Goal: Task Accomplishment & Management: Use online tool/utility

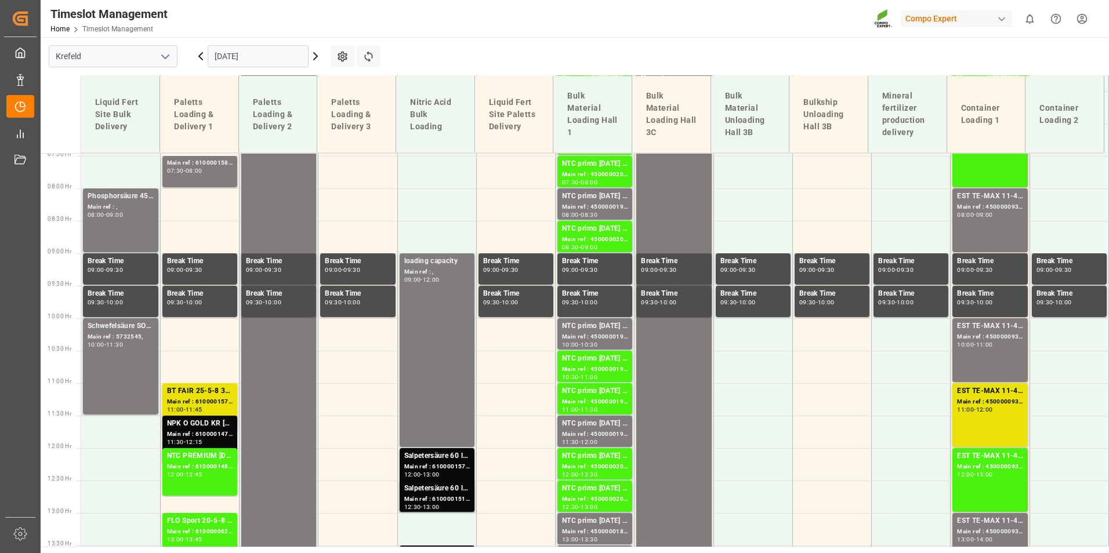
scroll to position [470, 0]
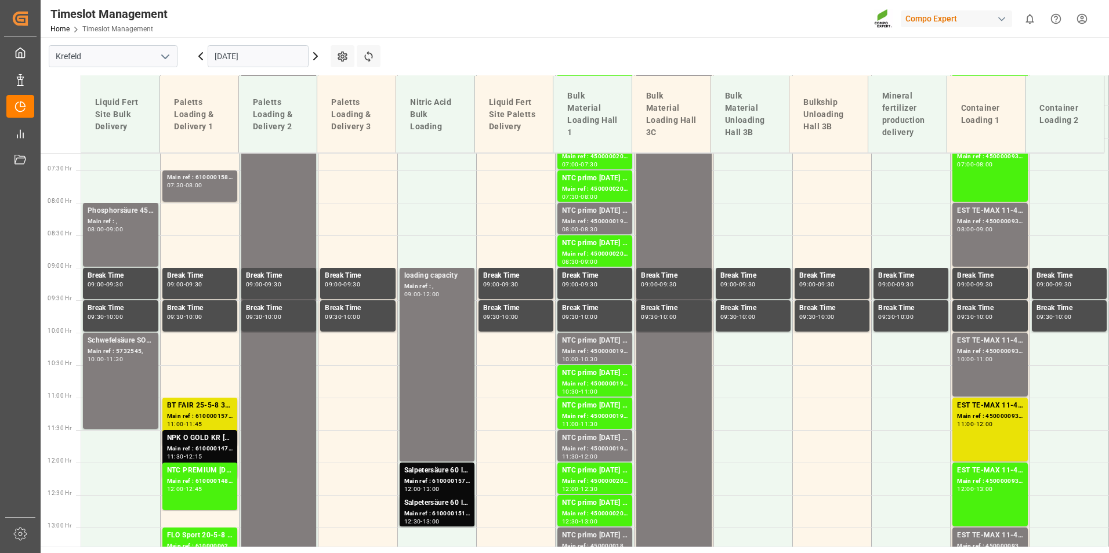
click at [317, 59] on icon at bounding box center [315, 56] width 14 height 14
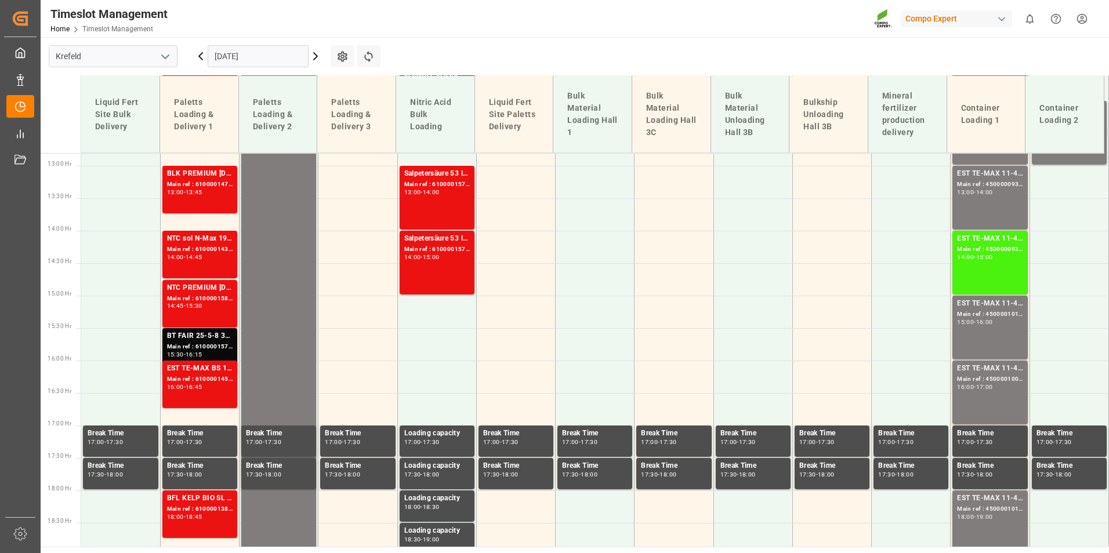
scroll to position [1063, 0]
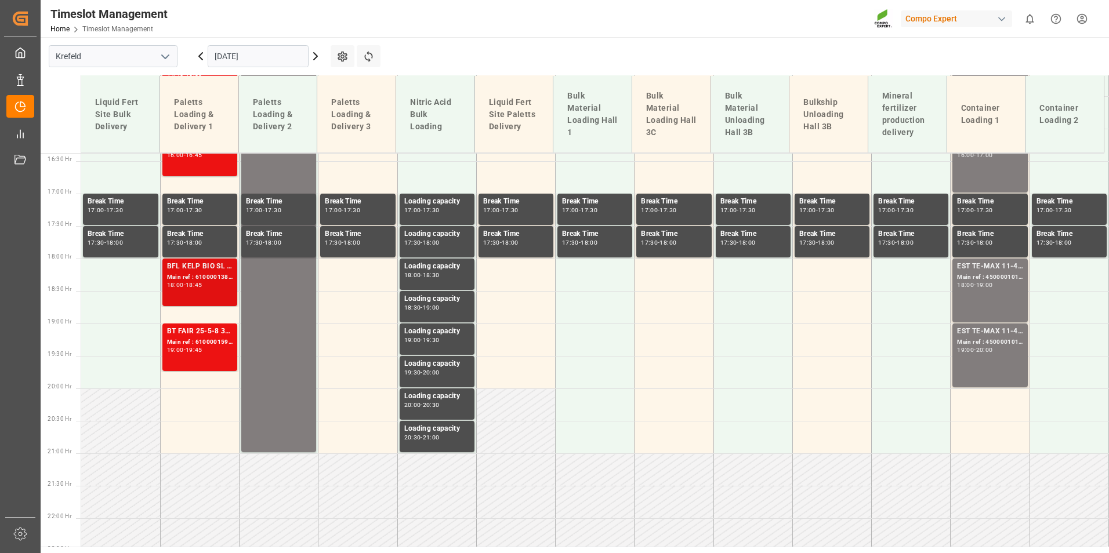
click at [199, 289] on div "BFL KELP BIO SL (2024) 10L (x60) ES,PTBFL AKTIV [DATE] SL 10L (x60) ES,PTBFL MN…" at bounding box center [200, 282] width 66 height 43
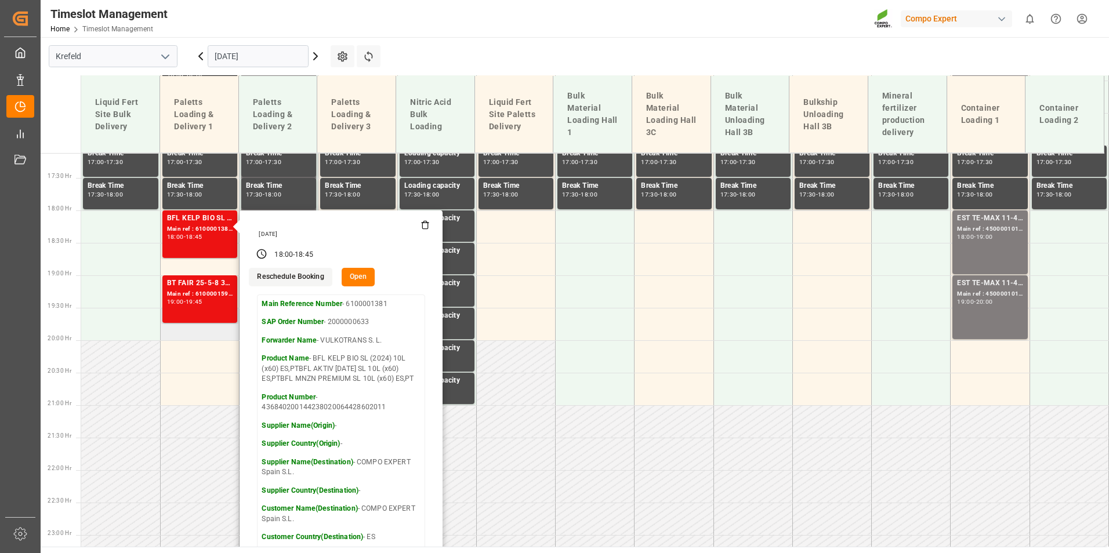
scroll to position [1165, 0]
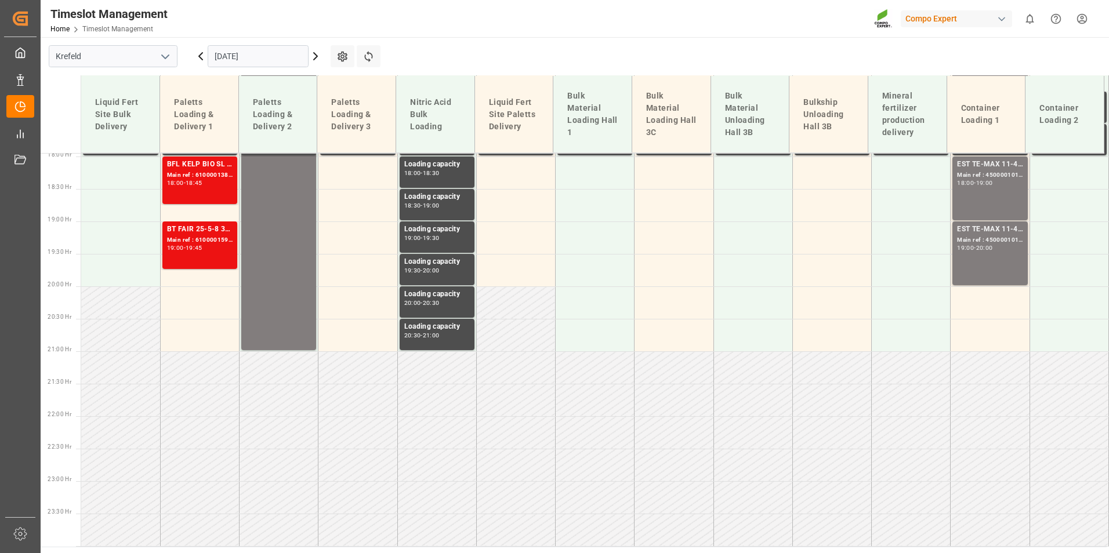
click at [198, 188] on div "BFL KELP BIO SL (2024) 10L (x60) ES,PTBFL AKTIV [DATE] SL 10L (x60) ES,PTBFL MN…" at bounding box center [200, 180] width 66 height 43
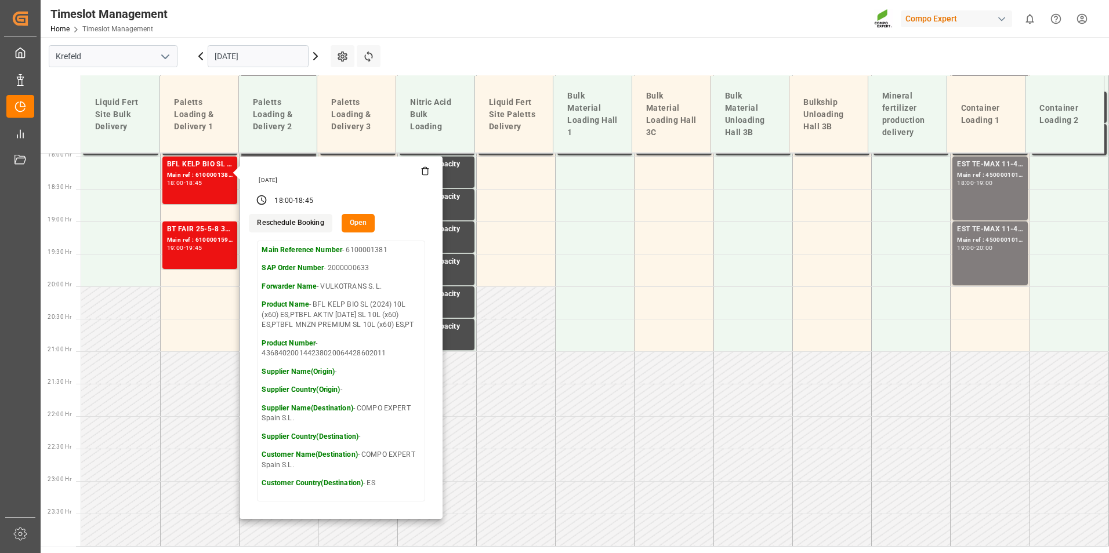
click at [319, 60] on icon at bounding box center [315, 56] width 14 height 14
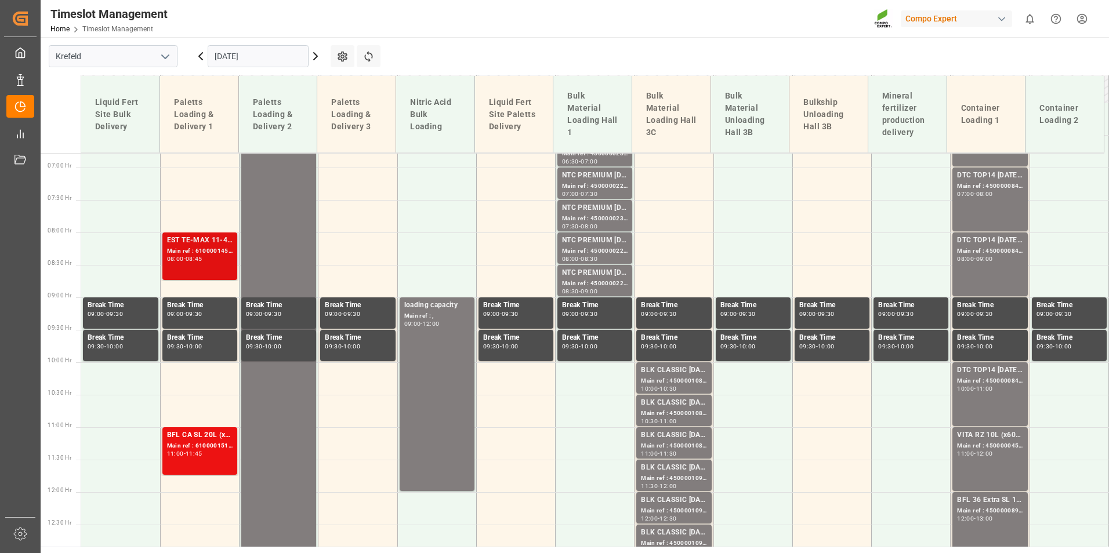
scroll to position [433, 0]
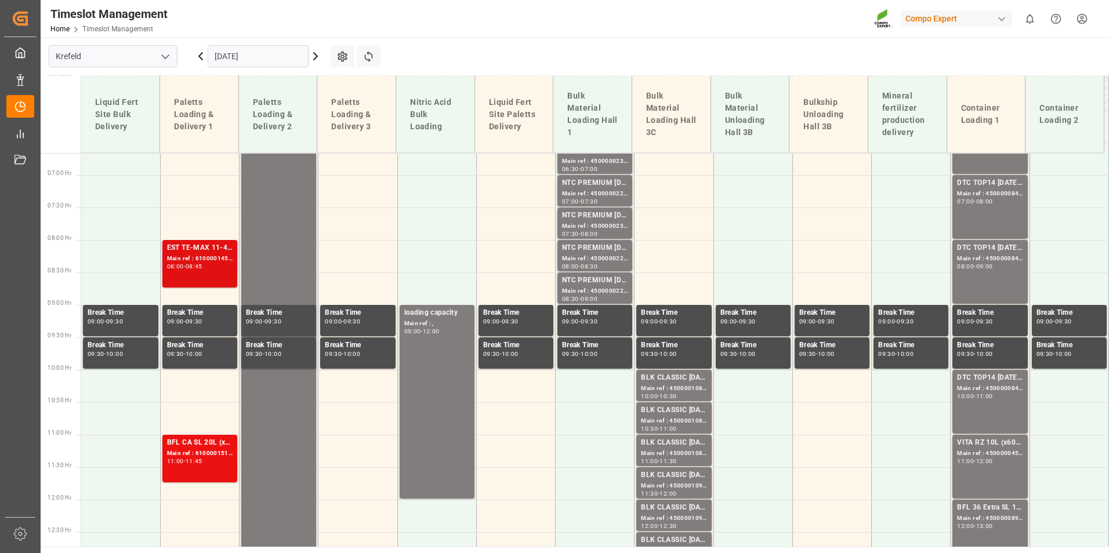
click at [217, 254] on div "Main ref : 6100001450, 2000001197" at bounding box center [200, 259] width 66 height 10
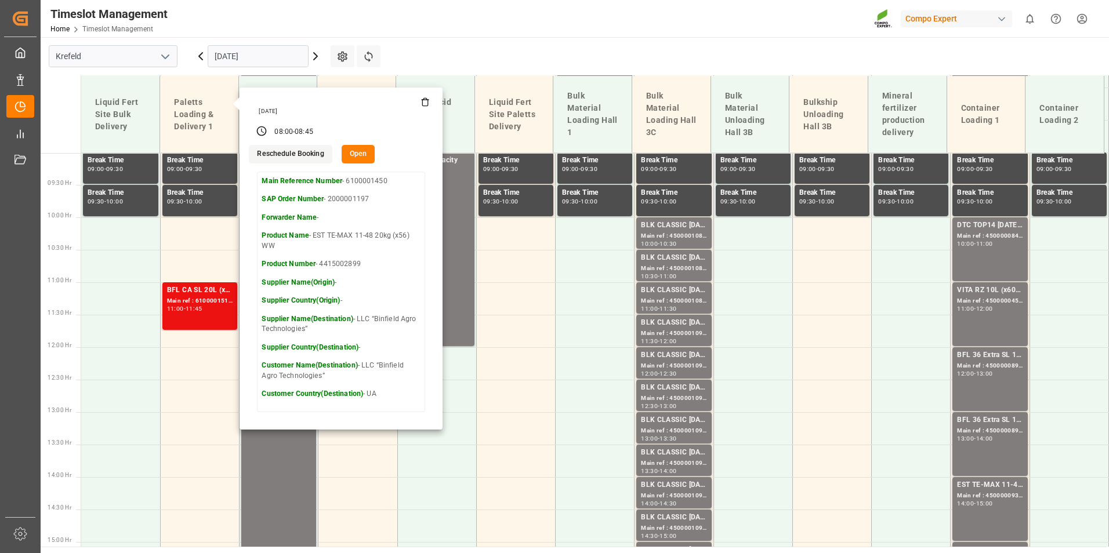
scroll to position [606, 0]
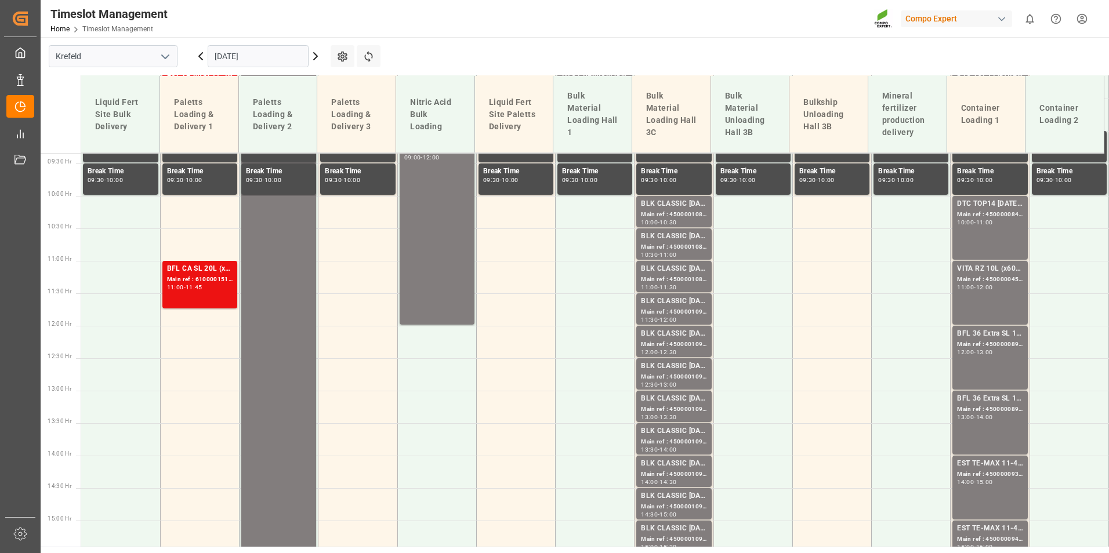
click at [213, 288] on div "11:00 - 11:45" at bounding box center [200, 288] width 66 height 6
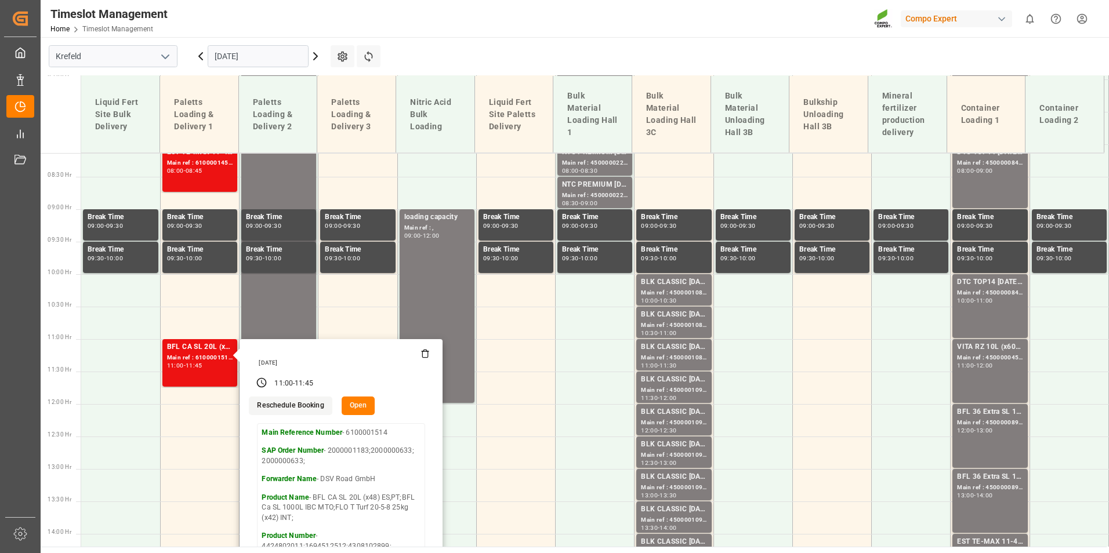
scroll to position [433, 0]
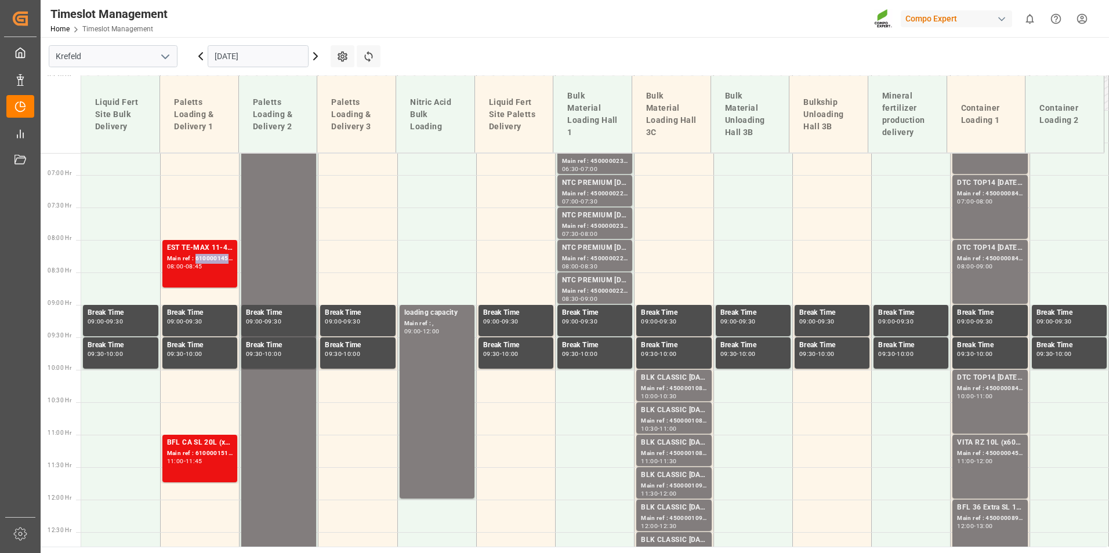
click at [212, 256] on div "Main ref : 6100001450, 2000001197" at bounding box center [200, 259] width 66 height 10
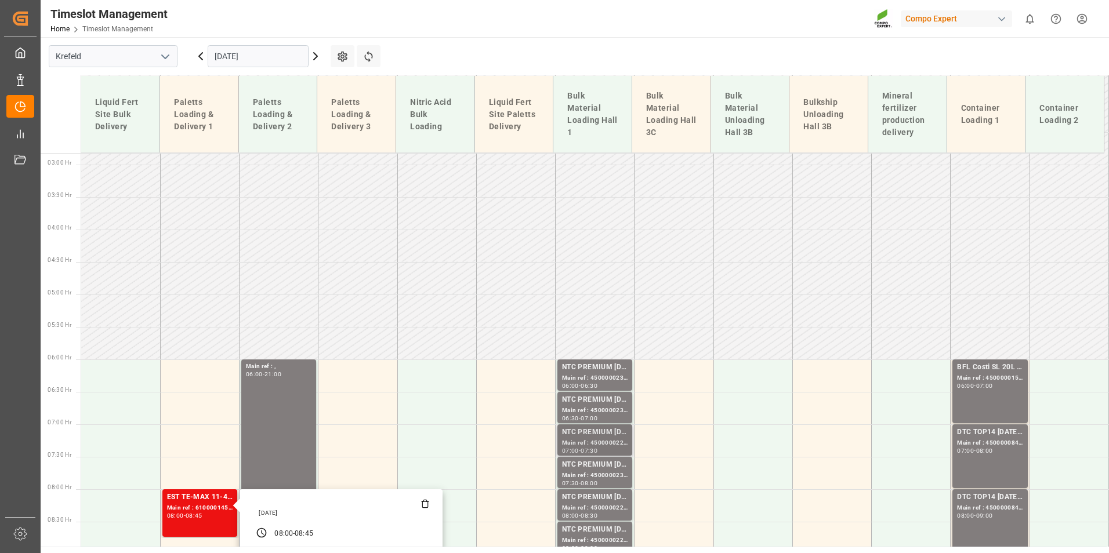
scroll to position [259, 0]
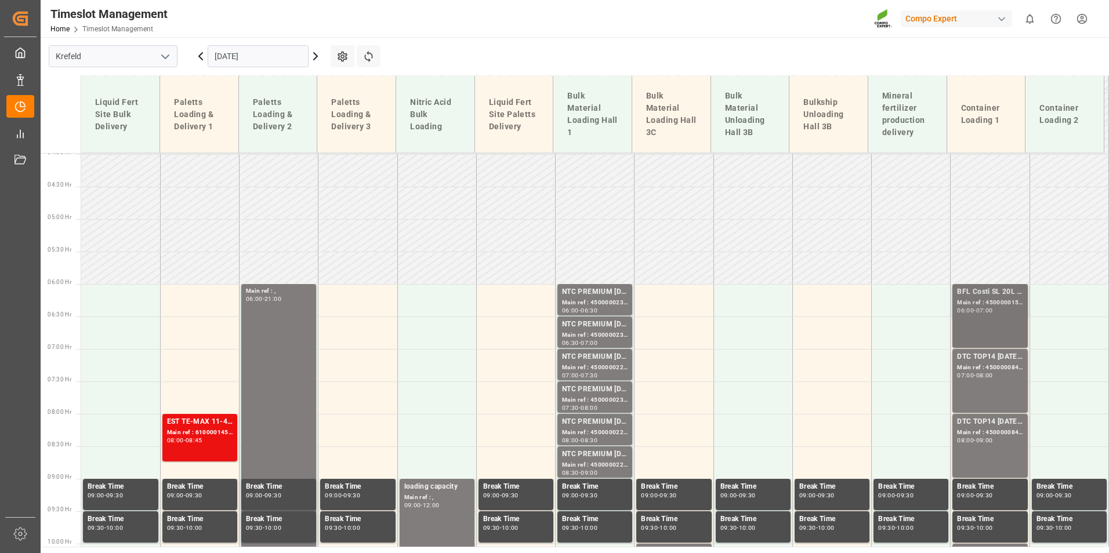
click at [987, 306] on div "Main ref : 4500000158, 2000000005;" at bounding box center [990, 303] width 66 height 10
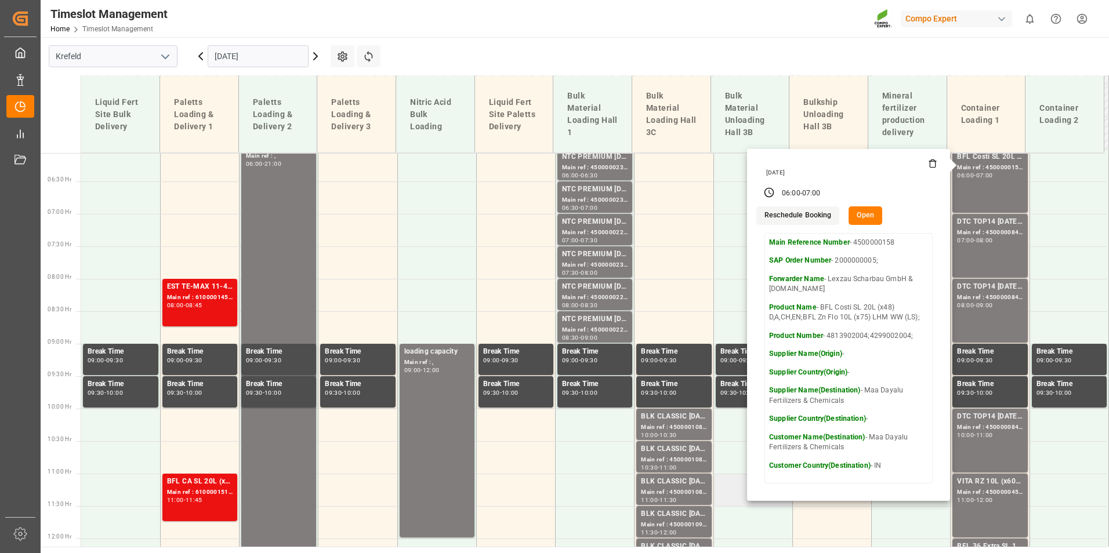
scroll to position [491, 0]
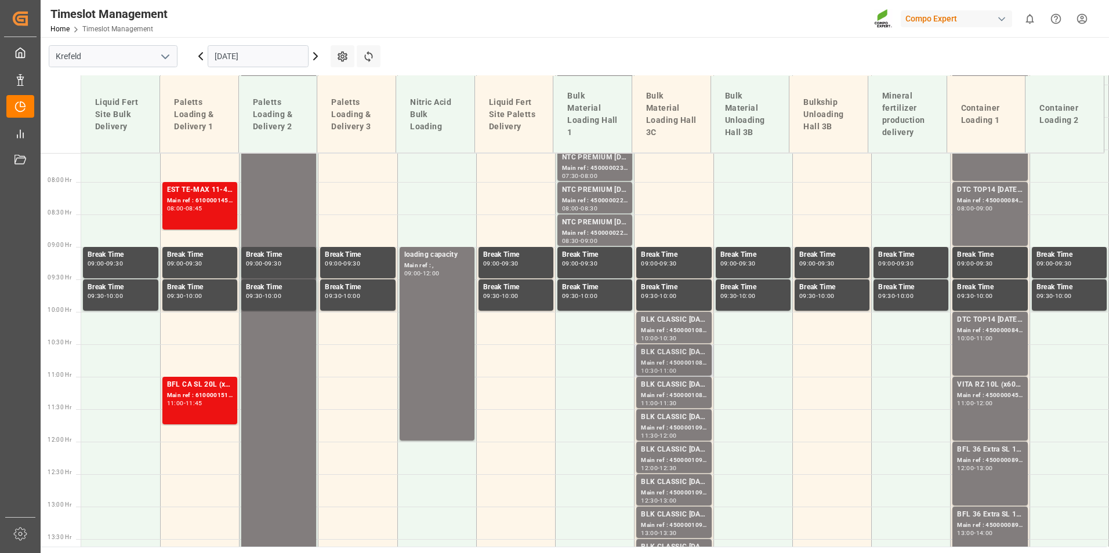
click at [663, 363] on div "Main ref : 4500001088, 2000001076" at bounding box center [674, 363] width 66 height 10
click at [673, 431] on div "Main ref : 4500001090, 2000001076" at bounding box center [674, 428] width 66 height 10
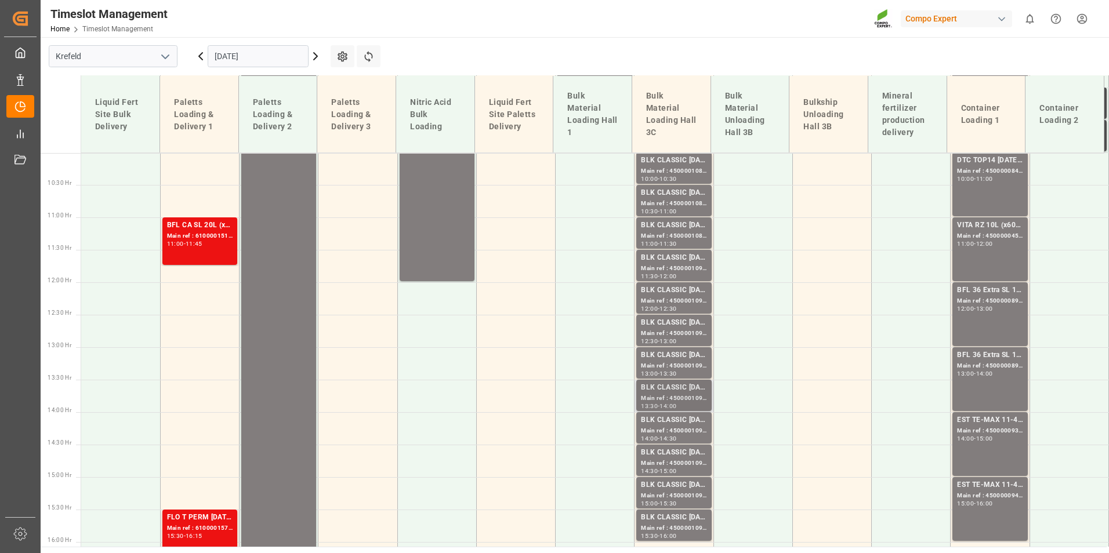
scroll to position [664, 0]
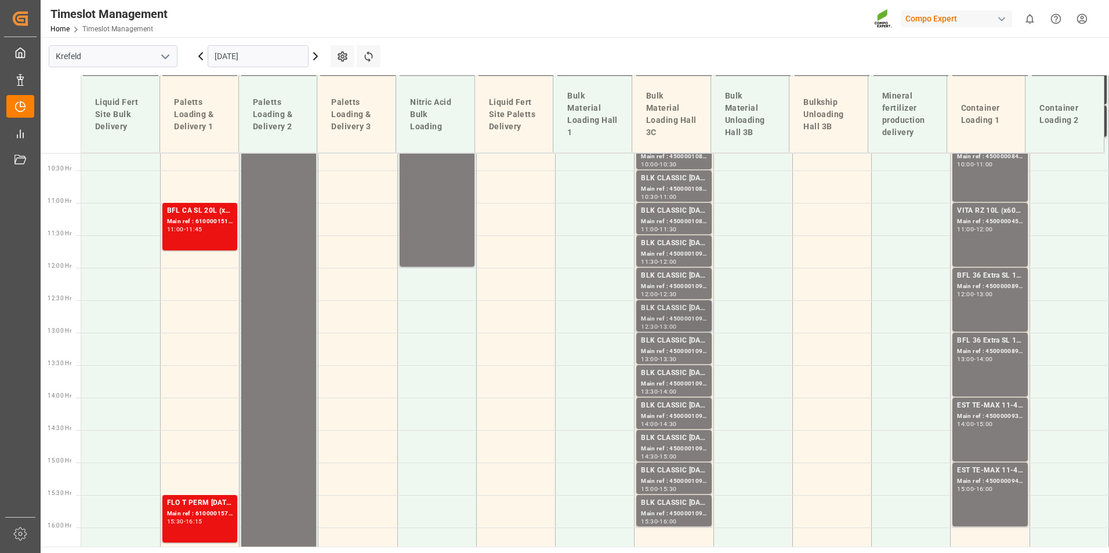
click at [667, 318] on div "Main ref : 4500001092, 2000001076" at bounding box center [674, 319] width 66 height 10
click at [681, 382] on div "Main ref : 4500001094, 2000001076" at bounding box center [674, 384] width 66 height 10
click at [677, 410] on div "BLK CLASSIC [DATE]+3+TE BULK" at bounding box center [674, 406] width 66 height 12
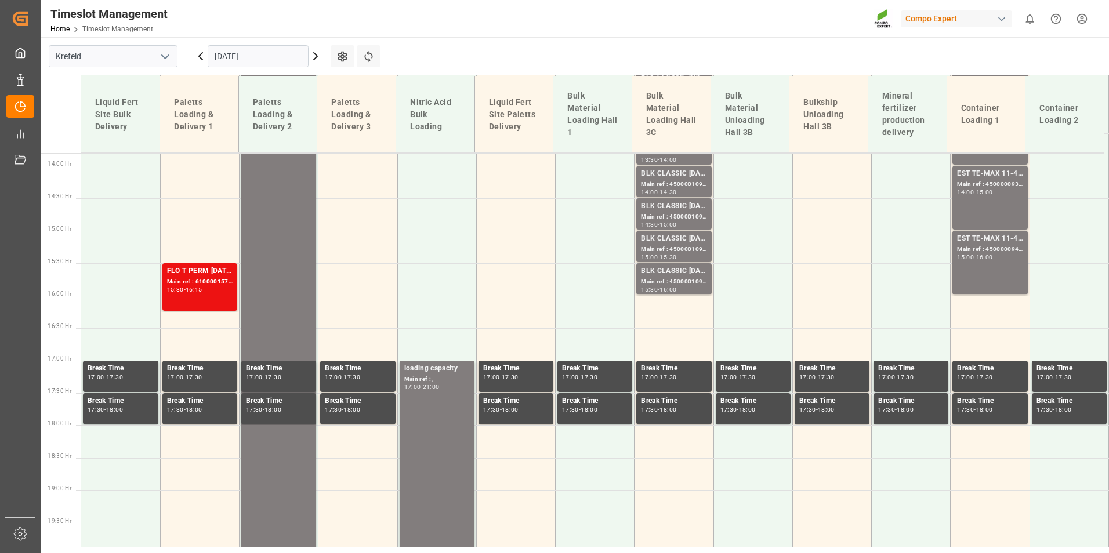
click at [198, 54] on icon at bounding box center [201, 56] width 14 height 14
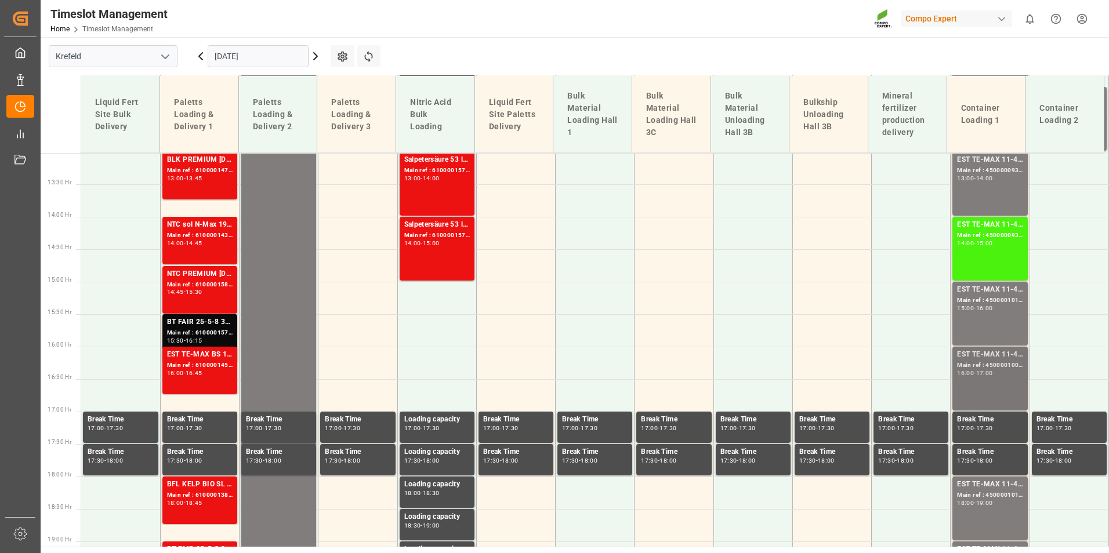
scroll to position [946, 0]
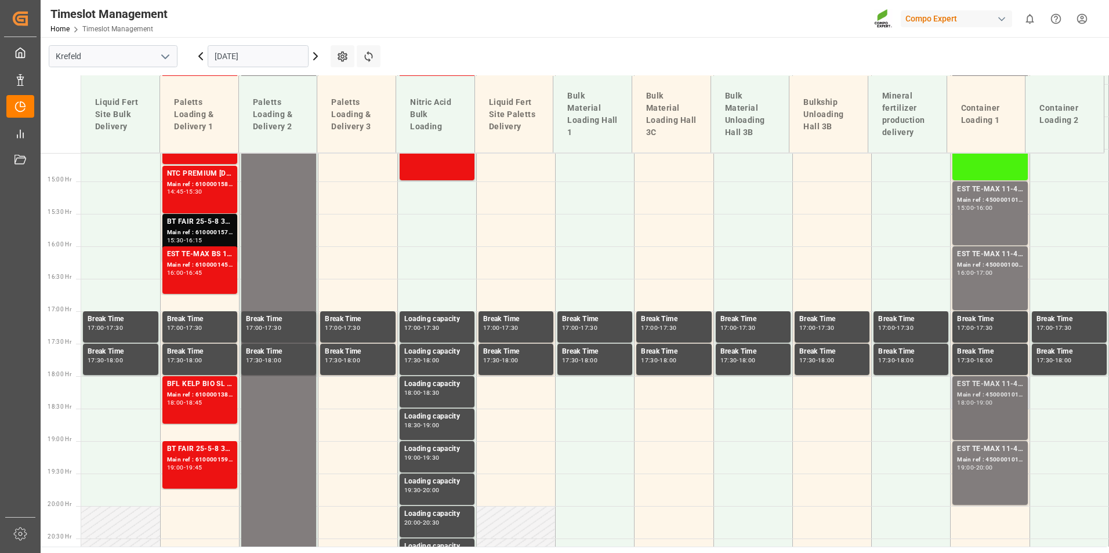
click at [977, 405] on div "18:00 - 19:00" at bounding box center [990, 403] width 66 height 6
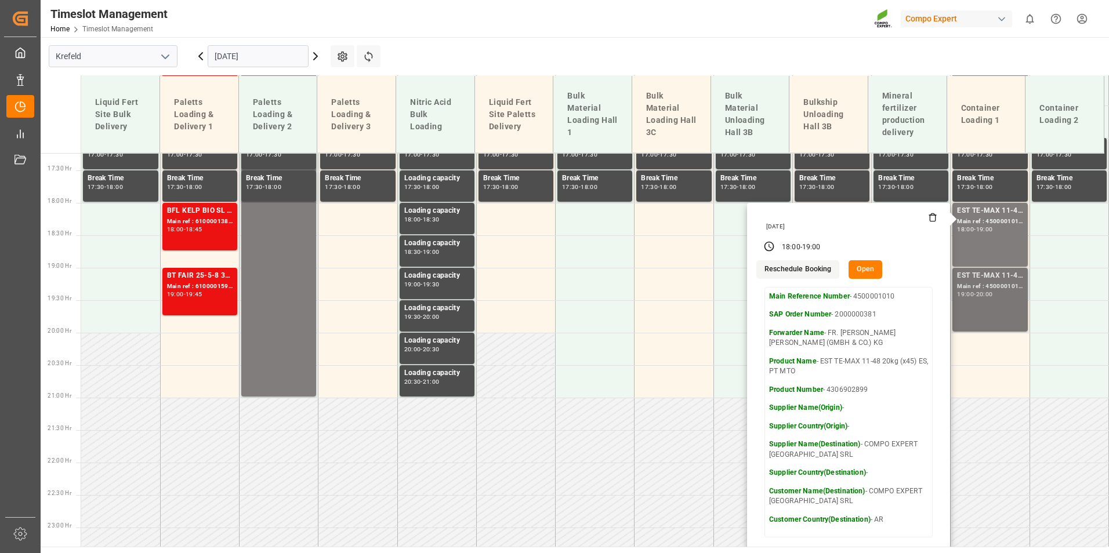
scroll to position [1120, 0]
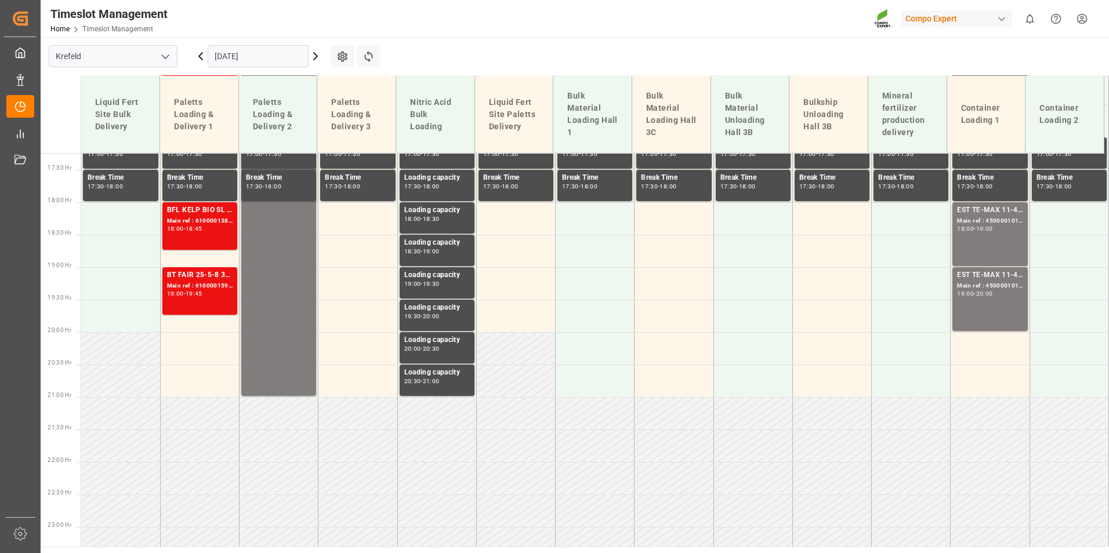
click at [989, 314] on div "EST TE-MAX 11-48 20kg (x45) ES, PT MTO Main ref : 4500001013, 2000000382 19:00 …" at bounding box center [990, 299] width 66 height 59
click at [972, 236] on div "EST TE-MAX 11-48 20kg (x45) ES, PT MTO Main ref : 4500001010, 2000000381 18:00 …" at bounding box center [990, 234] width 66 height 59
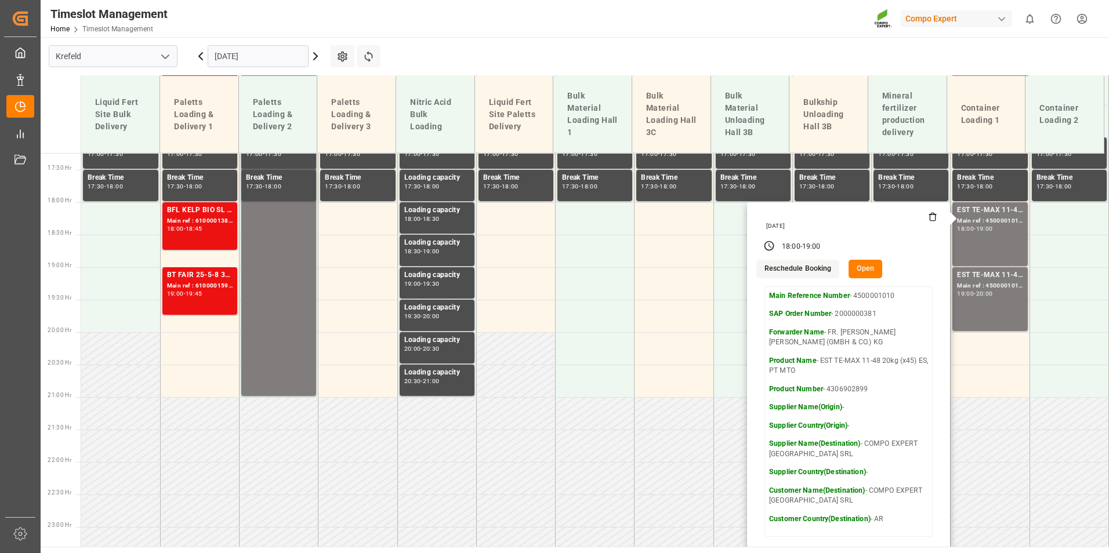
click at [317, 60] on icon at bounding box center [315, 56] width 14 height 14
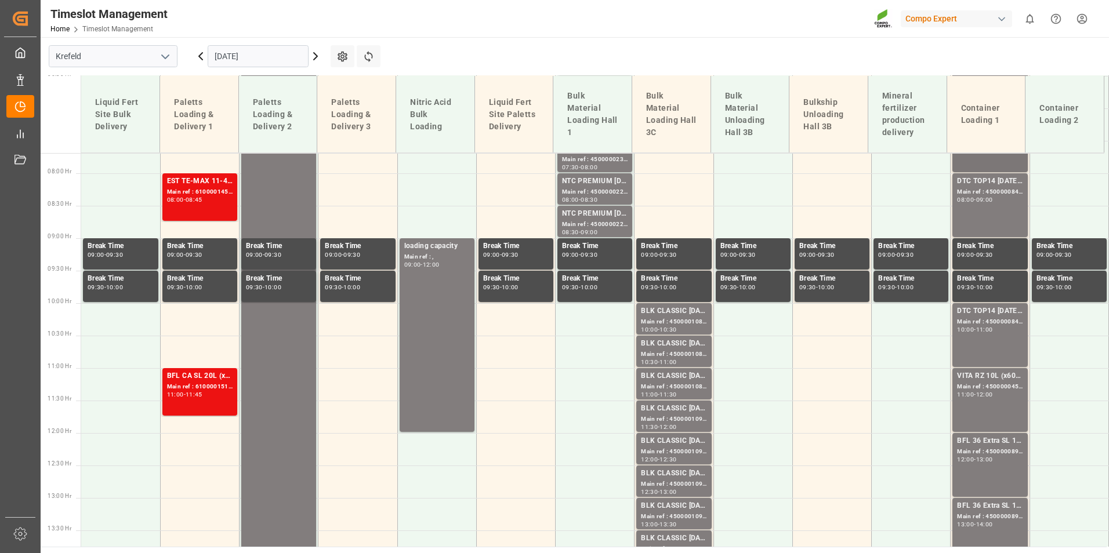
scroll to position [433, 0]
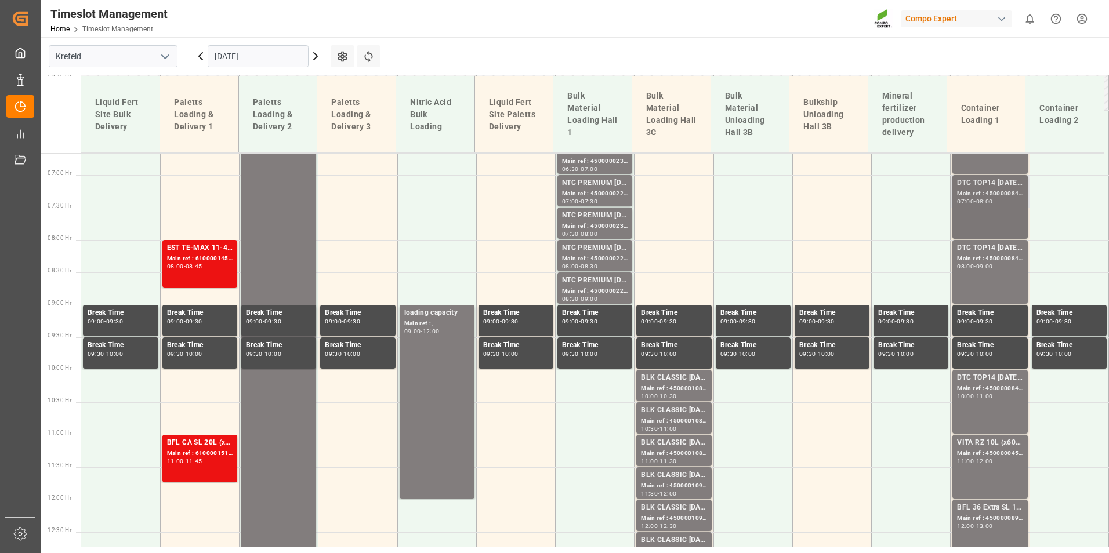
click at [998, 232] on div "DTC TOP14 [DATE] 15%UH 3M 25kg(x42) WW; Main ref : 4500000847, 2000000538; 07:0…" at bounding box center [990, 206] width 66 height 59
click at [1000, 252] on div "DTC TOP14 [DATE] 15%UH 3M 25kg(x42) WW;" at bounding box center [990, 248] width 66 height 12
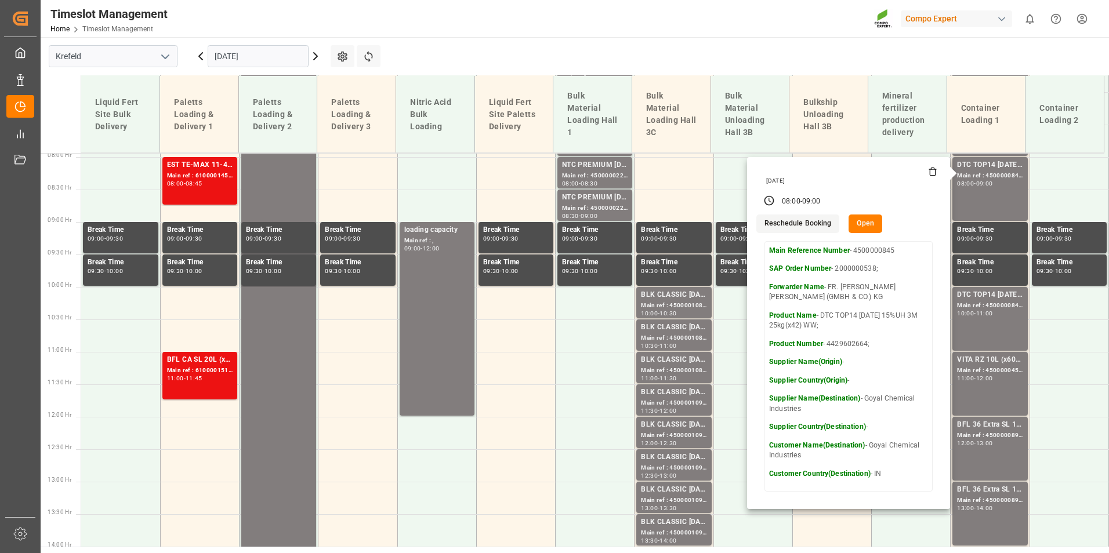
scroll to position [606, 0]
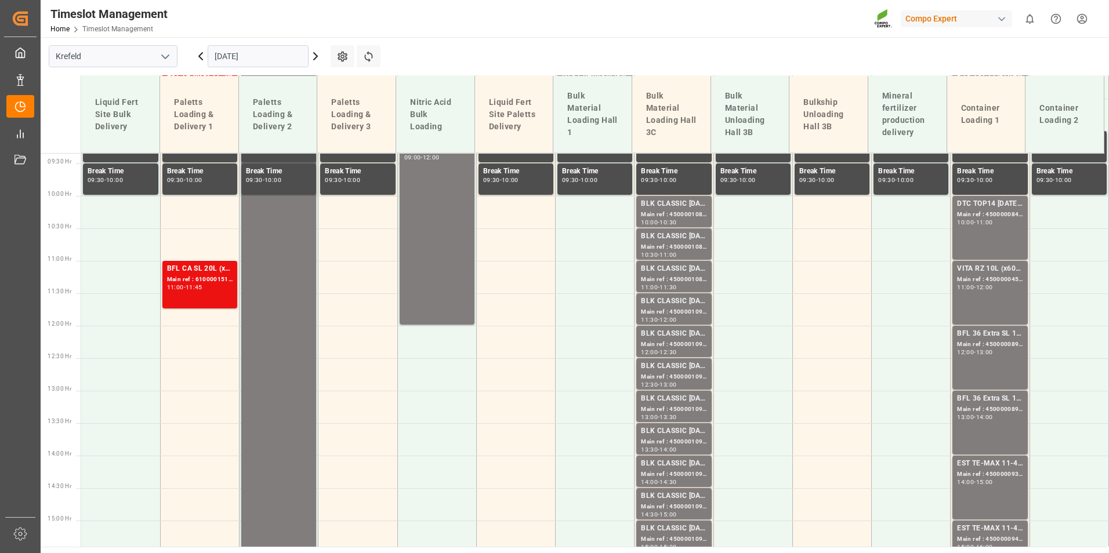
click at [992, 240] on div "DTC TOP14 [DATE] 15%UH 3M 25kg(x42) WW; Main ref : 4500000846, 2000000538; 10:0…" at bounding box center [990, 227] width 66 height 59
click at [1005, 285] on div "11:00 - 12:00" at bounding box center [990, 288] width 66 height 6
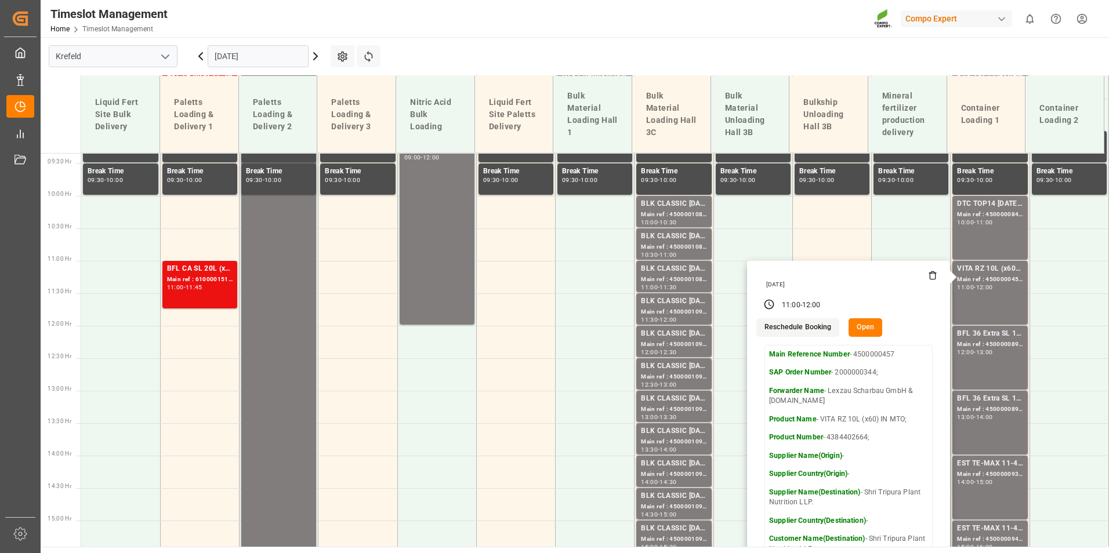
click at [202, 60] on icon at bounding box center [201, 56] width 14 height 14
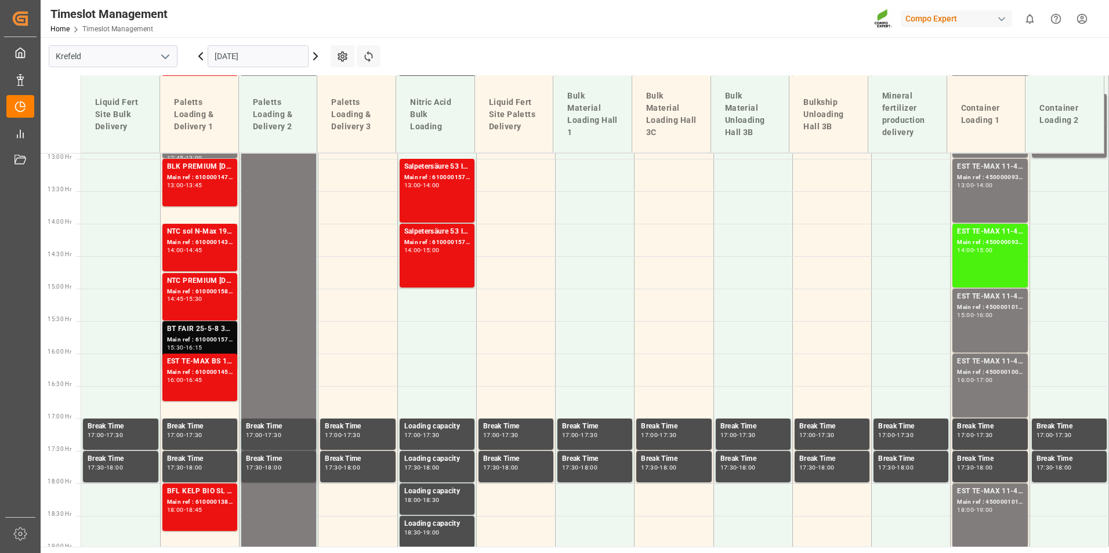
scroll to position [1128, 0]
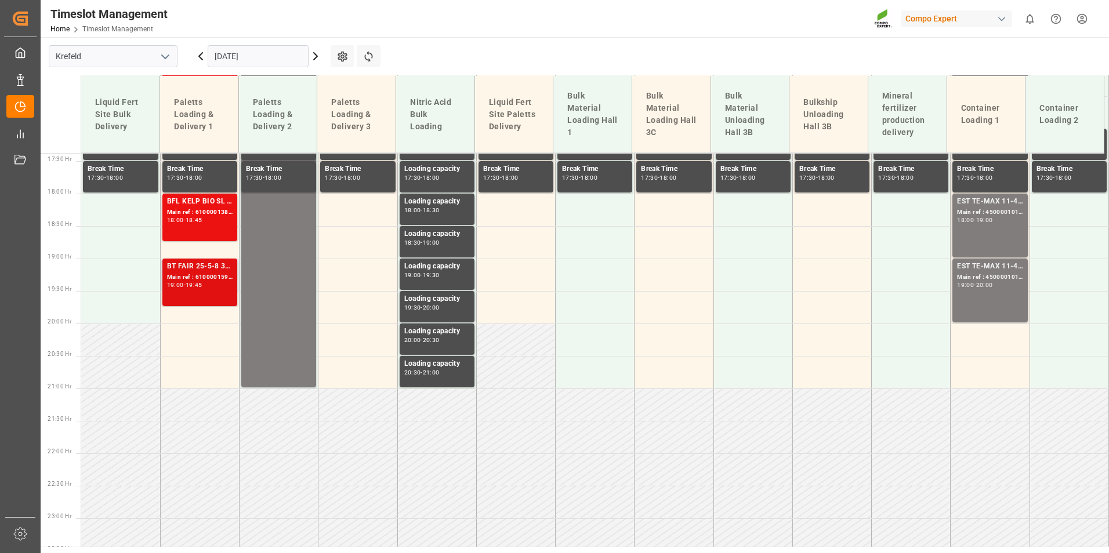
click at [222, 277] on div "Main ref : 6100001594, 2000001312" at bounding box center [200, 278] width 66 height 10
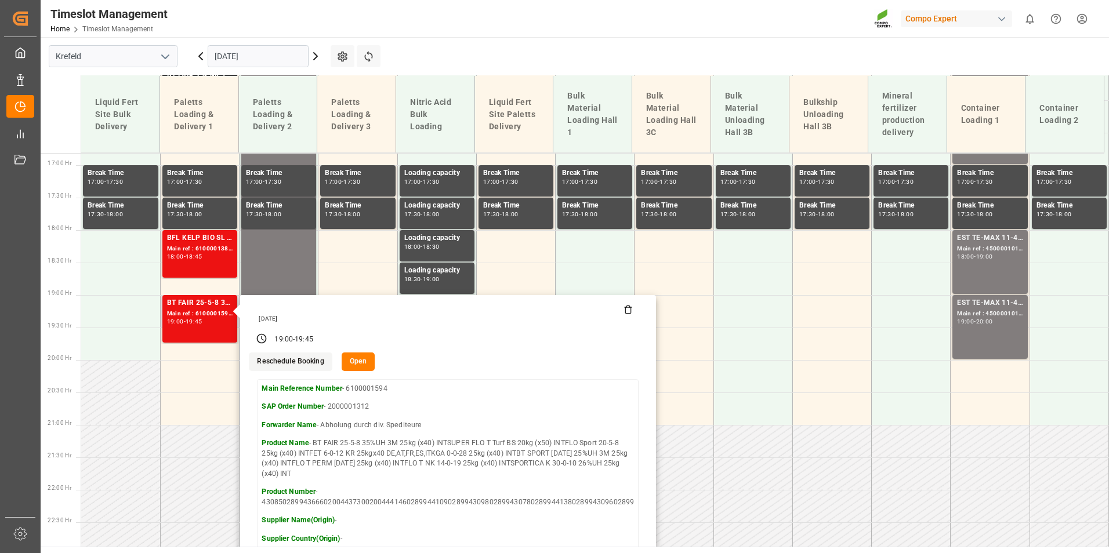
scroll to position [1192, 0]
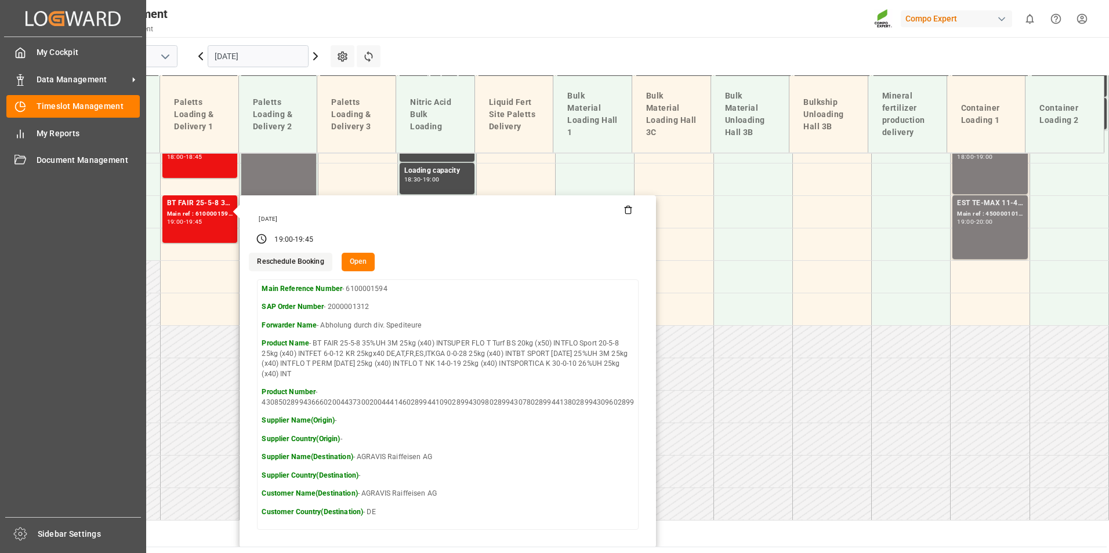
click at [14, 75] on div at bounding box center [16, 80] width 20 height 12
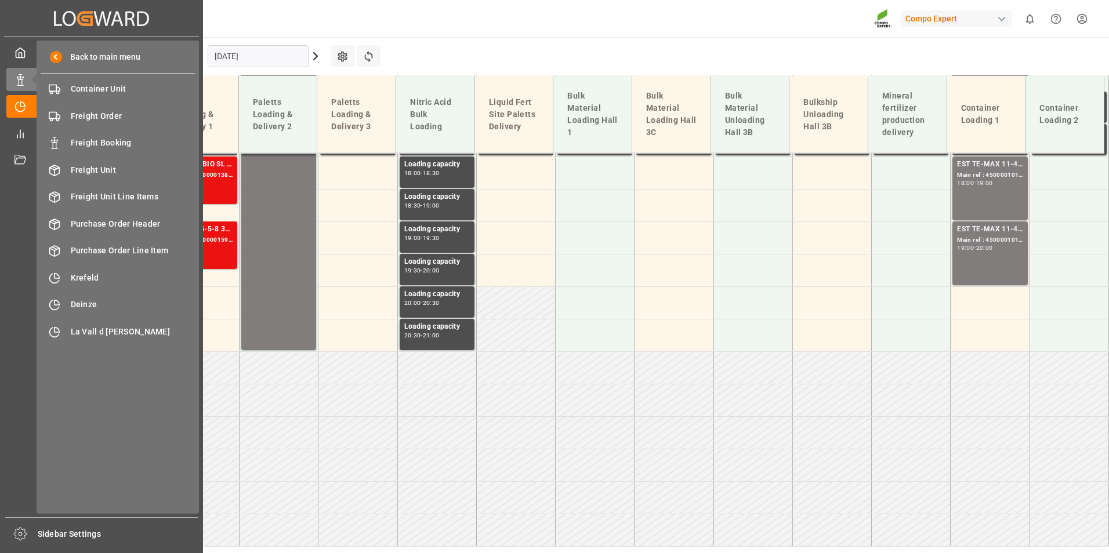
scroll to position [1165, 0]
click at [121, 136] on div "Freight Booking Freight Booking" at bounding box center [118, 143] width 154 height 23
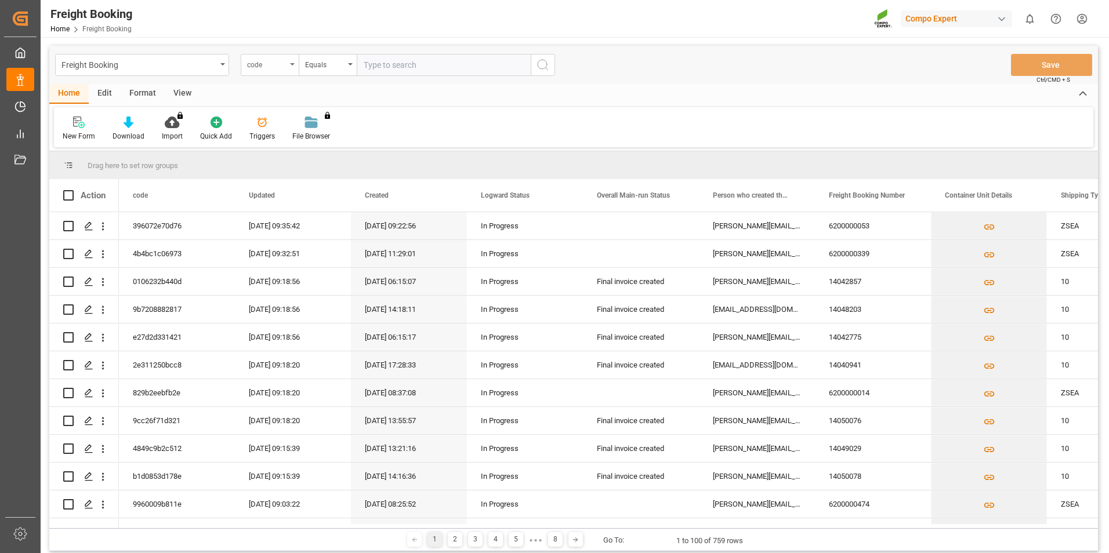
click at [294, 63] on icon "open menu" at bounding box center [292, 64] width 5 height 2
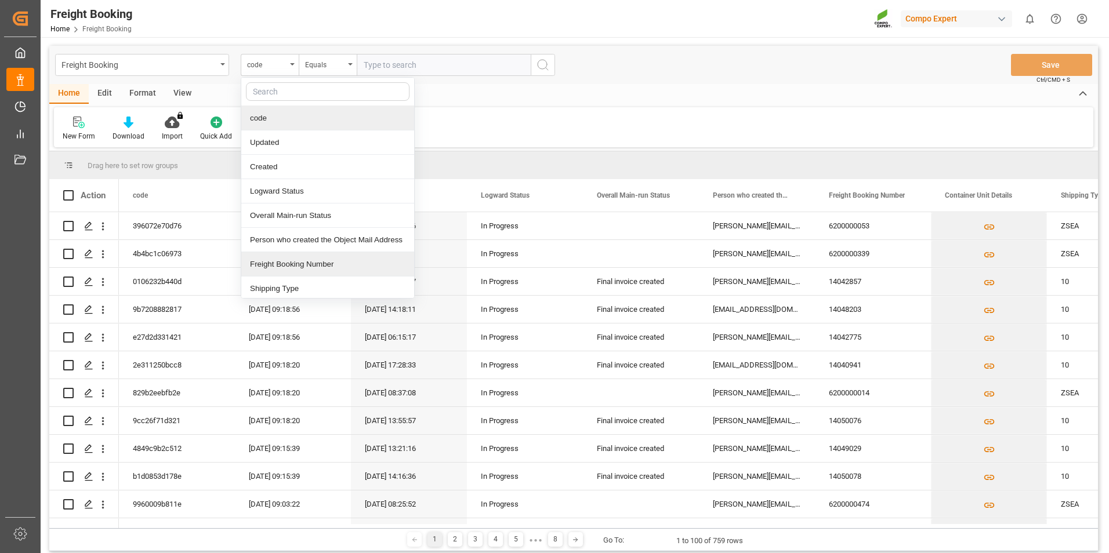
click at [310, 256] on div "Freight Booking Number" at bounding box center [327, 264] width 173 height 24
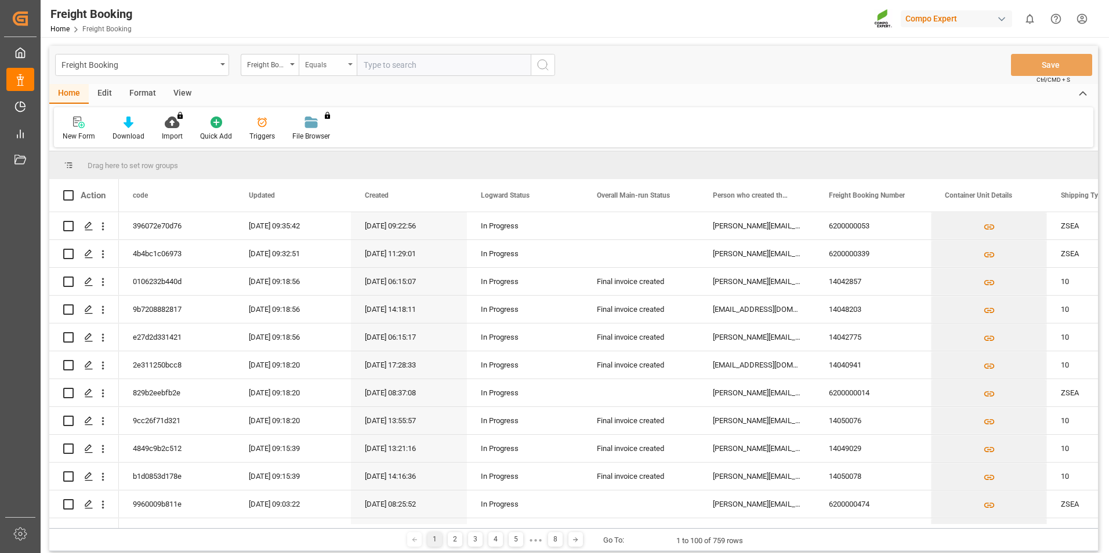
click at [350, 63] on div "Equals" at bounding box center [328, 65] width 58 height 22
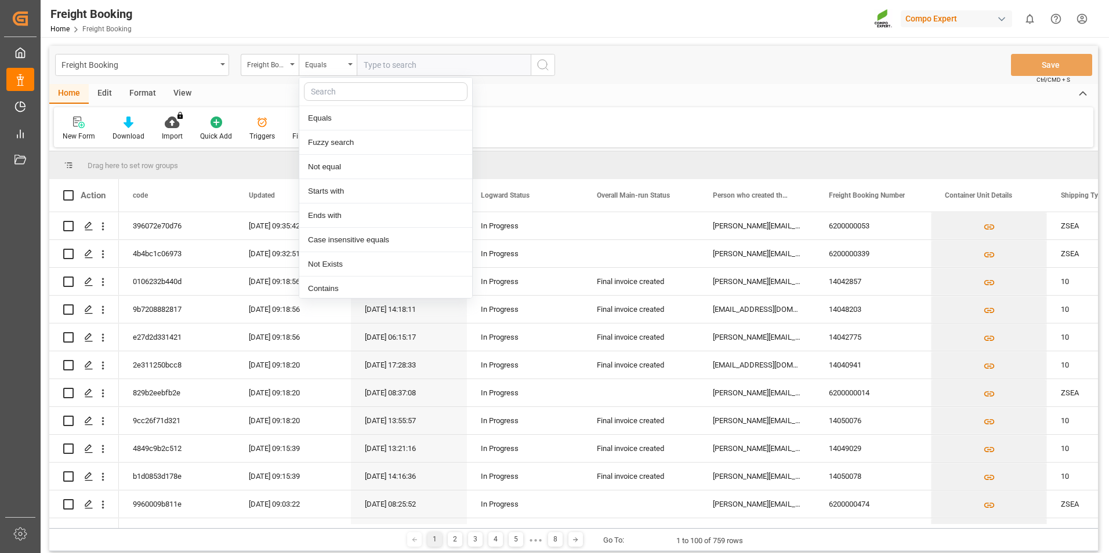
click at [463, 67] on input "text" at bounding box center [444, 65] width 174 height 22
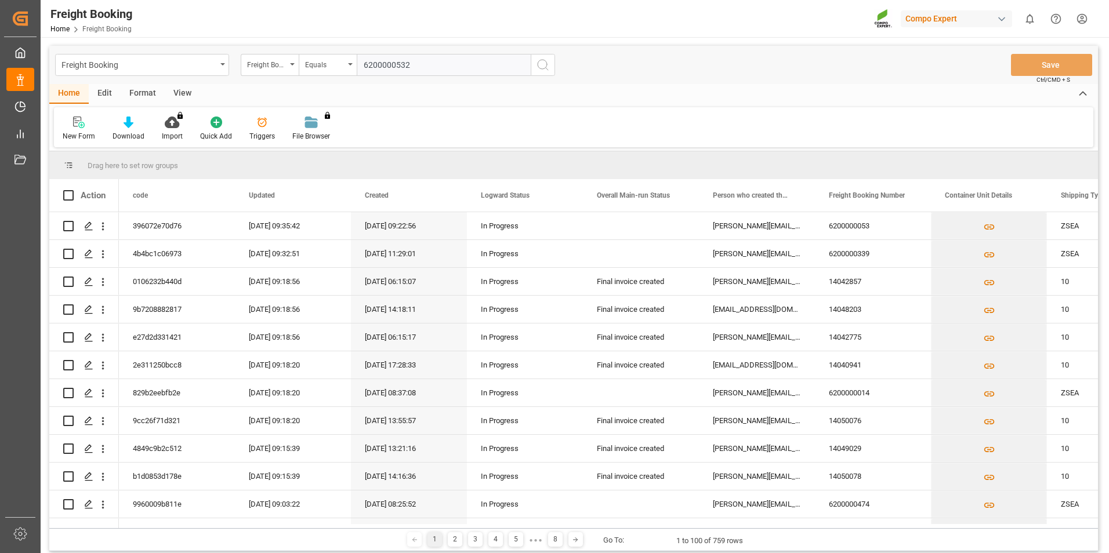
type input "6200000532"
click at [537, 70] on icon "search button" at bounding box center [543, 65] width 14 height 14
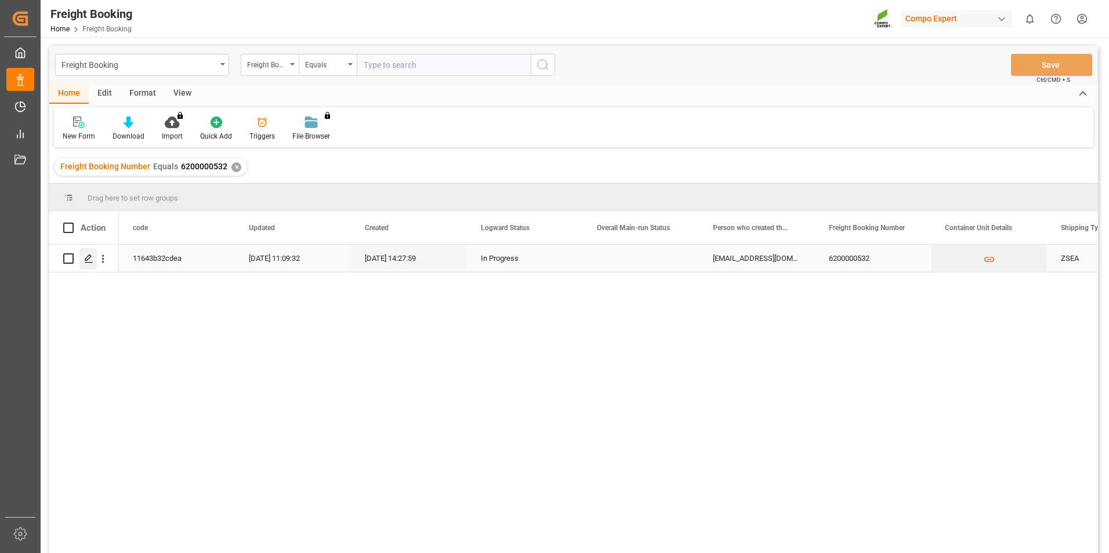
click at [89, 261] on icon "Press SPACE to select this row." at bounding box center [88, 258] width 9 height 9
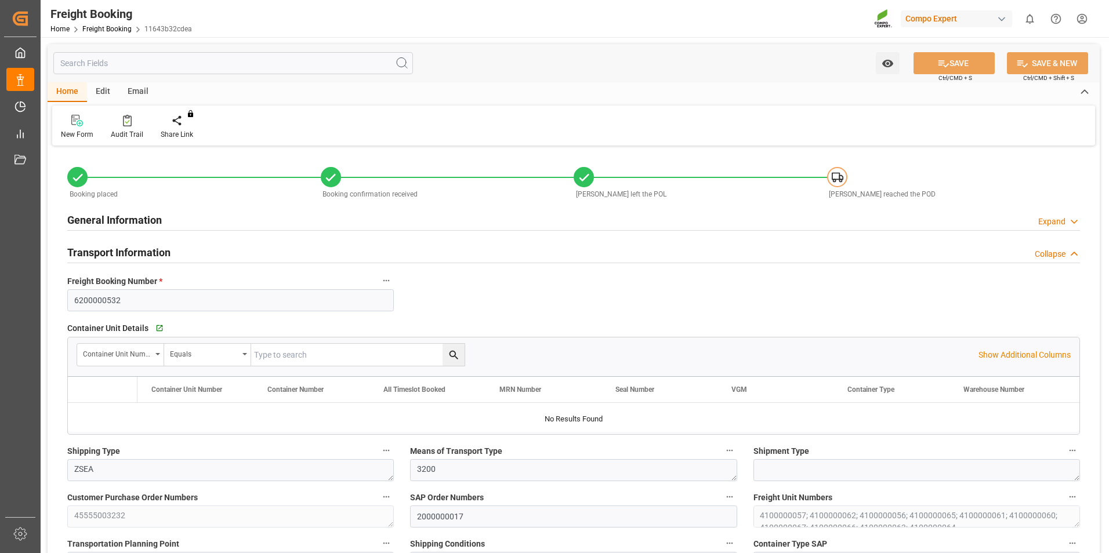
type input "9769271"
type input "9933121"
type input "NLRTM"
type input "VNVTG"
type input "0"
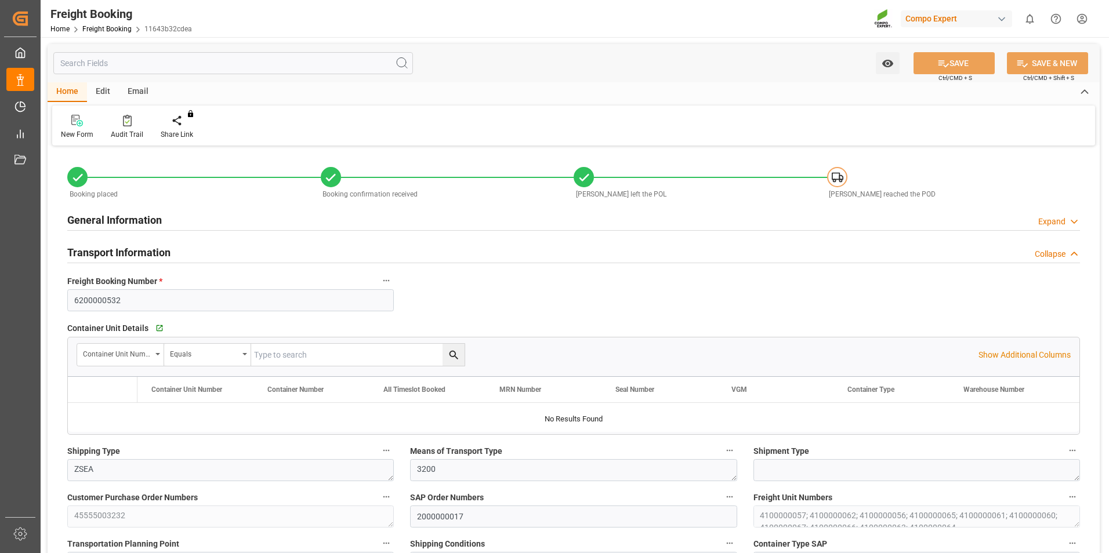
type input "795000"
type input "[DATE] 01:00"
type input "[DATE] 05:30"
type input "[DATE] 15:00"
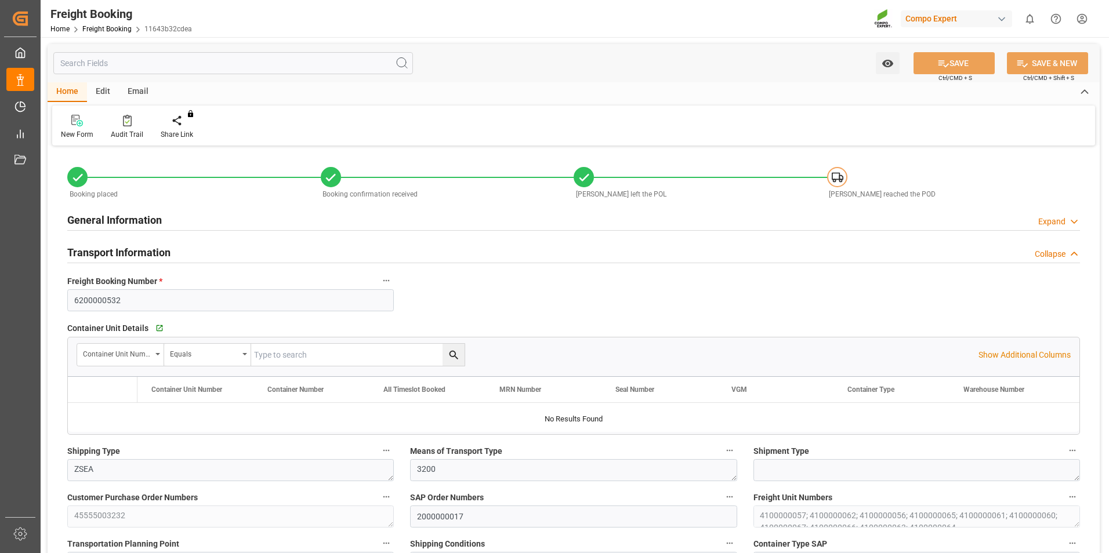
type input "[DATE]"
type input "[DATE] 14:28"
type input "[DATE] 09:12"
type input "[DATE] 09:17"
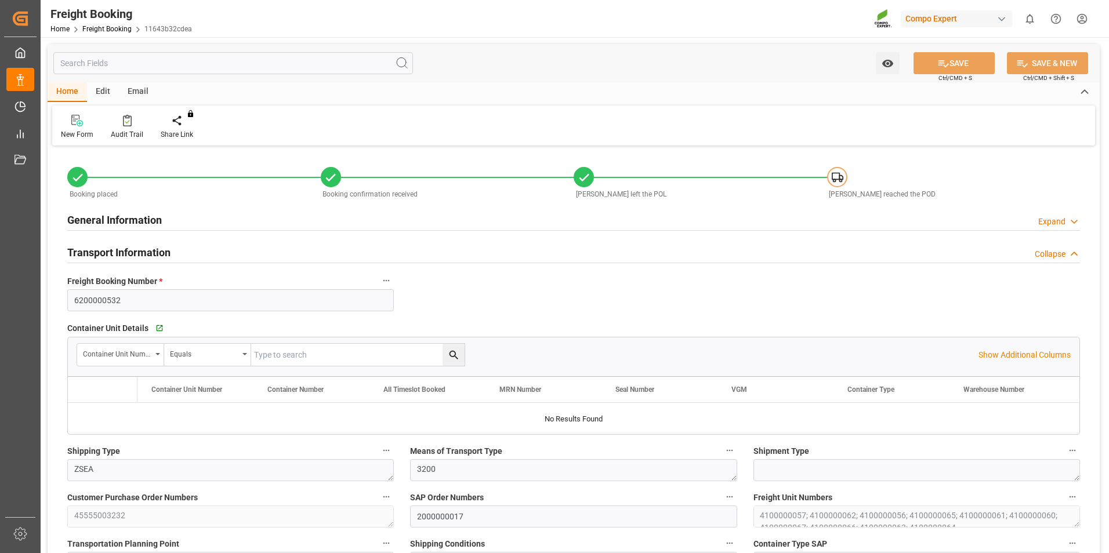
type input "[DATE] 09:17"
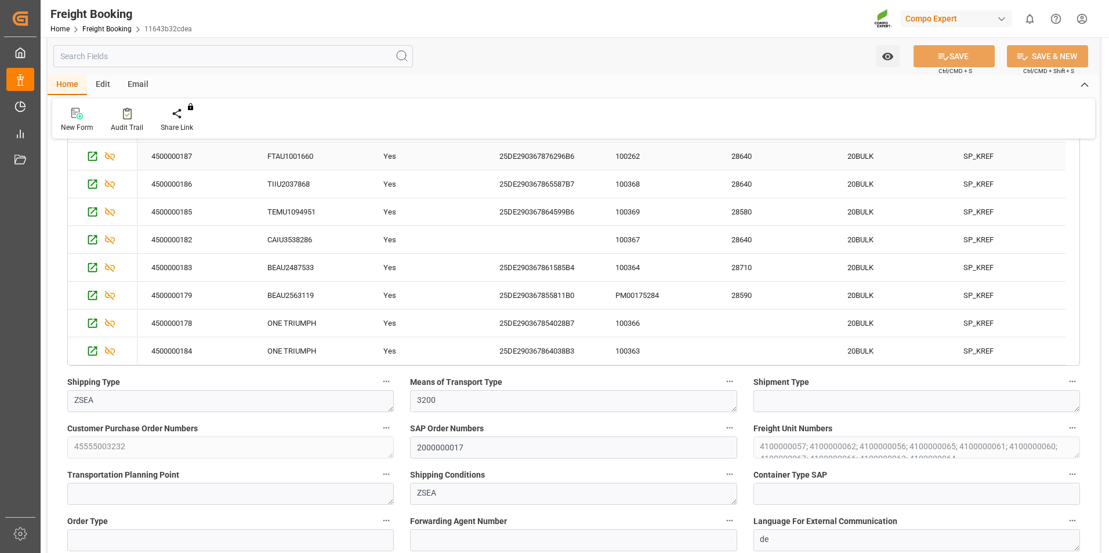
scroll to position [290, 0]
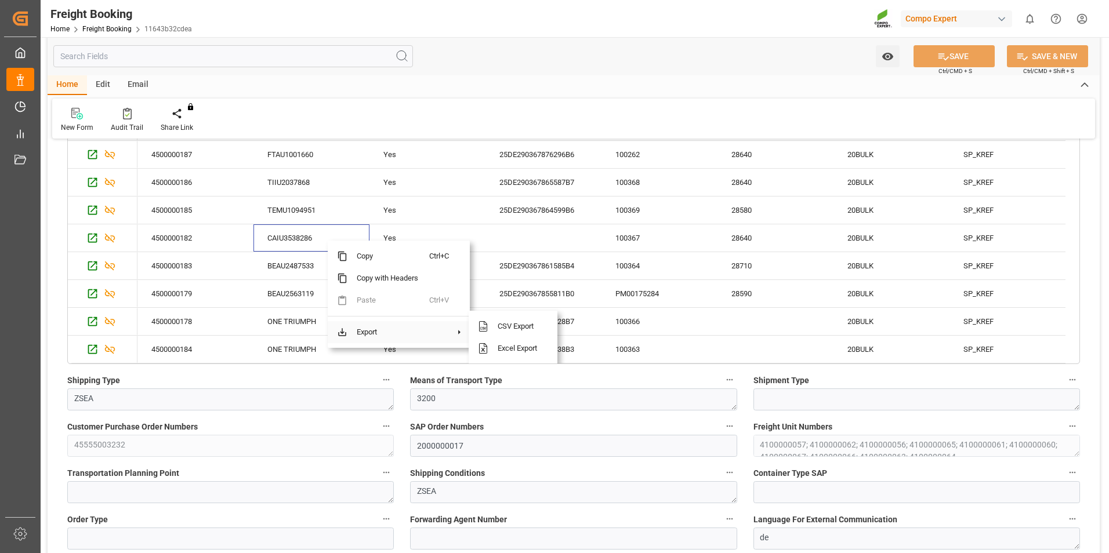
click at [459, 334] on span at bounding box center [459, 332] width 11 height 10
click at [493, 353] on span "Excel Export" at bounding box center [518, 348] width 60 height 22
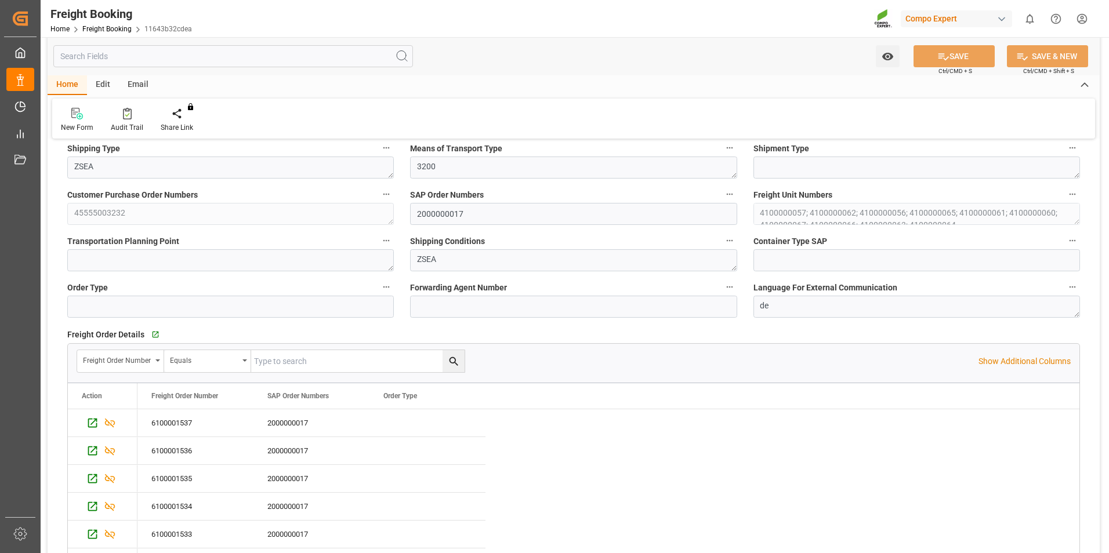
scroll to position [174, 0]
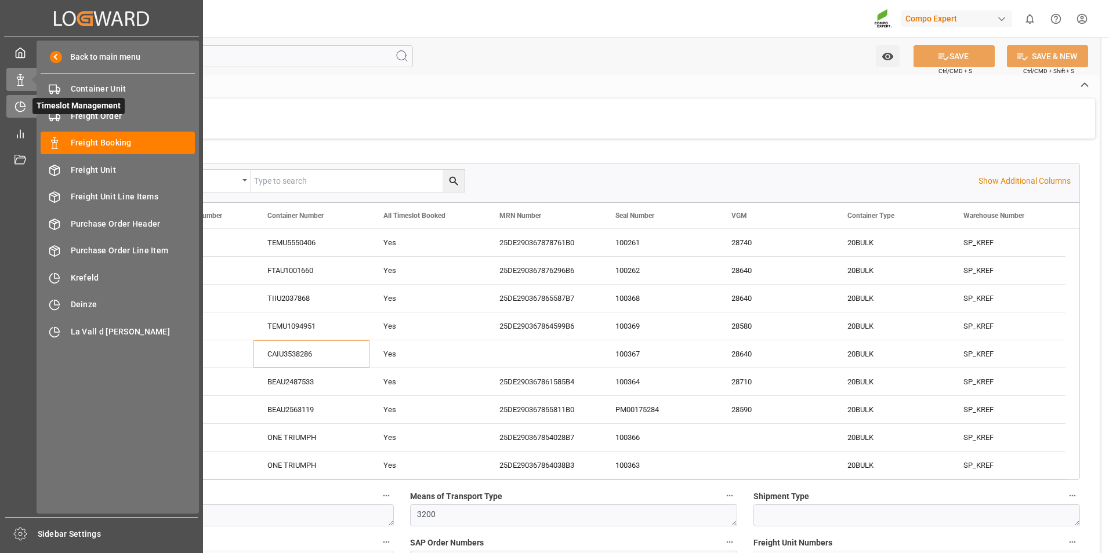
click at [6, 115] on div "Timeslot Management Timeslot Management" at bounding box center [101, 106] width 190 height 23
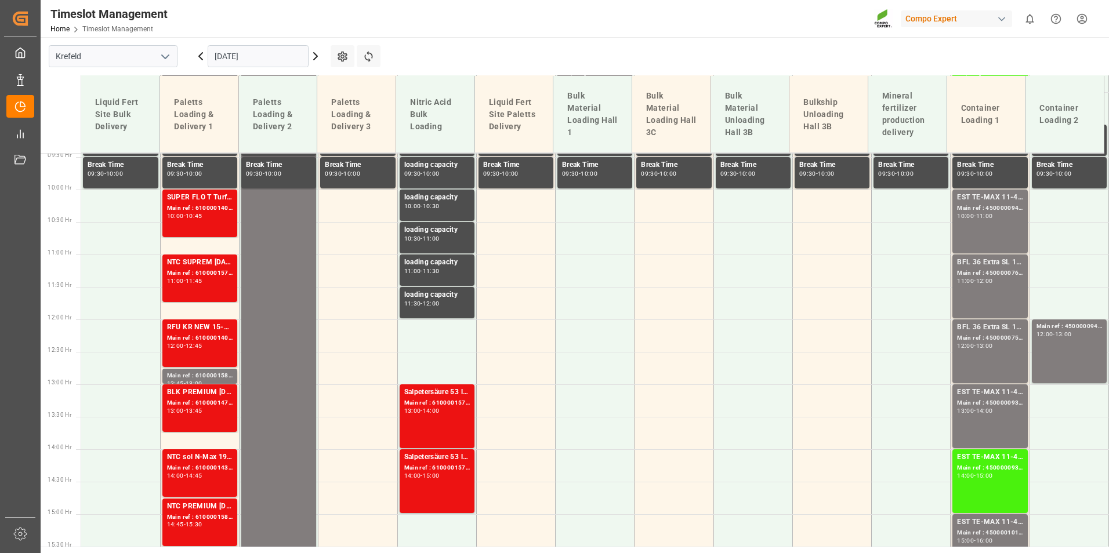
scroll to position [613, 0]
click at [315, 53] on icon at bounding box center [315, 56] width 14 height 14
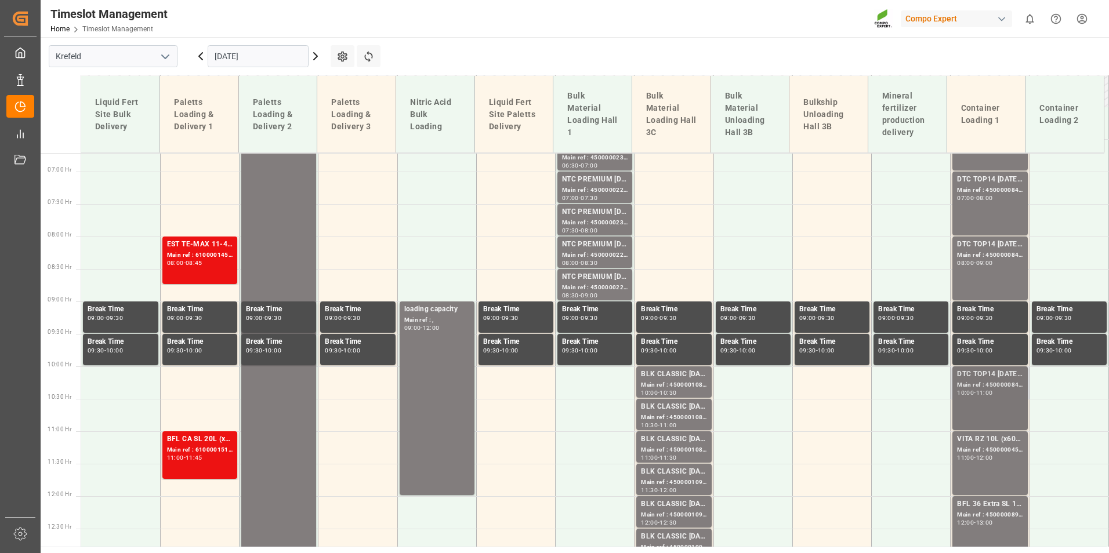
scroll to position [321, 0]
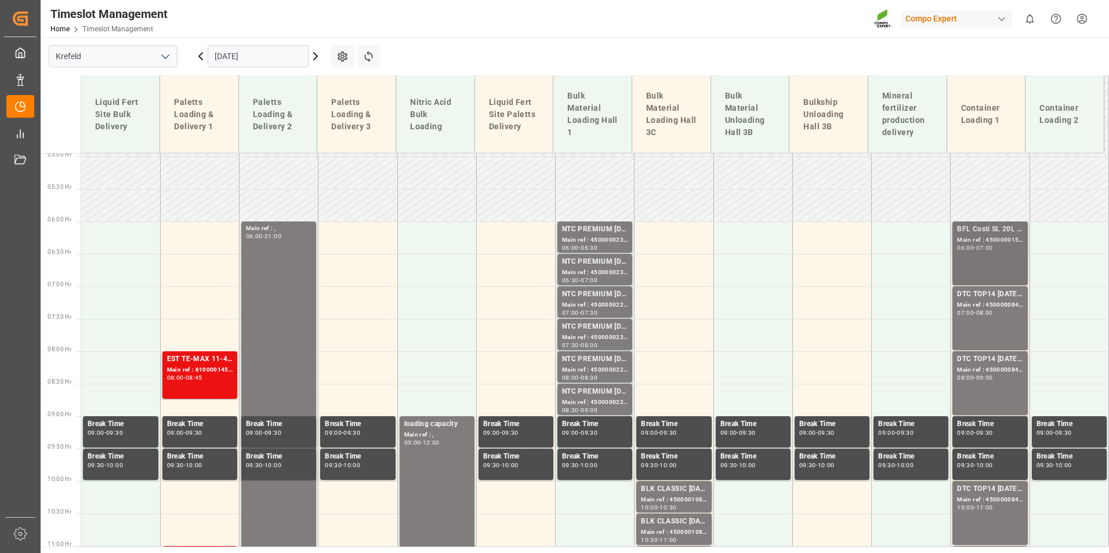
click at [986, 245] on div "07:00" at bounding box center [984, 247] width 17 height 5
click at [992, 260] on div "BFL Costi SL 20L (x48) D,A,CH,EN;BFL Zn Flo 10L (x75) LHM WW (LS); Main ref : 4…" at bounding box center [990, 253] width 66 height 59
click at [967, 308] on div "Main ref : 4500000847, 2000000538;" at bounding box center [990, 305] width 66 height 10
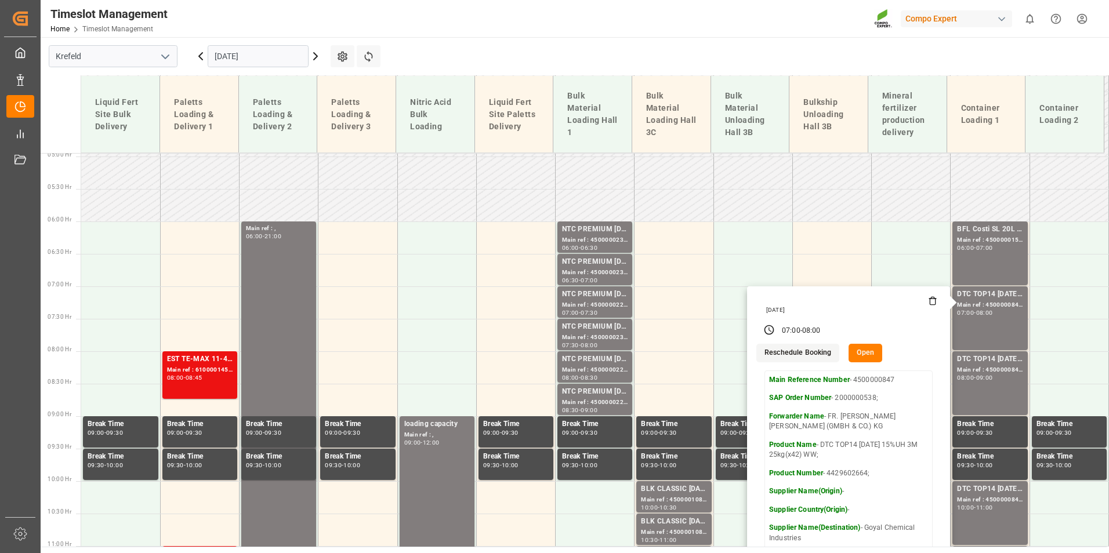
click at [197, 60] on icon at bounding box center [201, 56] width 14 height 14
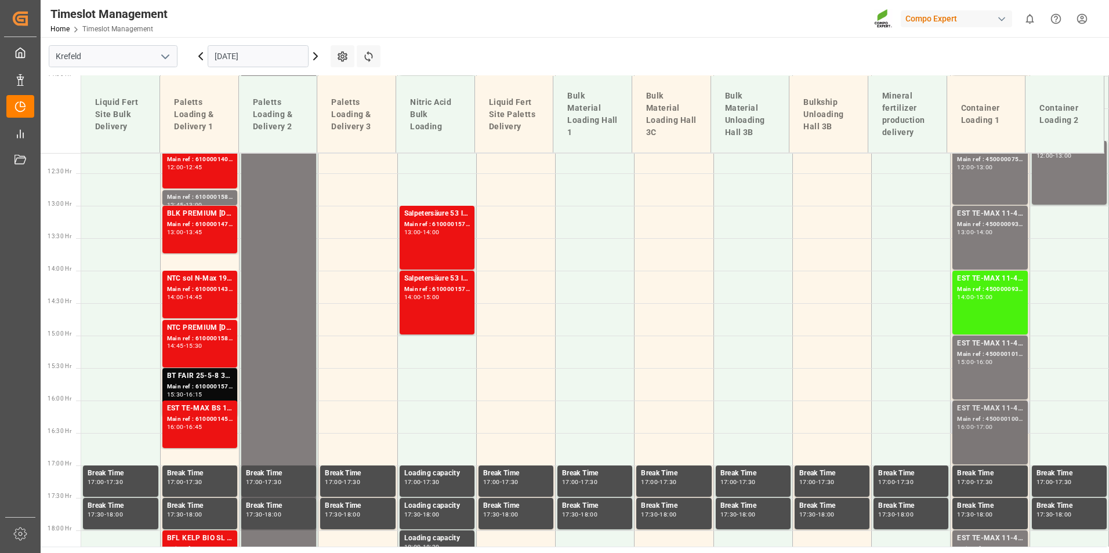
scroll to position [903, 0]
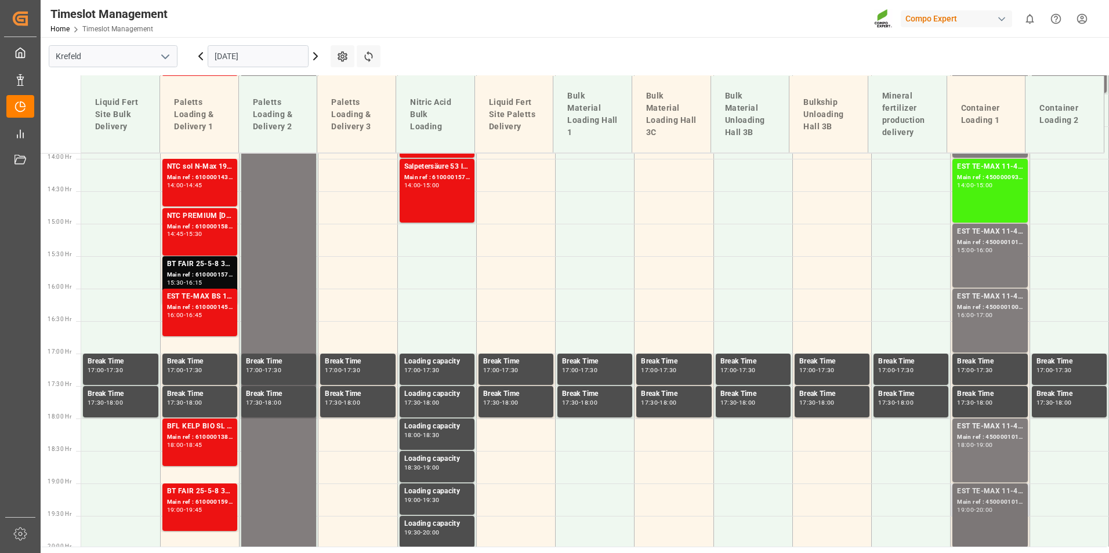
click at [959, 486] on div "EST TE-MAX 11-48 20kg (x45) ES, PT MTO" at bounding box center [990, 492] width 66 height 12
click at [976, 438] on div "Main ref : 4500001010, 2000000381" at bounding box center [990, 438] width 66 height 10
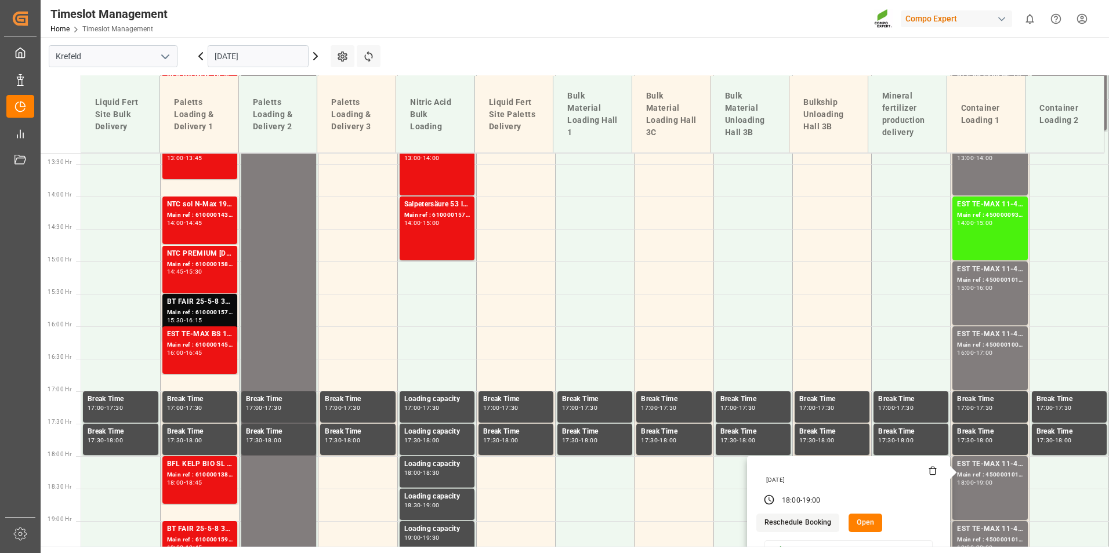
scroll to position [729, 0]
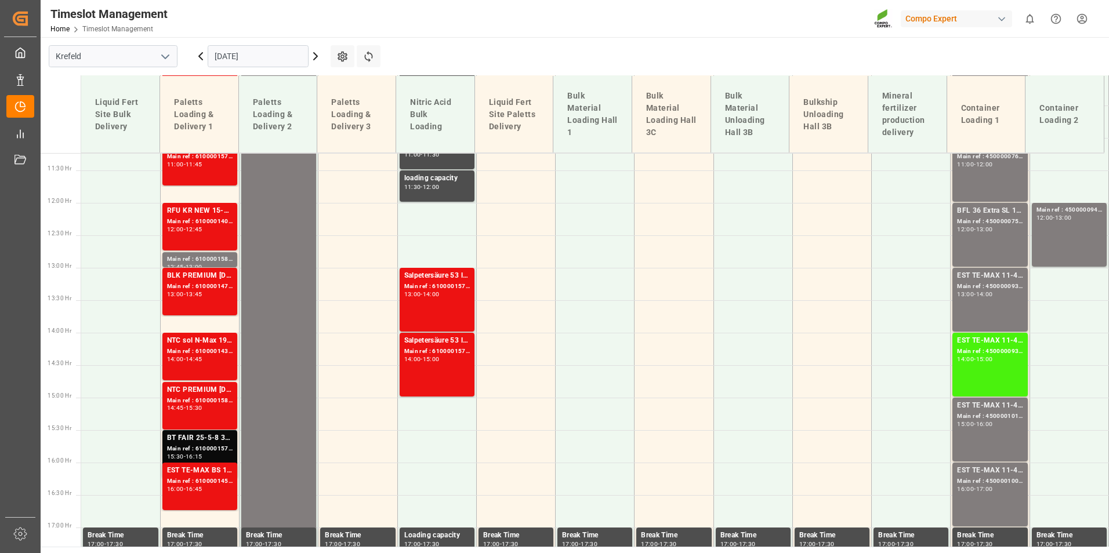
click at [312, 64] on div "[DATE]" at bounding box center [258, 56] width 145 height 38
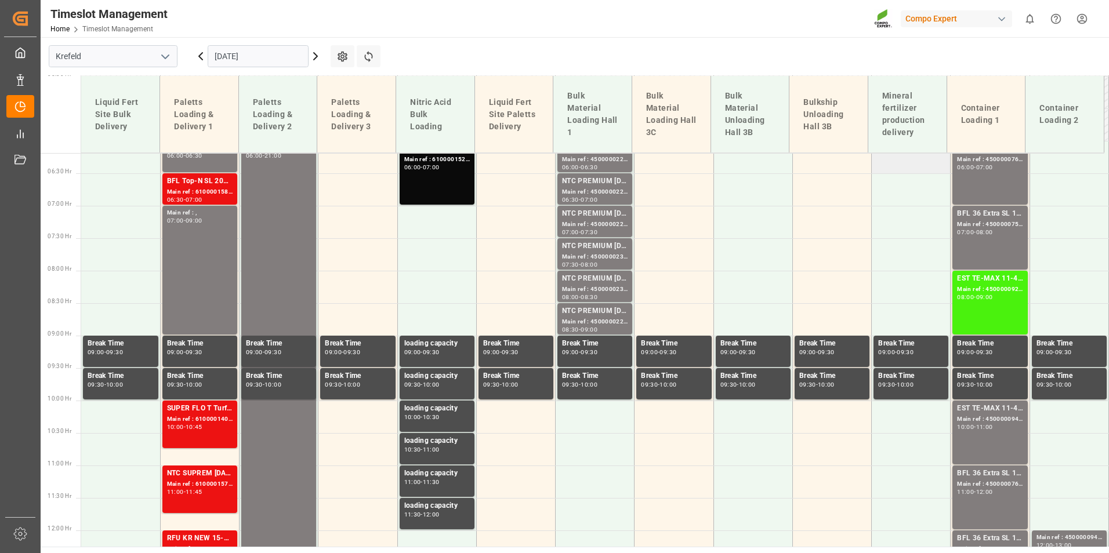
scroll to position [382, 0]
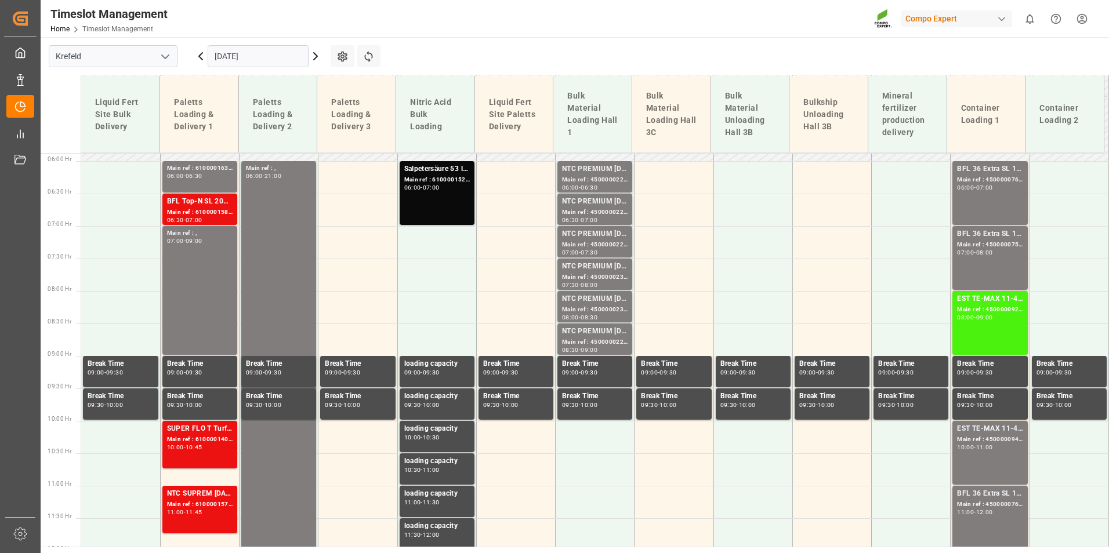
click at [315, 59] on icon at bounding box center [315, 56] width 3 height 7
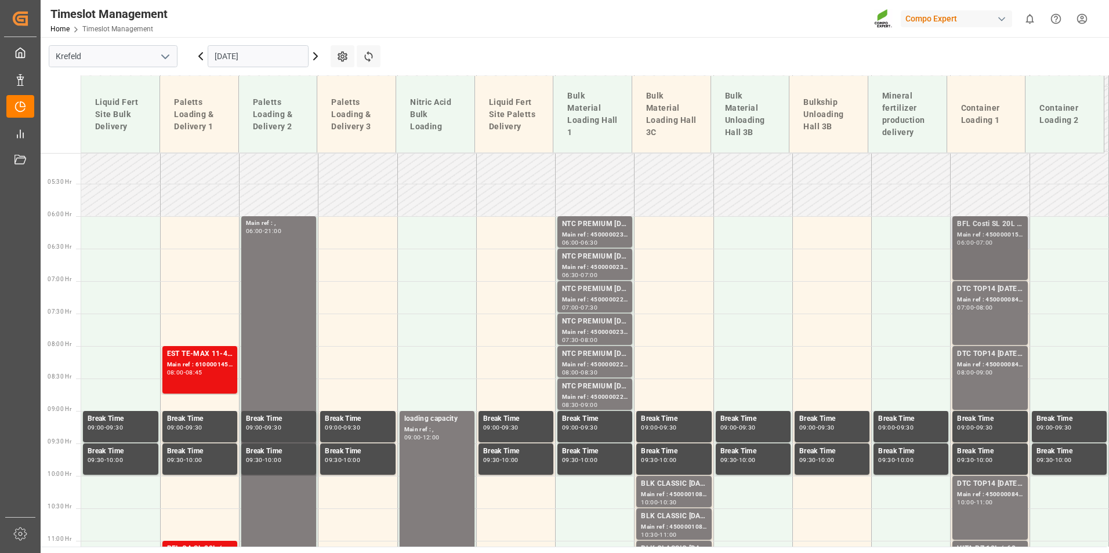
scroll to position [324, 0]
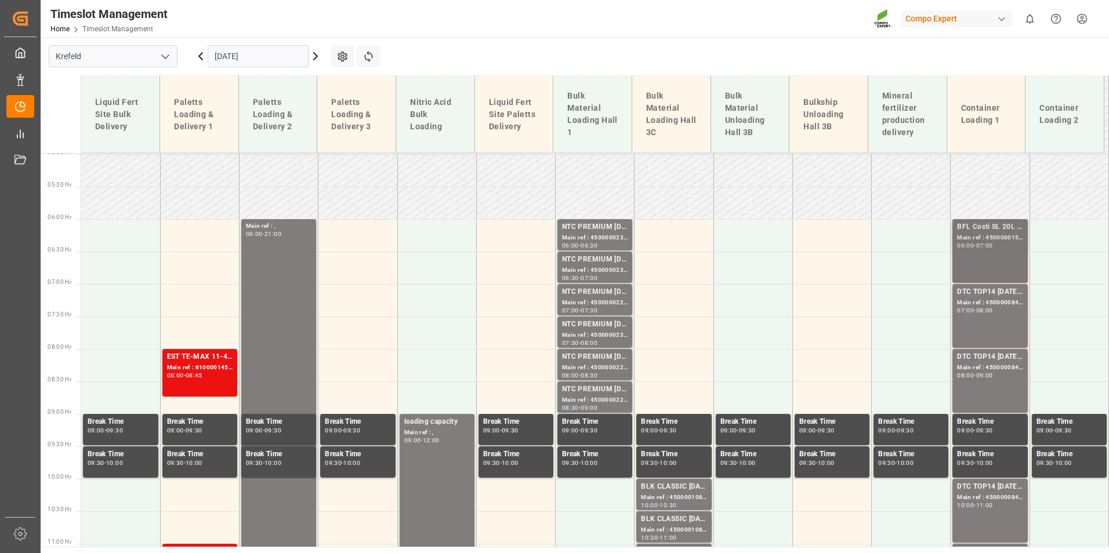
click at [957, 235] on div "Main ref : 4500000158, 2000000005;" at bounding box center [990, 238] width 66 height 10
click at [991, 310] on div "08:00" at bounding box center [984, 310] width 17 height 5
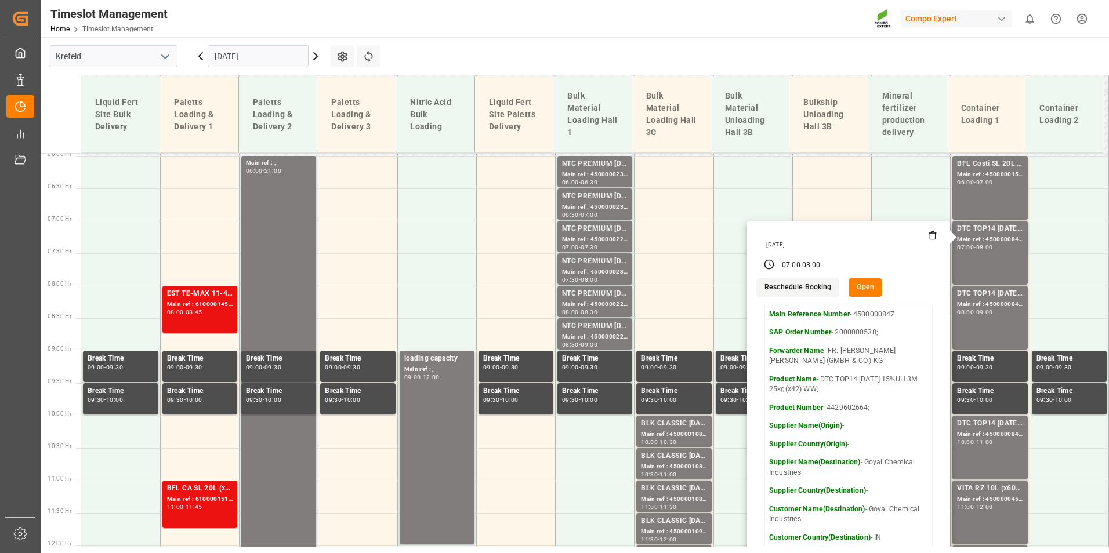
scroll to position [440, 0]
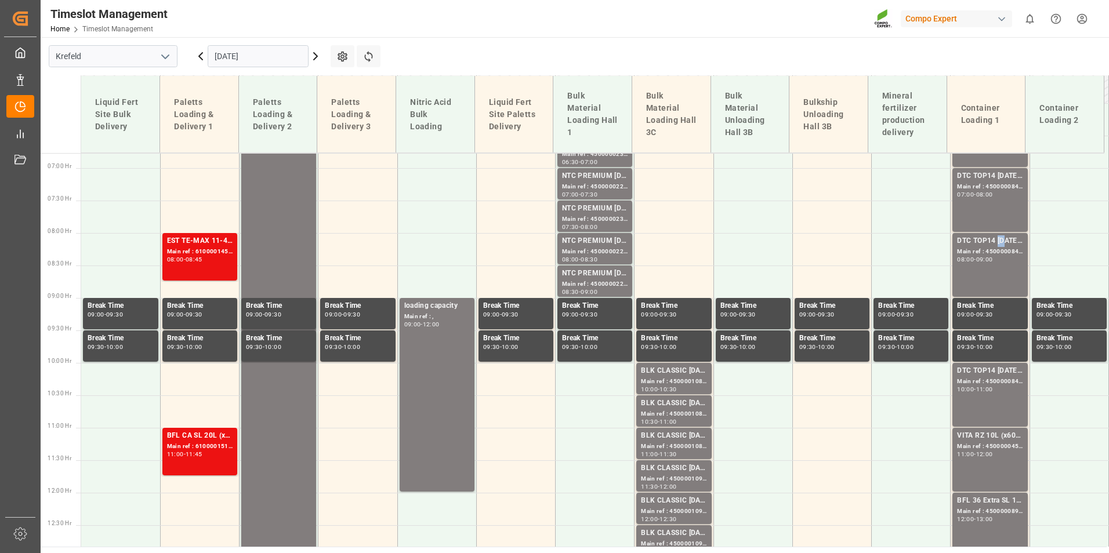
click at [994, 245] on div "DTC TOP14 [DATE] 15%UH 3M 25kg(x42) WW;" at bounding box center [990, 241] width 66 height 12
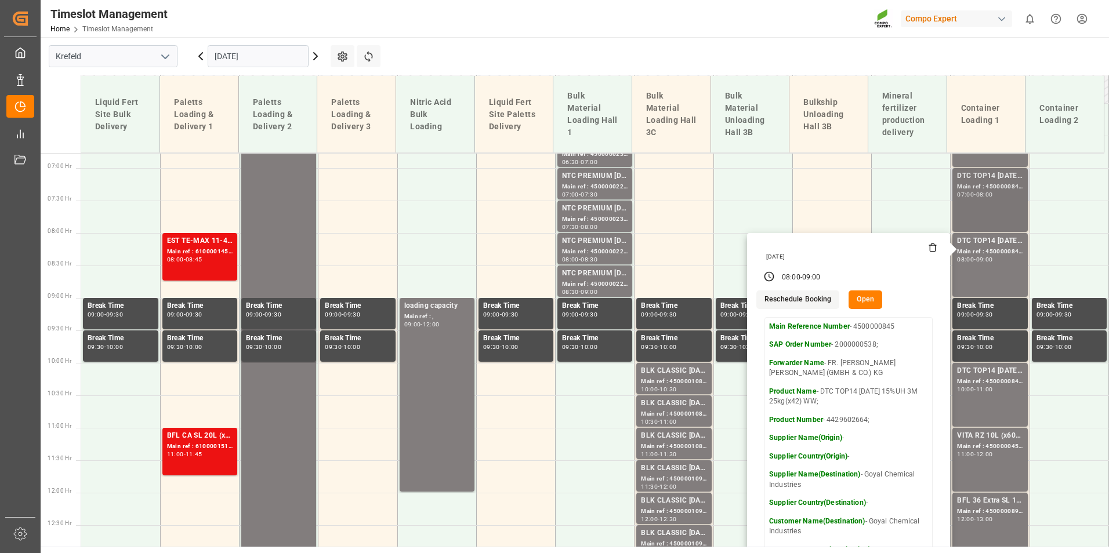
scroll to position [555, 0]
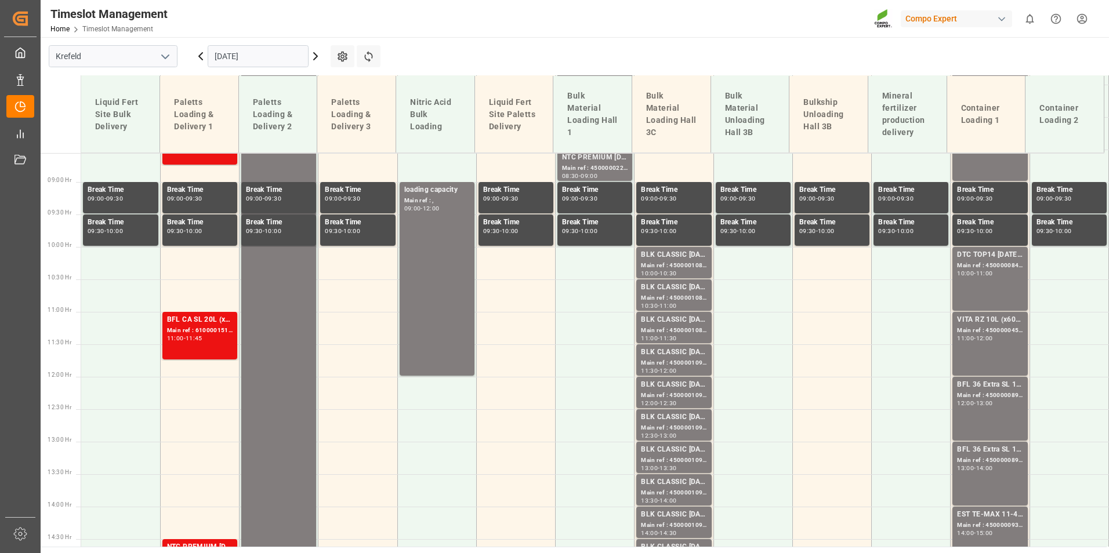
click at [1002, 285] on div "DTC TOP14 [DATE] 15%UH 3M 25kg(x42) WW; Main ref : 4500000846, 2000000538; 10:0…" at bounding box center [990, 278] width 66 height 59
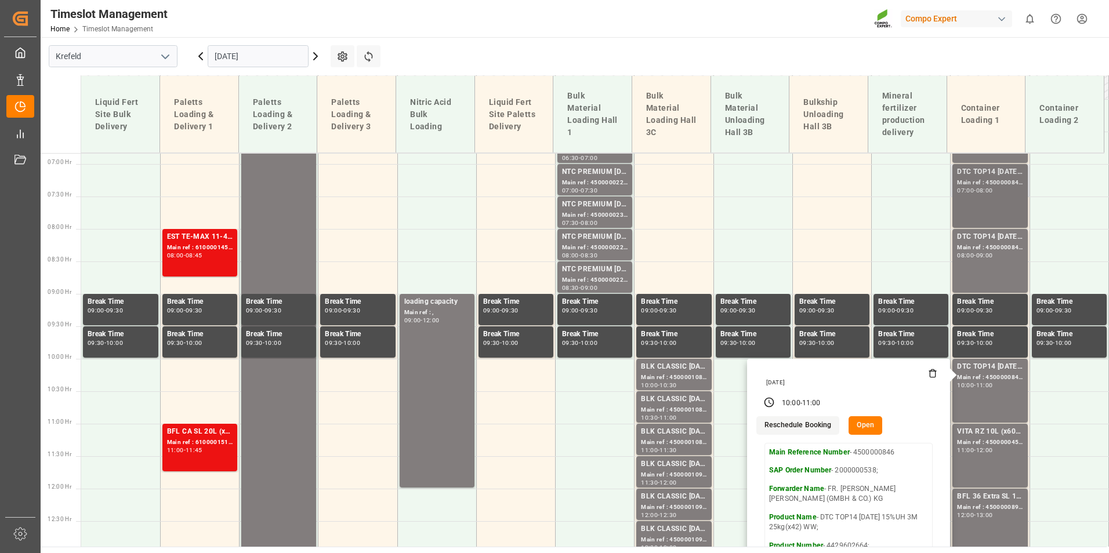
scroll to position [440, 0]
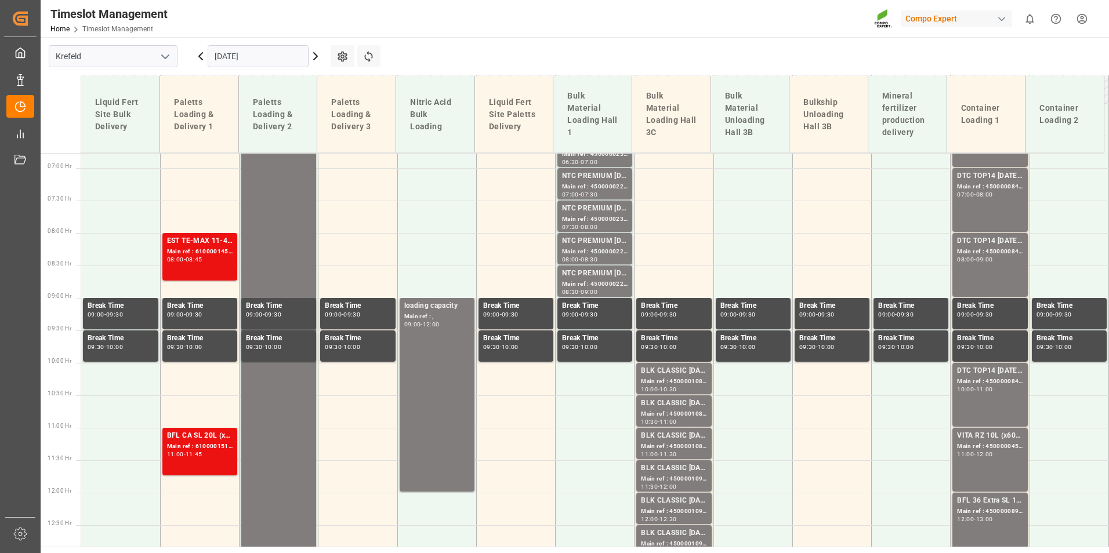
click at [981, 201] on div "DTC TOP14 [DATE] 15%UH 3M 25kg(x42) WW; Main ref : 4500000847, 2000000538; 07:0…" at bounding box center [990, 199] width 66 height 59
click at [1005, 397] on div "DTC TOP14 [DATE] 15%UH 3M 25kg(x42) WW; Main ref : 4500000846, 2000000538; 10:0…" at bounding box center [990, 394] width 66 height 59
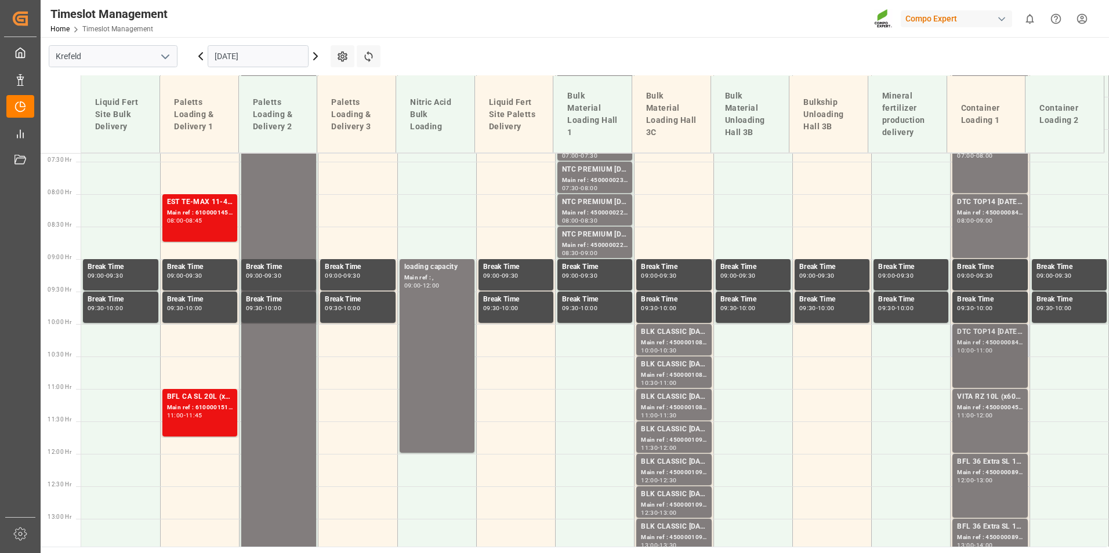
scroll to position [497, 0]
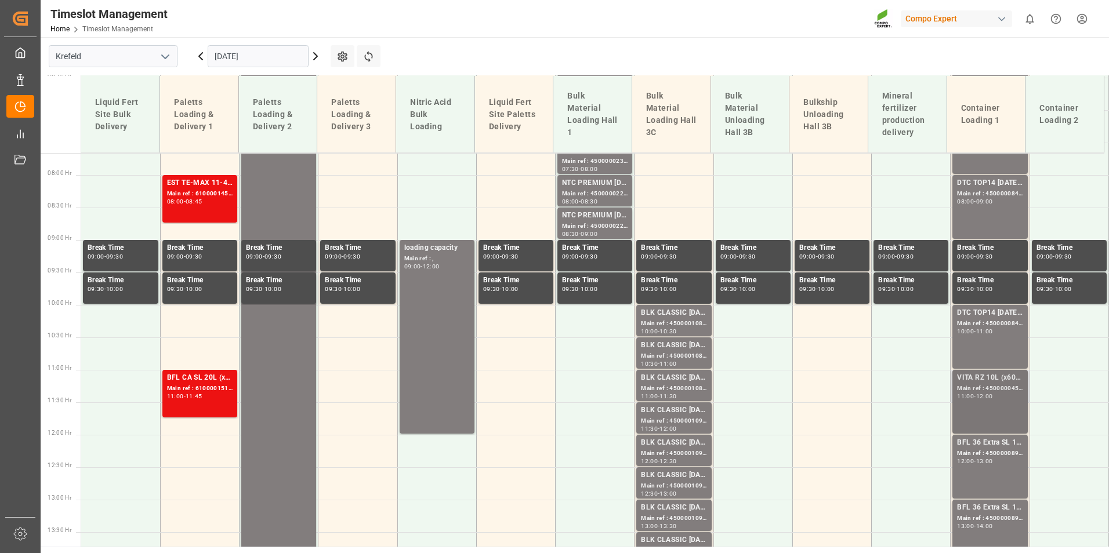
click at [986, 388] on div "Main ref : 4500000457, 2000000344;" at bounding box center [990, 389] width 66 height 10
click at [986, 387] on div "Main ref : 4500000457, 2000000344;" at bounding box center [990, 389] width 66 height 10
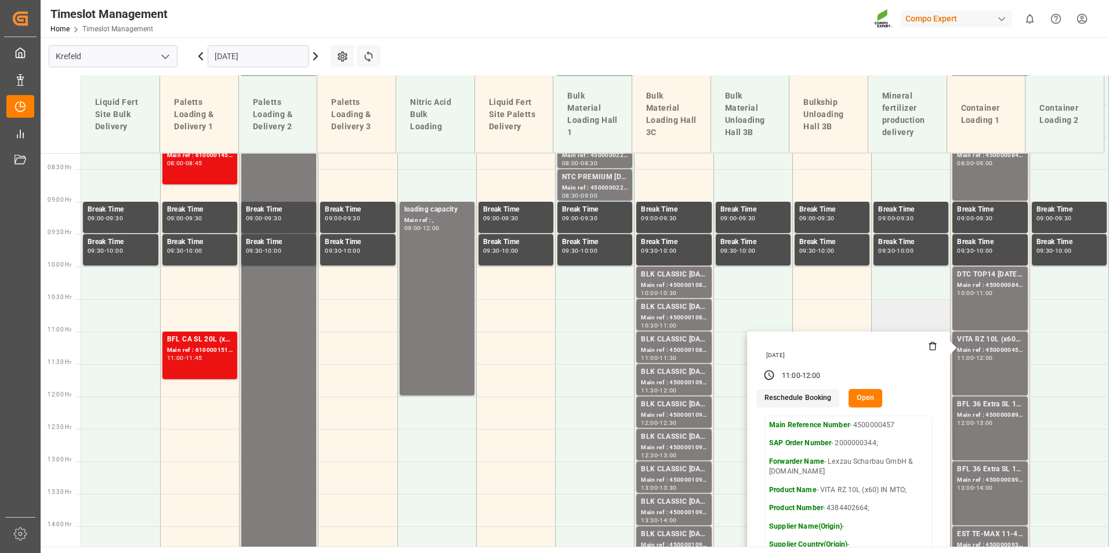
scroll to position [555, 0]
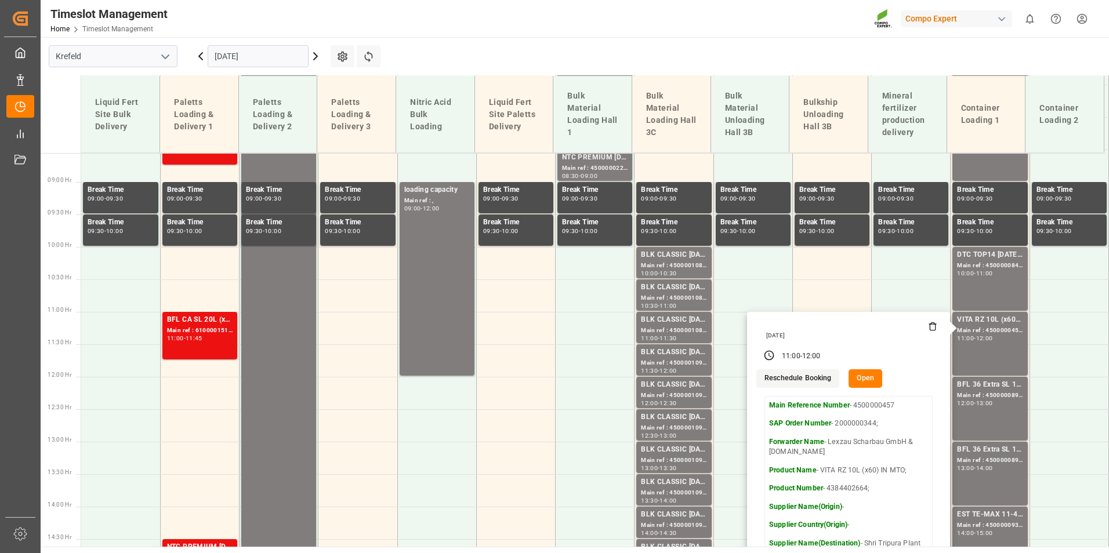
click at [197, 57] on icon at bounding box center [201, 56] width 14 height 14
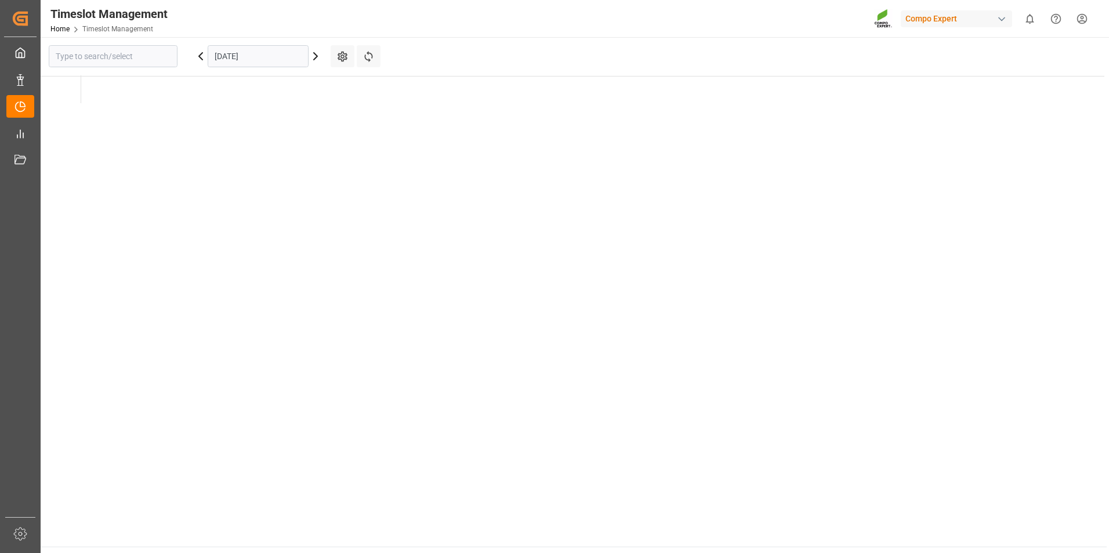
type input "Krefeld"
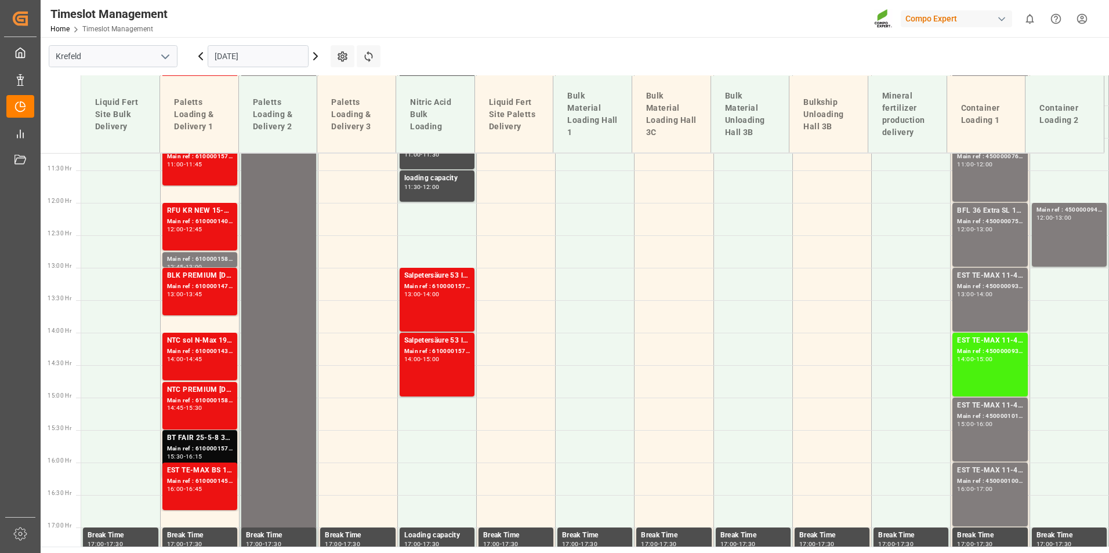
scroll to position [671, 0]
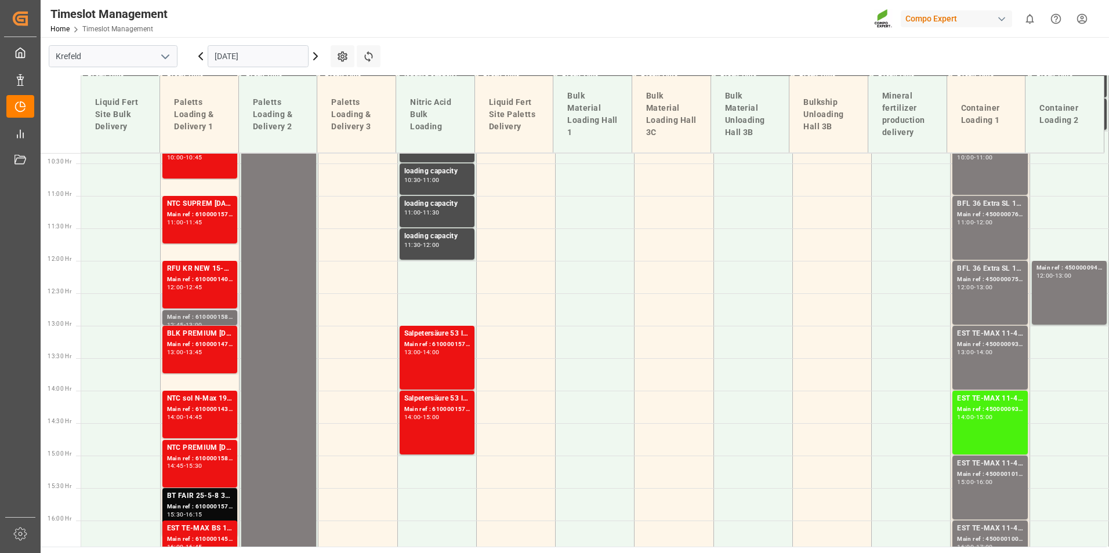
click at [214, 316] on div "Main ref : 6100001586," at bounding box center [200, 318] width 66 height 10
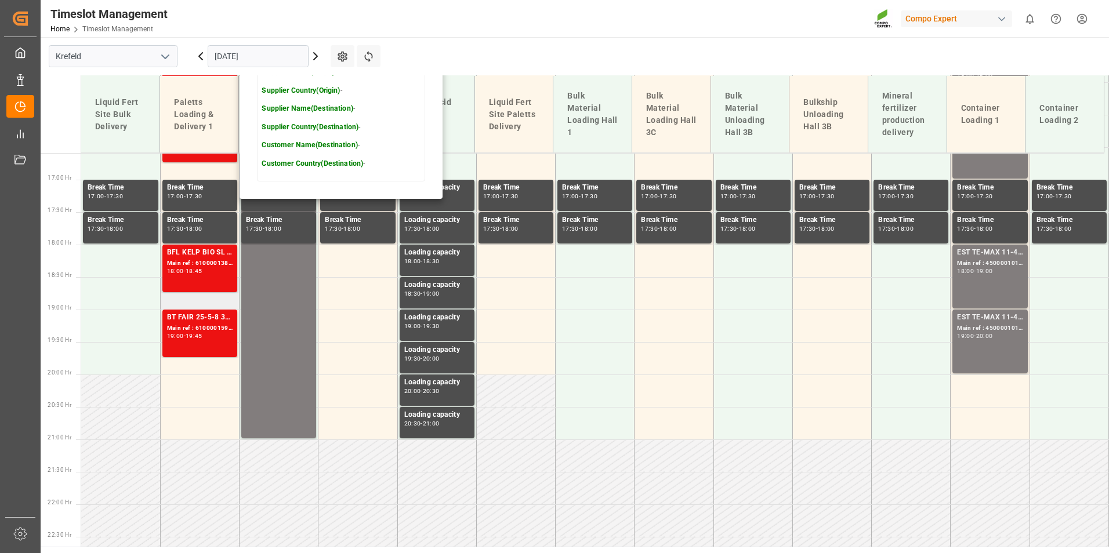
scroll to position [1019, 0]
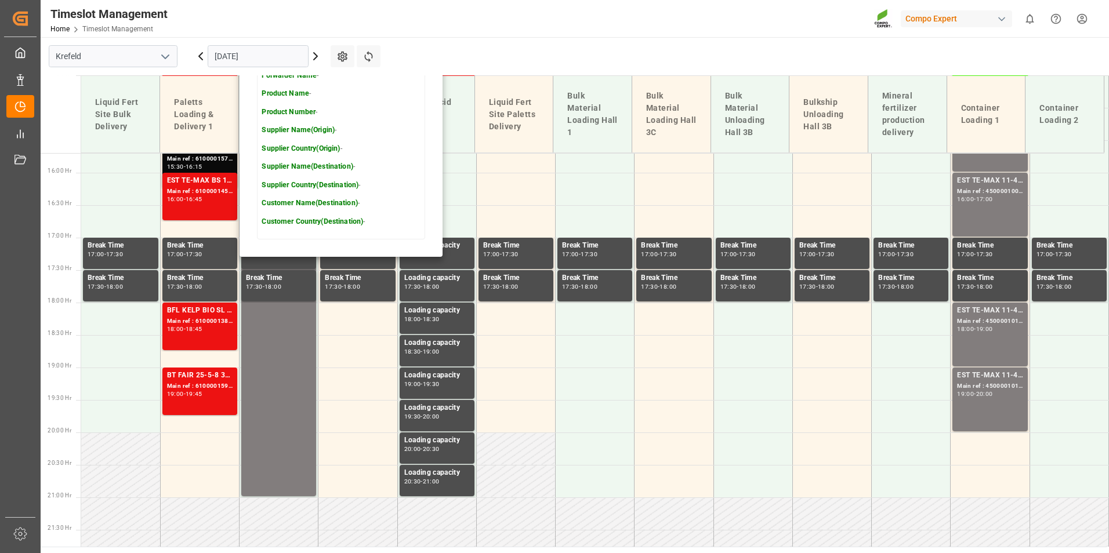
click at [517, 60] on main "[GEOGRAPHIC_DATA] [DATE] Settings Refresh Time Slots Liquid Fert Site Bulk Deli…" at bounding box center [574, 292] width 1066 height 510
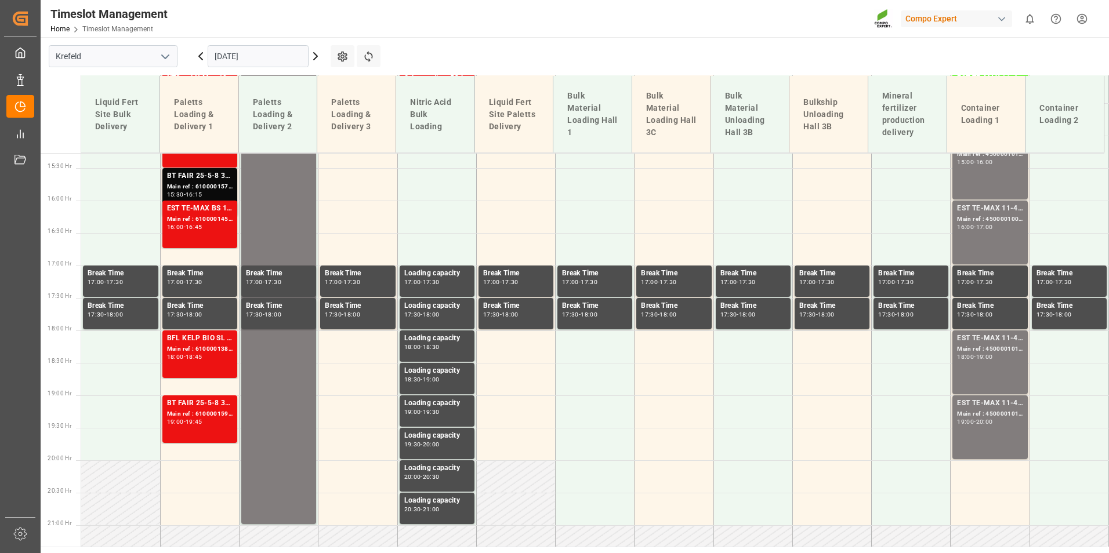
scroll to position [876, 0]
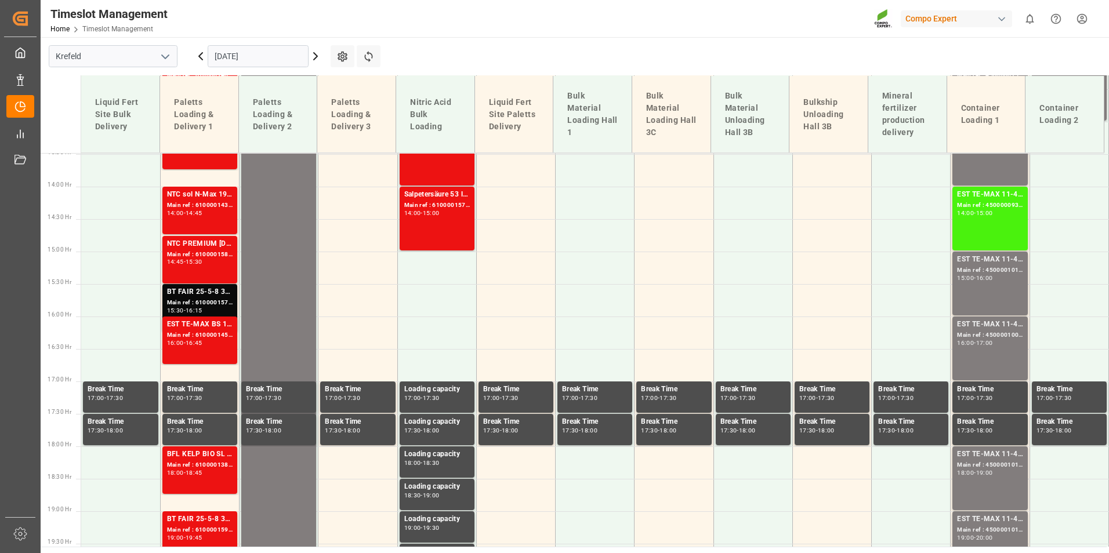
click at [313, 57] on icon at bounding box center [315, 56] width 14 height 14
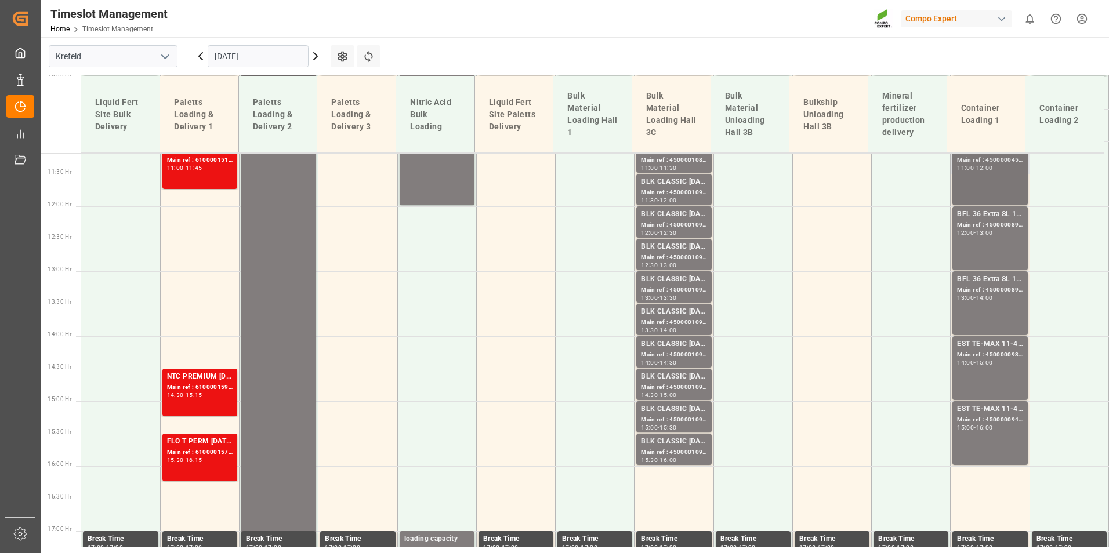
scroll to position [729, 0]
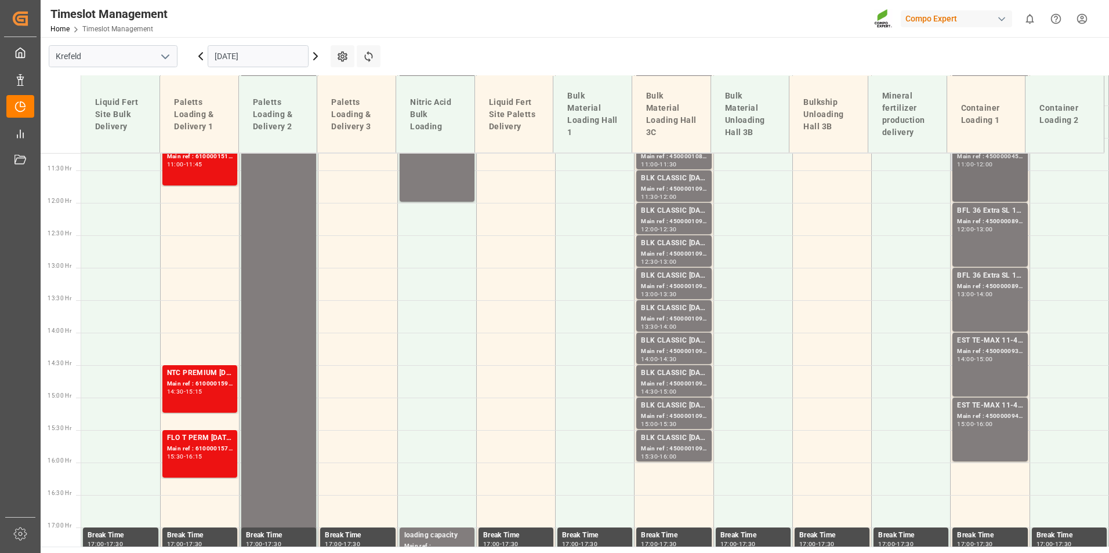
click at [987, 164] on div "12:00" at bounding box center [984, 164] width 17 height 5
click at [990, 223] on div "Main ref : 4500000892, 2000000114" at bounding box center [990, 222] width 66 height 10
click at [980, 292] on div "14:00" at bounding box center [984, 294] width 17 height 5
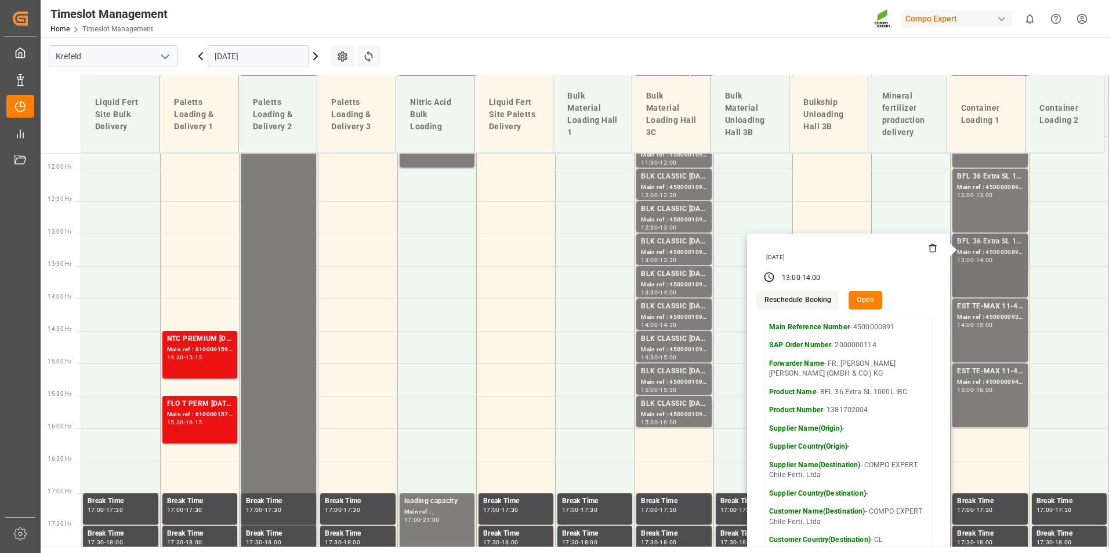
scroll to position [787, 0]
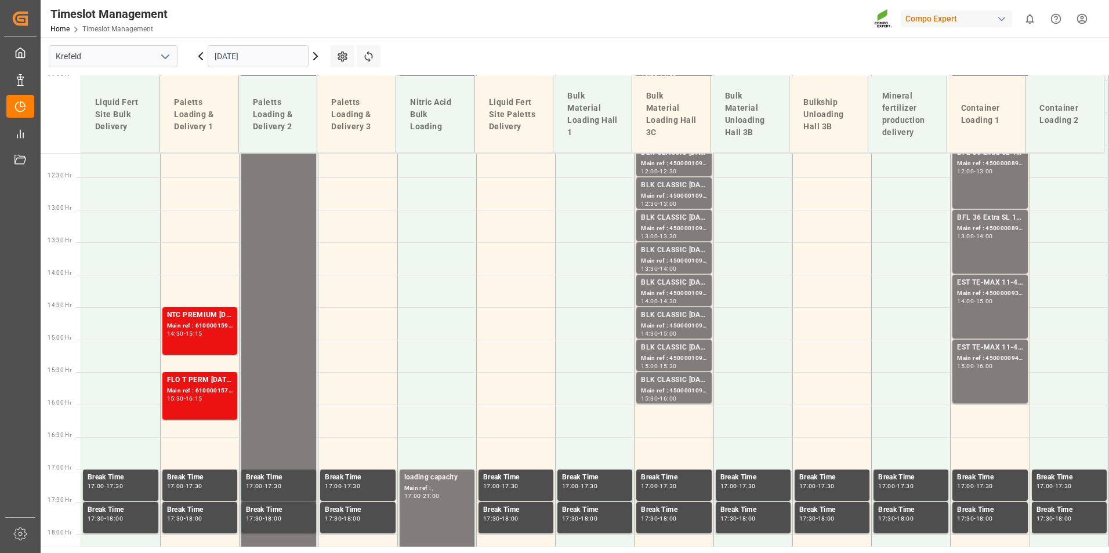
click at [983, 288] on div "EST TE-MAX 11-48 20kg (x56) WW" at bounding box center [990, 283] width 66 height 12
click at [991, 346] on div "EST TE-MAX 11-48 20kg (x56) WW" at bounding box center [990, 348] width 66 height 12
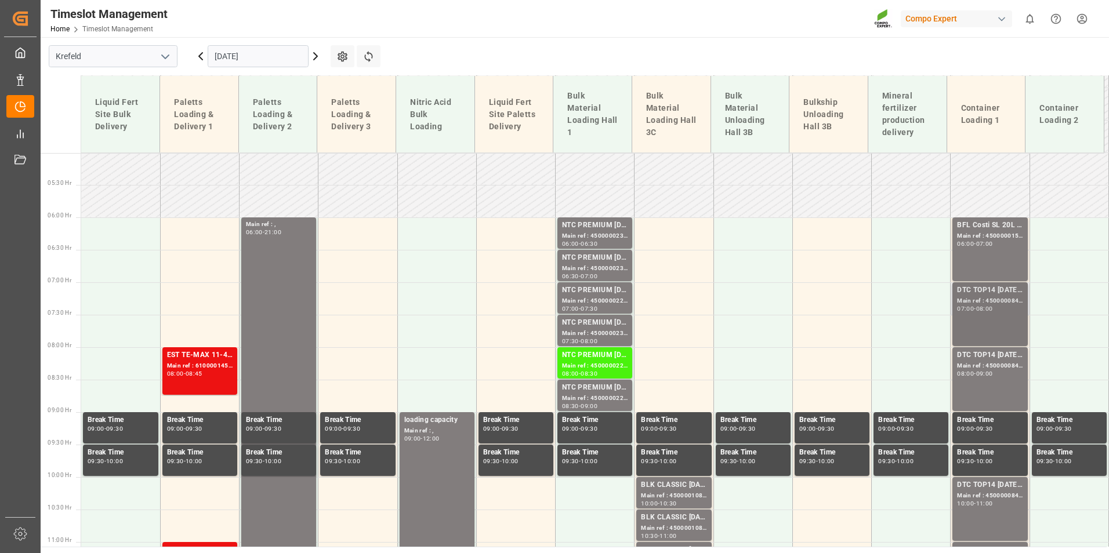
scroll to position [324, 0]
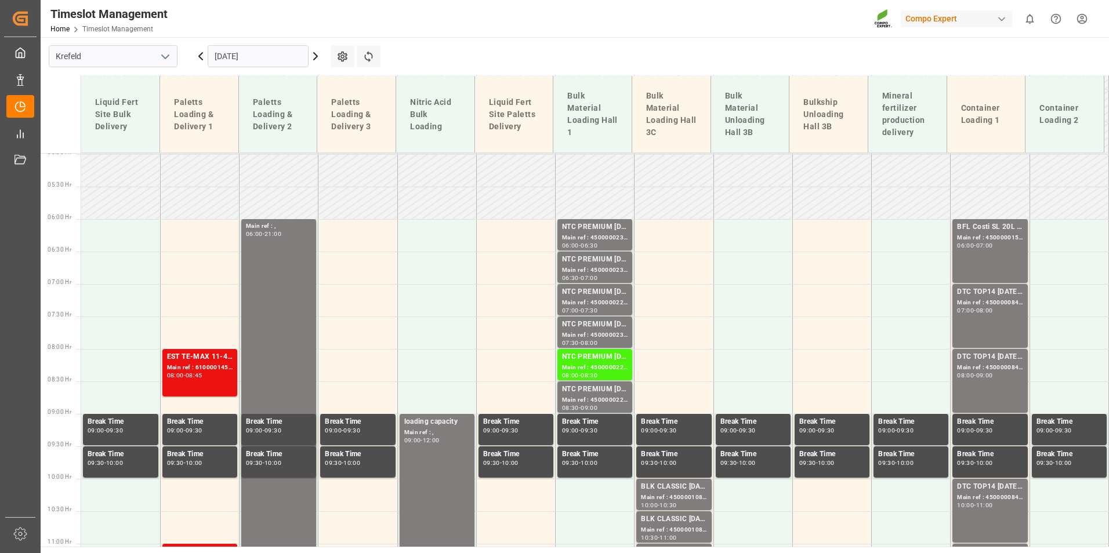
click at [989, 300] on div "Main ref : 4500000847, 2000000538;" at bounding box center [990, 303] width 66 height 10
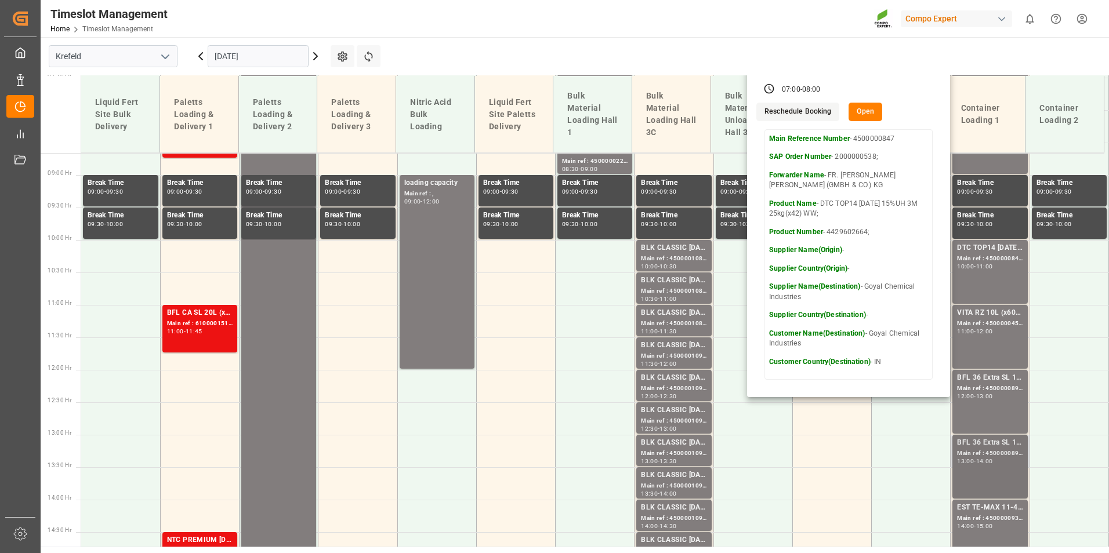
scroll to position [671, 0]
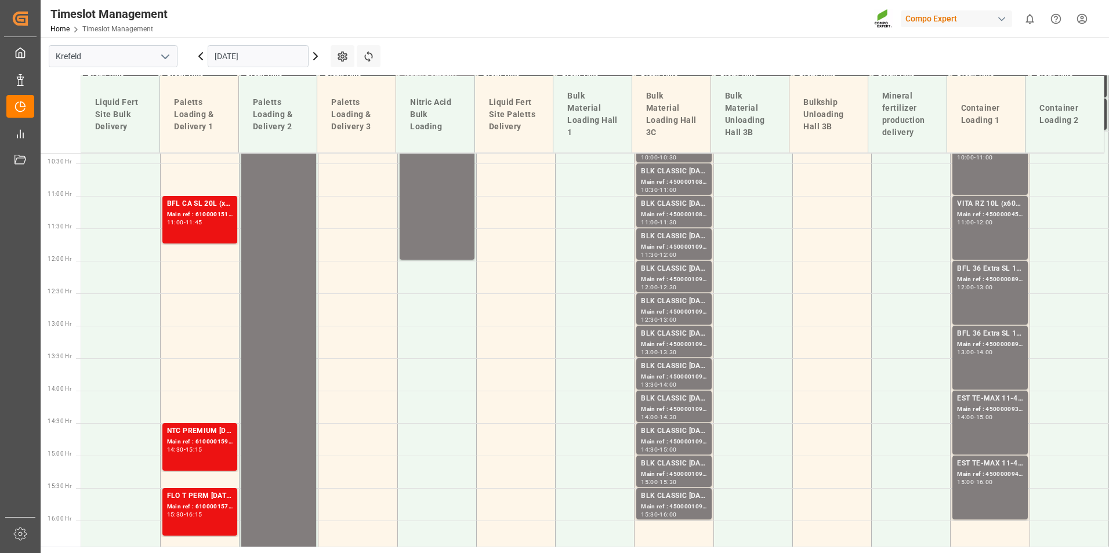
click at [996, 402] on div "EST TE-MAX 11-48 20kg (x56) WW" at bounding box center [990, 399] width 66 height 12
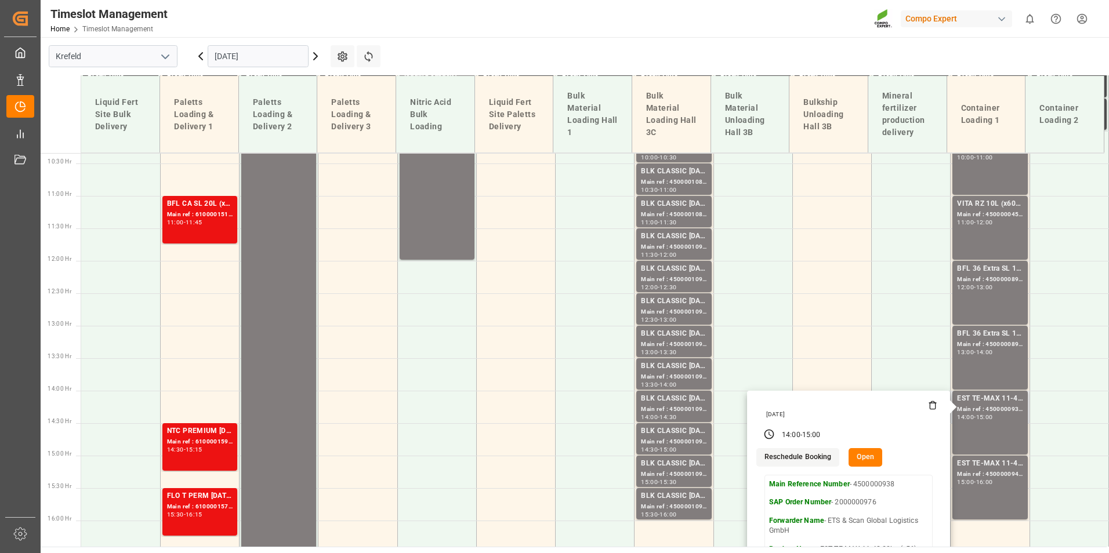
drag, startPoint x: 939, startPoint y: 507, endPoint x: 943, endPoint y: 502, distance: 7.0
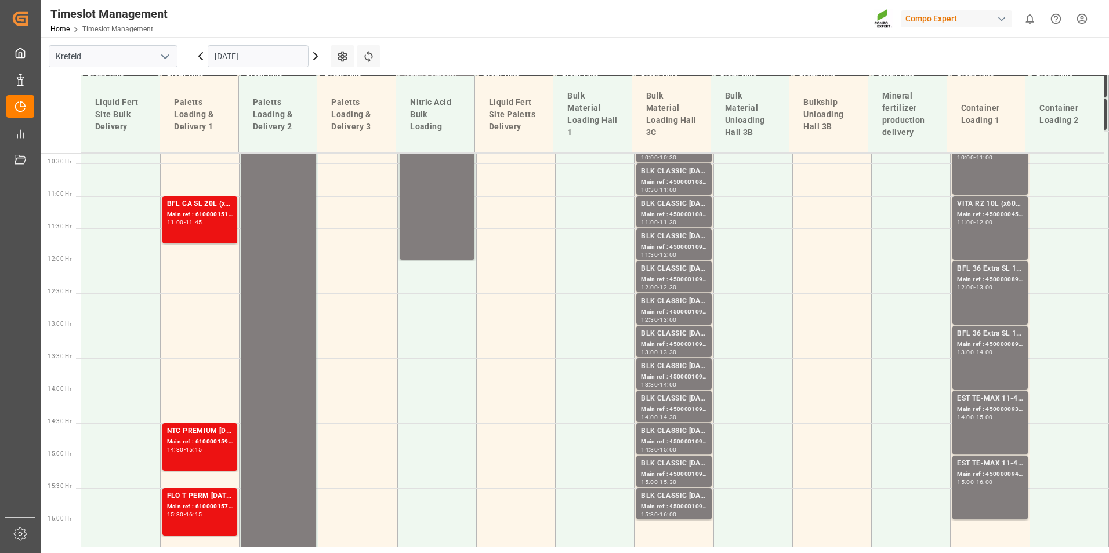
click at [996, 455] on div "EST TE-MAX 11-48 20kg (x56) WW Main ref : 4500000938, 2000000976 14:00 - 15:00" at bounding box center [989, 423] width 78 height 65
click at [990, 469] on div "EST TE-MAX 11-48 20kg (x56) WW" at bounding box center [990, 464] width 66 height 12
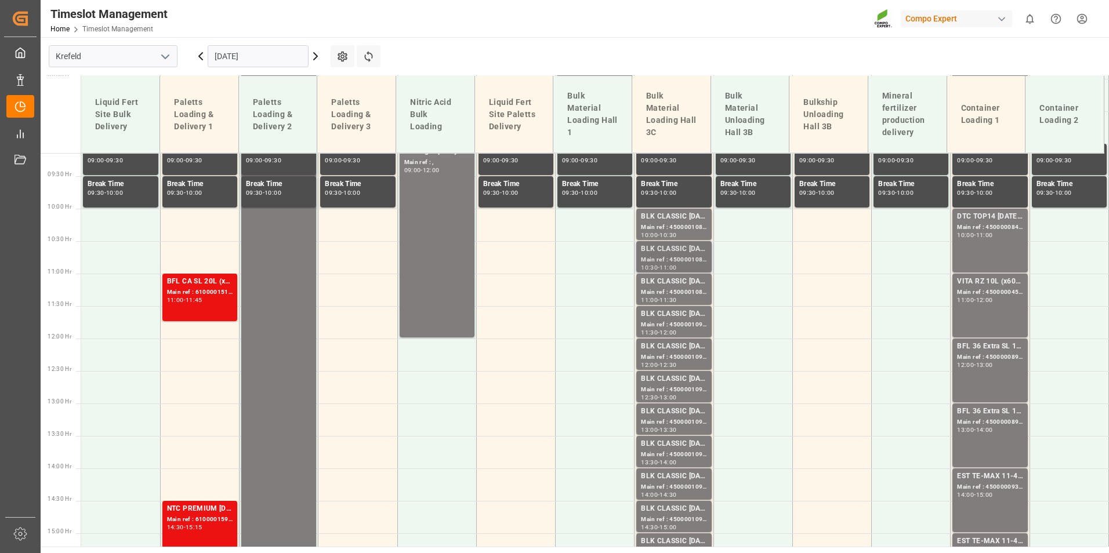
scroll to position [613, 0]
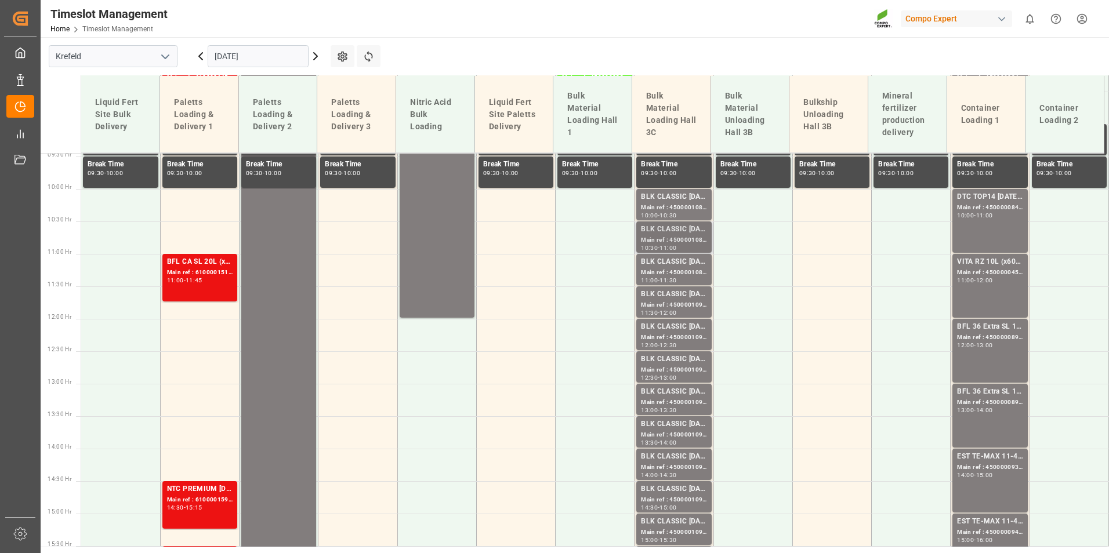
click at [673, 231] on div "BLK CLASSIC [DATE]+3+TE BULK" at bounding box center [674, 230] width 66 height 12
drag, startPoint x: 683, startPoint y: 291, endPoint x: 682, endPoint y: 301, distance: 9.9
click at [682, 301] on div "BLK CLASSIC [DATE]+3+TE BULK Main ref : 4500001090, 2000001076 11:30 - 12:00" at bounding box center [674, 302] width 66 height 27
click at [665, 375] on div "13:00" at bounding box center [667, 377] width 17 height 5
click at [670, 434] on div "Main ref : 4500001094, 2000001076" at bounding box center [674, 435] width 66 height 10
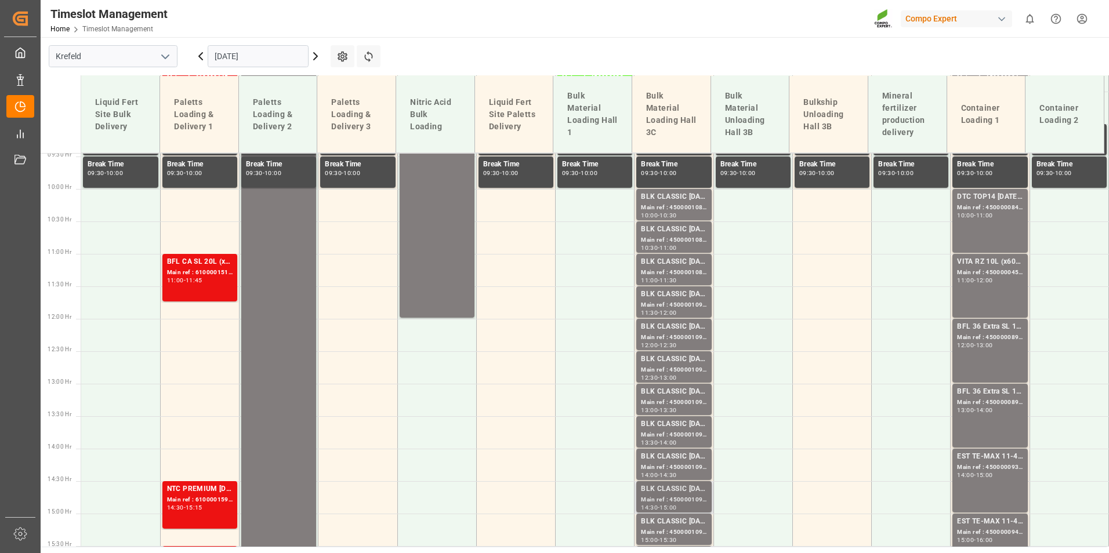
click at [680, 488] on div "BLK CLASSIC [DATE]+3+TE BULK" at bounding box center [674, 490] width 66 height 12
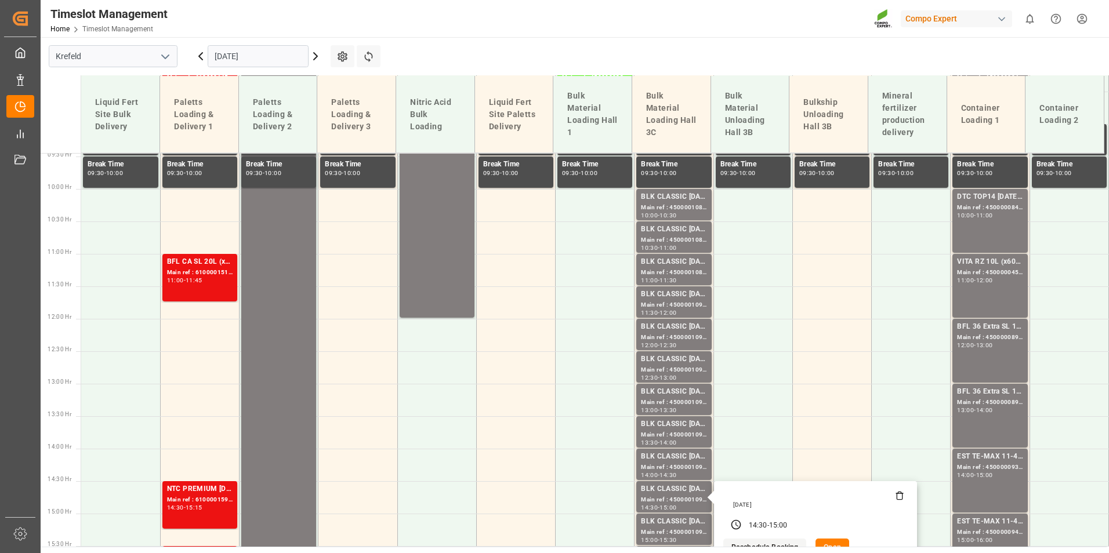
scroll to position [729, 0]
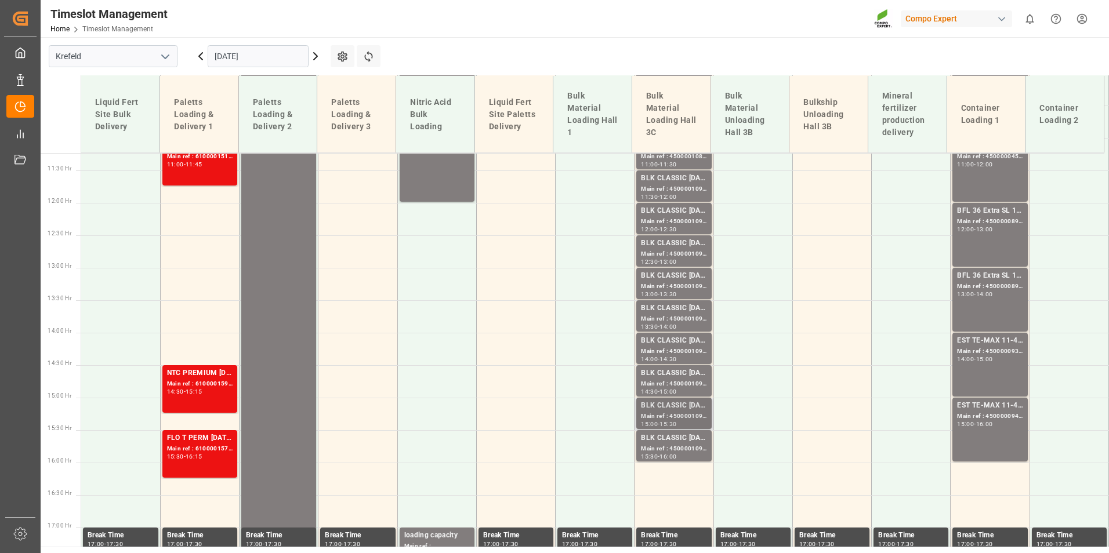
click at [659, 423] on div "-" at bounding box center [659, 424] width 2 height 5
click at [672, 397] on div "BLK CLASSIC [DATE]+3+TE BULK Main ref : 4500001096, 2000001076 14:30 - 15:00" at bounding box center [673, 381] width 78 height 32
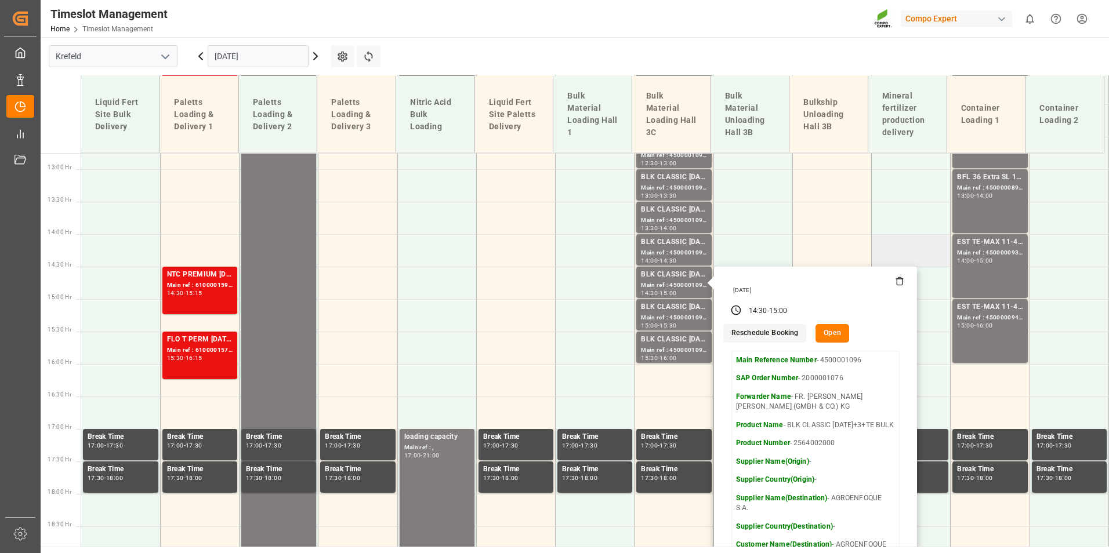
scroll to position [961, 0]
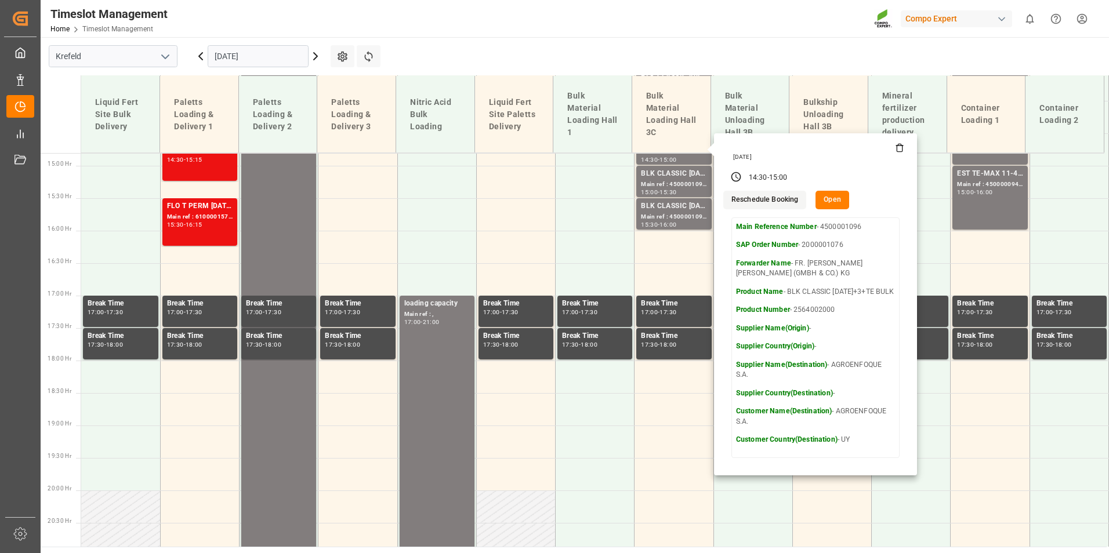
click at [266, 56] on input "[DATE]" at bounding box center [258, 56] width 101 height 22
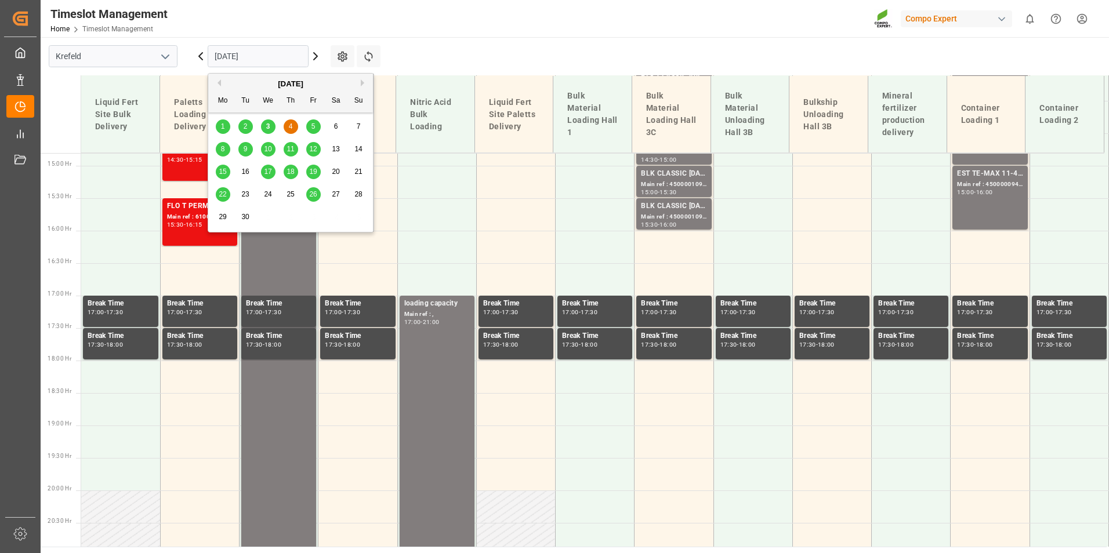
click at [229, 150] on div "8" at bounding box center [223, 150] width 14 height 14
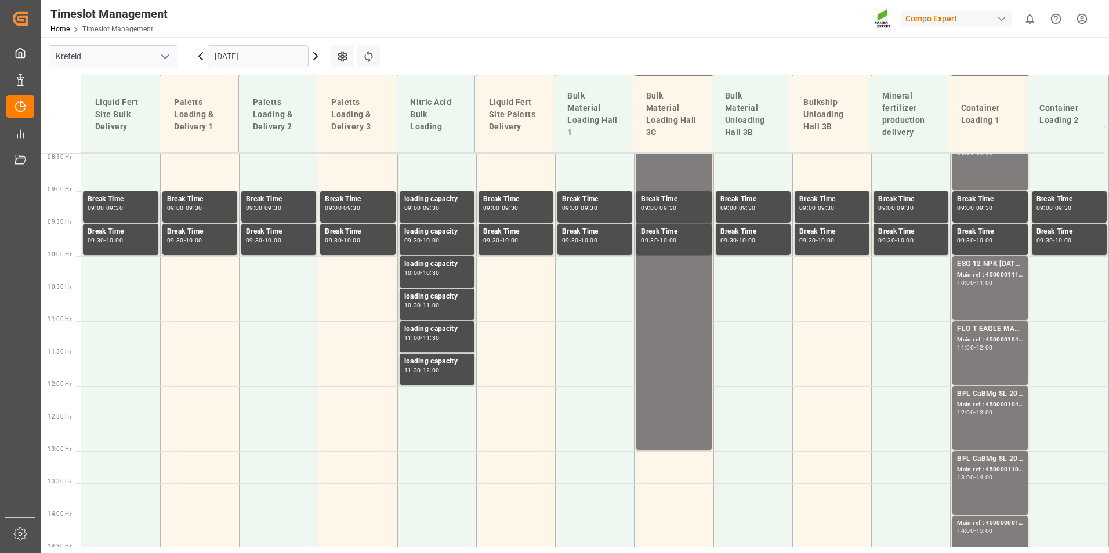
scroll to position [613, 0]
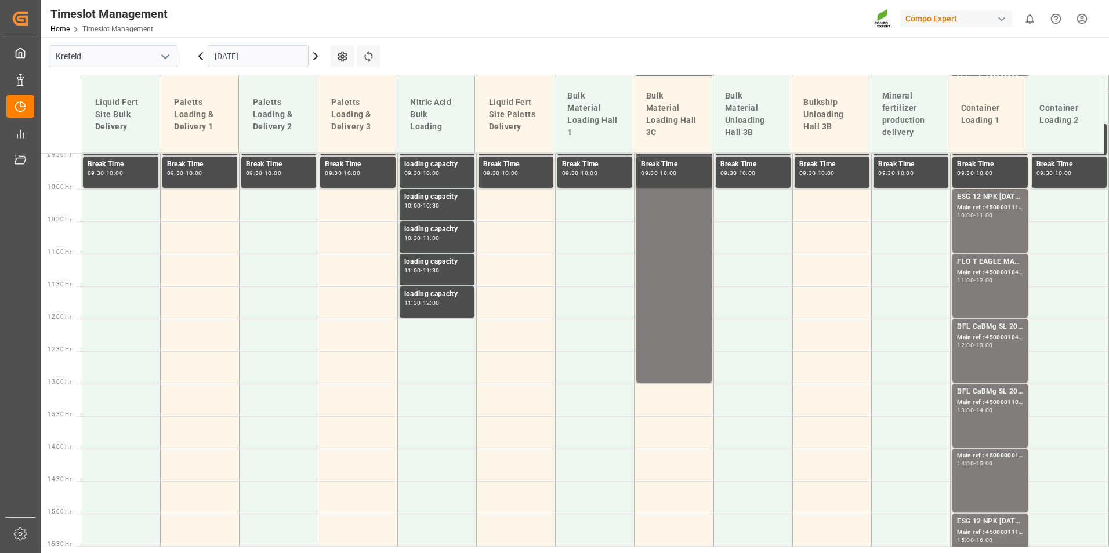
click at [273, 52] on input "[DATE]" at bounding box center [258, 56] width 101 height 22
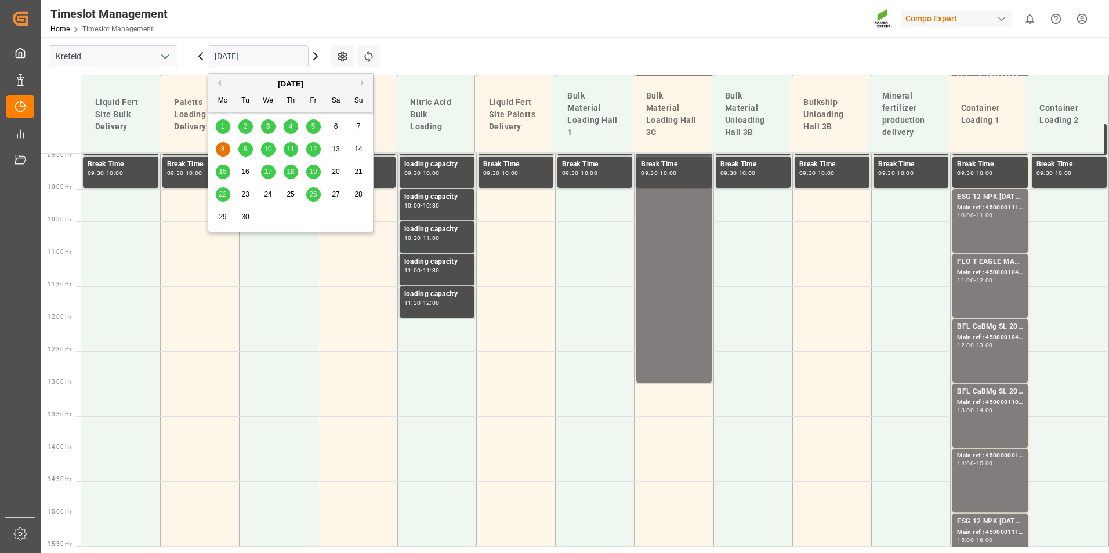
click at [249, 145] on div "9" at bounding box center [245, 150] width 14 height 14
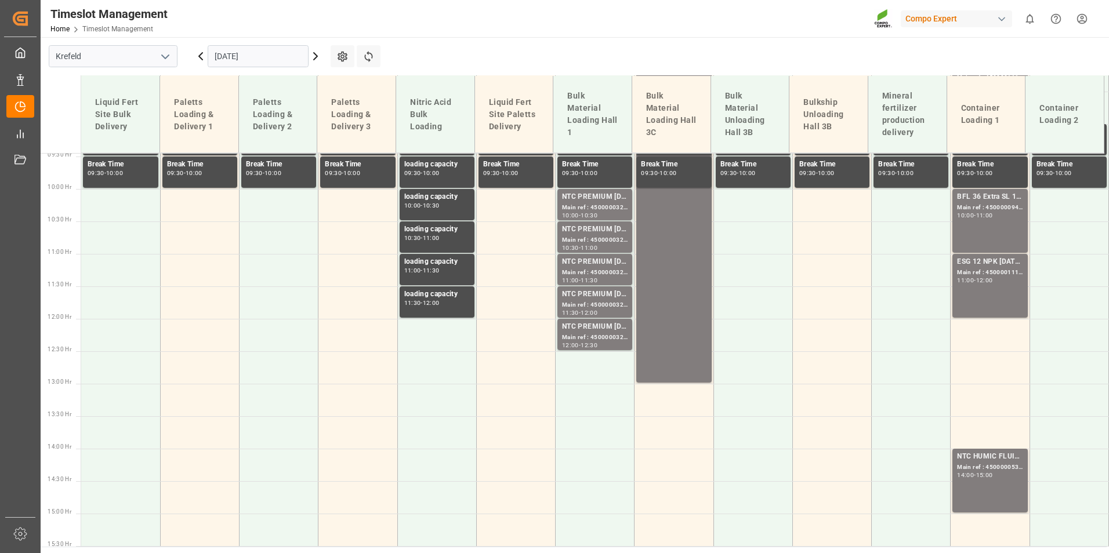
drag, startPoint x: 238, startPoint y: 57, endPoint x: 251, endPoint y: 62, distance: 13.8
click at [240, 57] on input "[DATE]" at bounding box center [258, 56] width 101 height 22
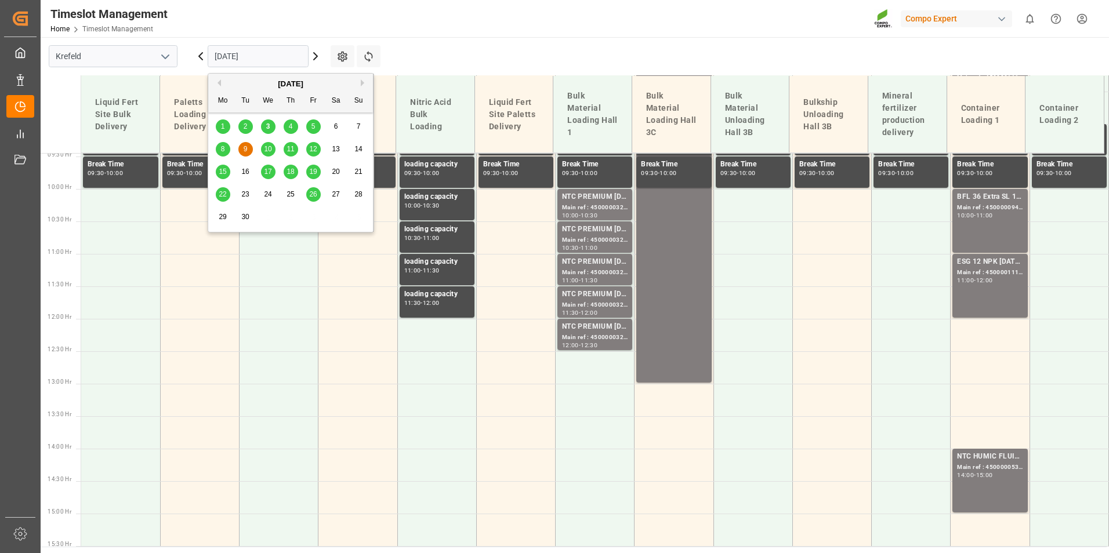
click at [293, 124] on div "4" at bounding box center [291, 127] width 14 height 14
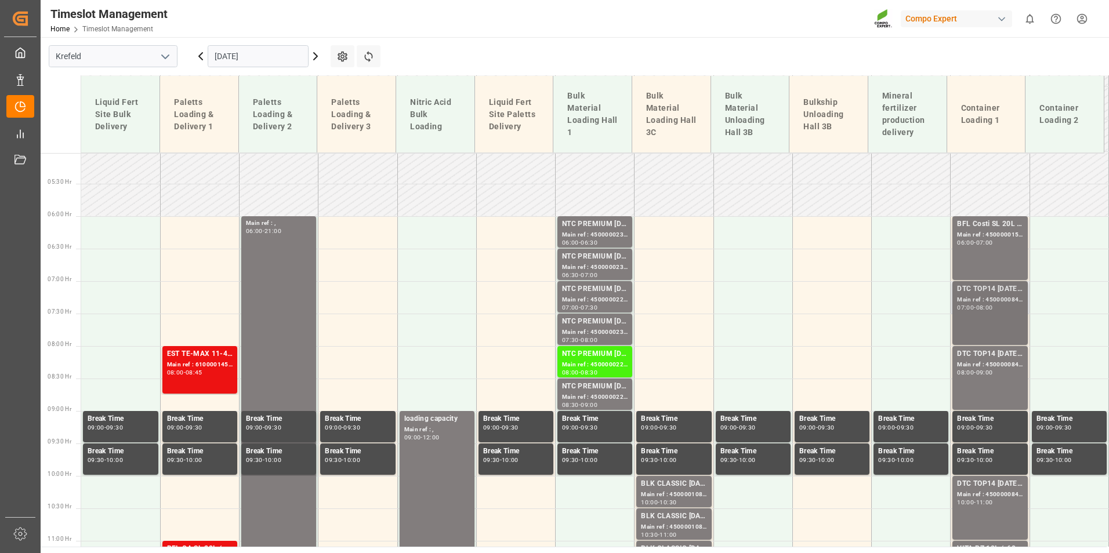
scroll to position [387, 0]
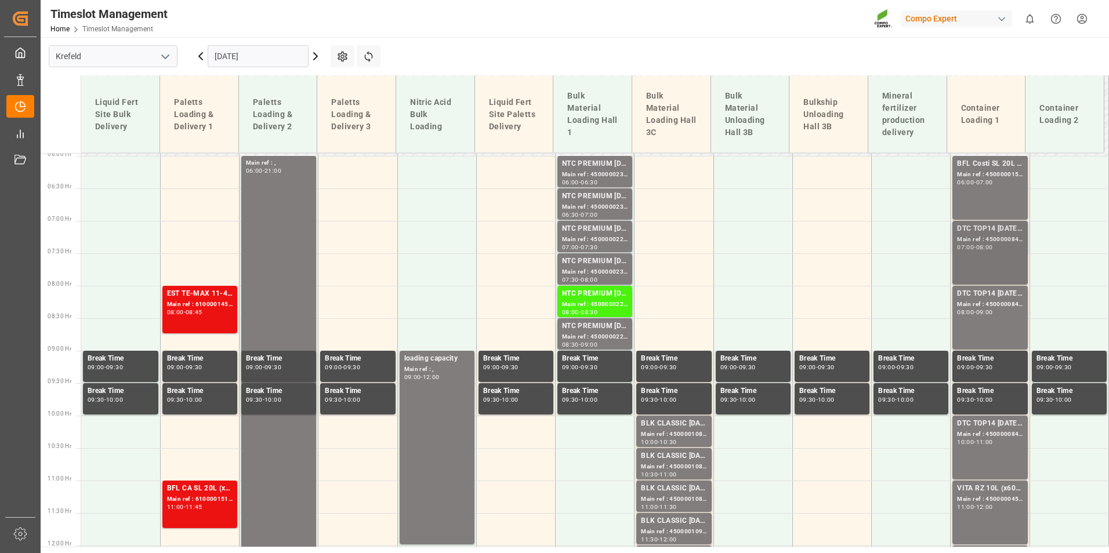
click at [979, 262] on div "DTC TOP14 [DATE] 15%UH 3M 25kg(x42) WW Main ref : 4500000847, 2000000538 07:00 …" at bounding box center [990, 252] width 66 height 59
click at [973, 455] on div "DTC TOP14 [DATE] 15%UH 3M 25kg(x42) WW Main ref : 4500000846, 2000000538 10:00 …" at bounding box center [990, 447] width 66 height 59
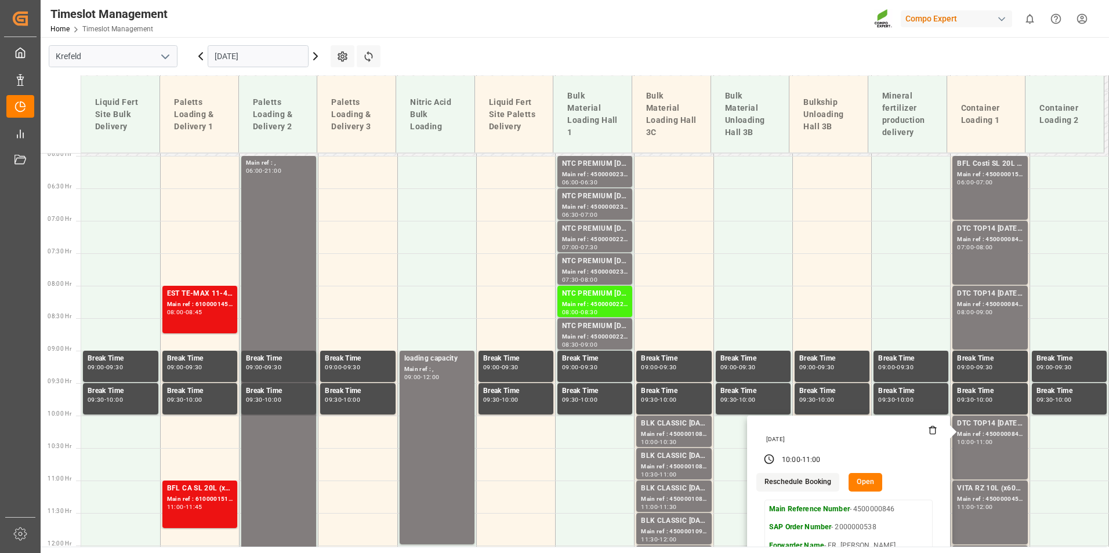
click at [205, 60] on icon at bounding box center [201, 56] width 14 height 14
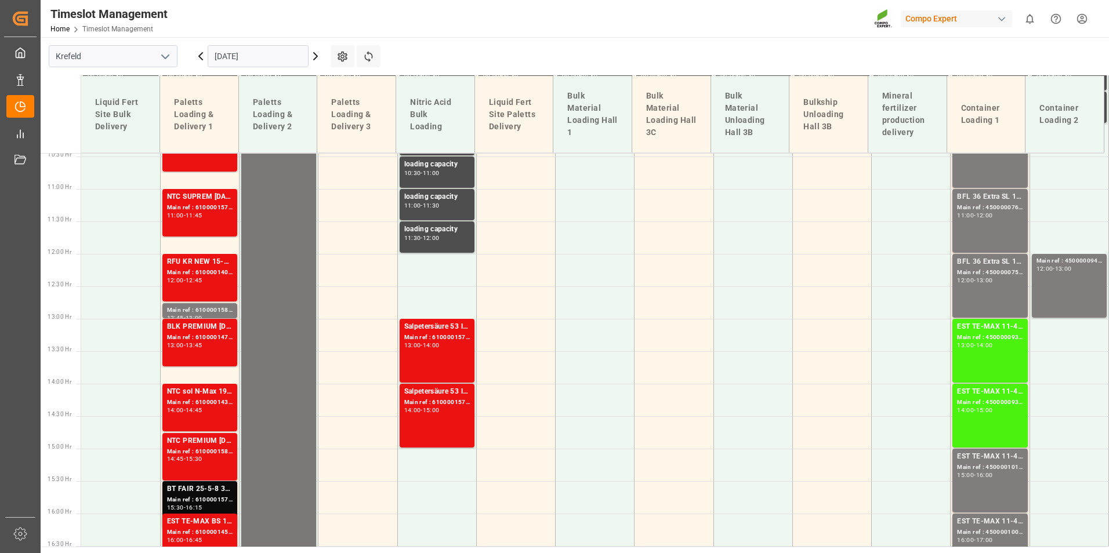
scroll to position [736, 0]
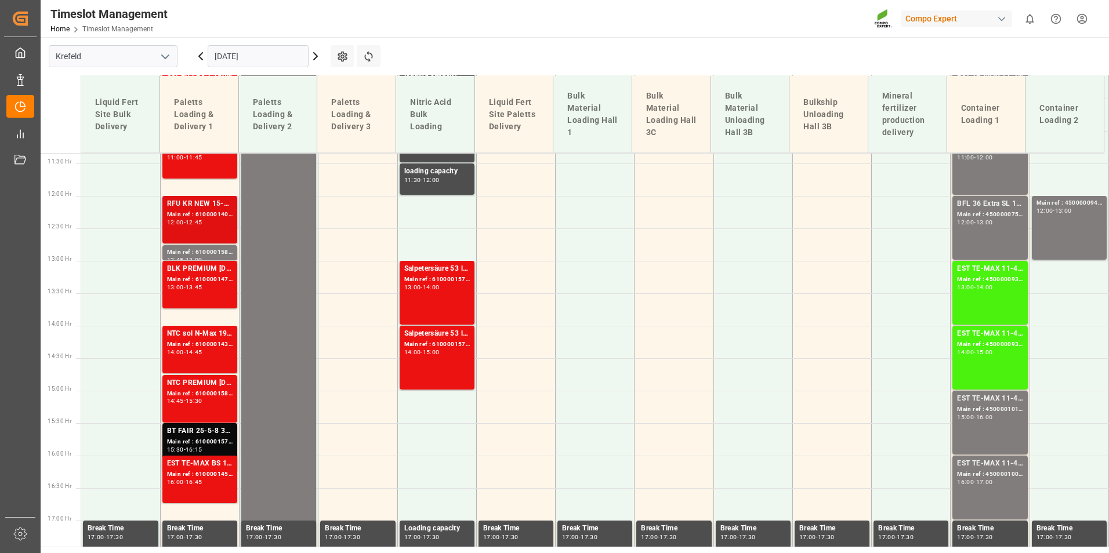
click at [212, 208] on div "RFU KR NEW 15-5-8 15kg (x60) DE,ATFLO T PERM [DATE] 25kg (x40) INTNTC SUPREM [D…" at bounding box center [200, 204] width 66 height 12
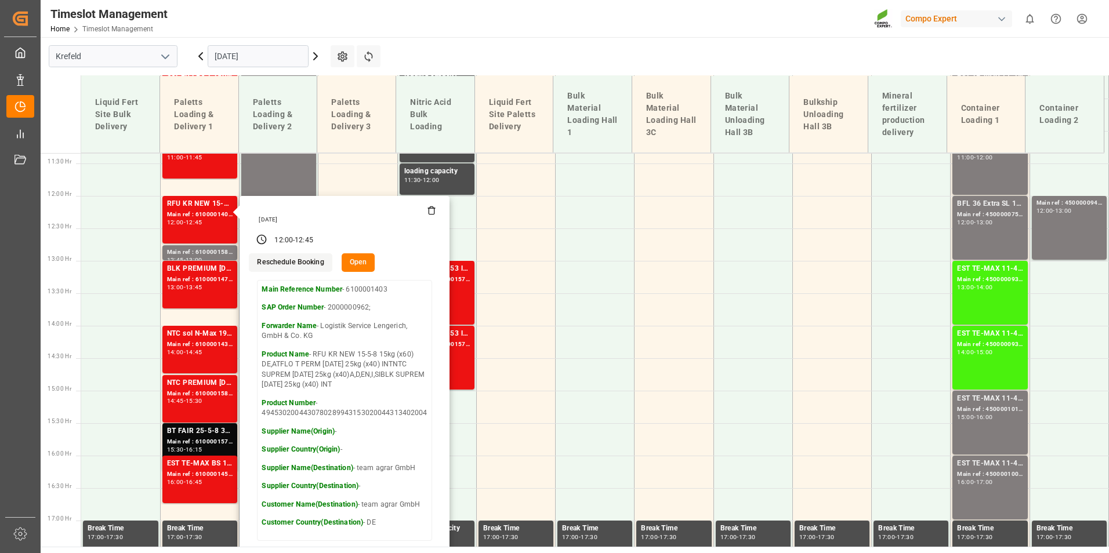
click at [439, 46] on main "[GEOGRAPHIC_DATA] [DATE] Settings Refresh Time Slots Liquid Fert Site Bulk Deli…" at bounding box center [574, 292] width 1066 height 510
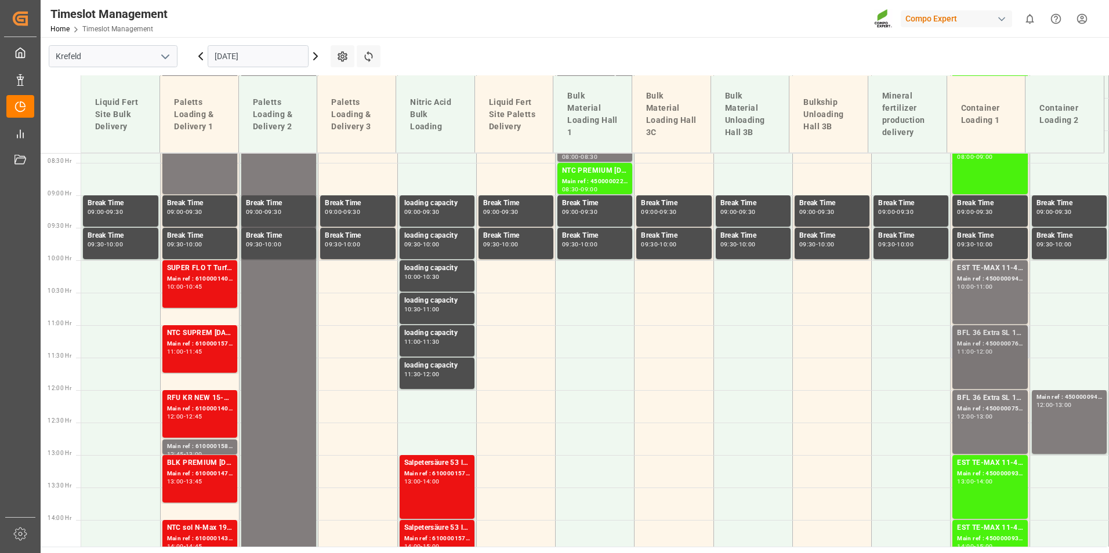
scroll to position [562, 0]
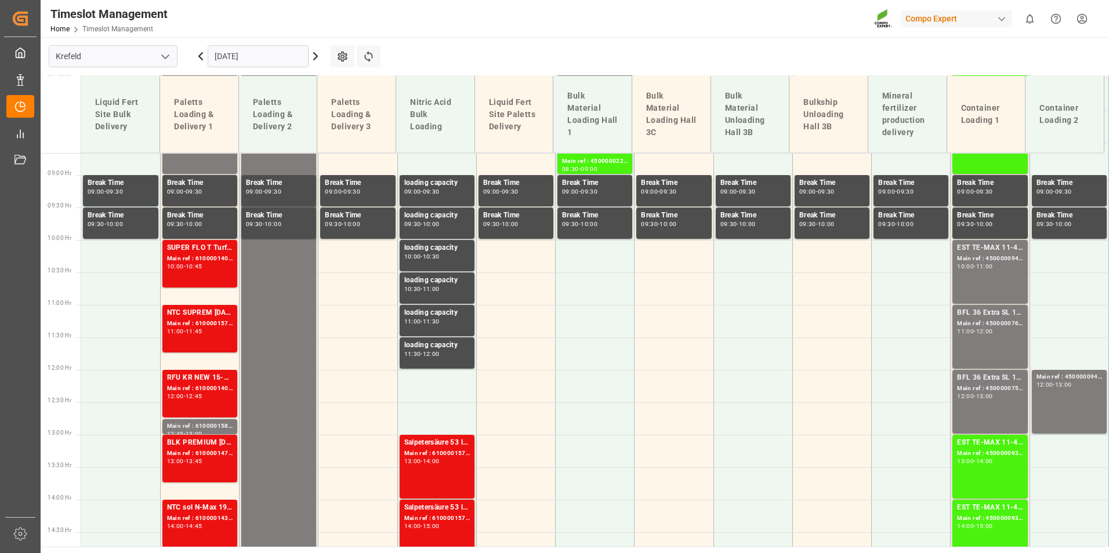
click at [315, 56] on icon at bounding box center [315, 56] width 14 height 14
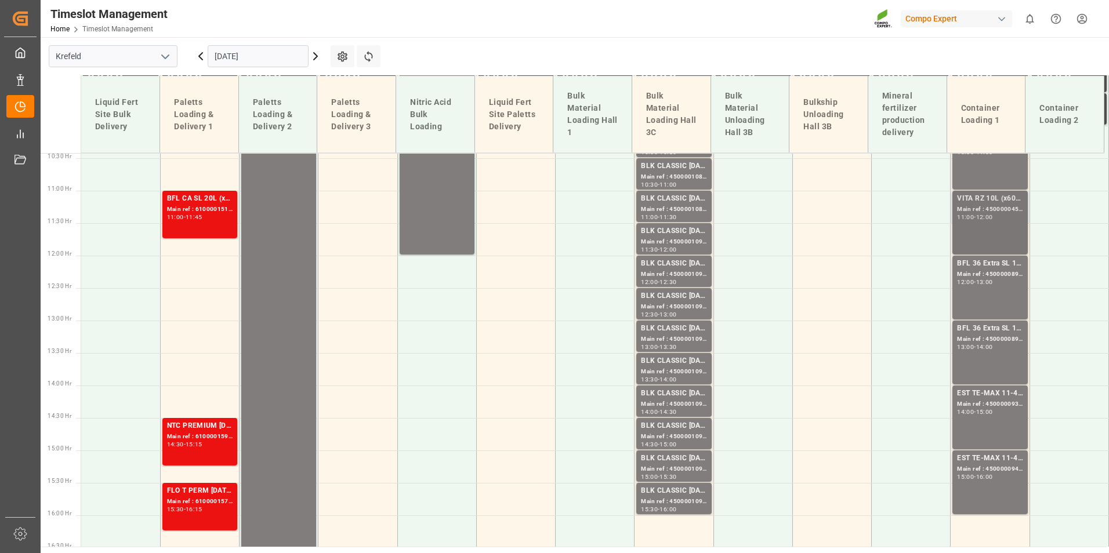
scroll to position [678, 0]
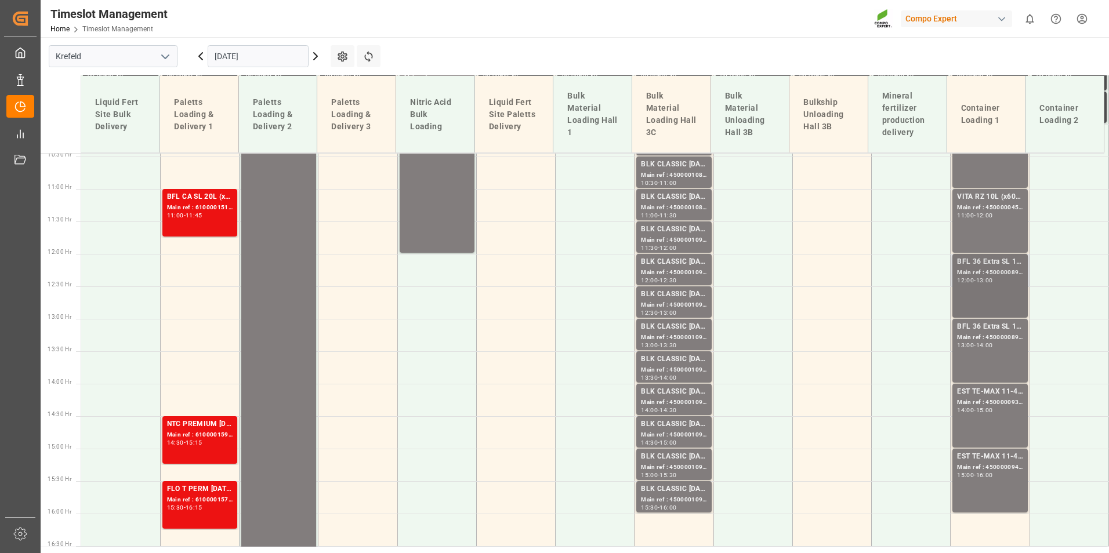
click at [1015, 268] on div "Main ref : 4500000892, 2000000114" at bounding box center [990, 273] width 66 height 10
click at [980, 264] on div "BFL 36 Extra SL 1000L IBC" at bounding box center [990, 262] width 66 height 12
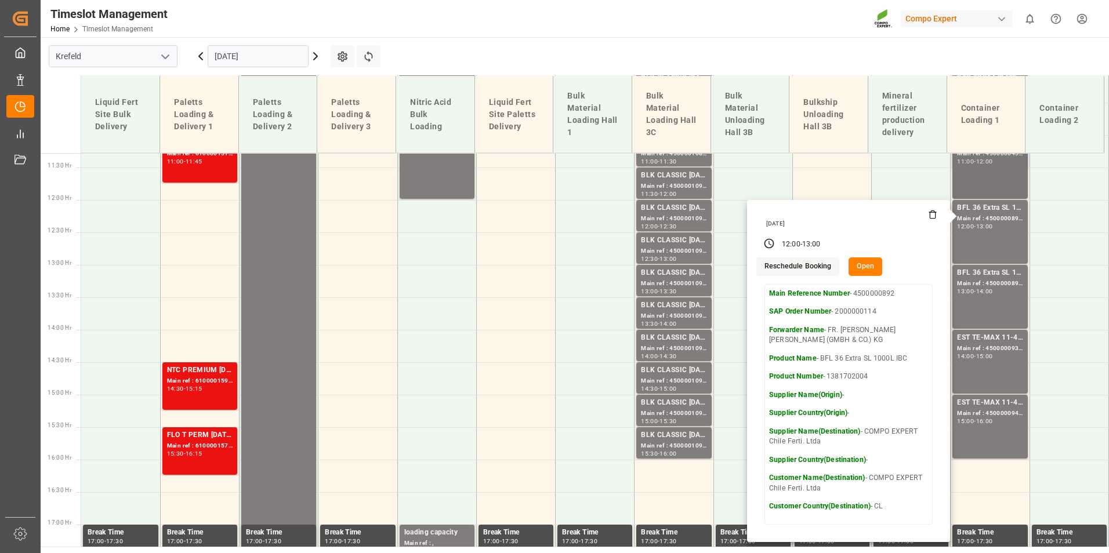
scroll to position [620, 0]
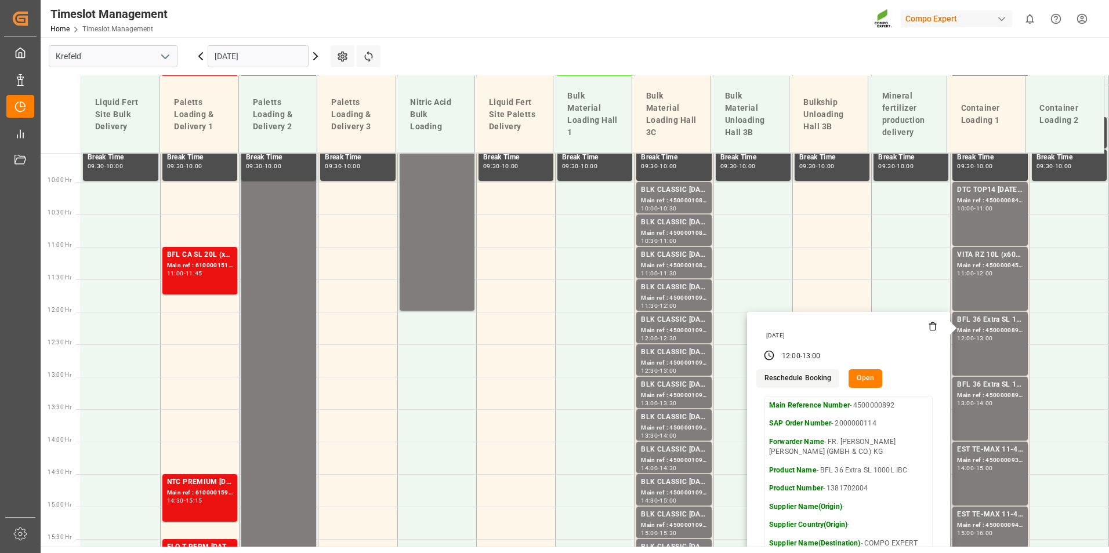
click at [688, 60] on main "[GEOGRAPHIC_DATA] [DATE] Settings Refresh Time Slots Liquid Fert Site Bulk Deli…" at bounding box center [574, 292] width 1066 height 510
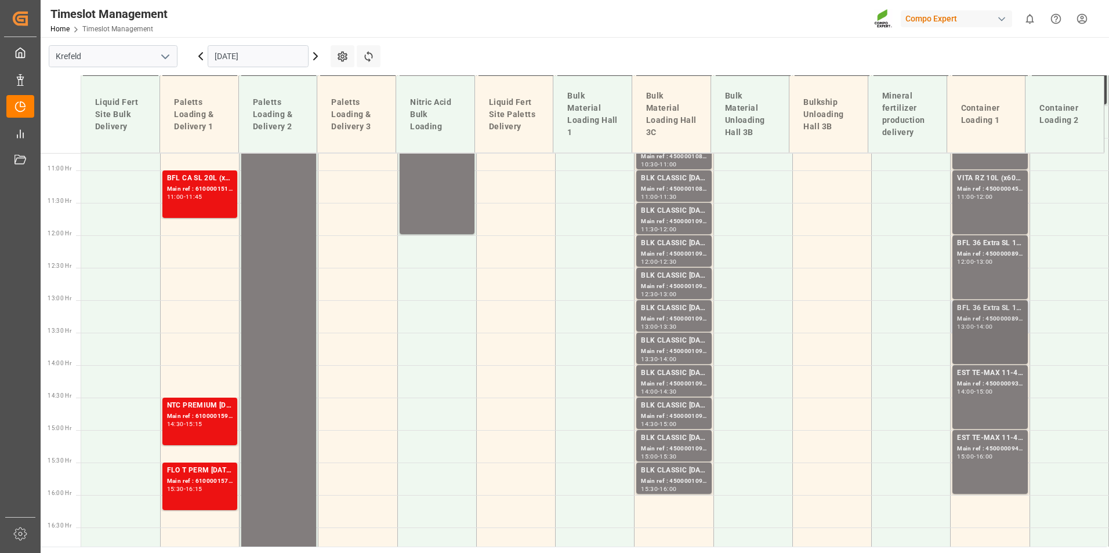
scroll to position [852, 0]
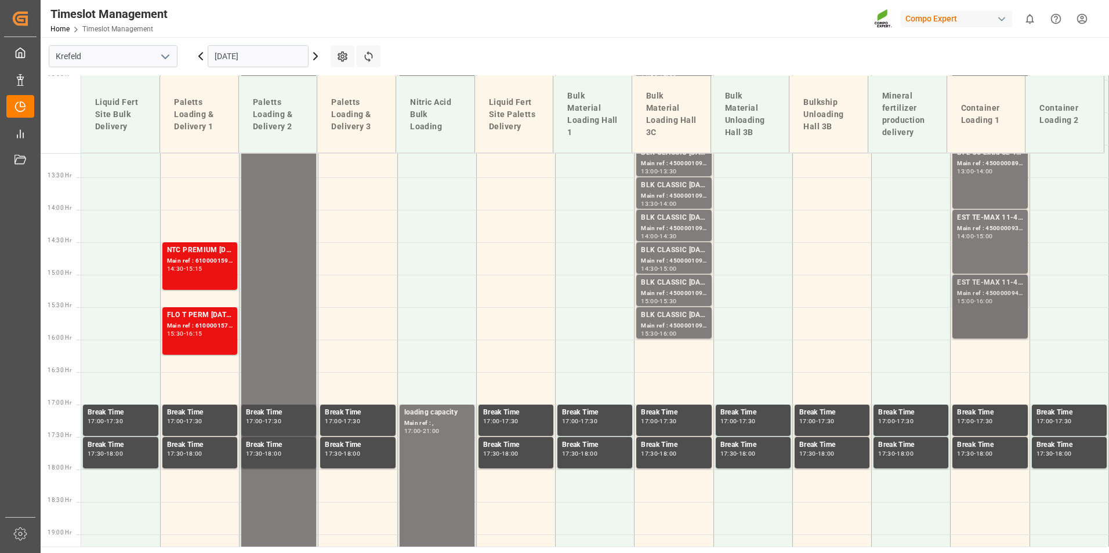
click at [966, 315] on div "EST TE-MAX 11-48 20kg (x56) WW Main ref : 4500000940, 2000000976 15:00 - 16:00" at bounding box center [990, 306] width 66 height 59
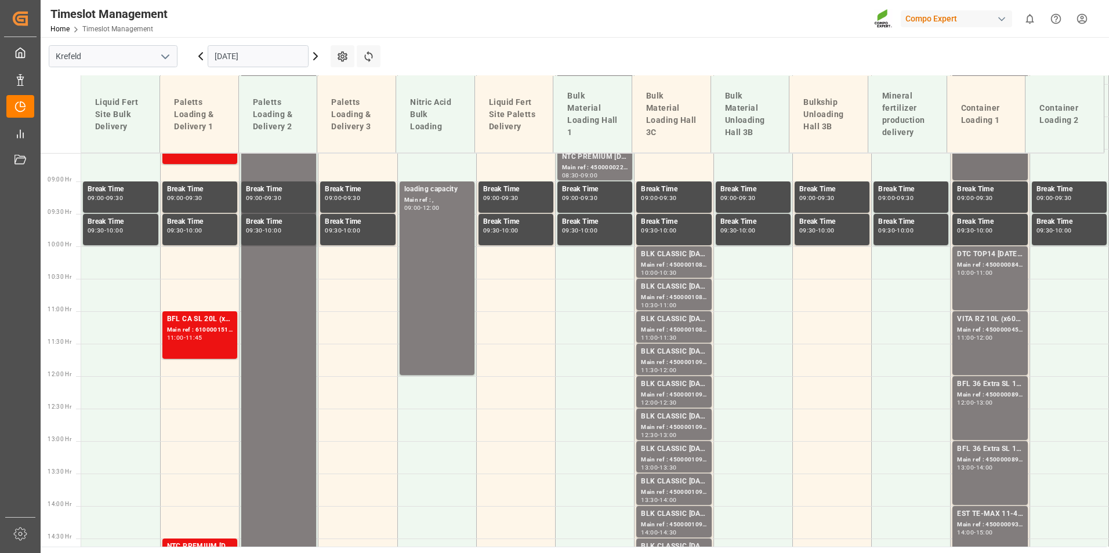
scroll to position [388, 0]
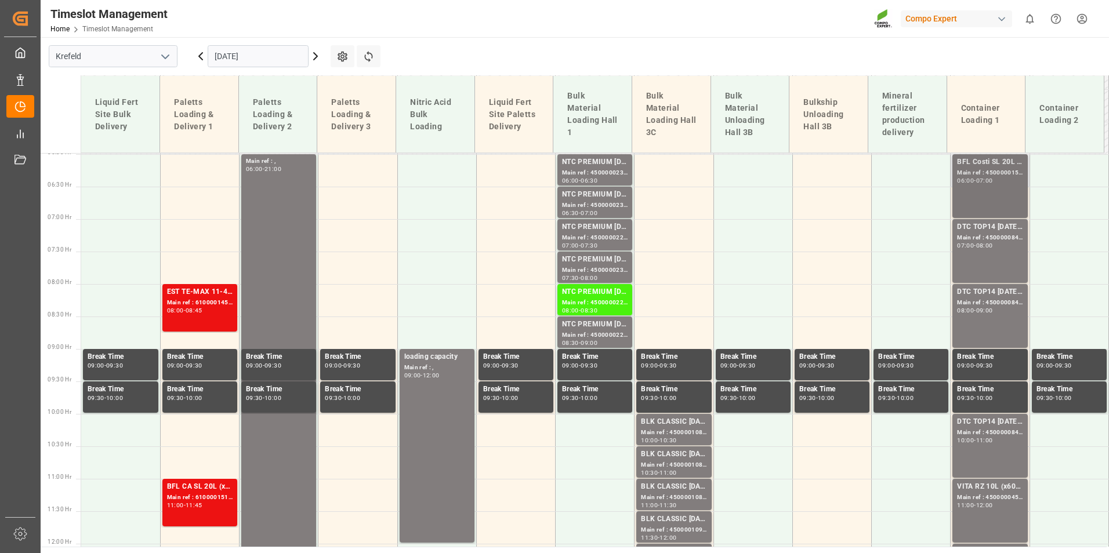
click at [971, 204] on div "BFL Costi SL 20L (x48) D,A,CH,EN;BFL Zn Flo 10L (x75) LHM WW (LS); Main ref : 4…" at bounding box center [990, 186] width 66 height 59
click at [989, 261] on div "DTC TOP14 [DATE] 15%UH 3M 25kg(x42) WW Main ref : 4500000847, 2000000538 07:00 …" at bounding box center [990, 250] width 66 height 59
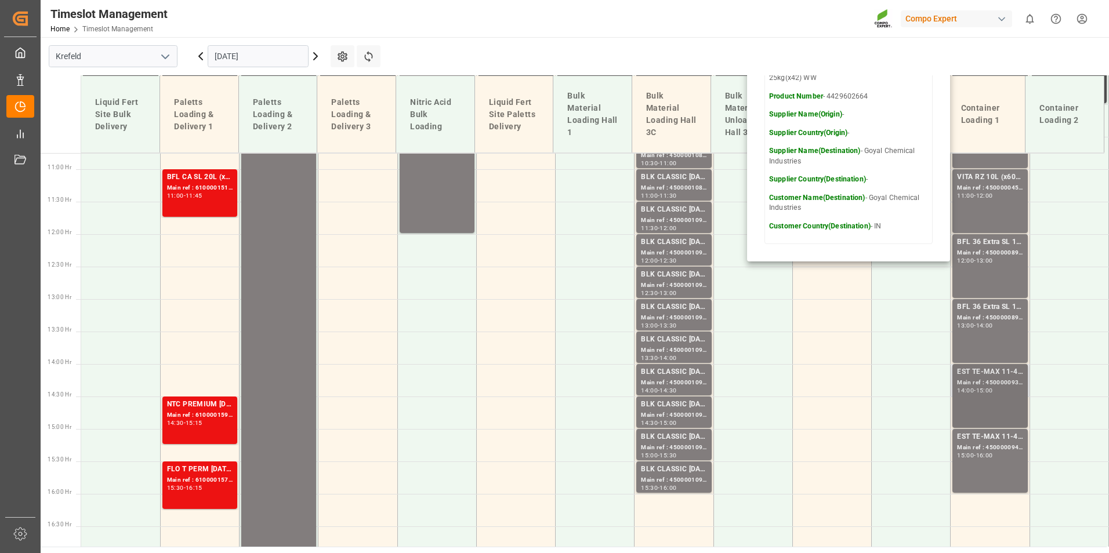
scroll to position [794, 0]
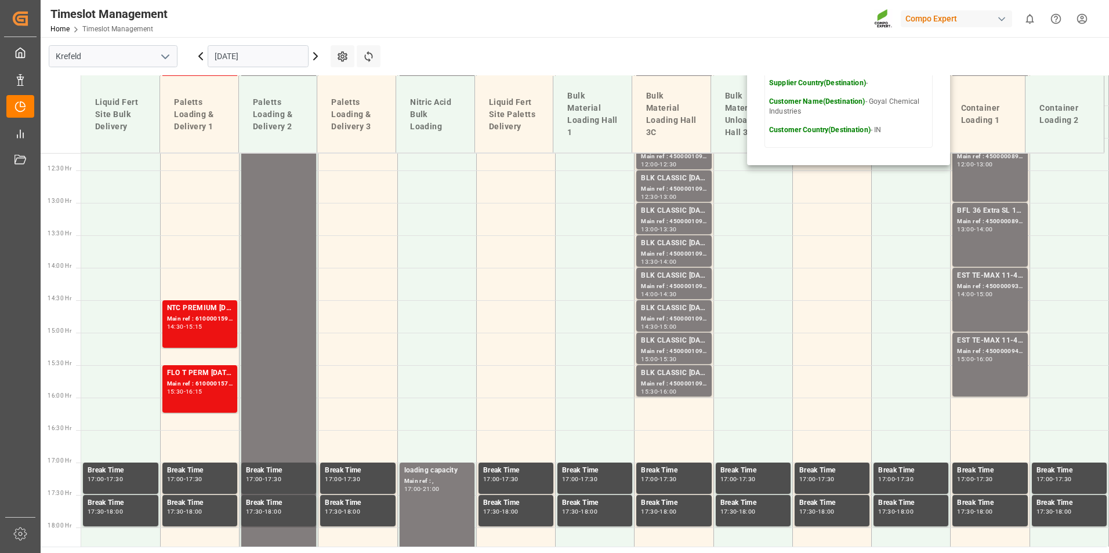
click at [204, 60] on icon at bounding box center [201, 56] width 14 height 14
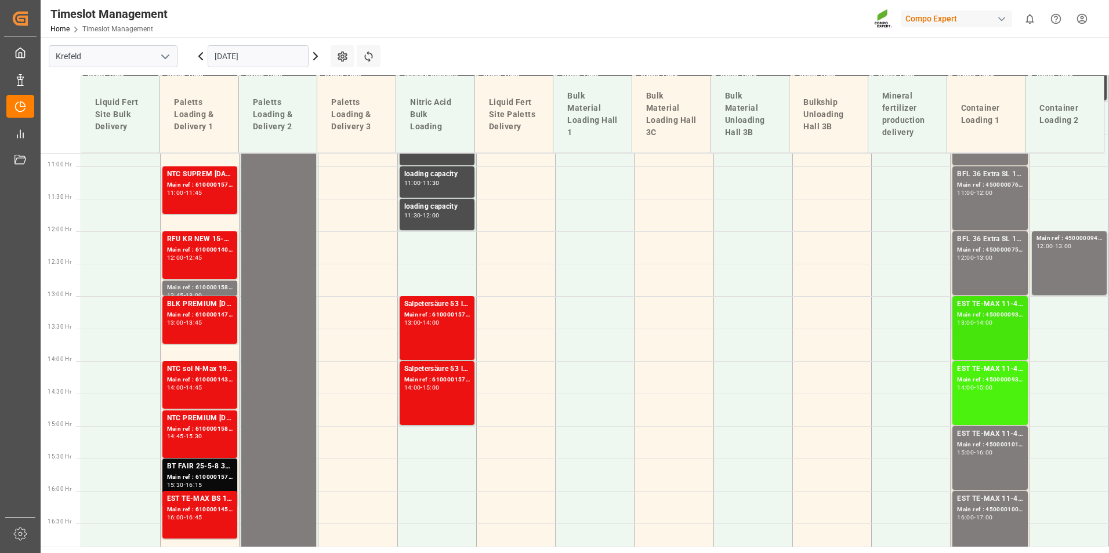
scroll to position [910, 0]
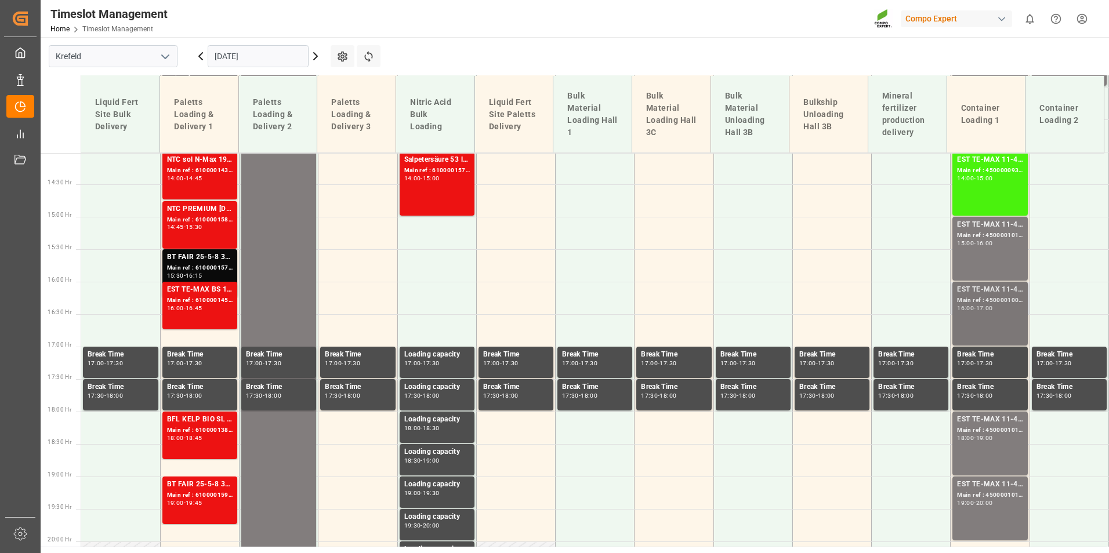
click at [992, 332] on div "EST TE-MAX 11-48 20kg (x45) ES, PT MTO Main ref : 4500001009, 2000000381 16:00 …" at bounding box center [990, 313] width 66 height 59
click at [1000, 308] on div "16:00 - 17:00" at bounding box center [990, 309] width 66 height 6
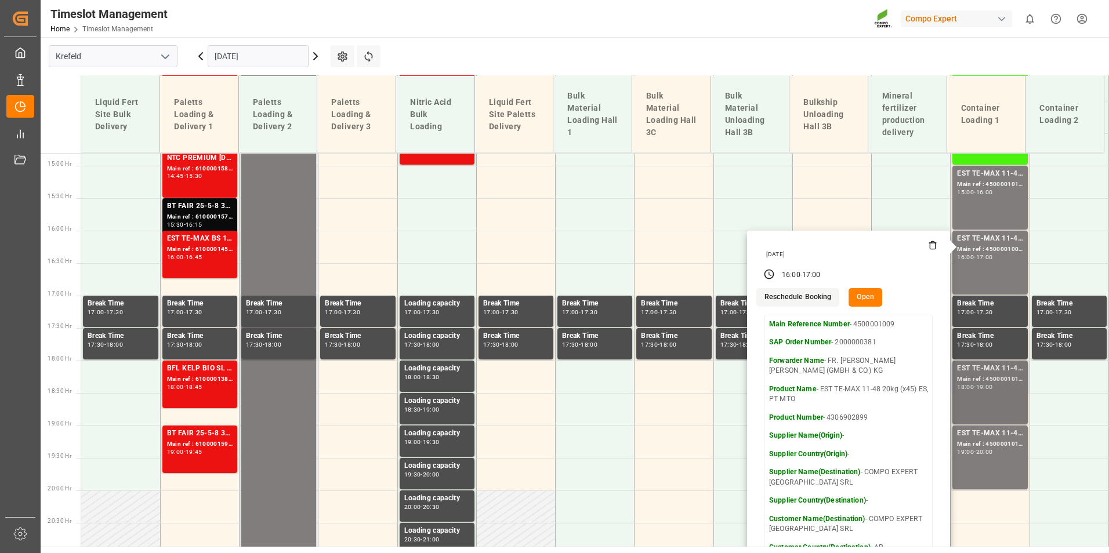
scroll to position [1026, 0]
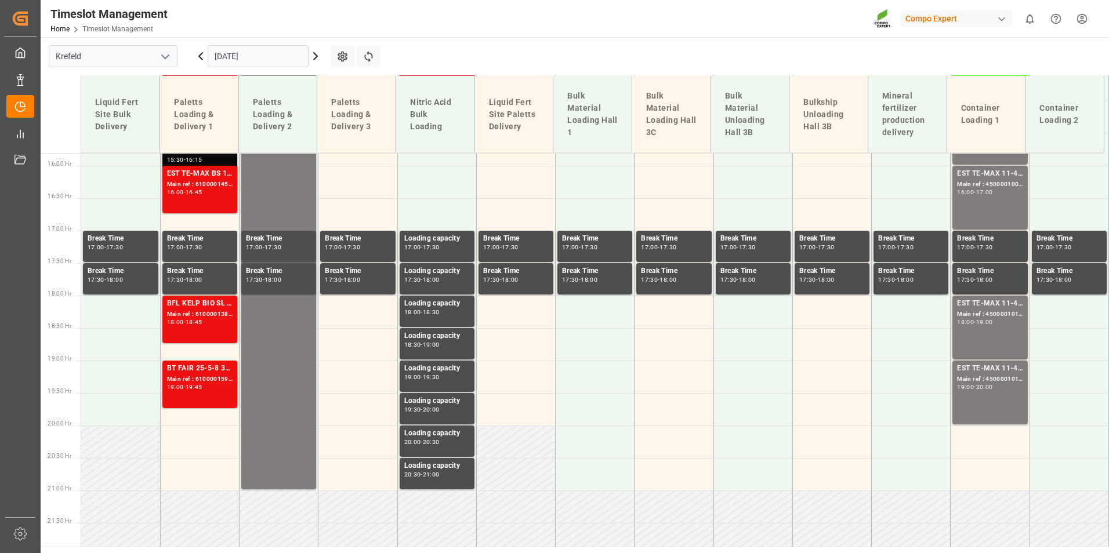
click at [975, 343] on div "EST TE-MAX 11-48 20kg (x45) ES, PT MTO Main ref : 4500001010, 2000000381 18:00 …" at bounding box center [990, 327] width 66 height 59
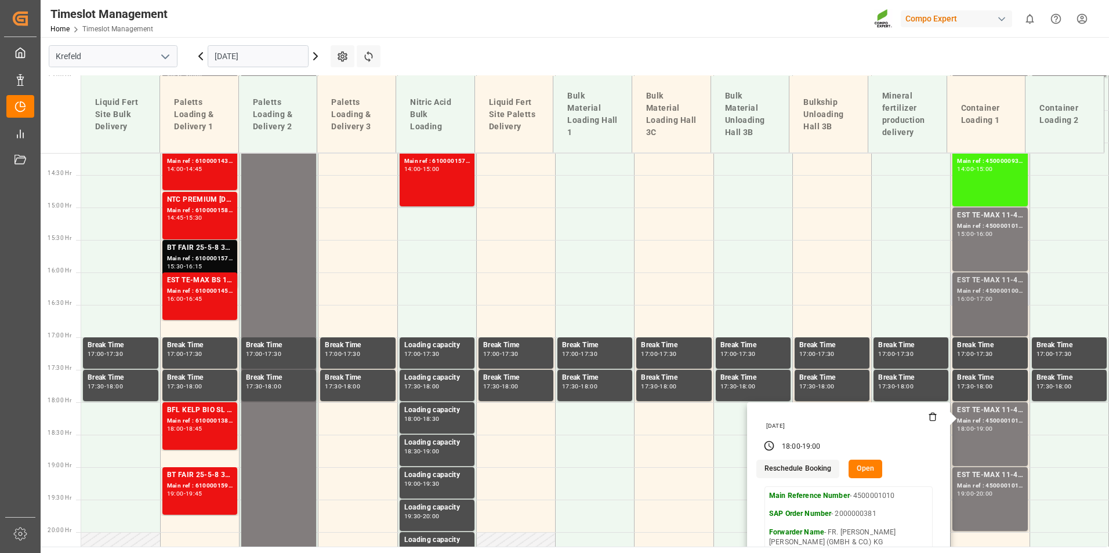
scroll to position [910, 0]
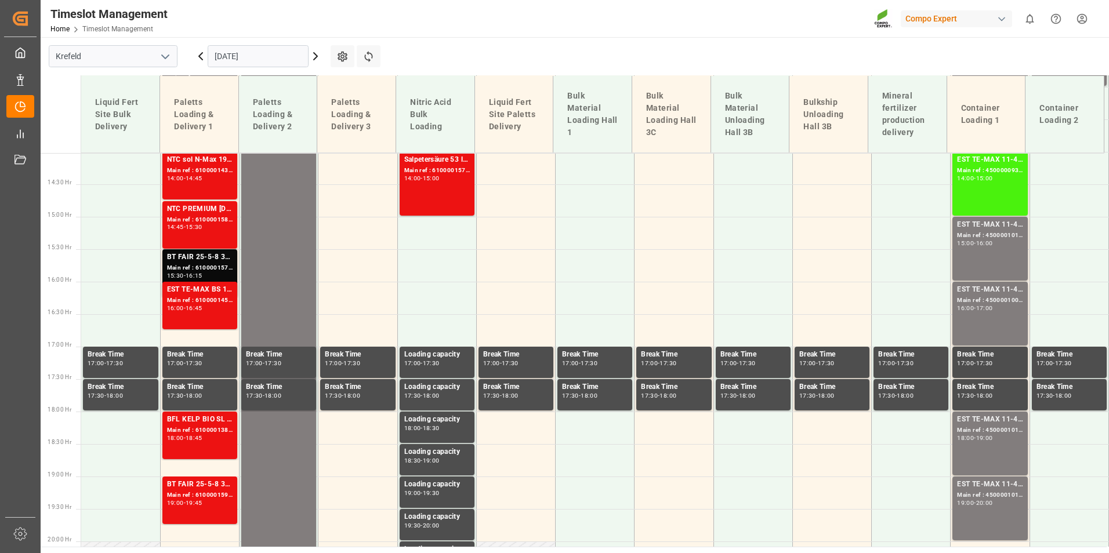
click at [976, 262] on div "EST TE-MAX 11-48 20kg (x45) ES, PT MTO Main ref : 4500001011, 2000000381 15:00 …" at bounding box center [990, 248] width 66 height 59
click at [991, 297] on div "EST TE-MAX 11-48 20kg (x45) ES, PT MTO Main ref : 4500001009, 2000000381 16:00 …" at bounding box center [990, 313] width 66 height 59
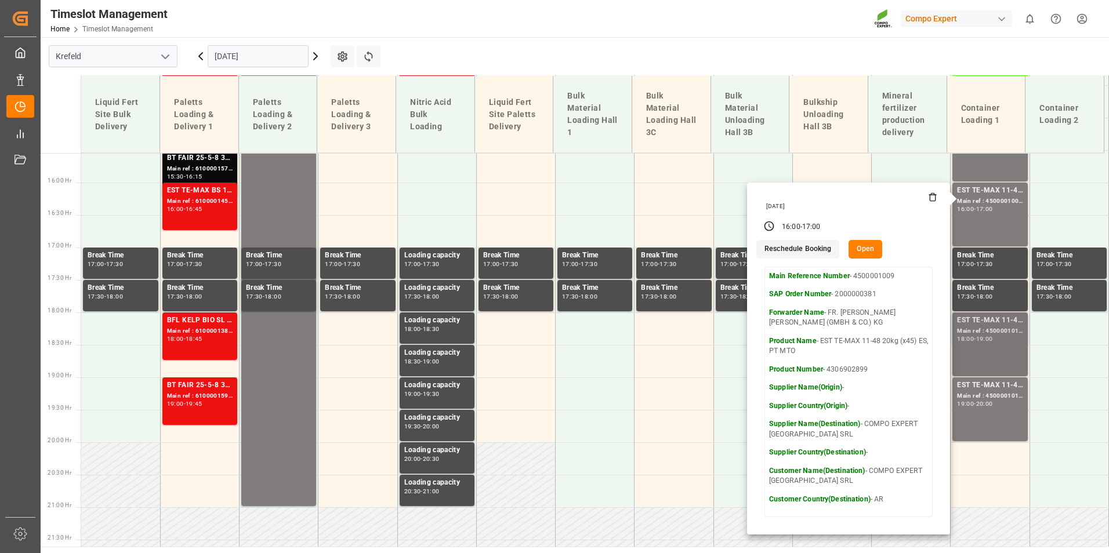
scroll to position [1084, 0]
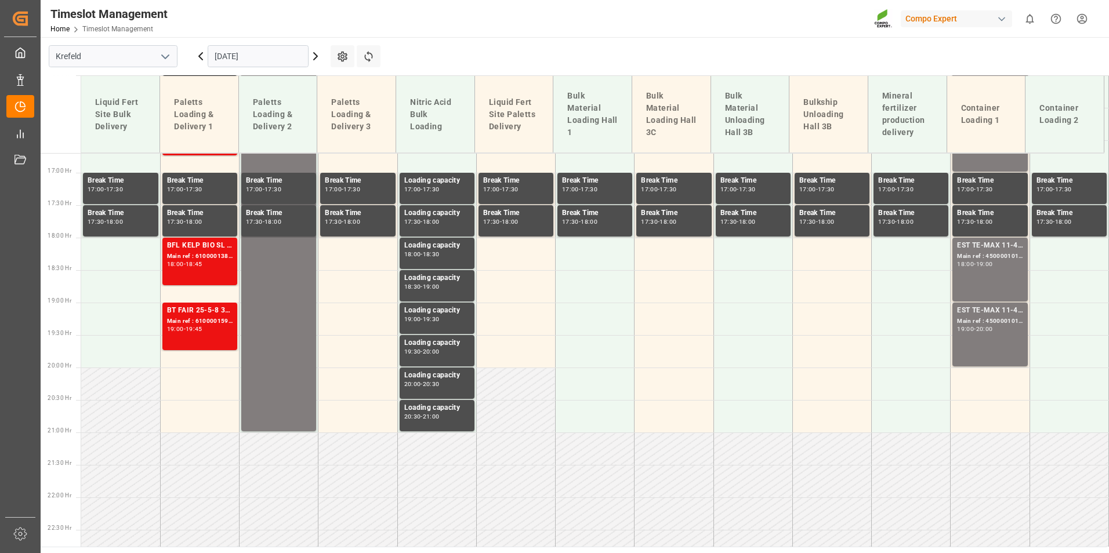
click at [990, 286] on div "EST TE-MAX 11-48 20kg (x45) ES, PT MTO Main ref : 4500001010, 2000000381 18:00 …" at bounding box center [990, 269] width 66 height 59
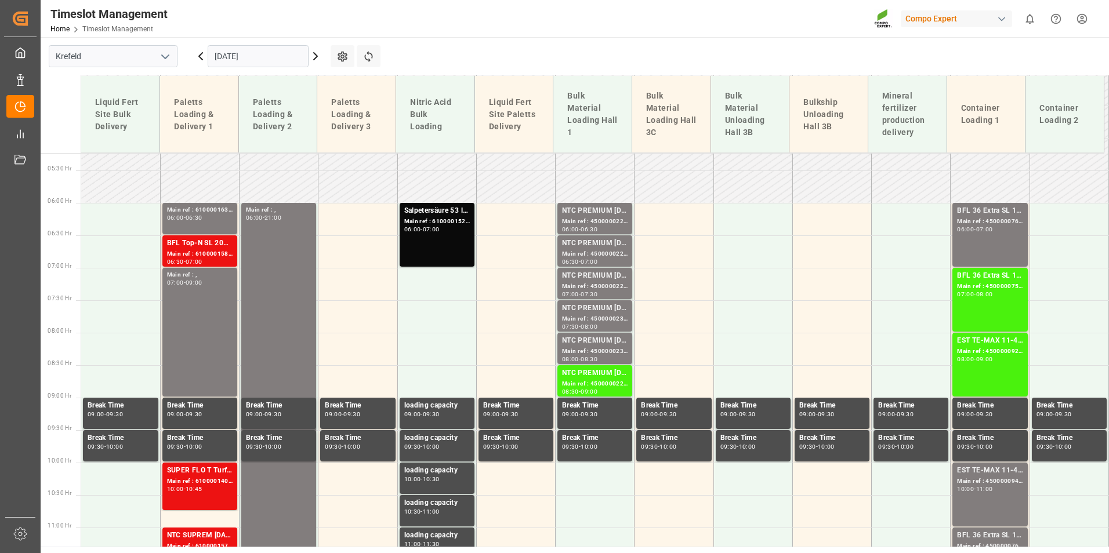
scroll to position [330, 0]
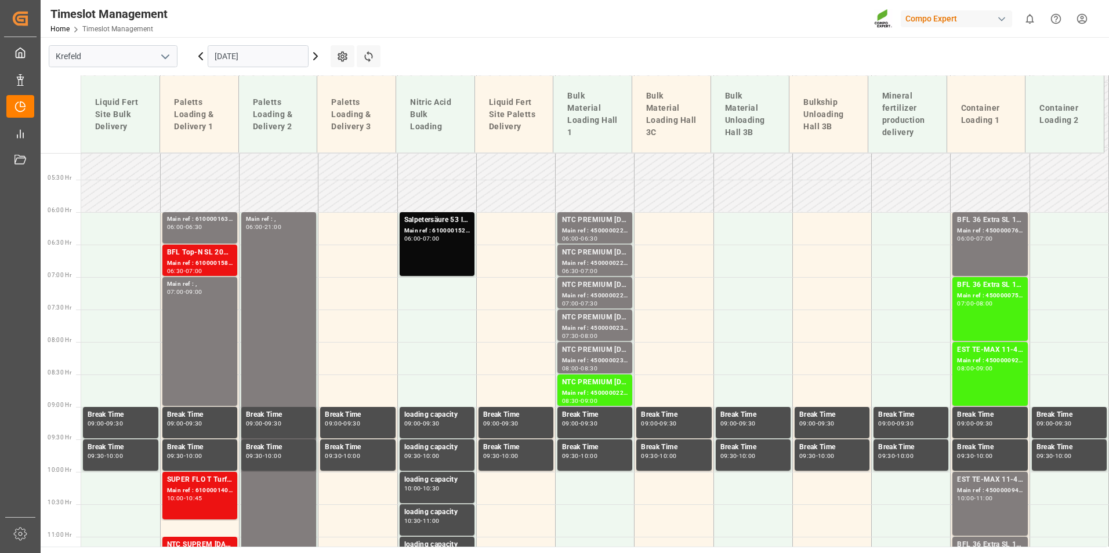
click at [601, 259] on div "Main ref : 4500000223, 2000000040" at bounding box center [595, 264] width 66 height 10
click at [587, 226] on div "NTC PREMIUM [DATE]+3+TE BULK" at bounding box center [595, 221] width 66 height 12
click at [587, 258] on div "NTC PREMIUM [DATE]+3+TE BULK" at bounding box center [595, 253] width 66 height 12
click at [600, 293] on div "Main ref : 4500000228, 2000000040" at bounding box center [595, 296] width 66 height 10
click at [314, 58] on icon at bounding box center [315, 56] width 14 height 14
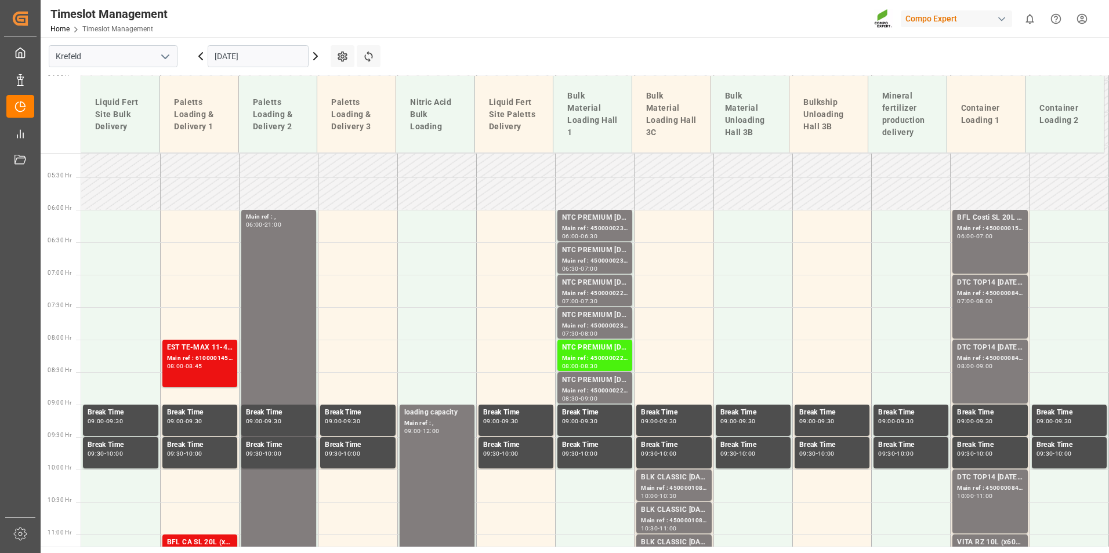
scroll to position [279, 0]
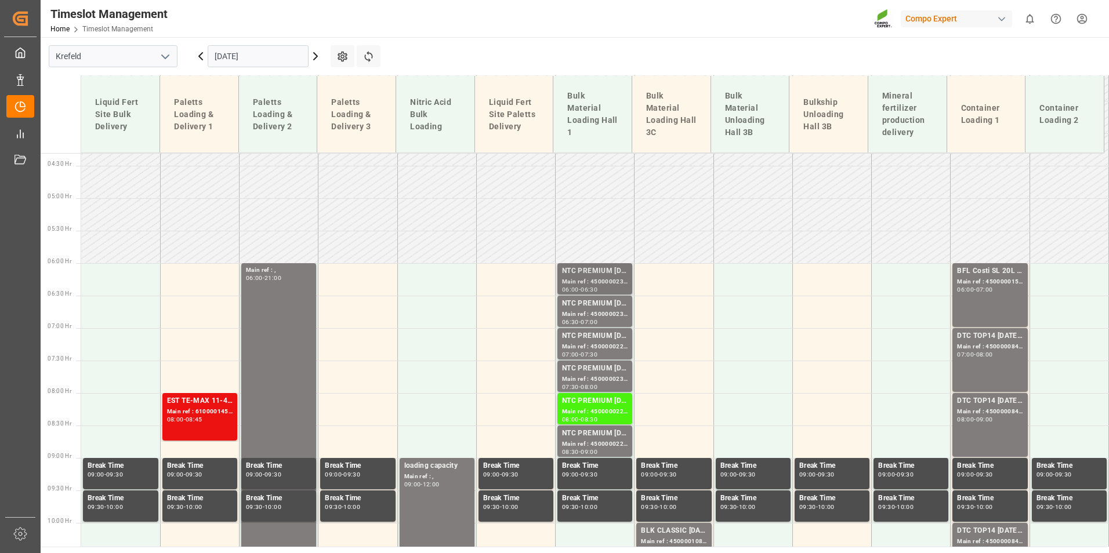
drag, startPoint x: 586, startPoint y: 259, endPoint x: 598, endPoint y: 281, distance: 24.7
click at [586, 259] on td at bounding box center [594, 247] width 79 height 32
click at [598, 281] on div "Main ref : 4500000234, 2000000040" at bounding box center [595, 282] width 66 height 10
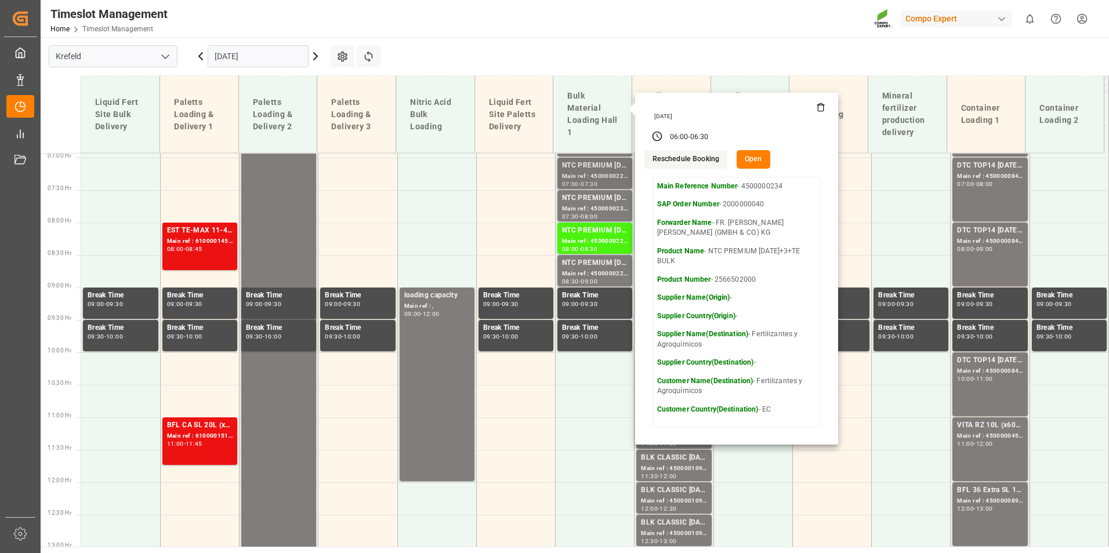
scroll to position [453, 0]
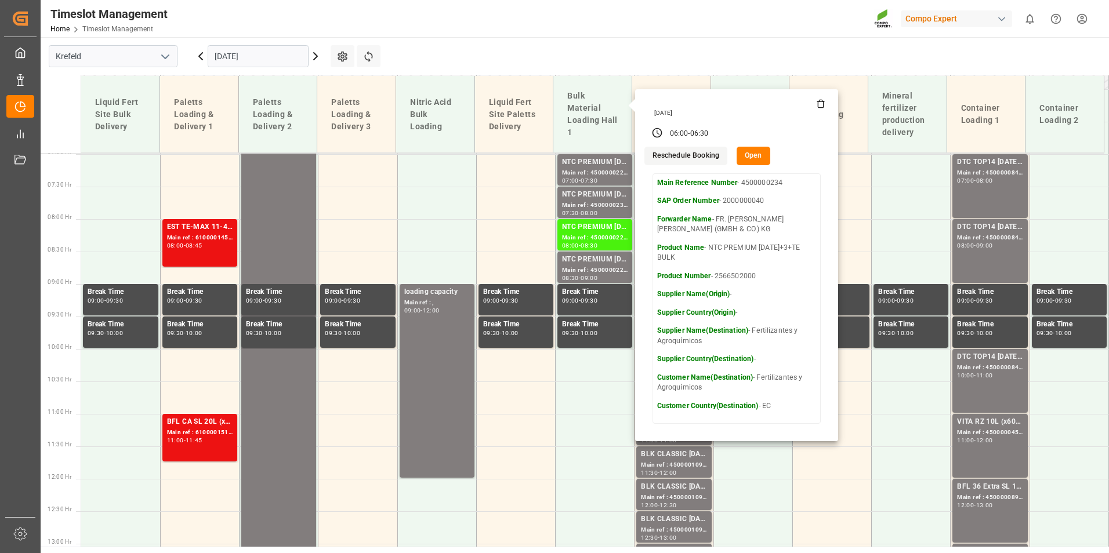
click at [205, 58] on icon at bounding box center [201, 56] width 14 height 14
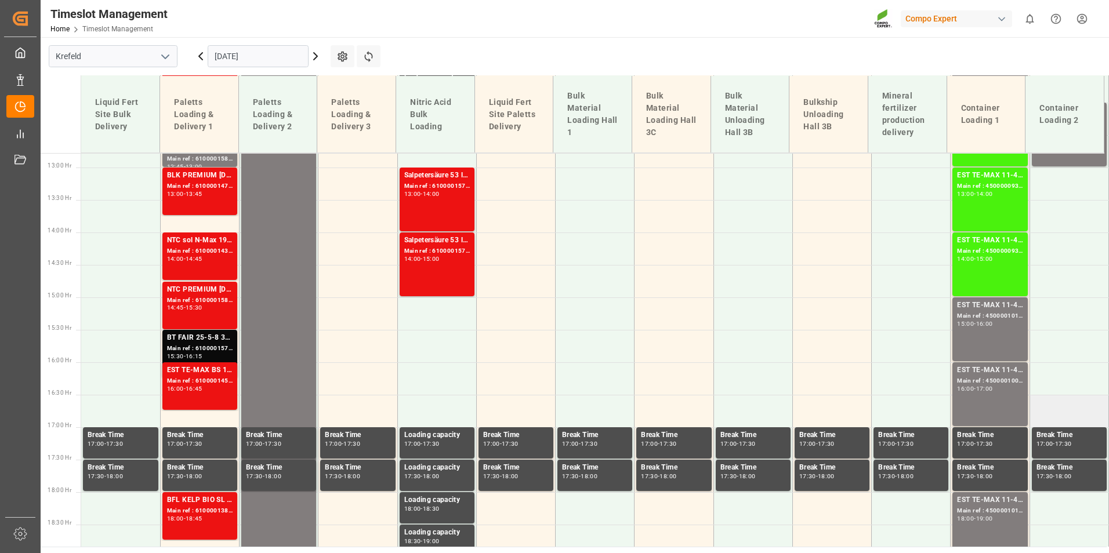
scroll to position [917, 0]
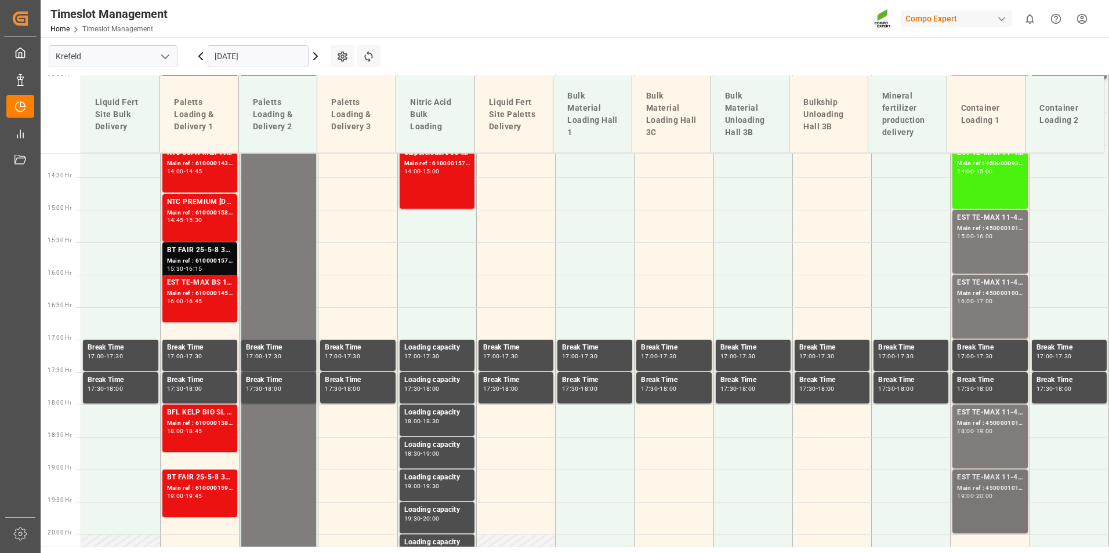
click at [988, 499] on div "19:00 - 20:00" at bounding box center [990, 496] width 66 height 6
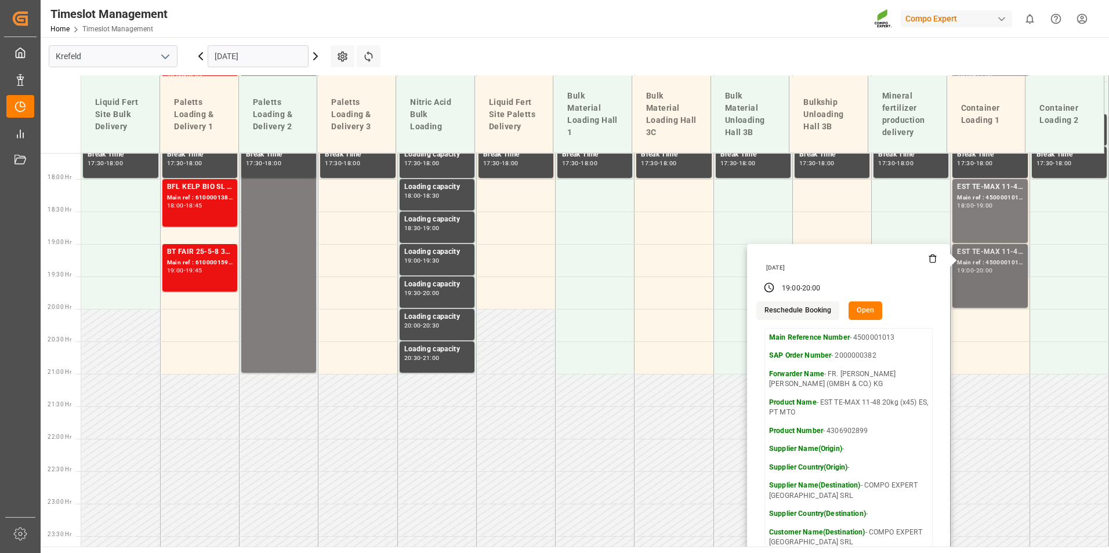
scroll to position [1076, 0]
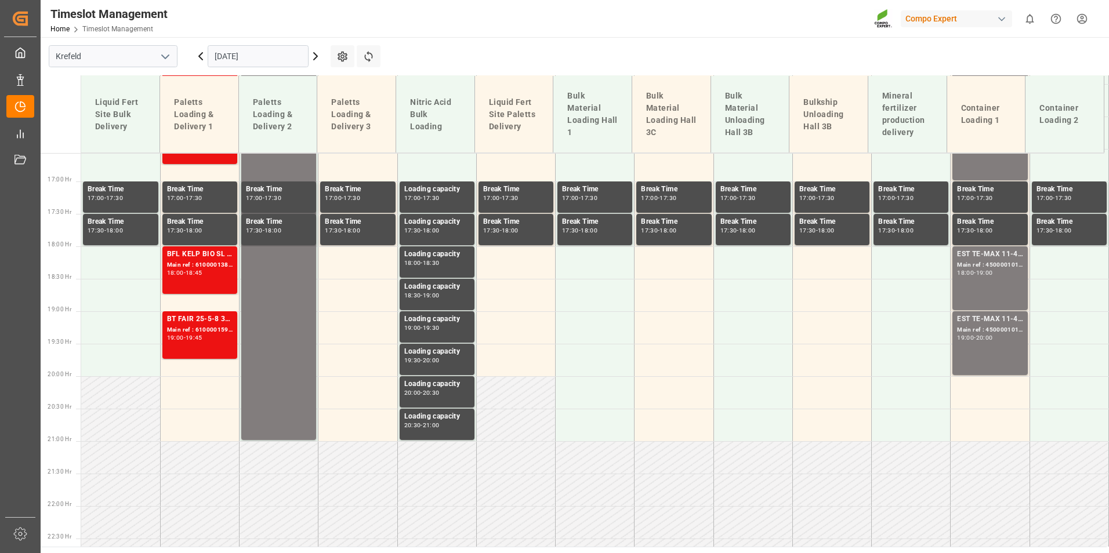
click at [984, 342] on div "EST TE-MAX 11-48 20kg (x45) ES, PT MTO Main ref : 4500001013, 2000000382 19:00 …" at bounding box center [990, 343] width 66 height 59
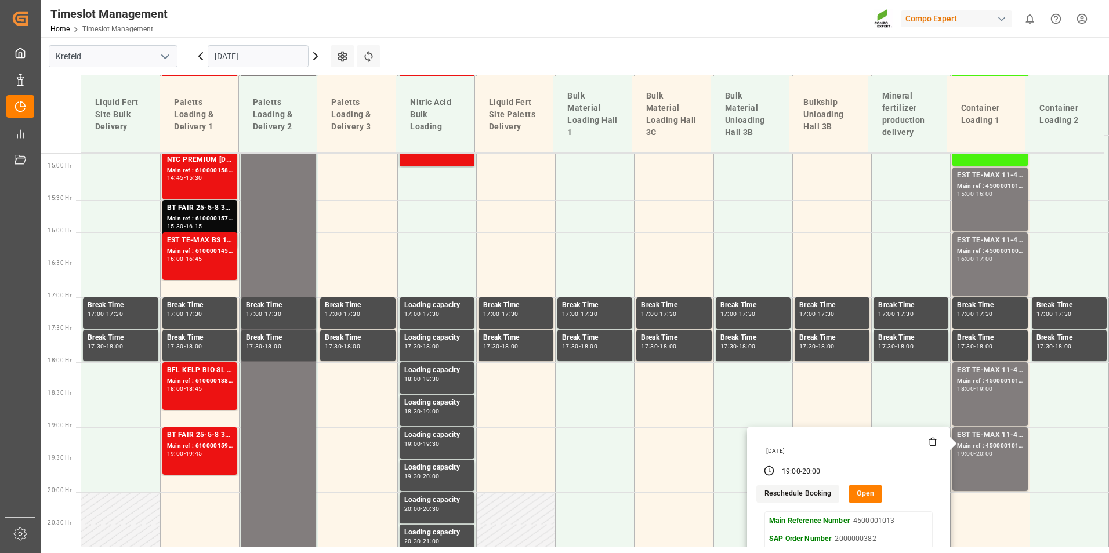
scroll to position [728, 0]
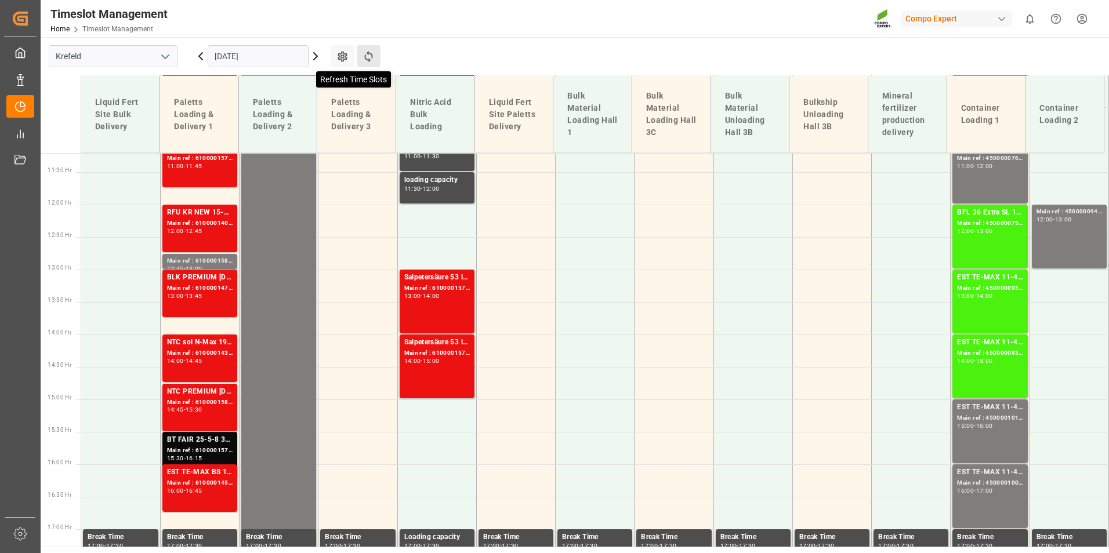
click at [372, 52] on icon at bounding box center [368, 56] width 12 height 12
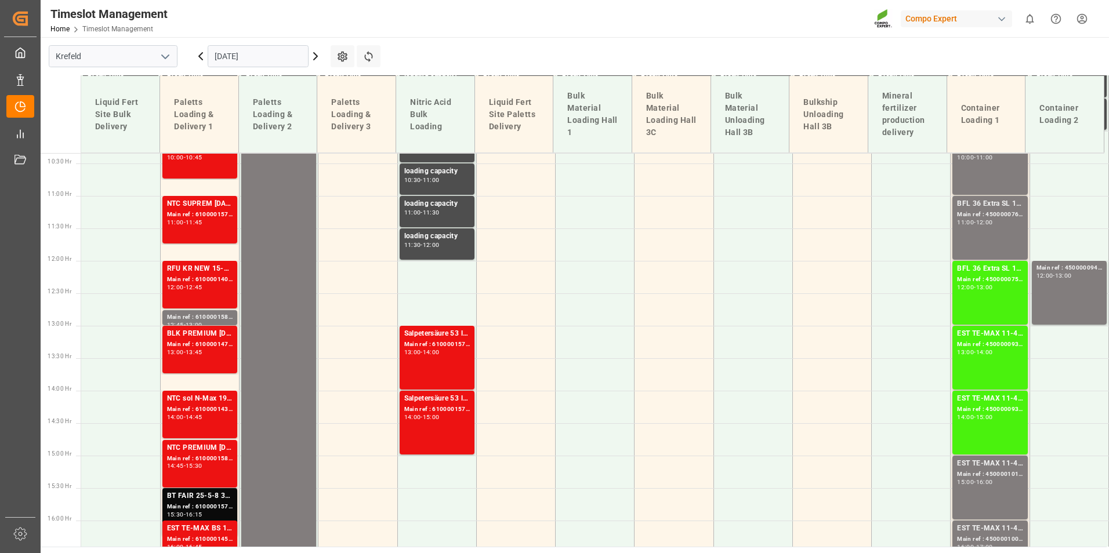
scroll to position [743, 0]
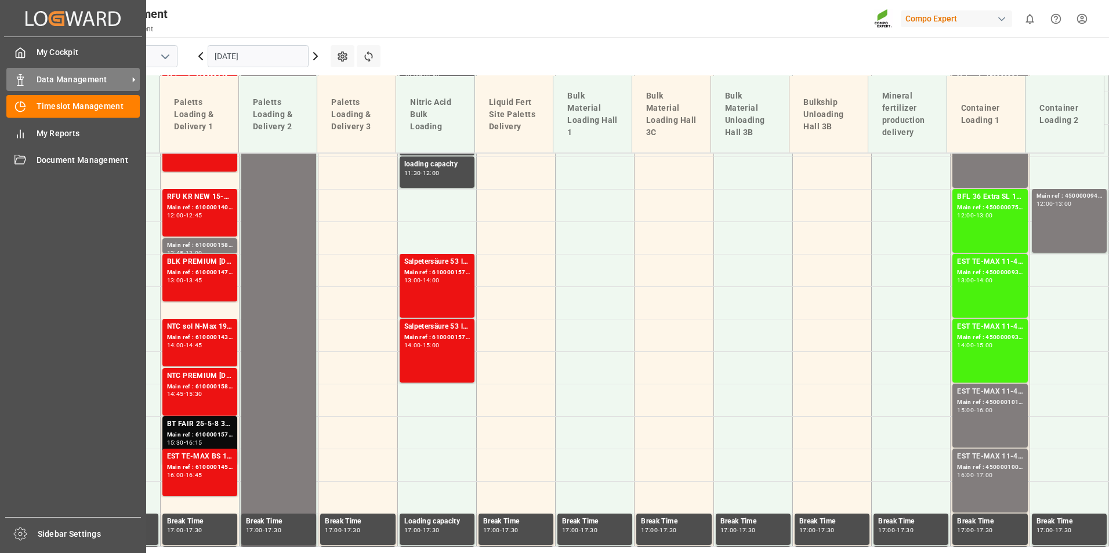
click at [39, 74] on span "Data Management" at bounding box center [83, 80] width 92 height 12
click at [19, 87] on div "Data Management Data Management" at bounding box center [72, 79] width 133 height 23
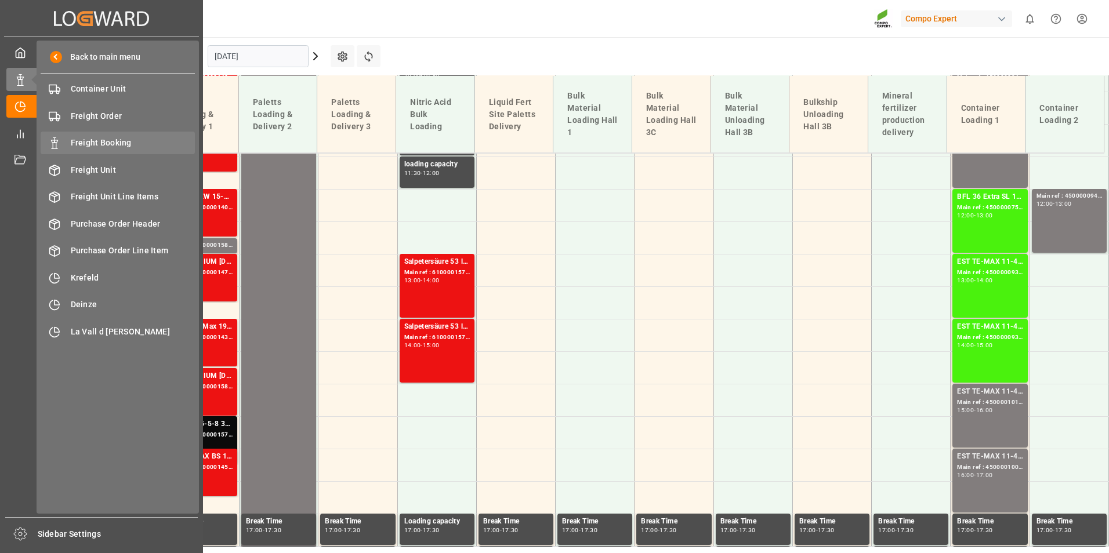
click at [130, 137] on span "Freight Booking" at bounding box center [133, 143] width 125 height 12
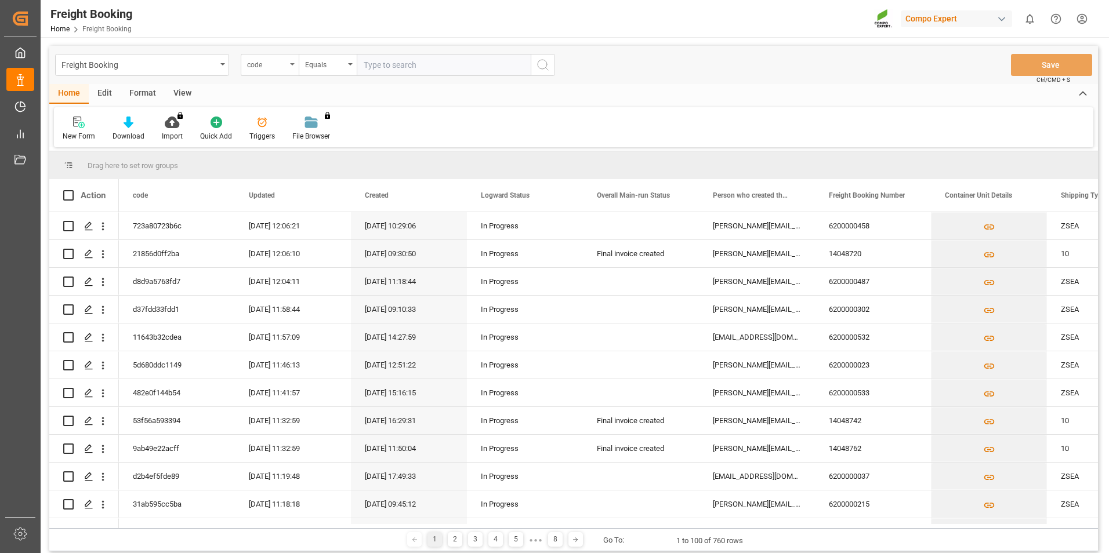
click at [289, 67] on div "code" at bounding box center [270, 65] width 58 height 22
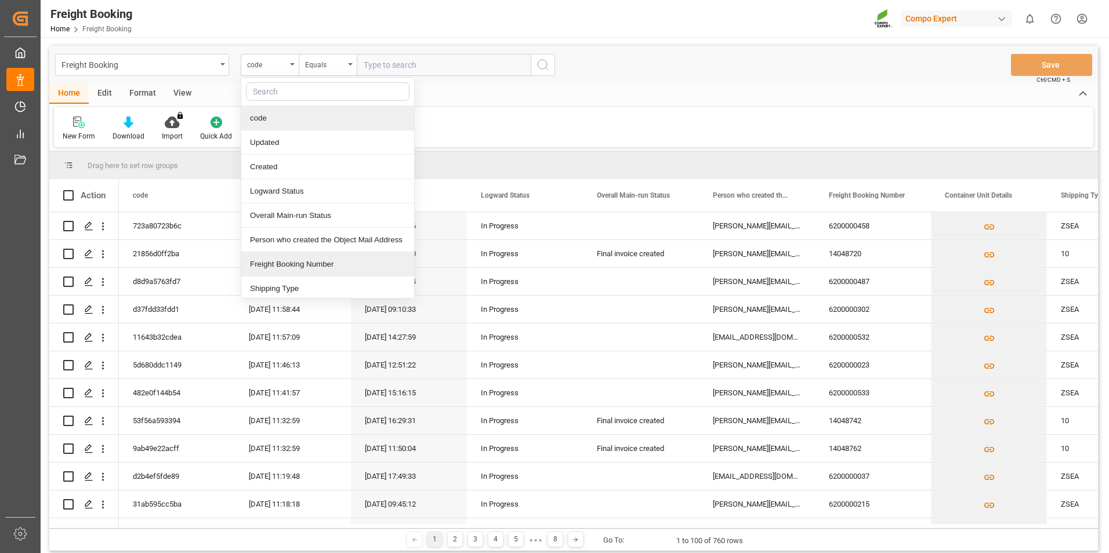
click at [303, 260] on div "Freight Booking Number" at bounding box center [327, 264] width 173 height 24
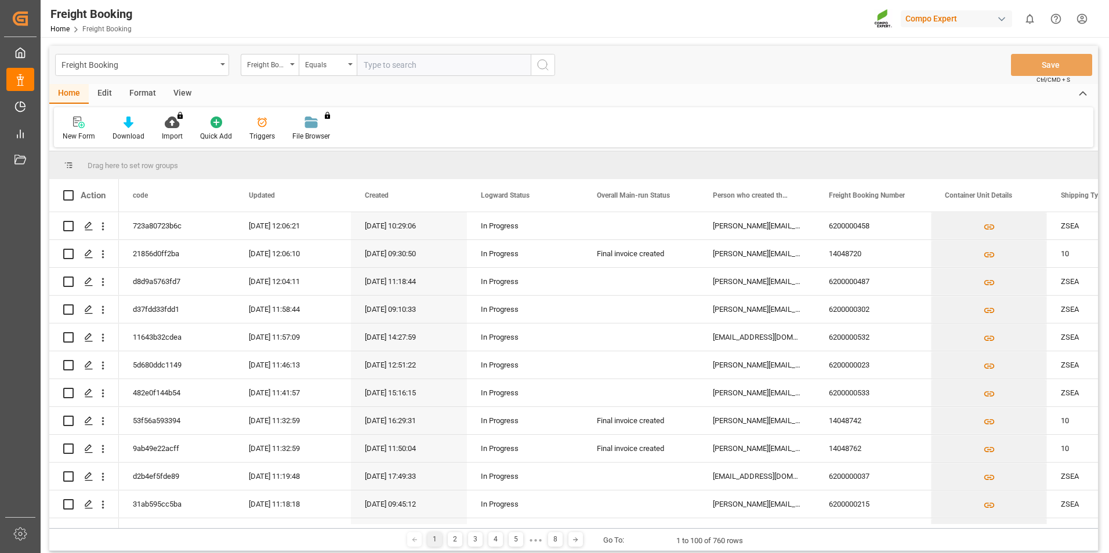
click at [461, 60] on input "text" at bounding box center [444, 65] width 174 height 22
type input "6200000037"
click at [550, 68] on button "search button" at bounding box center [543, 65] width 24 height 22
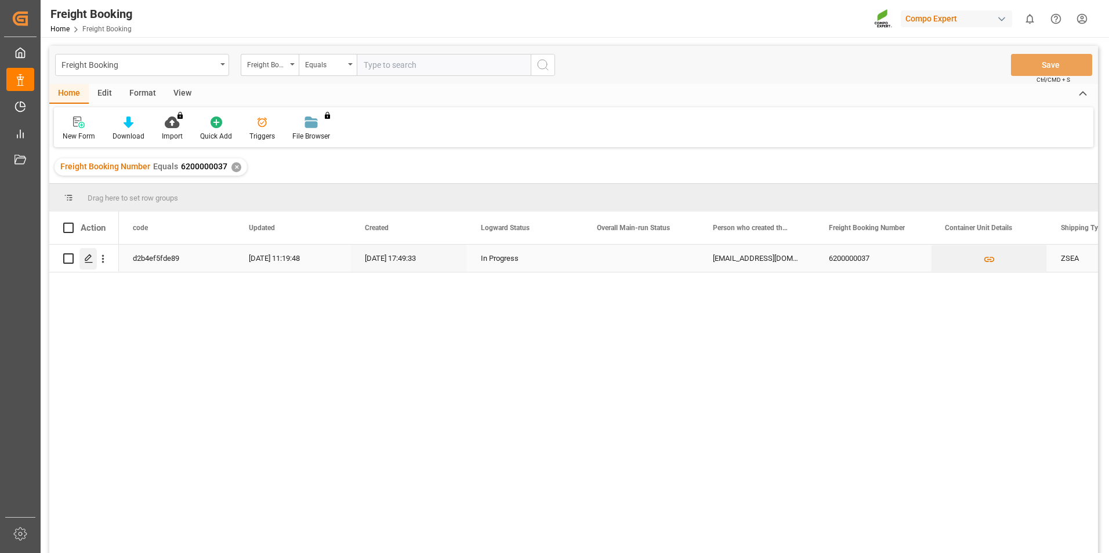
click at [87, 265] on div "Press SPACE to select this row." at bounding box center [87, 258] width 17 height 21
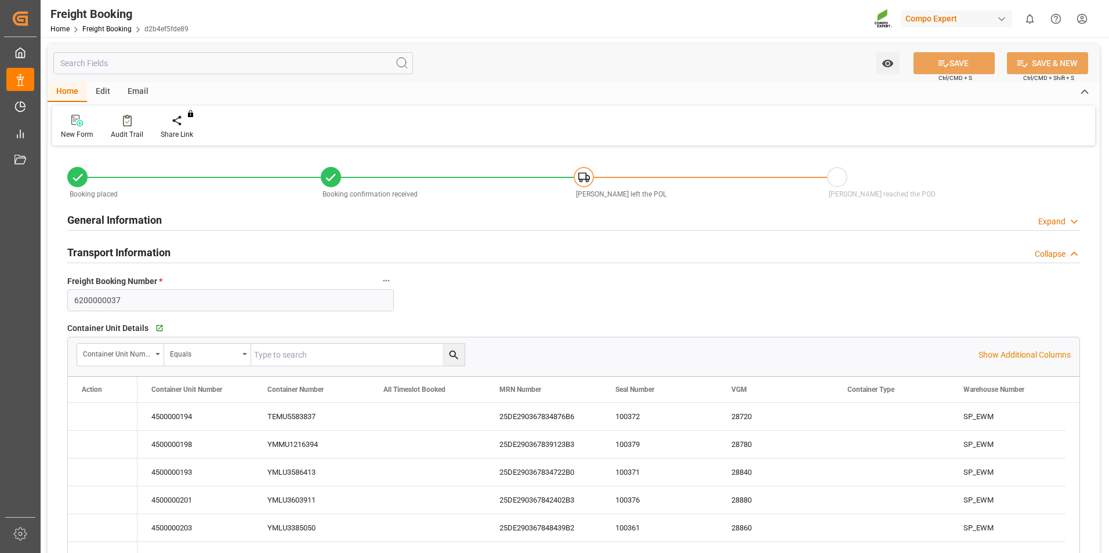
type input "[DATE] 01:00"
type input "[DATE] 11:00"
type input "[DATE] 12:30"
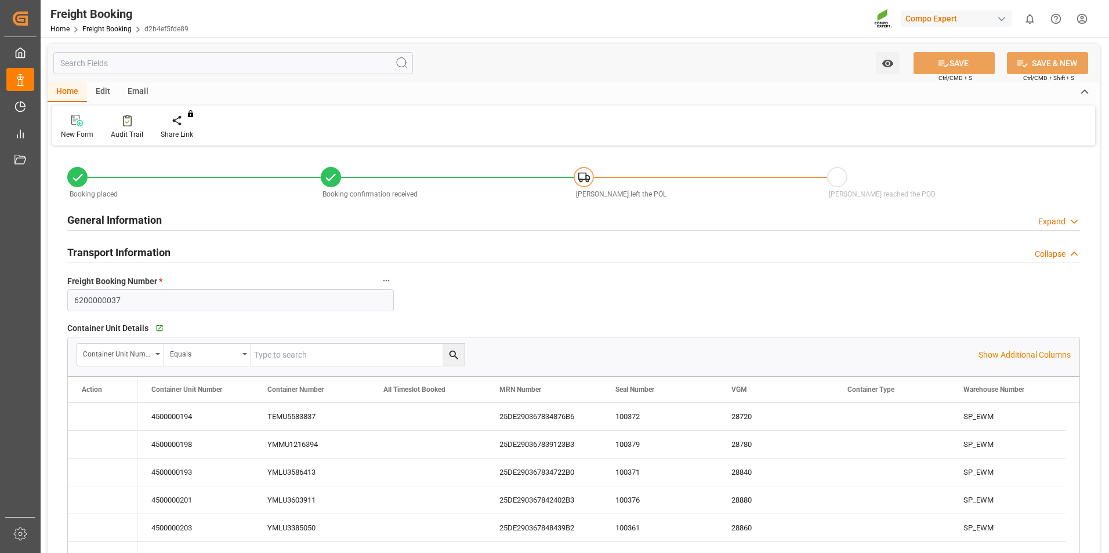
type input "[DATE] 17:49"
type input "[DATE] 17:50"
type input "[DATE] 11:25"
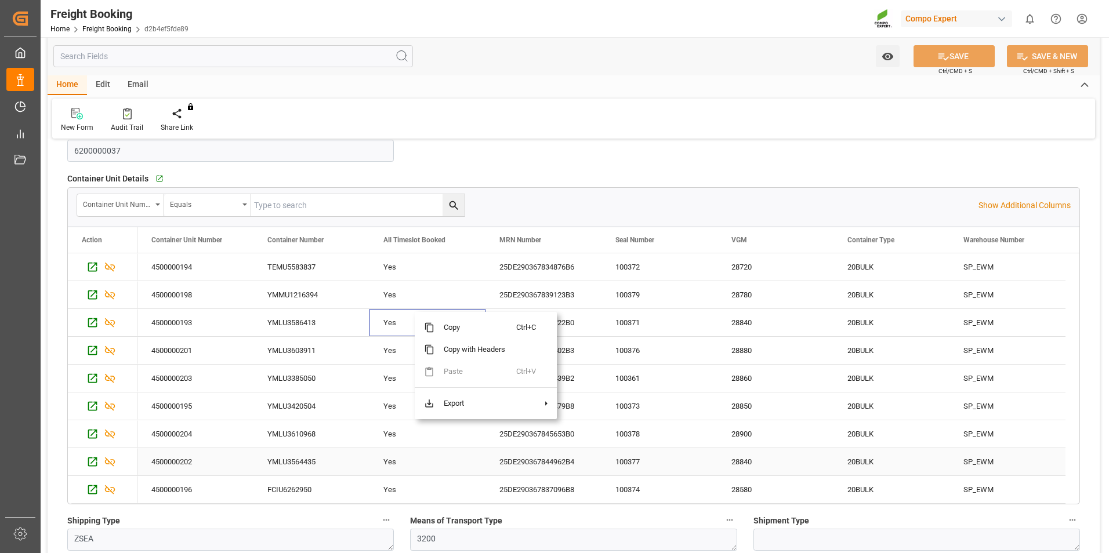
scroll to position [174, 0]
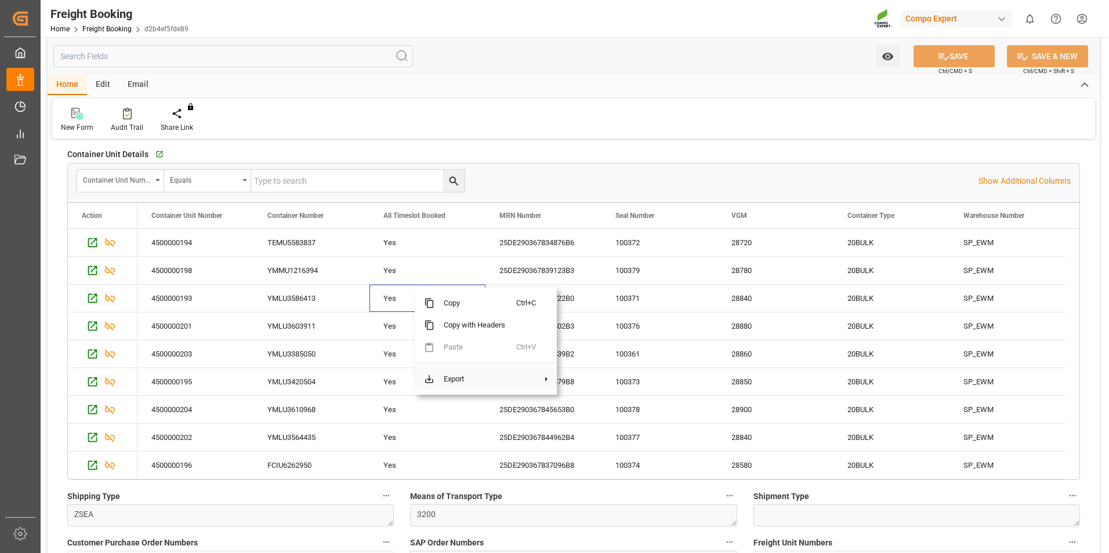
click at [549, 377] on span at bounding box center [546, 379] width 11 height 10
click at [605, 406] on span "Excel Export" at bounding box center [605, 406] width 60 height 22
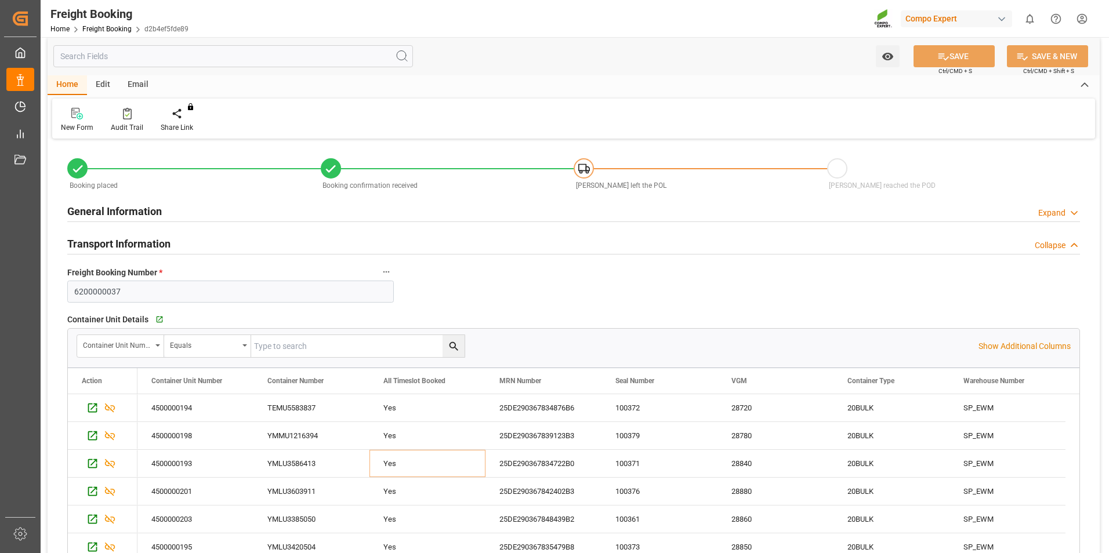
scroll to position [0, 0]
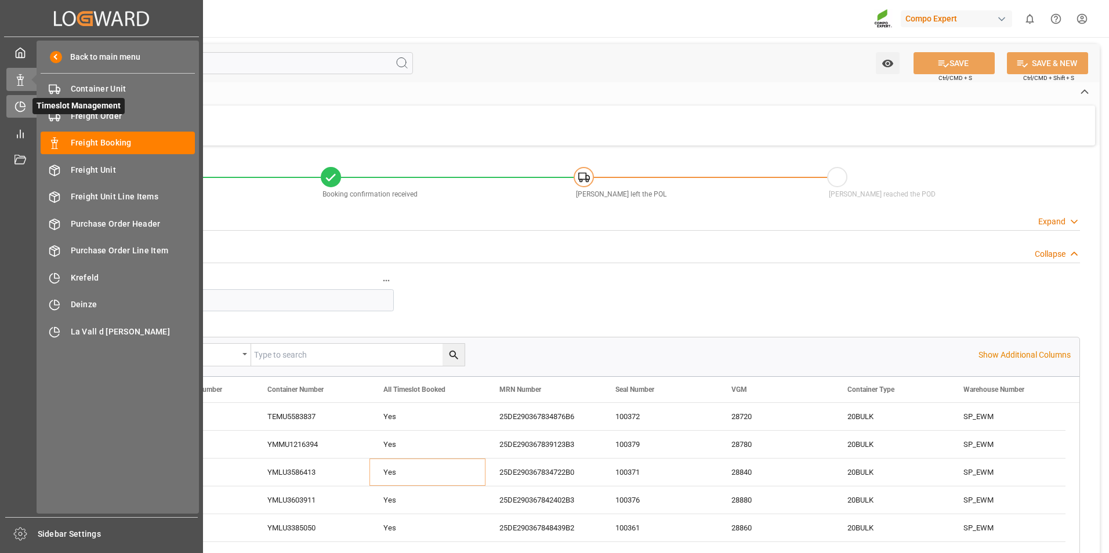
click at [22, 101] on icon at bounding box center [20, 107] width 12 height 12
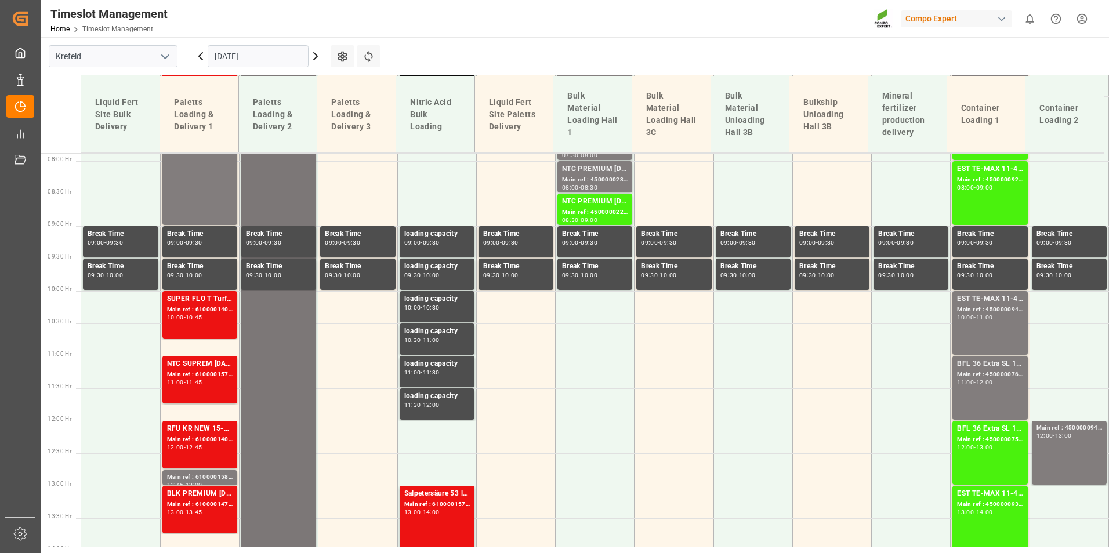
scroll to position [279, 0]
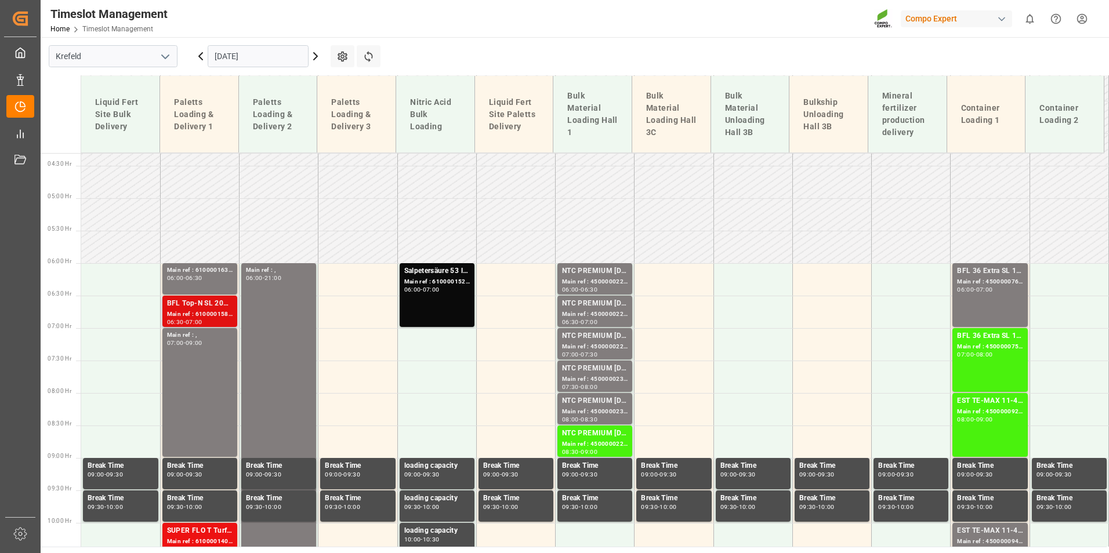
click at [227, 308] on div "BFL Top-N SL 20L (x48) DE,FR *PDVITA RZ 10L (x60) BE,DE,FR,EN,NL,ITBFL Aktiv [D…" at bounding box center [200, 304] width 66 height 12
click at [202, 275] on div "06:30" at bounding box center [194, 277] width 17 height 5
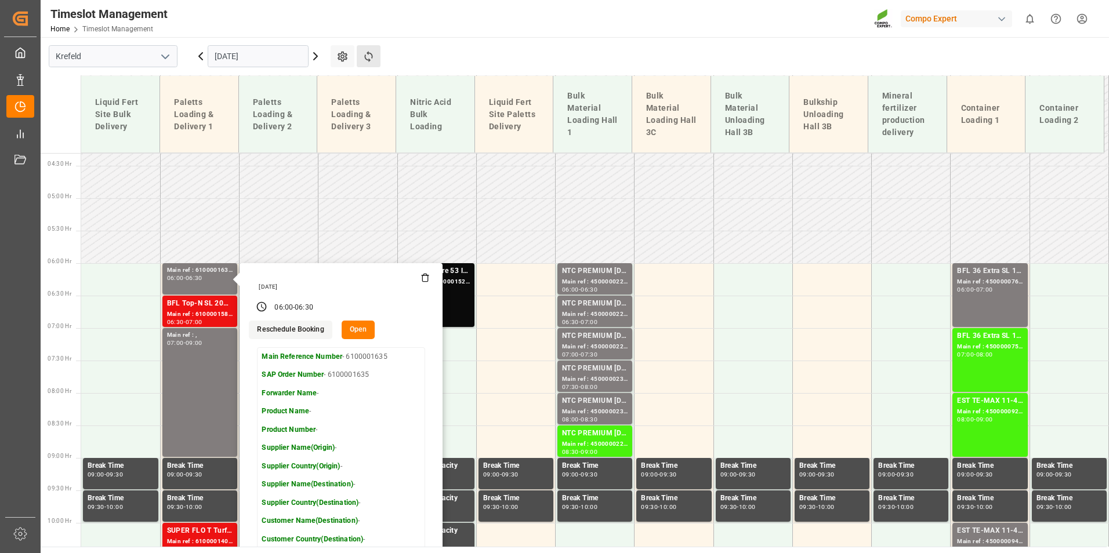
click at [380, 61] on button "Refresh Time Slots" at bounding box center [369, 56] width 24 height 22
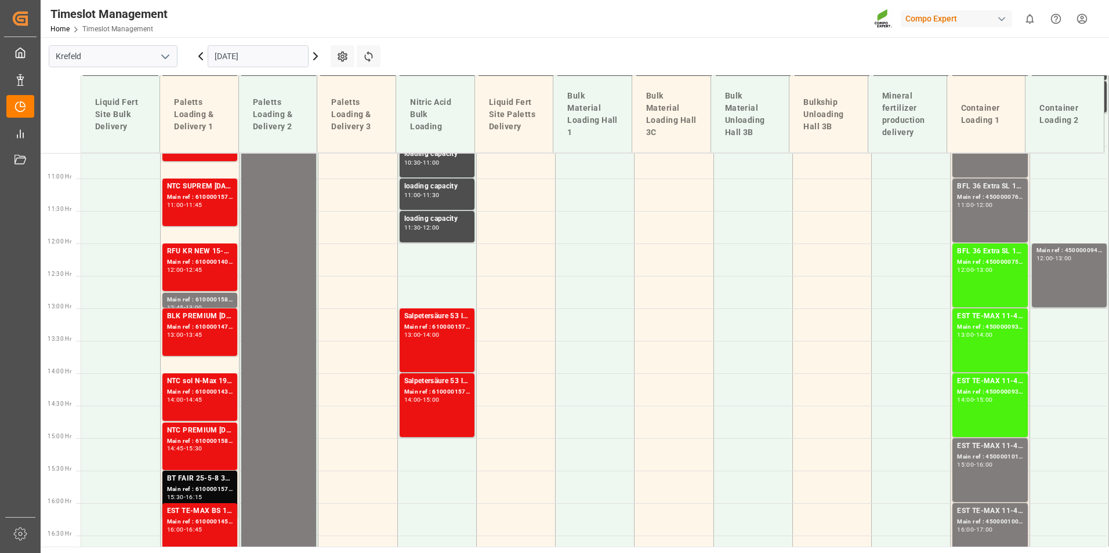
scroll to position [743, 0]
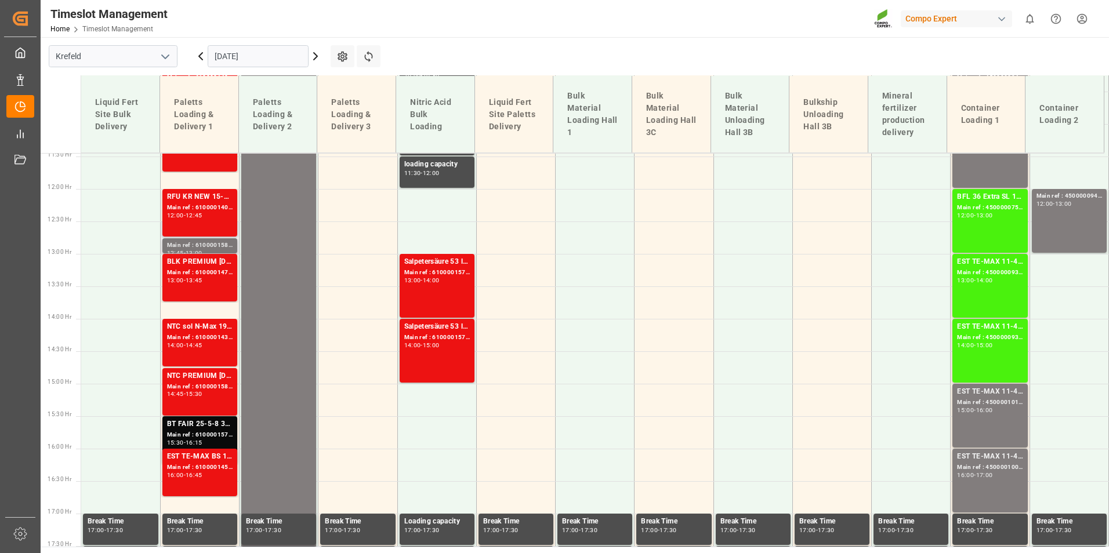
click at [202, 244] on div "Main ref : 6100001586," at bounding box center [200, 246] width 66 height 10
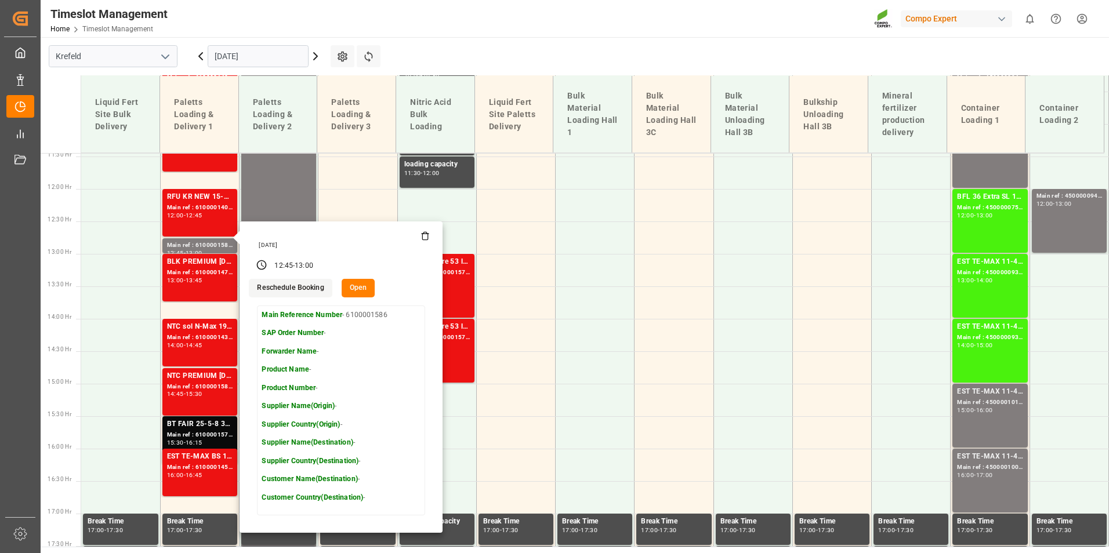
click at [560, 21] on div "Timeslot Management Home Timeslot Management Compo Expert 0 Notifications Only …" at bounding box center [570, 18] width 1076 height 37
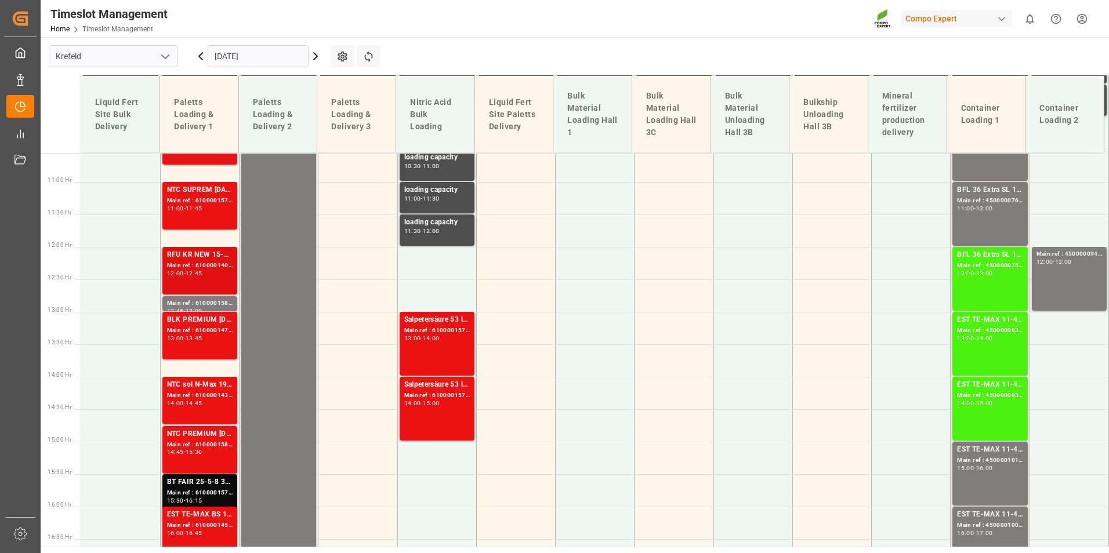
scroll to position [569, 0]
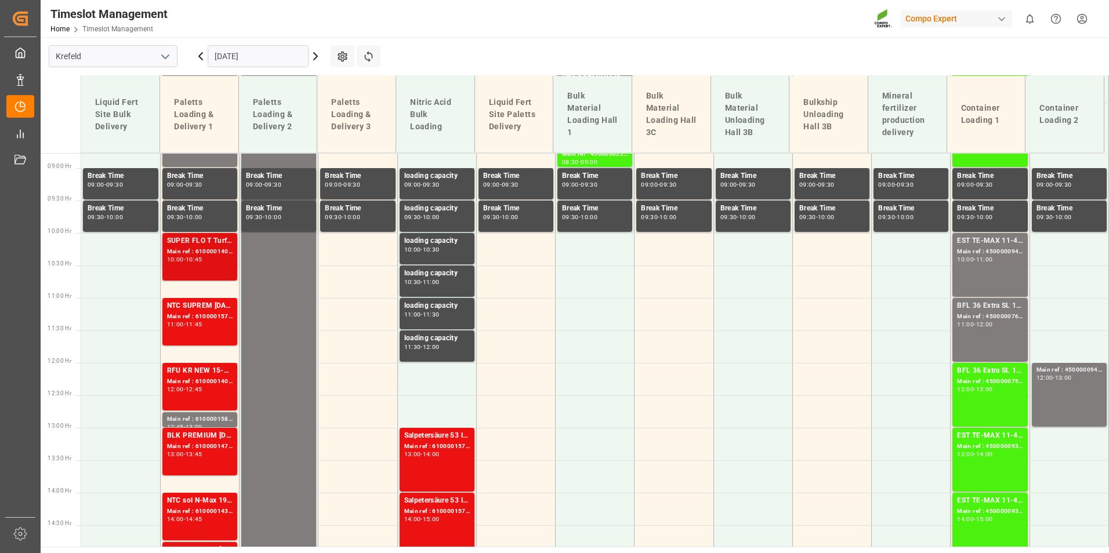
click at [221, 247] on div "Main ref : 6100001404, 2000001235;" at bounding box center [200, 252] width 66 height 10
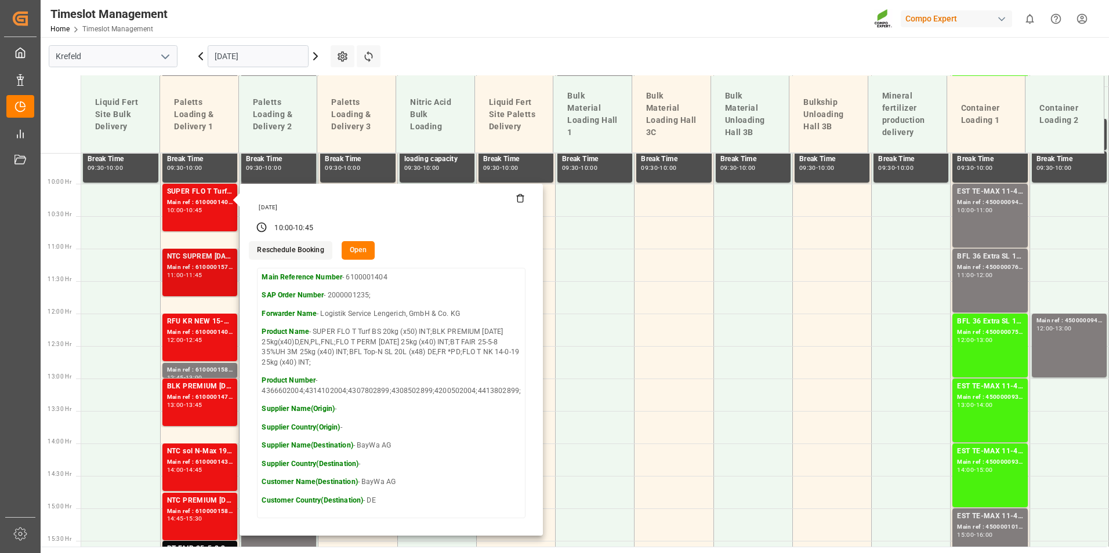
scroll to position [685, 0]
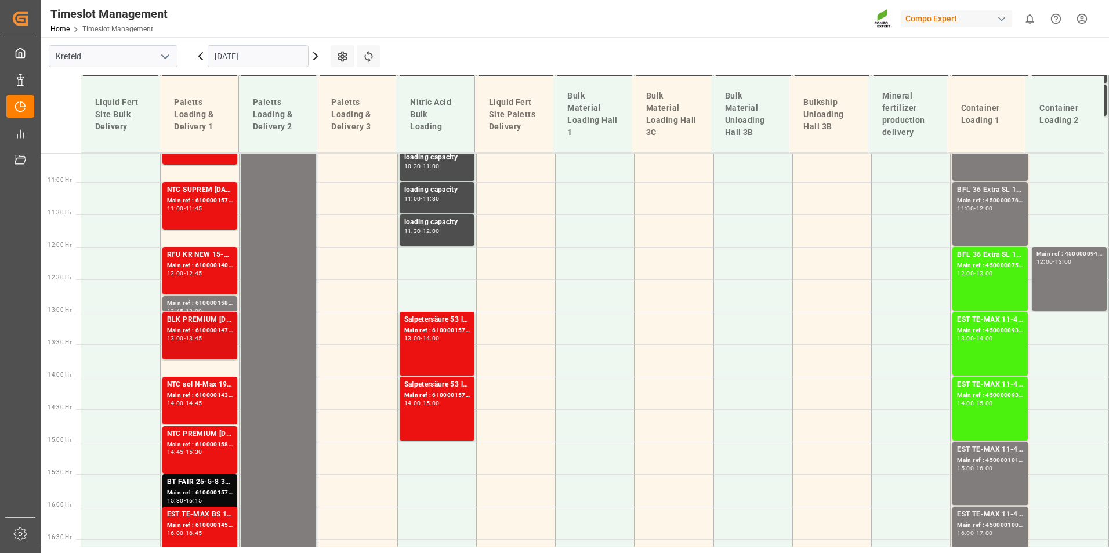
click at [221, 328] on div "Main ref : 6100001476, 2000001304" at bounding box center [200, 331] width 66 height 10
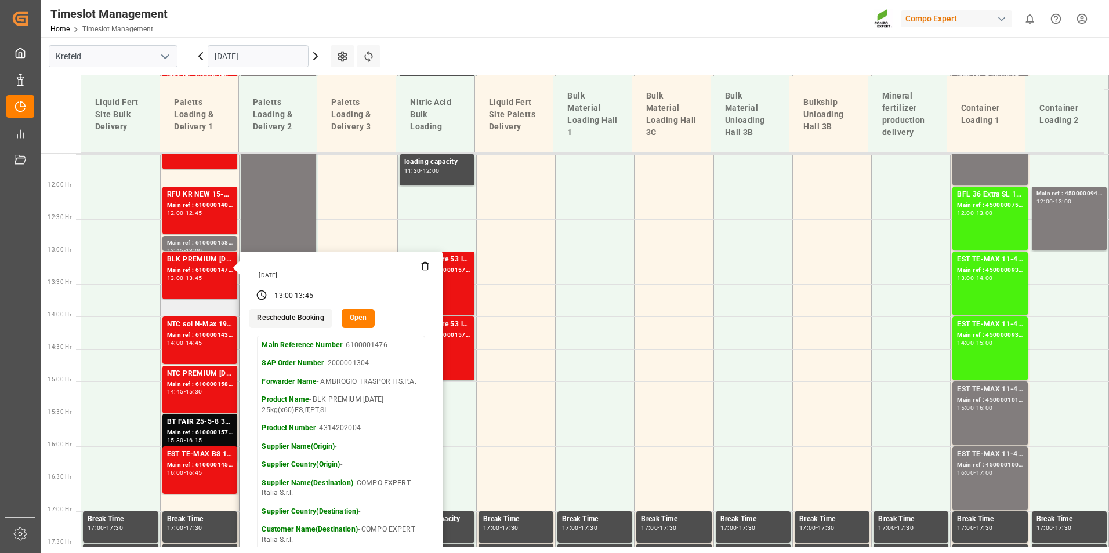
scroll to position [743, 0]
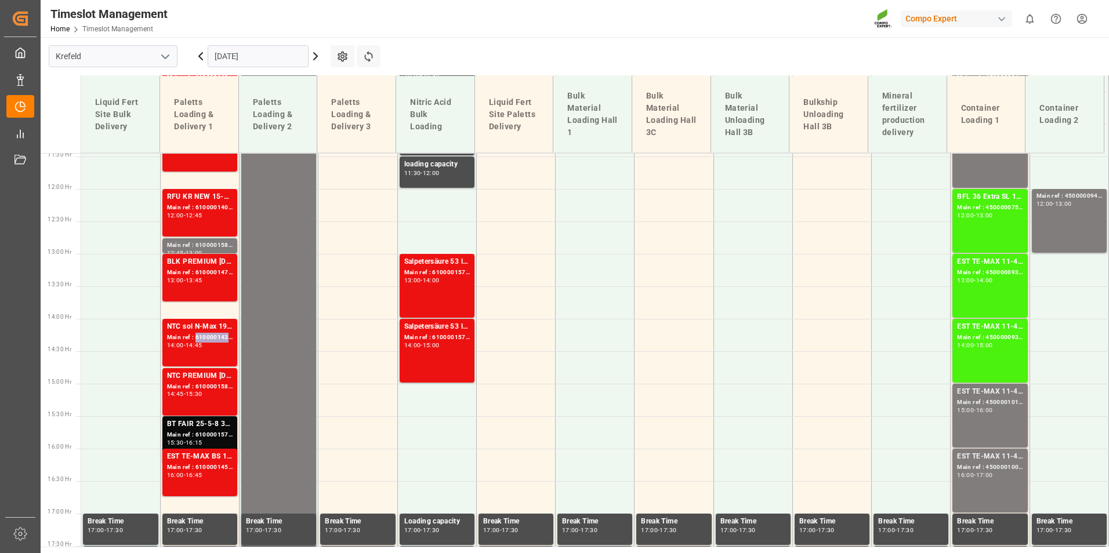
click at [211, 336] on div "Main ref : 6100001437, 2000001240;" at bounding box center [200, 338] width 66 height 10
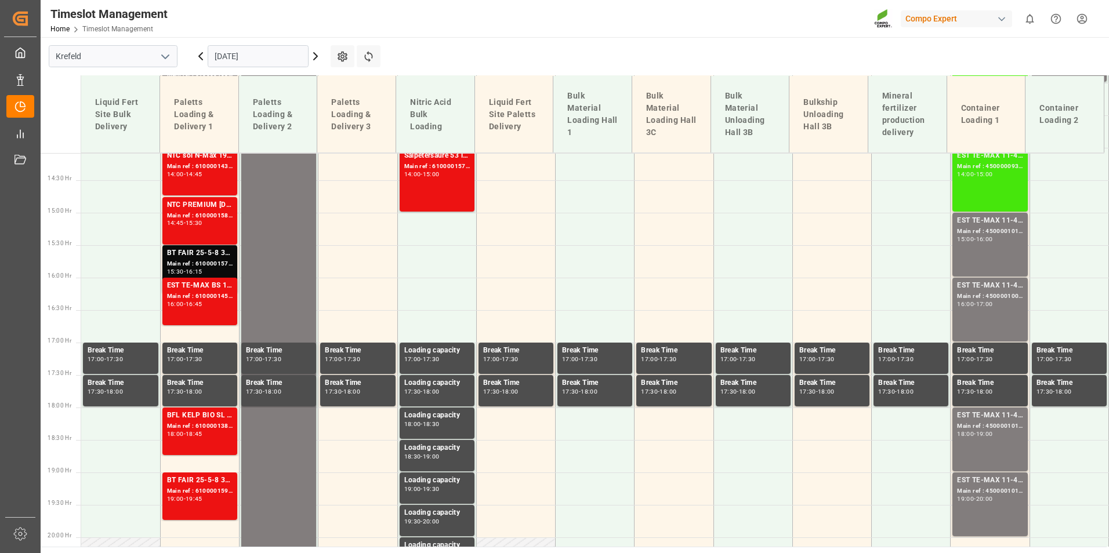
scroll to position [859, 0]
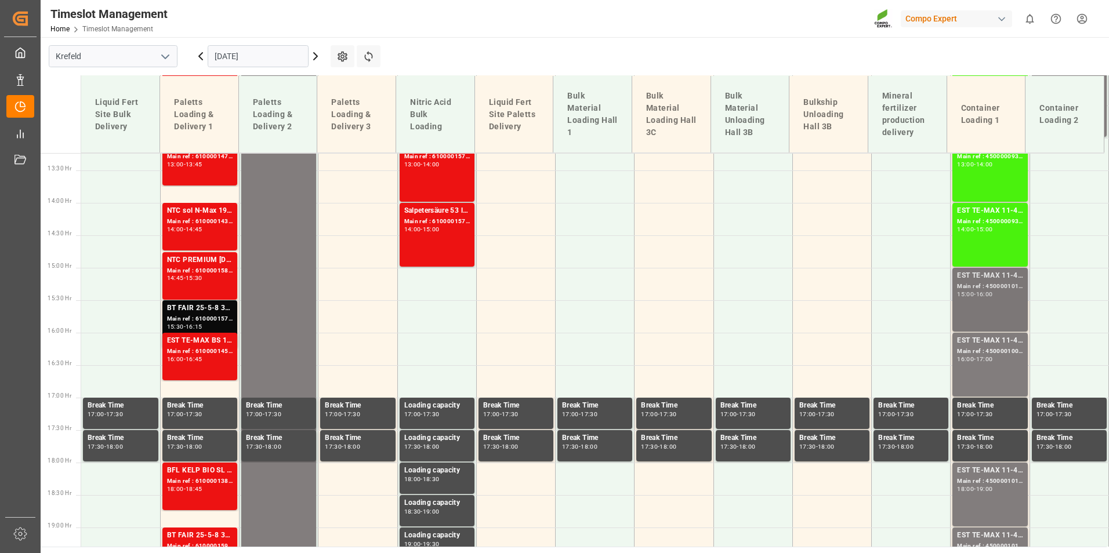
click at [985, 285] on div "Main ref : 4500001011, 2000000381" at bounding box center [990, 287] width 66 height 10
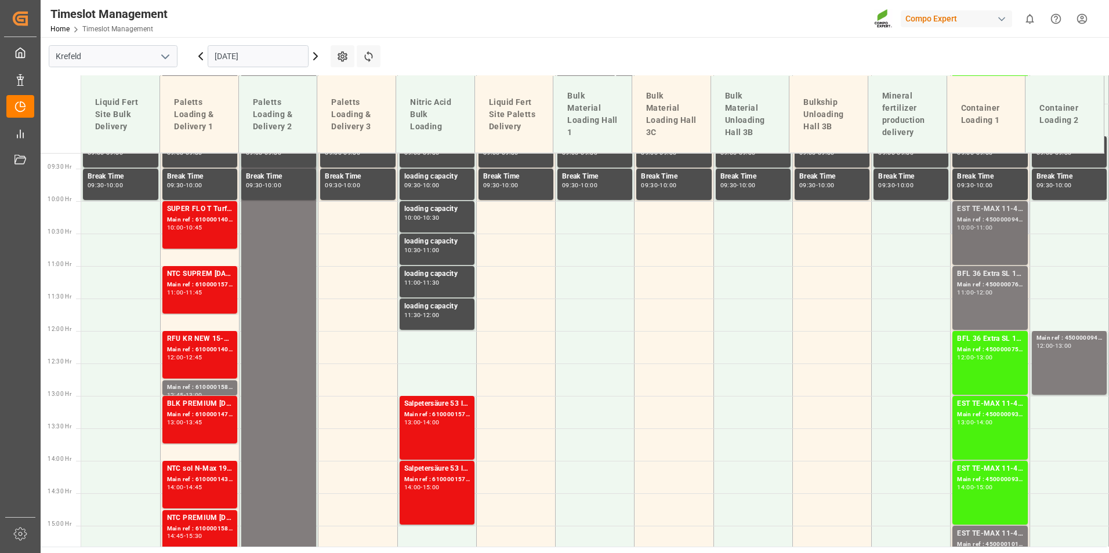
scroll to position [627, 0]
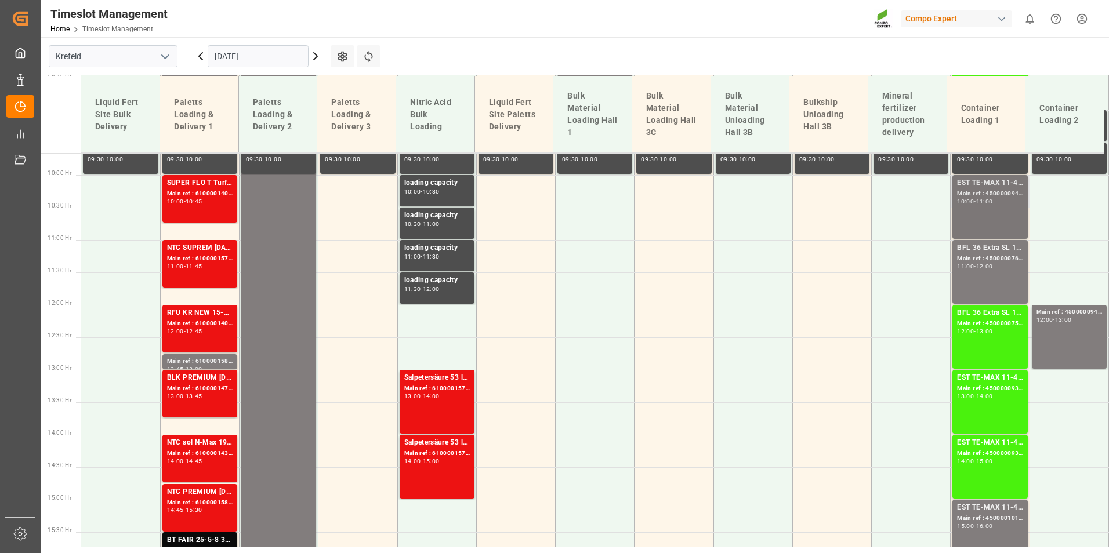
click at [986, 224] on div "EST TE-MAX 11-48 20kg (x56) WW Main ref : 4500000941, 2000000976 10:00 - 11:00" at bounding box center [990, 206] width 66 height 59
click at [989, 409] on div "EST TE-MAX 11-48 20kg (x56) WW Main ref : 4500000933, 2000000976 13:00 - 14:00" at bounding box center [990, 401] width 66 height 59
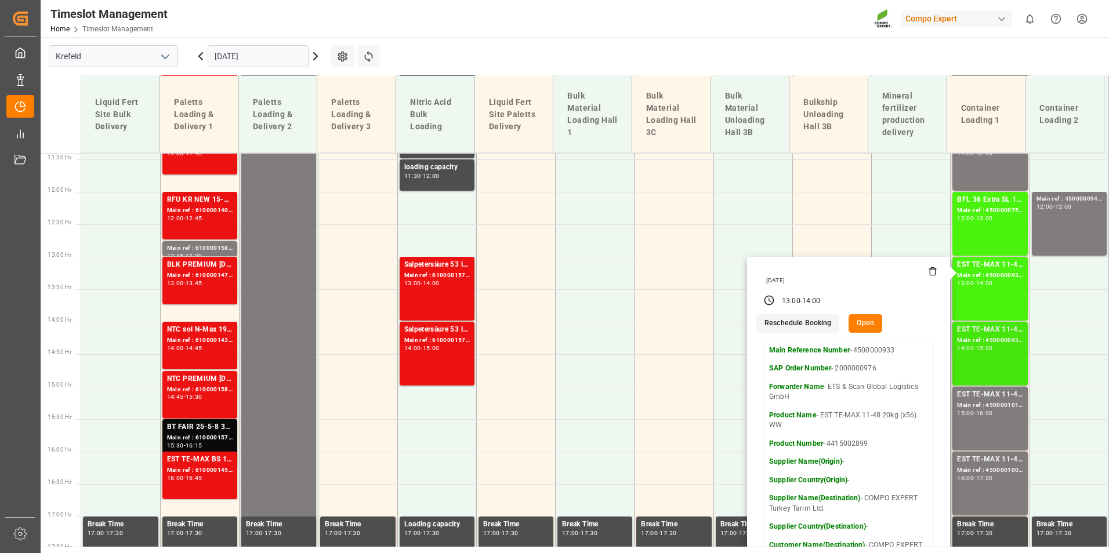
scroll to position [743, 0]
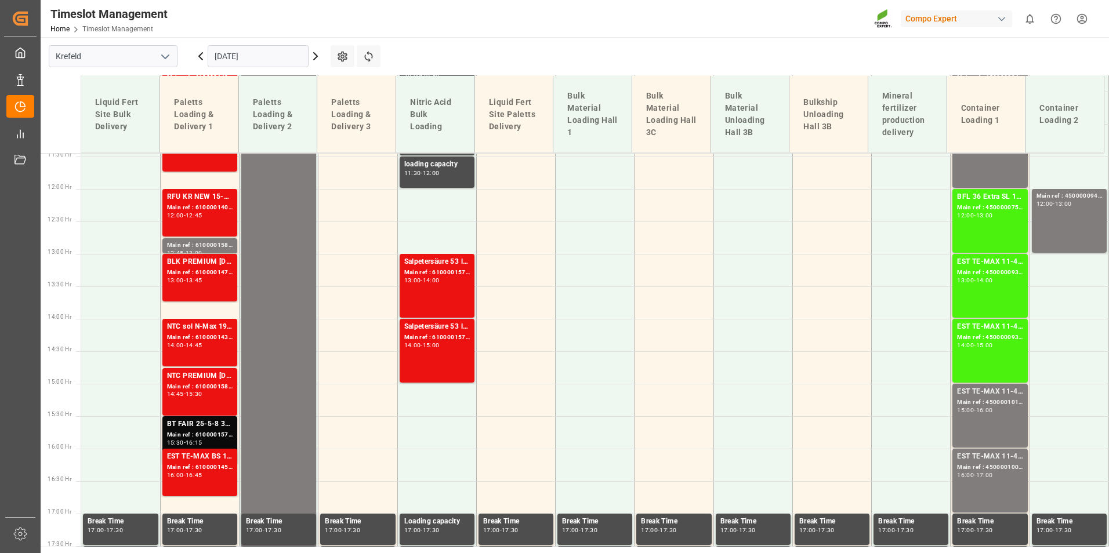
click at [983, 350] on div "EST TE-MAX 11-48 20kg (x56) WW Main ref : 4500000934, 2000000976 14:00 - 15:00" at bounding box center [990, 350] width 66 height 59
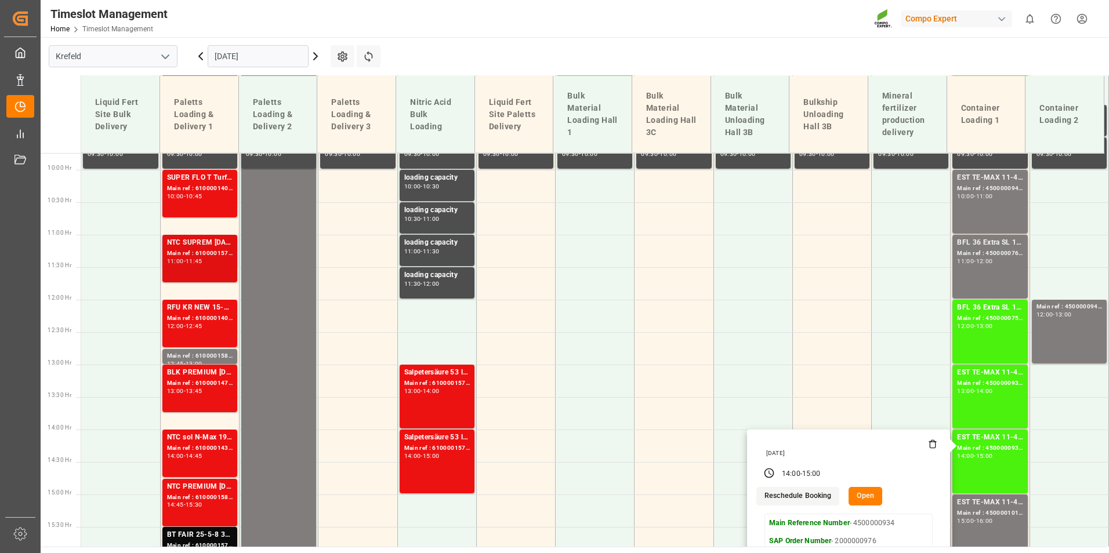
scroll to position [569, 0]
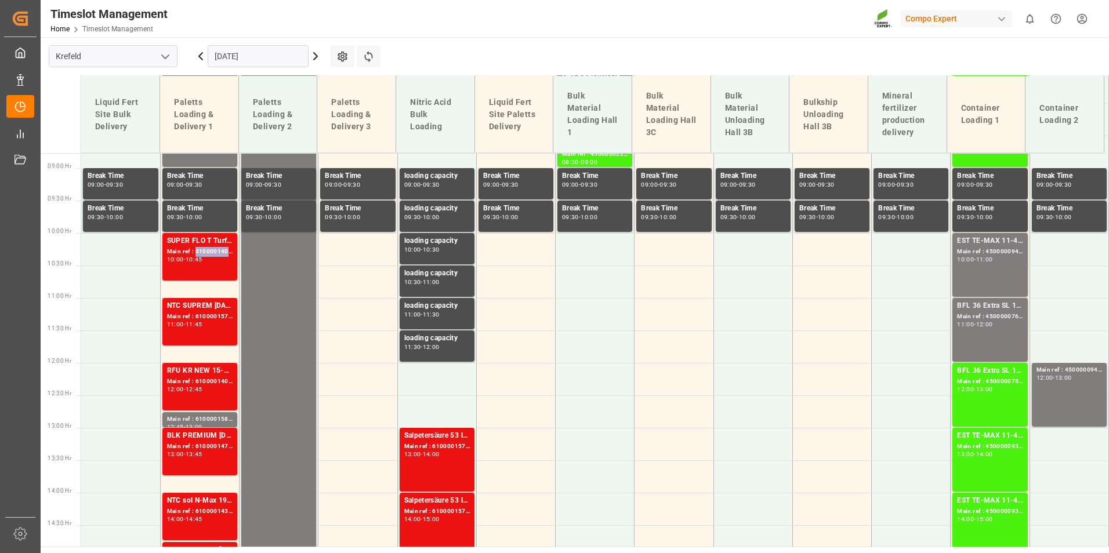
click at [213, 250] on div "Main ref : 6100001404, 2000001235;" at bounding box center [200, 252] width 66 height 10
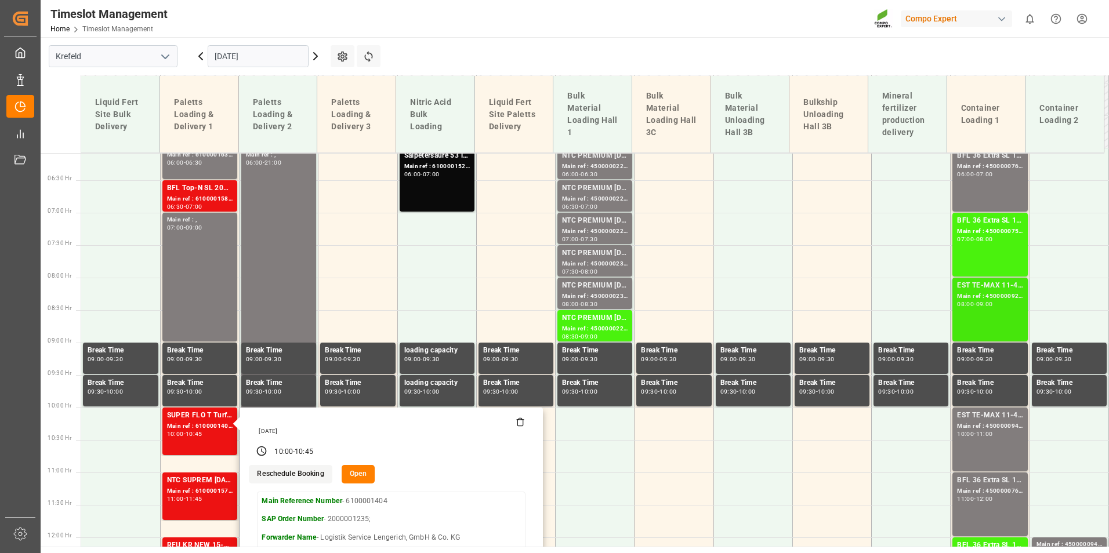
scroll to position [395, 0]
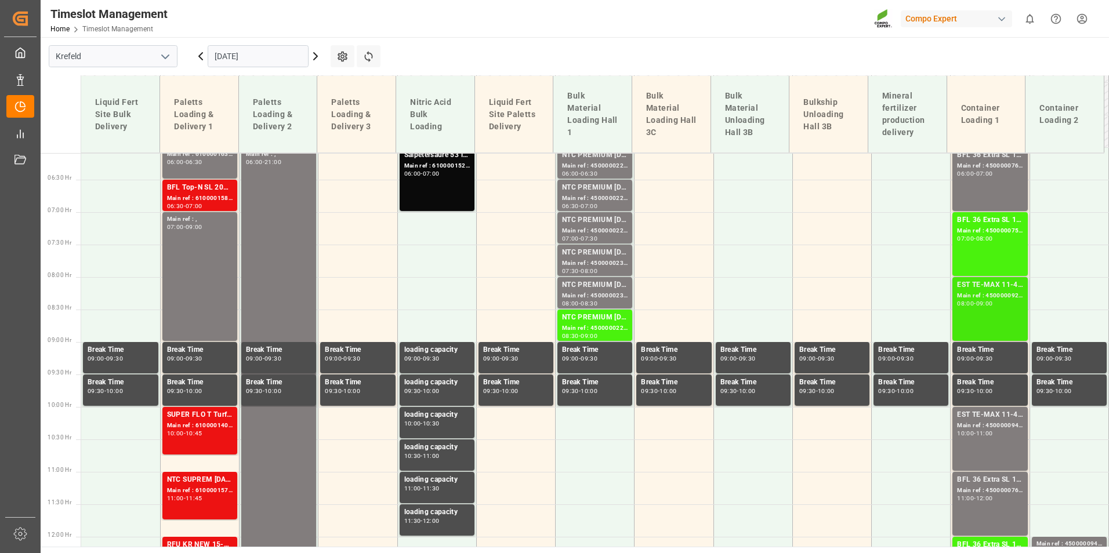
click at [1009, 290] on div "EST TE-MAX 11-48 20kg (x56) WW" at bounding box center [990, 285] width 66 height 12
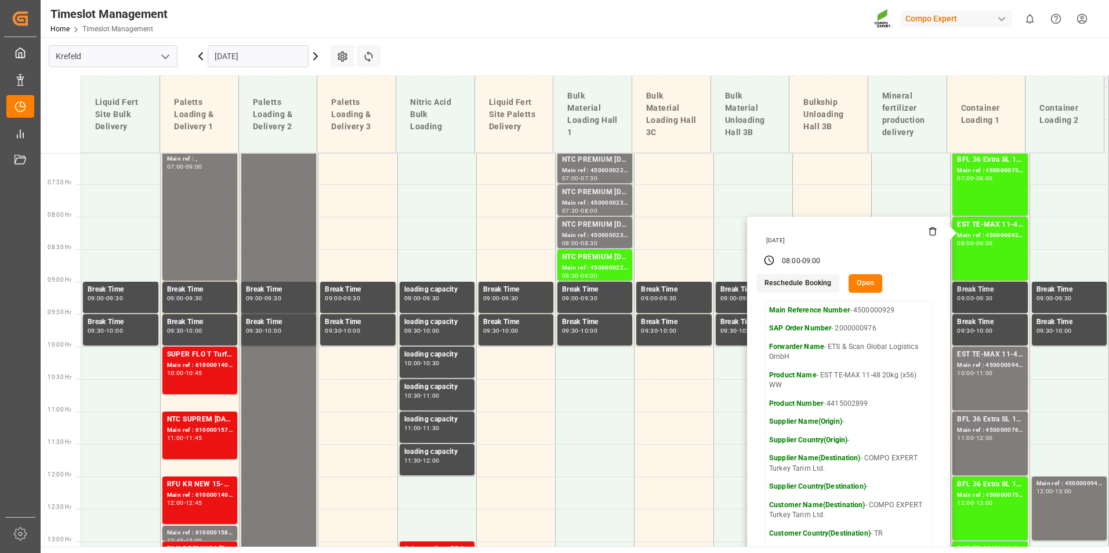
scroll to position [511, 0]
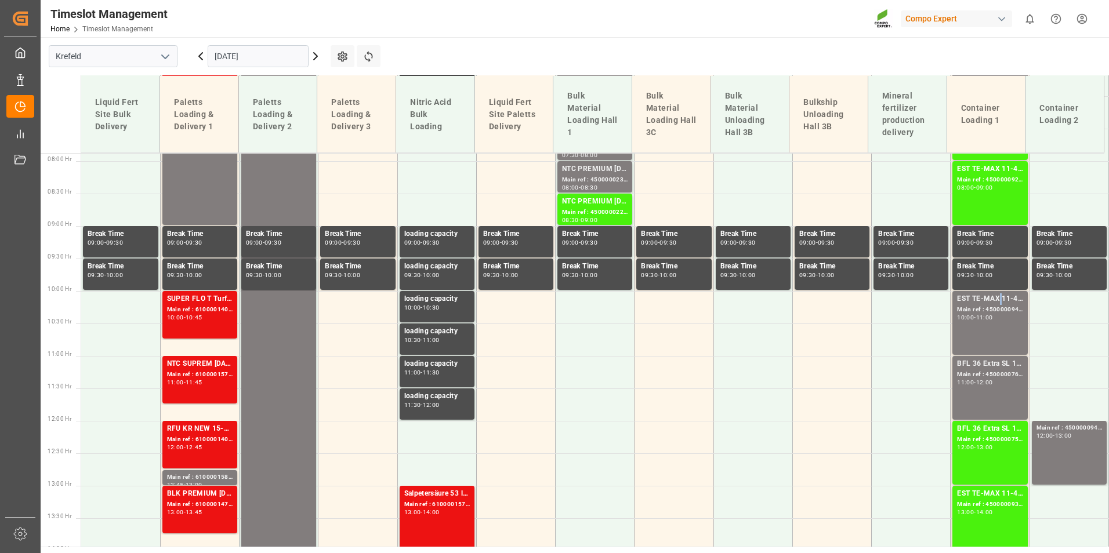
click at [995, 304] on div "EST TE-MAX 11-48 20kg (x56) WW" at bounding box center [990, 299] width 66 height 12
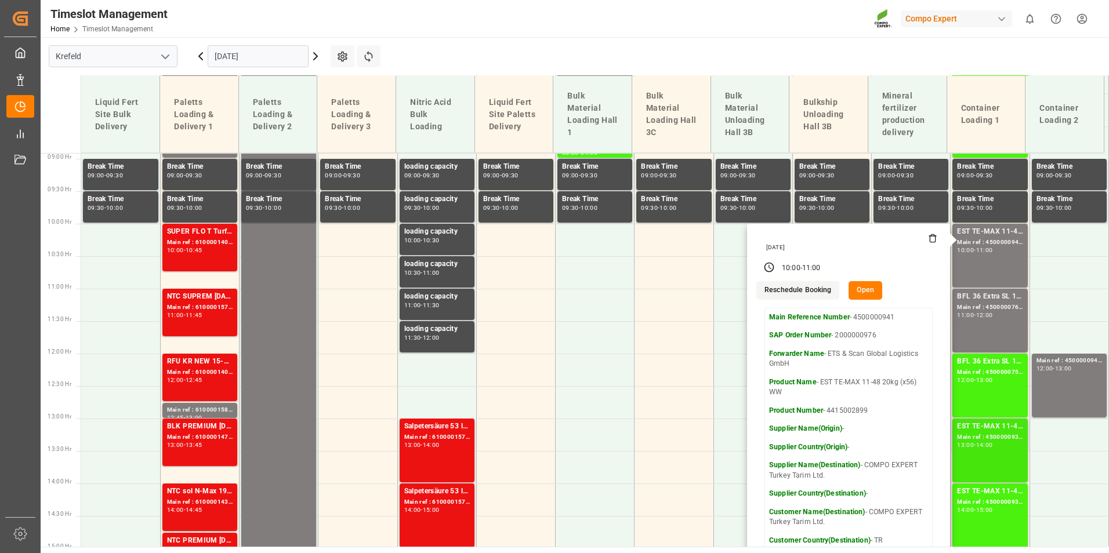
scroll to position [685, 0]
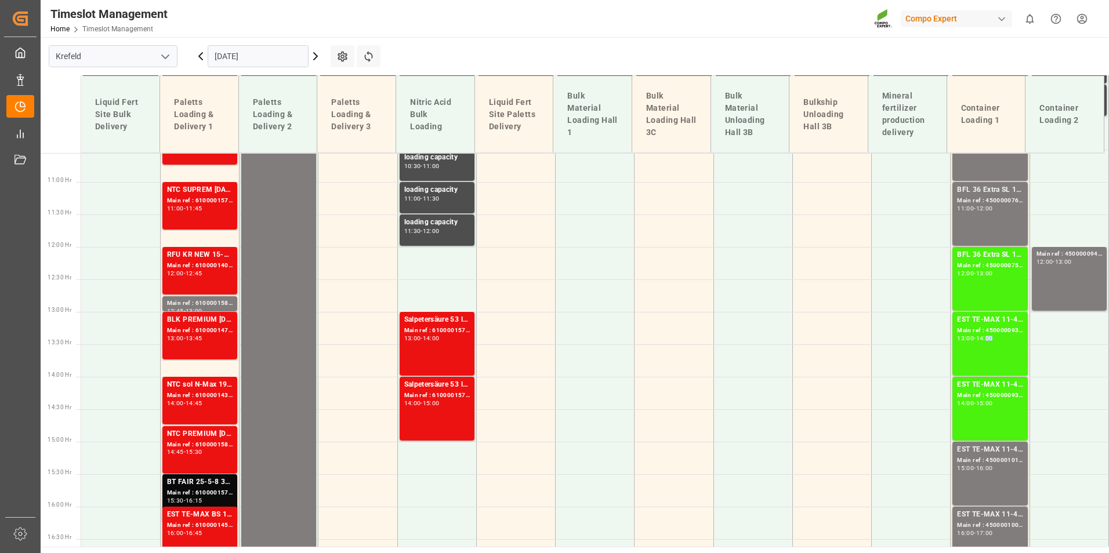
click at [989, 340] on div "14:00" at bounding box center [984, 338] width 17 height 5
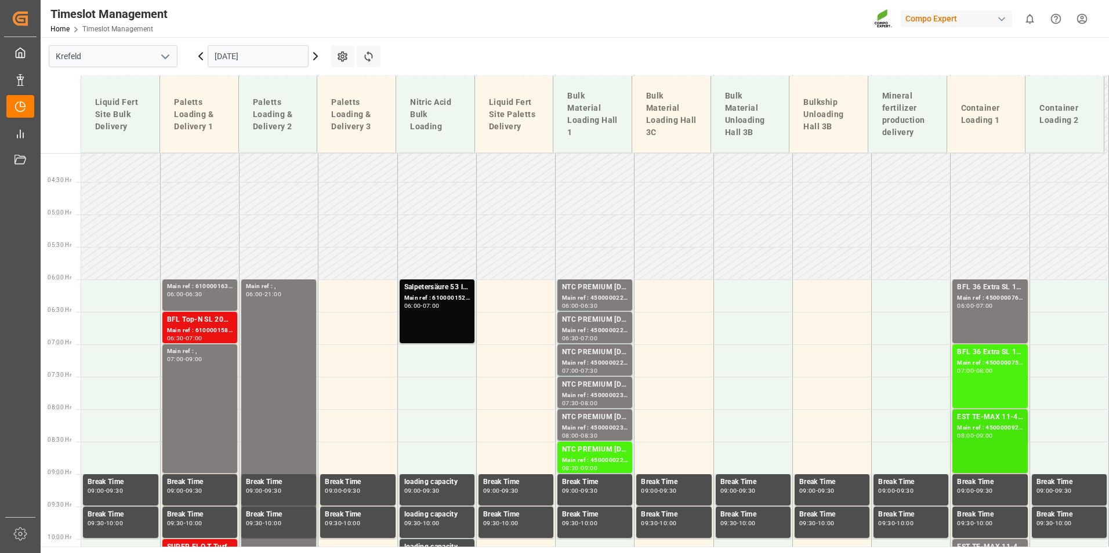
scroll to position [337, 0]
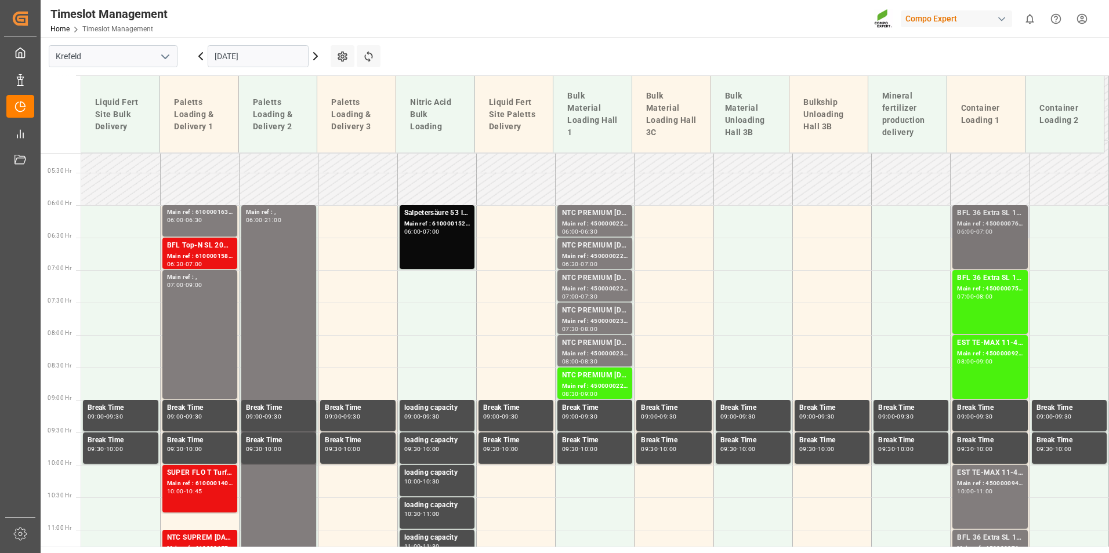
click at [987, 230] on div "07:00" at bounding box center [984, 231] width 17 height 5
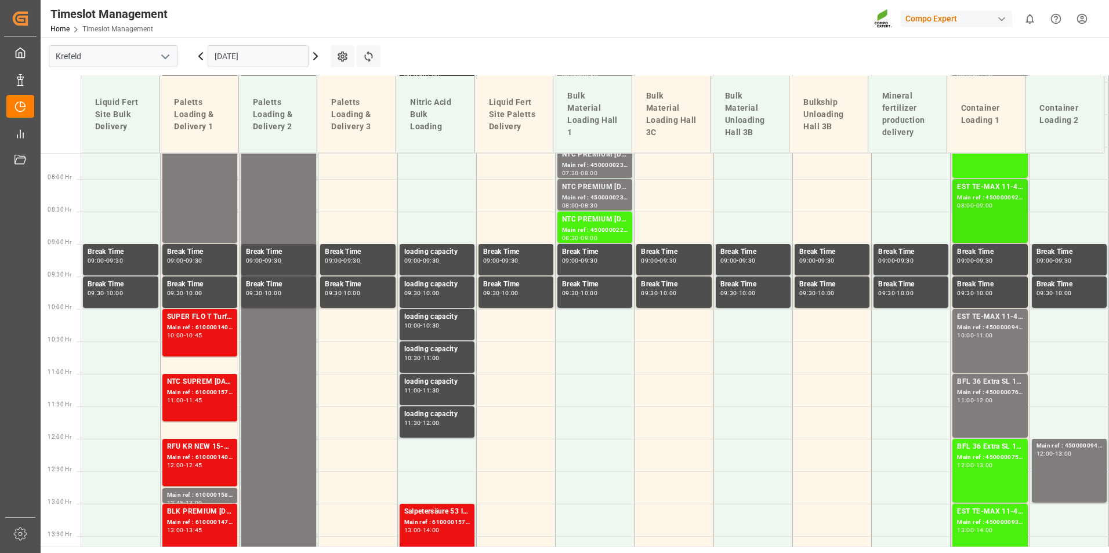
scroll to position [511, 0]
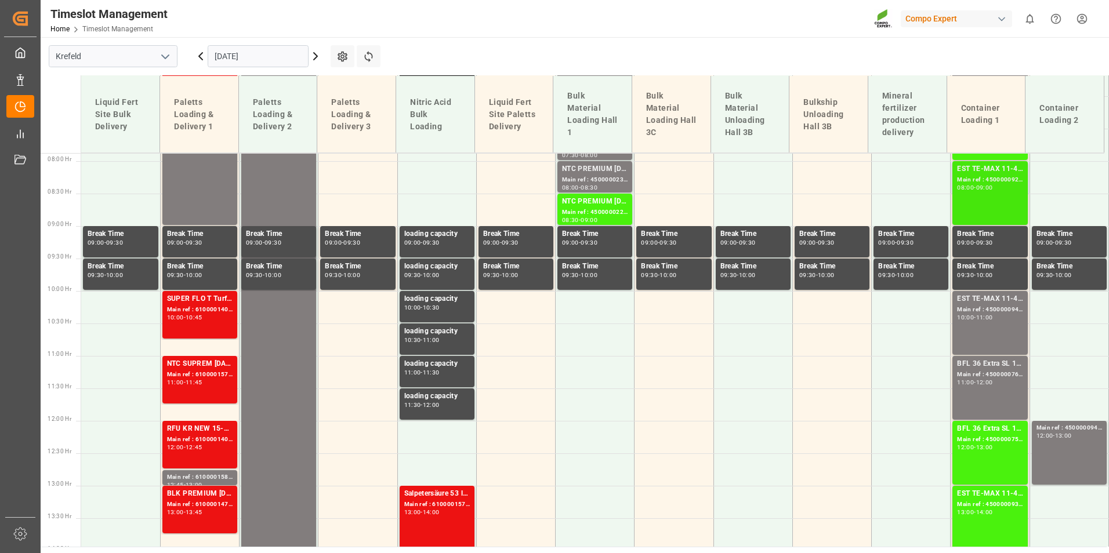
click at [980, 188] on div "09:00" at bounding box center [984, 187] width 17 height 5
click at [984, 311] on div "Main ref : 4500000941, 2000000976" at bounding box center [990, 310] width 66 height 10
click at [991, 185] on div "09:00" at bounding box center [984, 187] width 17 height 5
click at [991, 181] on div "Main ref : 4500000929, 2000000976" at bounding box center [990, 180] width 66 height 10
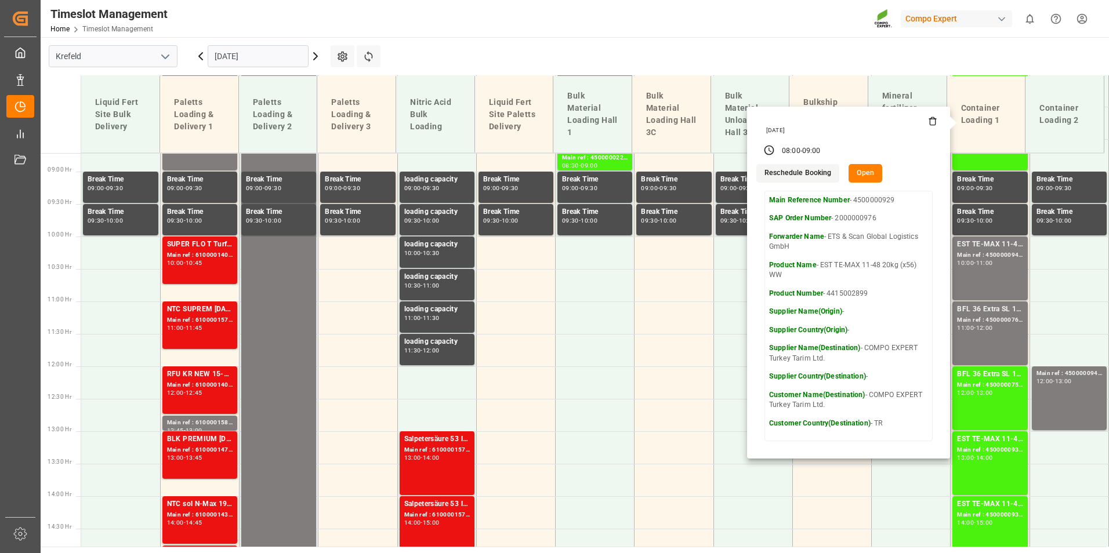
scroll to position [627, 0]
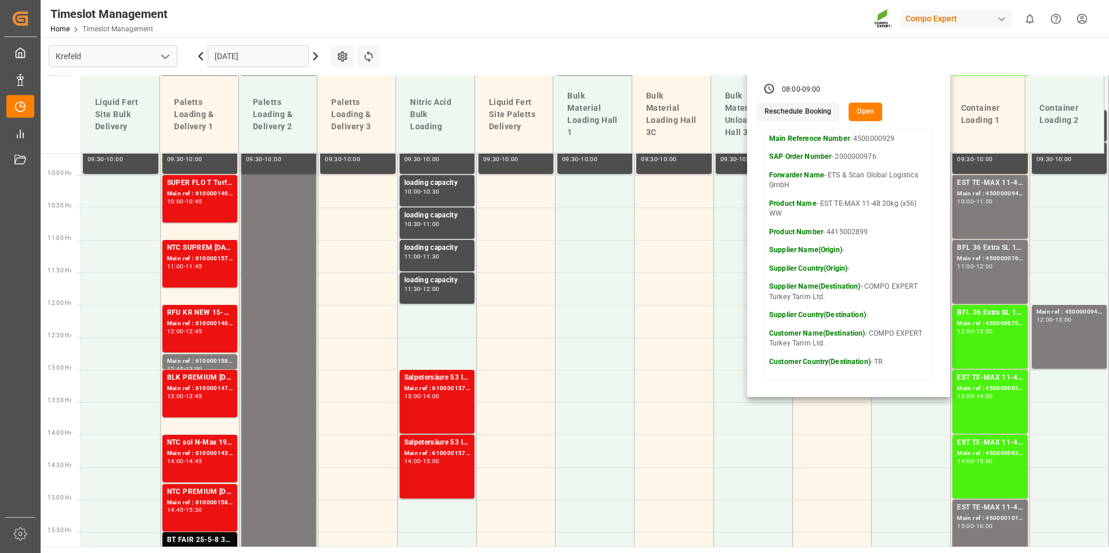
click at [756, 42] on main "[GEOGRAPHIC_DATA] [DATE] Settings Refresh Time Slots Liquid Fert Site Bulk Deli…" at bounding box center [574, 292] width 1066 height 510
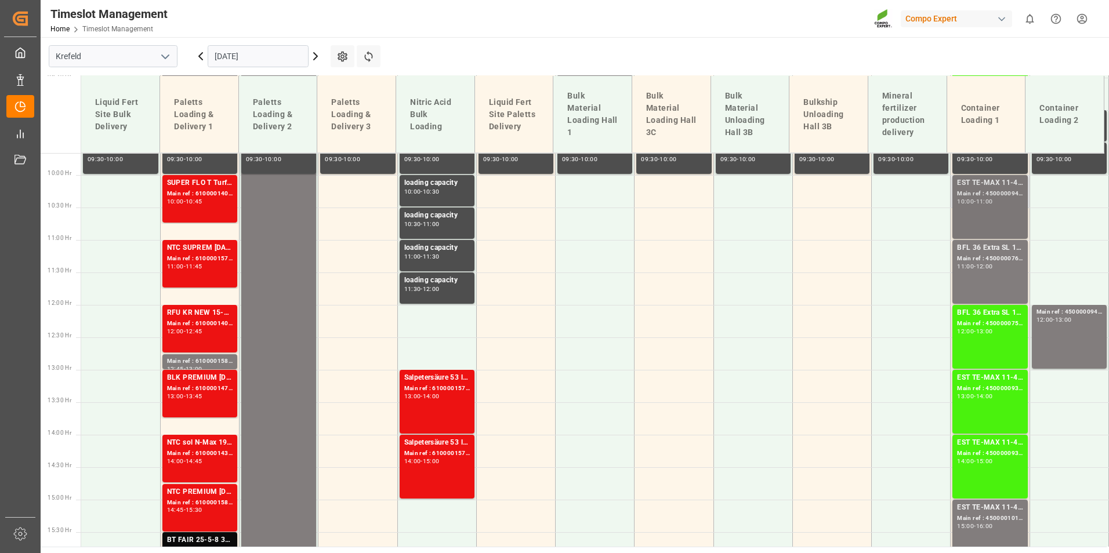
click at [974, 181] on div "EST TE-MAX 11-48 20kg (x56) WW" at bounding box center [990, 183] width 66 height 12
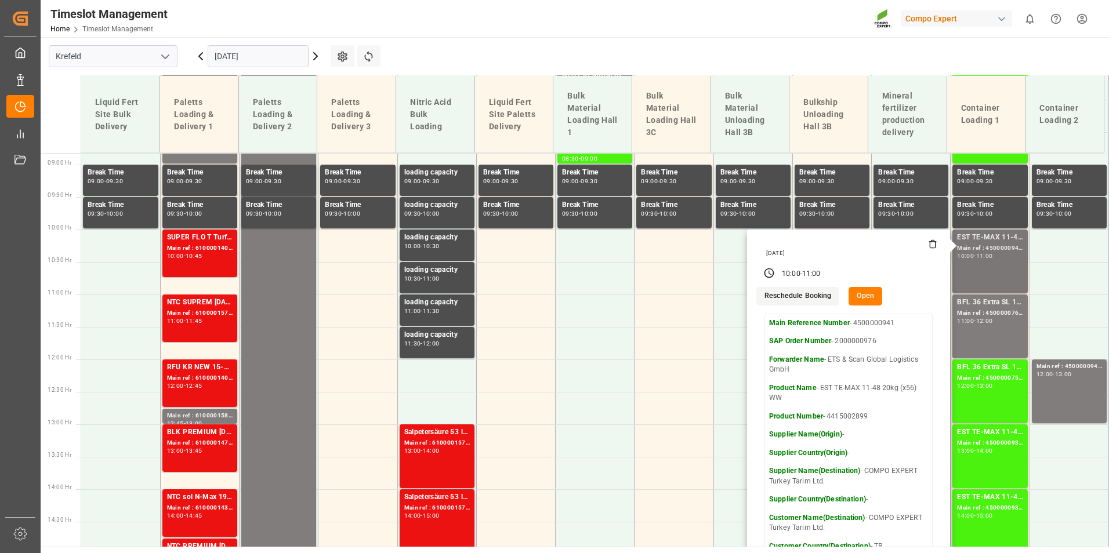
scroll to position [511, 0]
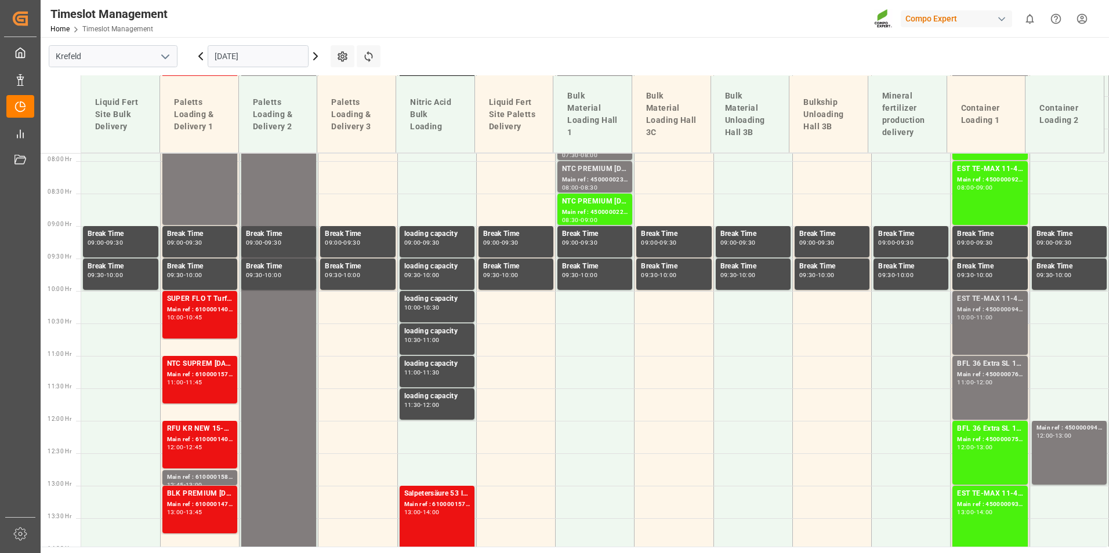
click at [984, 325] on div "EST TE-MAX 11-48 20kg (x56) WW Main ref : 4500000941, 2000000976 10:00 - 11:00" at bounding box center [990, 322] width 66 height 59
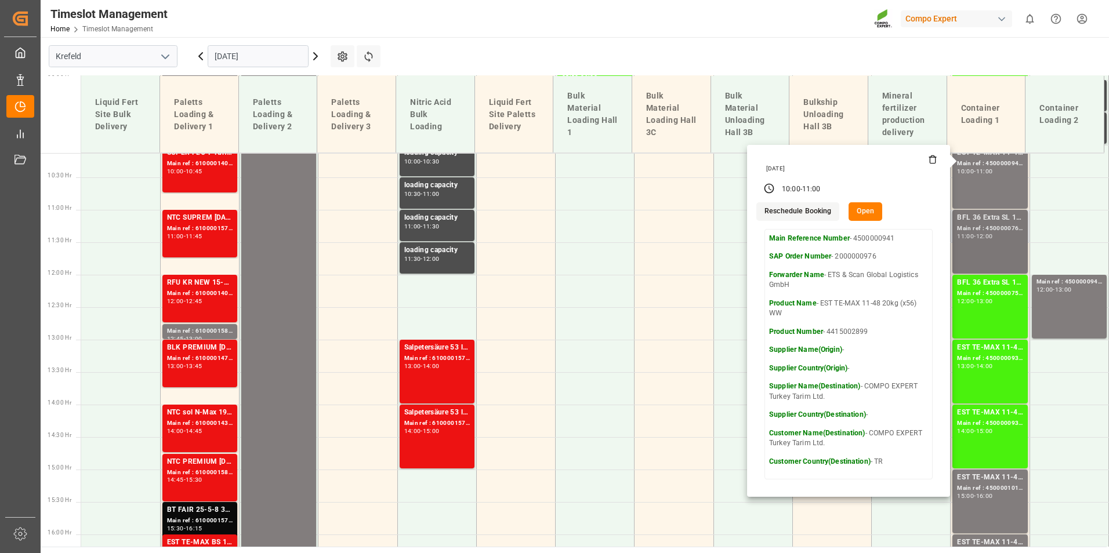
scroll to position [685, 0]
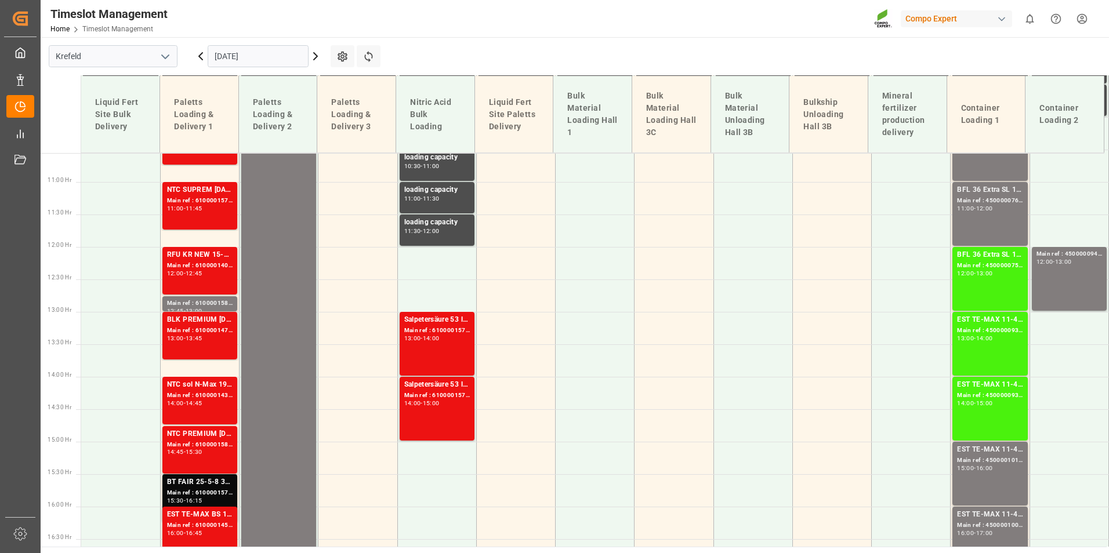
click at [998, 331] on div "Main ref : 4500000933, 2000000976" at bounding box center [990, 331] width 66 height 10
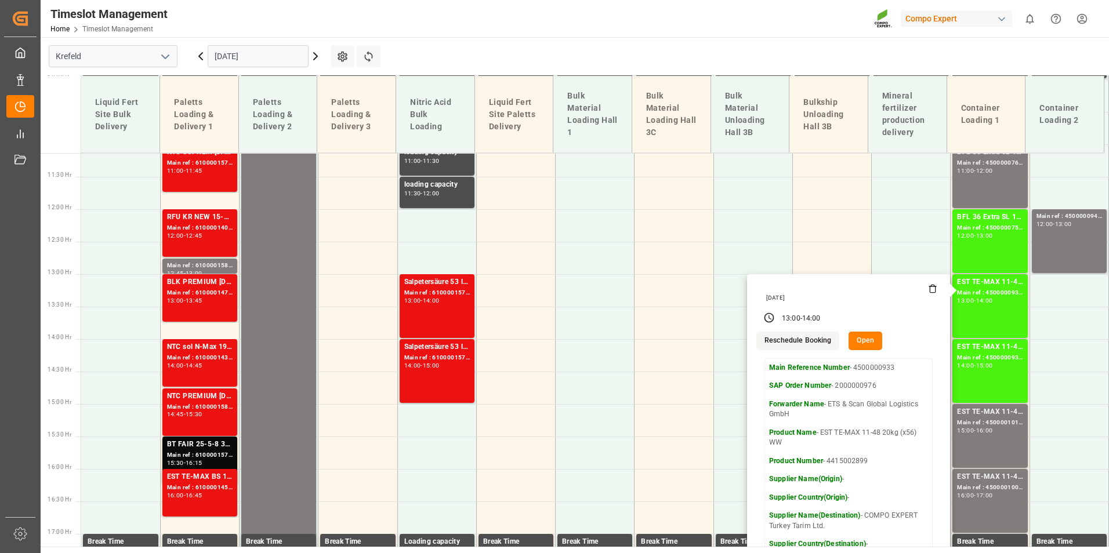
scroll to position [743, 0]
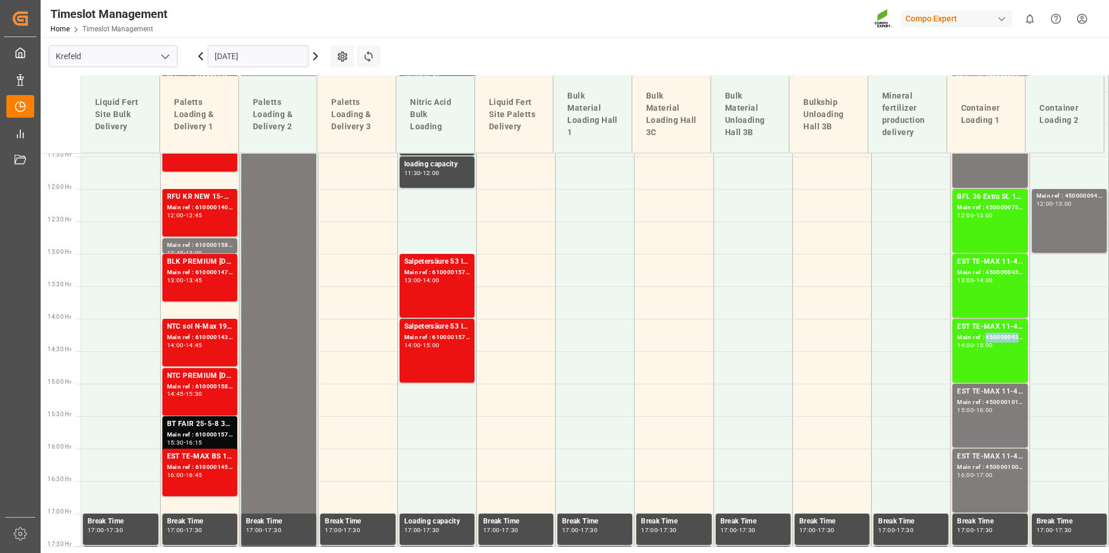
click at [989, 337] on div "Main ref : 4500000934, 2000000976" at bounding box center [990, 338] width 66 height 10
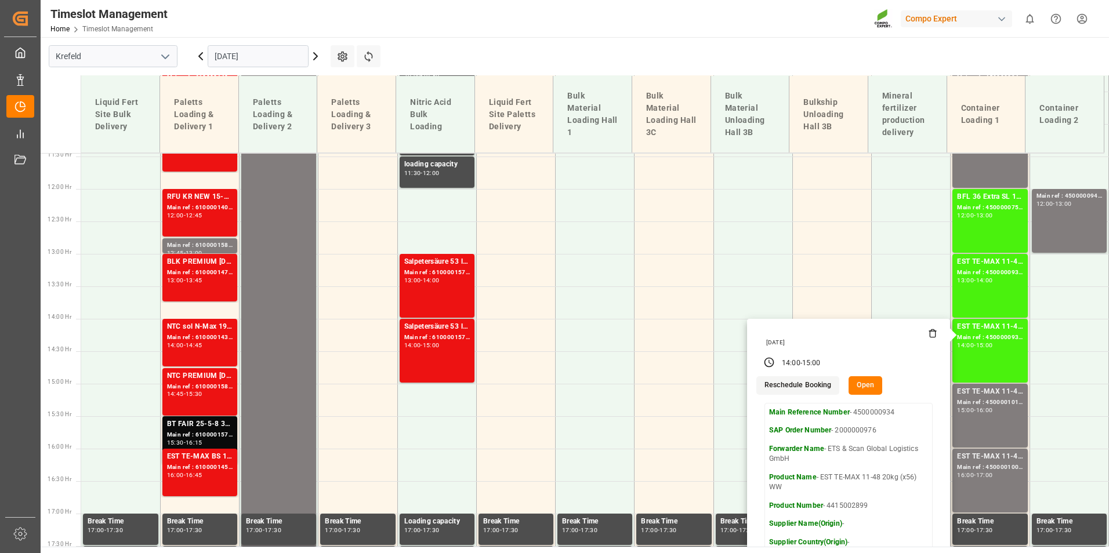
click at [716, 69] on main "[GEOGRAPHIC_DATA] [DATE] Settings Refresh Time Slots Liquid Fert Site Bulk Deli…" at bounding box center [574, 292] width 1066 height 510
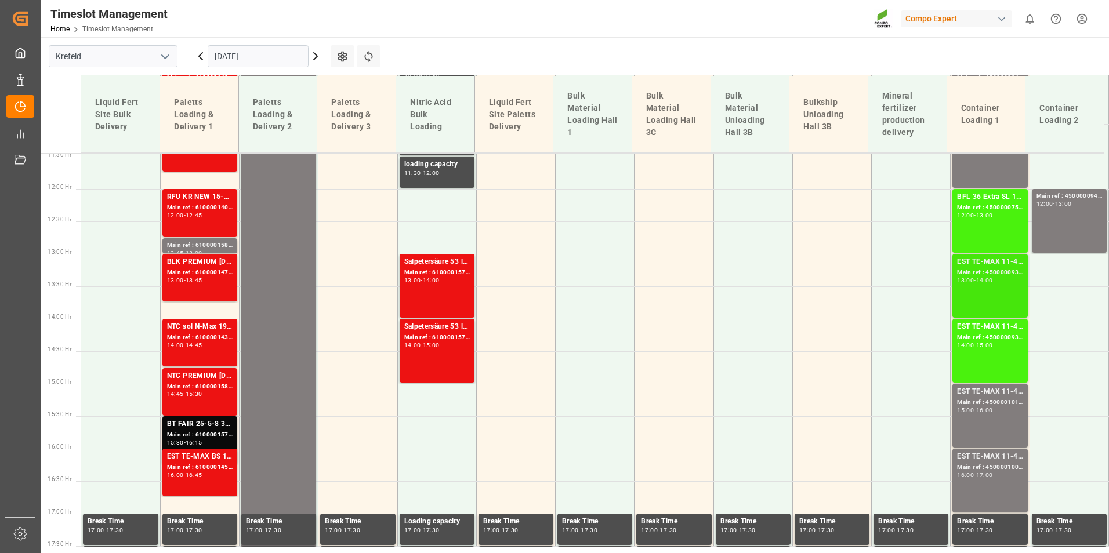
click at [1007, 302] on div "EST TE-MAX 11-48 20kg (x56) WW Main ref : 4500000933, 2000000976 13:00 - 14:00" at bounding box center [990, 285] width 66 height 59
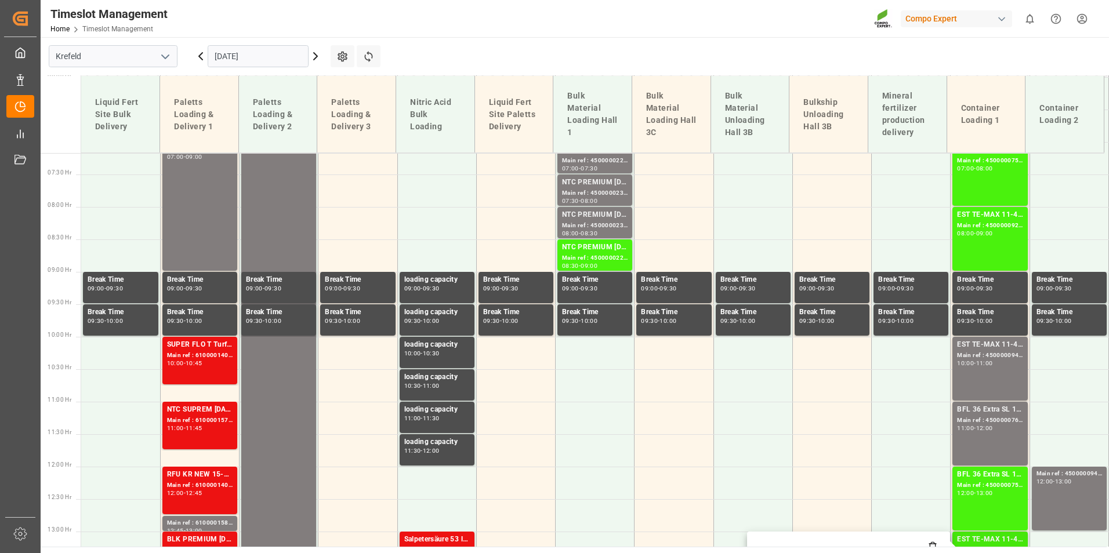
scroll to position [453, 0]
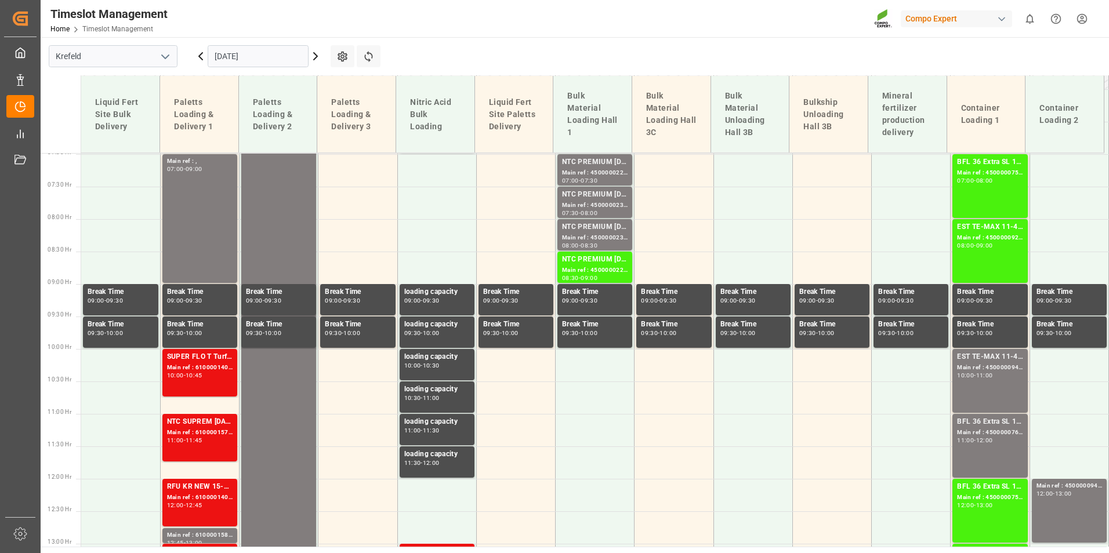
click at [1001, 268] on div "EST TE-MAX 11-48 20kg (x56) WW Main ref : 4500000929, 2000000976 08:00 - 09:00" at bounding box center [990, 250] width 66 height 59
click at [999, 369] on div "Main ref : 4500000941, 2000000976" at bounding box center [990, 368] width 66 height 10
click at [957, 234] on div "Main ref : 4500000929, 2000000976" at bounding box center [990, 238] width 66 height 10
click at [991, 373] on div "11:00" at bounding box center [984, 375] width 17 height 5
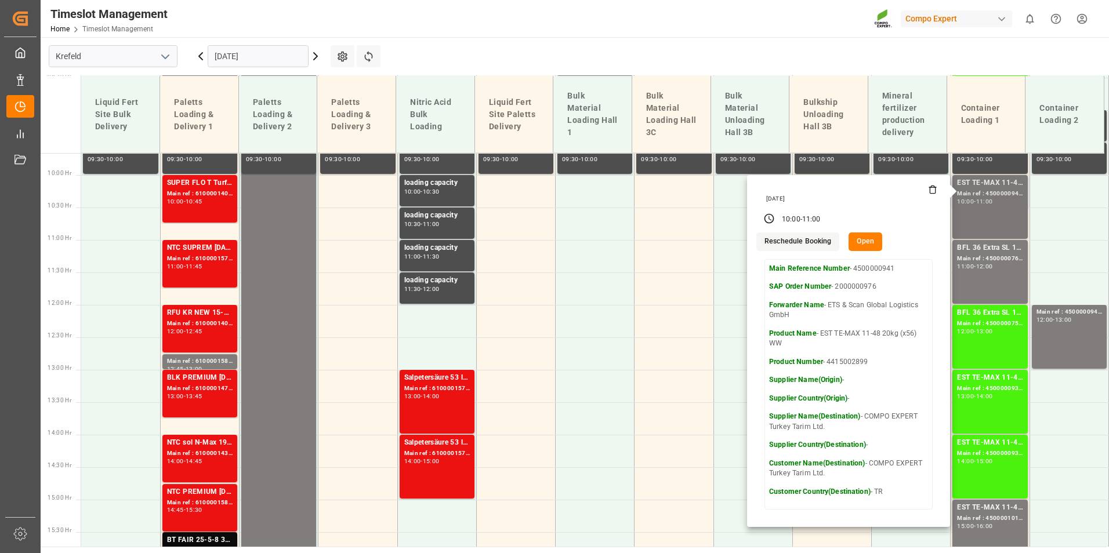
scroll to position [743, 0]
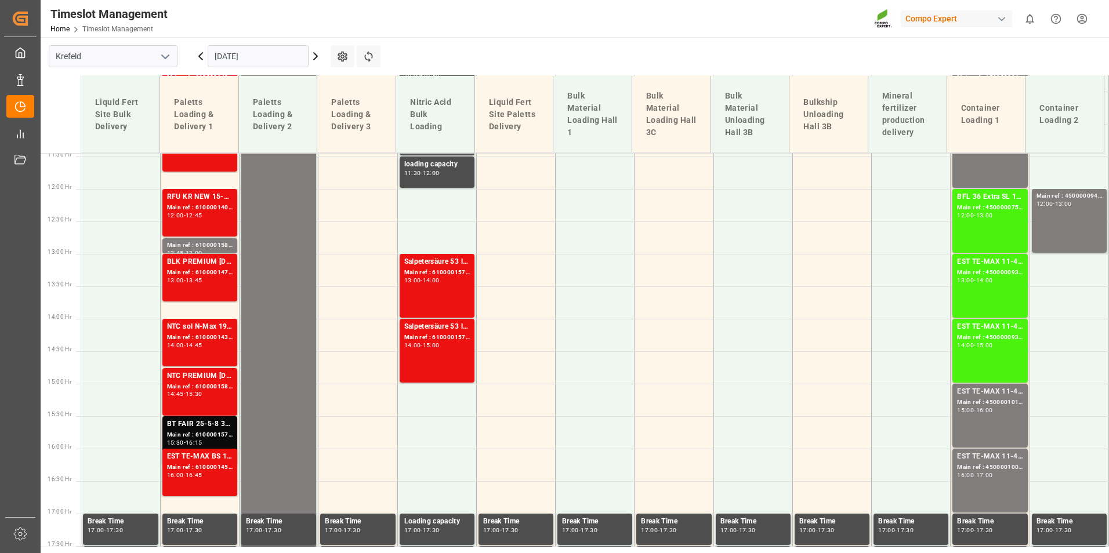
click at [987, 284] on div "EST TE-MAX 11-48 20kg (x56) WW Main ref : 4500000933, 2000000976 13:00 - 14:00" at bounding box center [990, 285] width 66 height 59
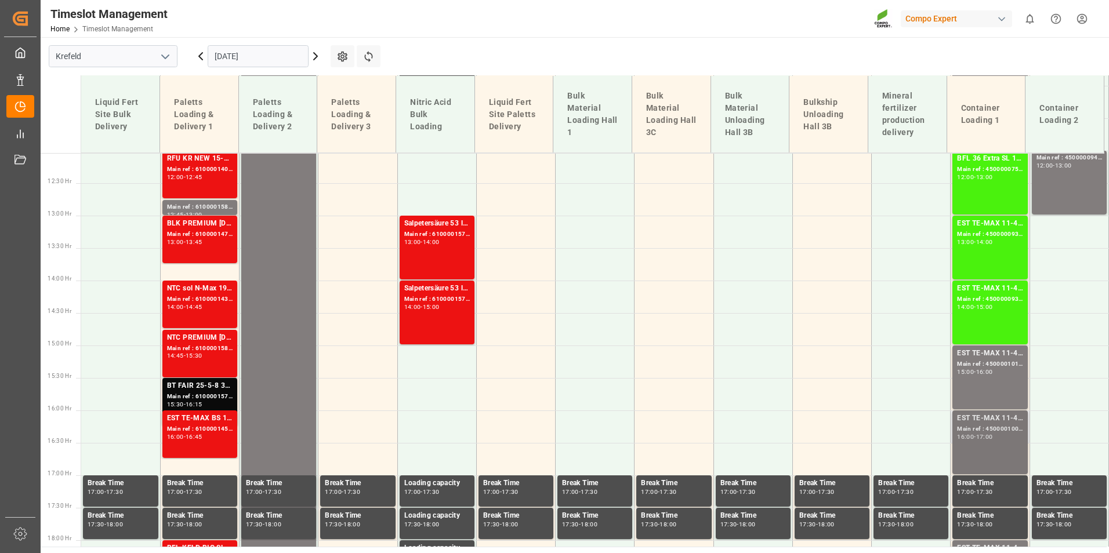
scroll to position [859, 0]
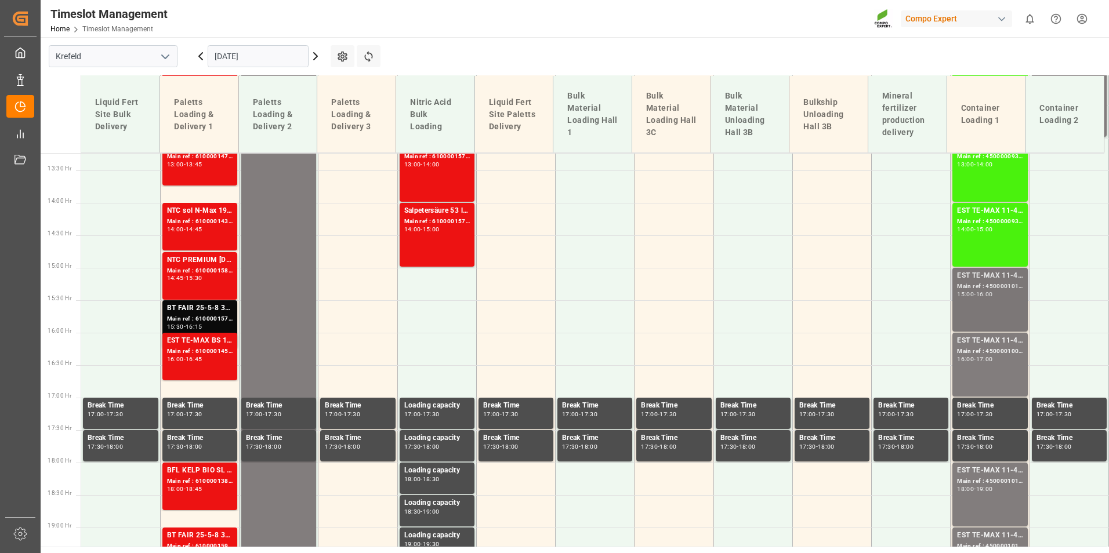
click at [975, 284] on div "Main ref : 4500001011, 2000000381" at bounding box center [990, 287] width 66 height 10
click at [992, 352] on div "Main ref : 4500001009, 2000000381" at bounding box center [990, 352] width 66 height 10
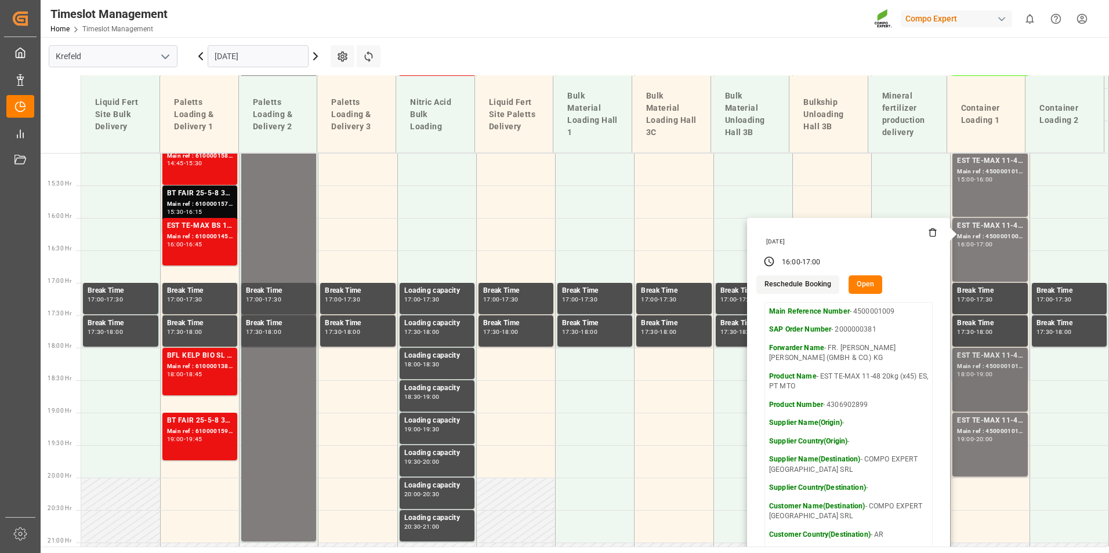
scroll to position [975, 0]
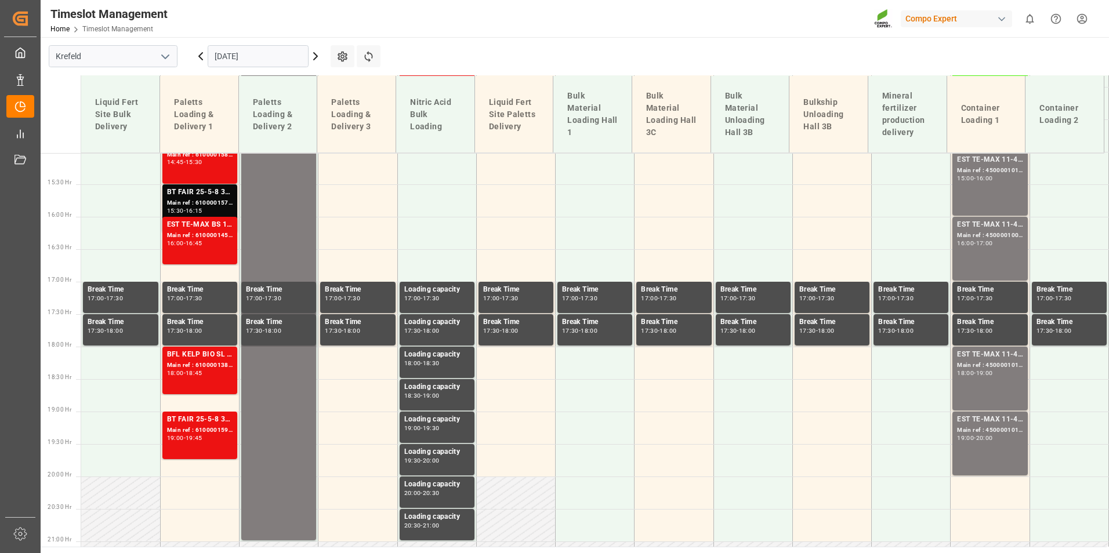
click at [990, 379] on div "EST TE-MAX 11-48 20kg (x45) ES, PT MTO Main ref : 4500001010, 2000000381 18:00 …" at bounding box center [990, 378] width 66 height 59
click at [315, 56] on icon at bounding box center [315, 56] width 14 height 14
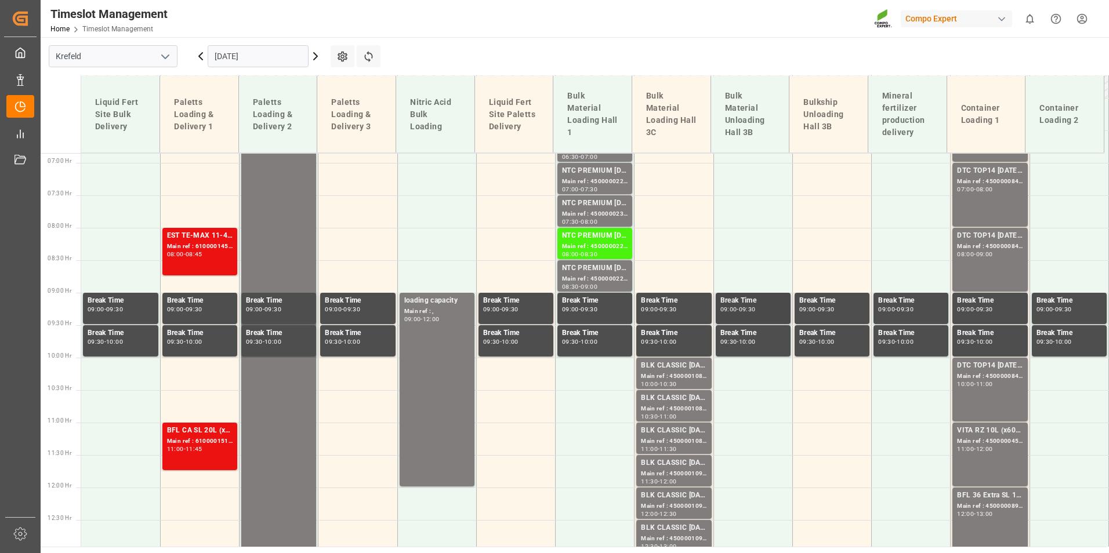
scroll to position [518, 0]
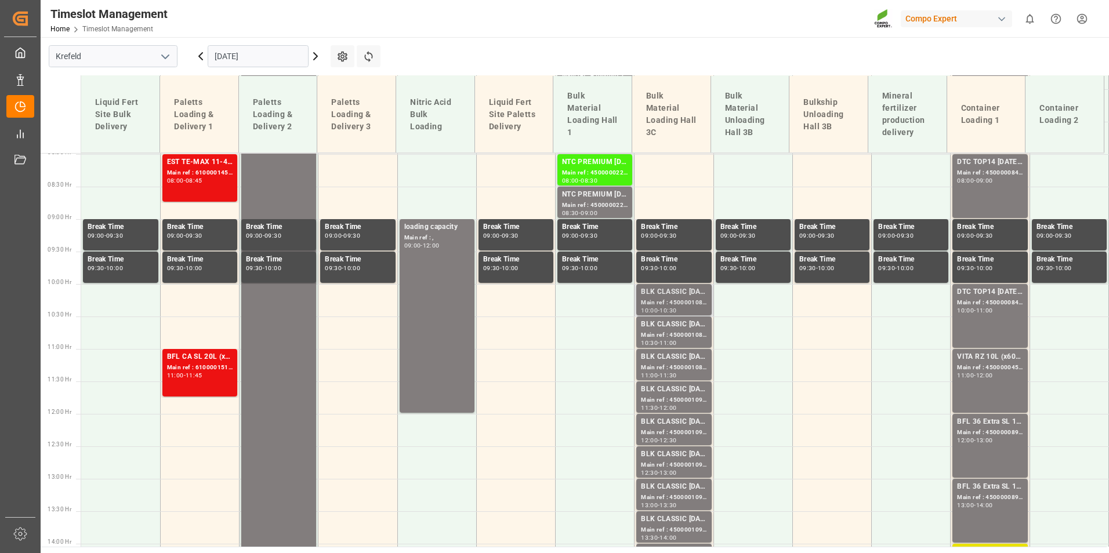
click at [695, 292] on div "BLK CLASSIC [DATE]+3+TE BULK" at bounding box center [674, 292] width 66 height 12
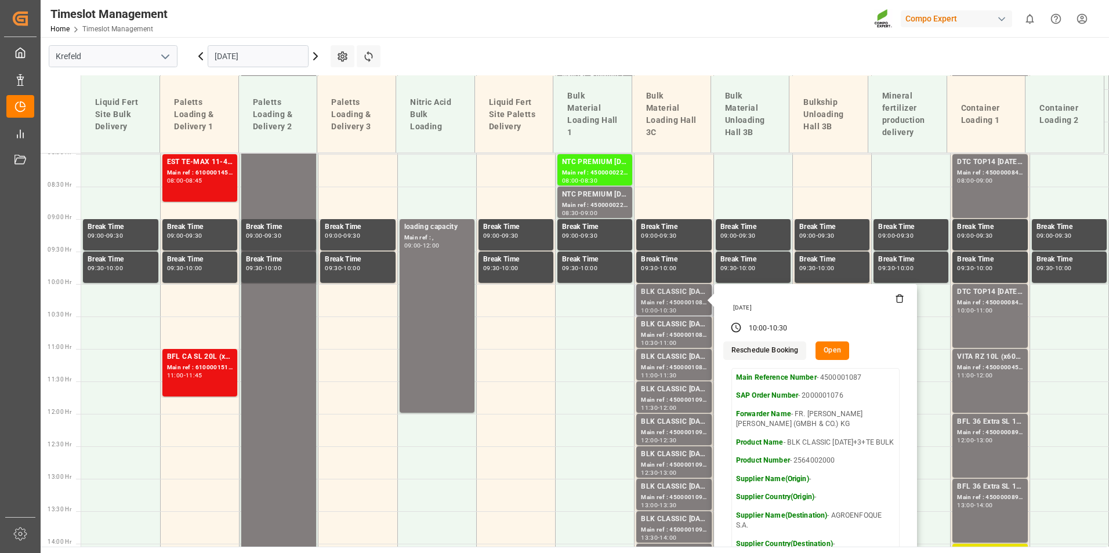
scroll to position [576, 0]
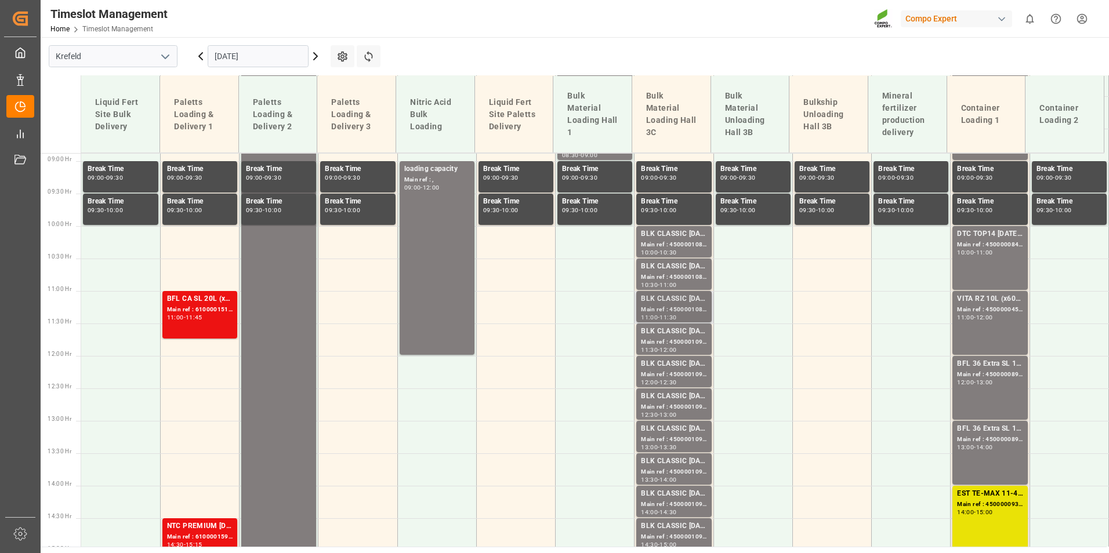
click at [679, 297] on div "BLK CLASSIC [DATE]+3+TE BULK" at bounding box center [674, 299] width 66 height 12
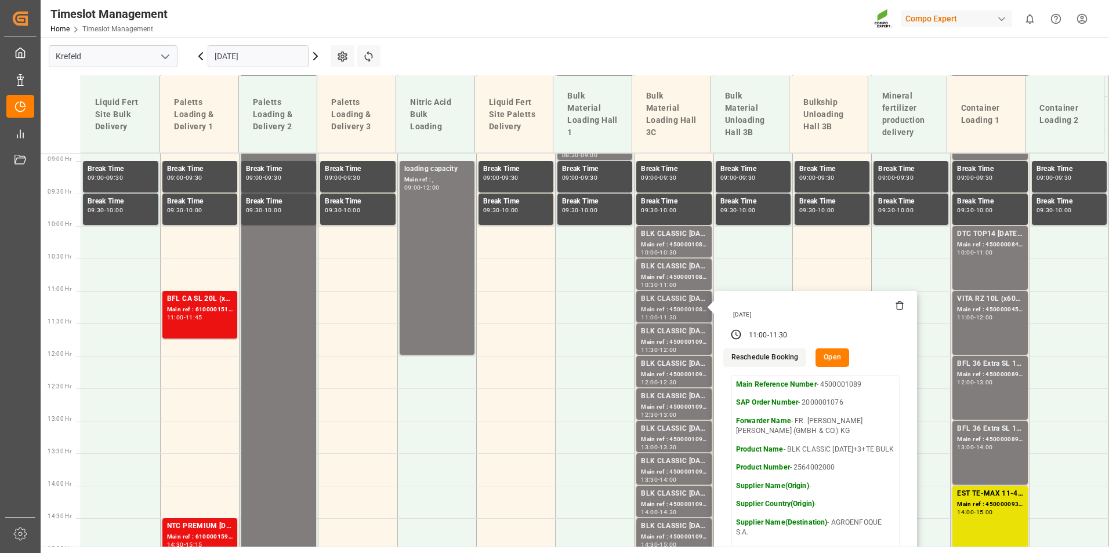
scroll to position [634, 0]
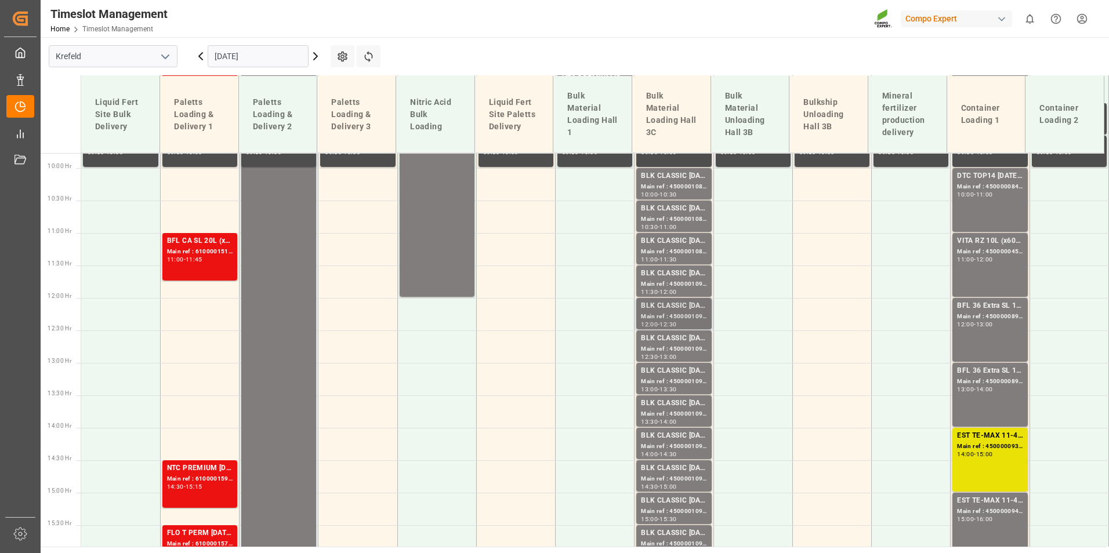
click at [680, 305] on div "BLK CLASSIC [DATE]+3+TE BULK" at bounding box center [674, 306] width 66 height 12
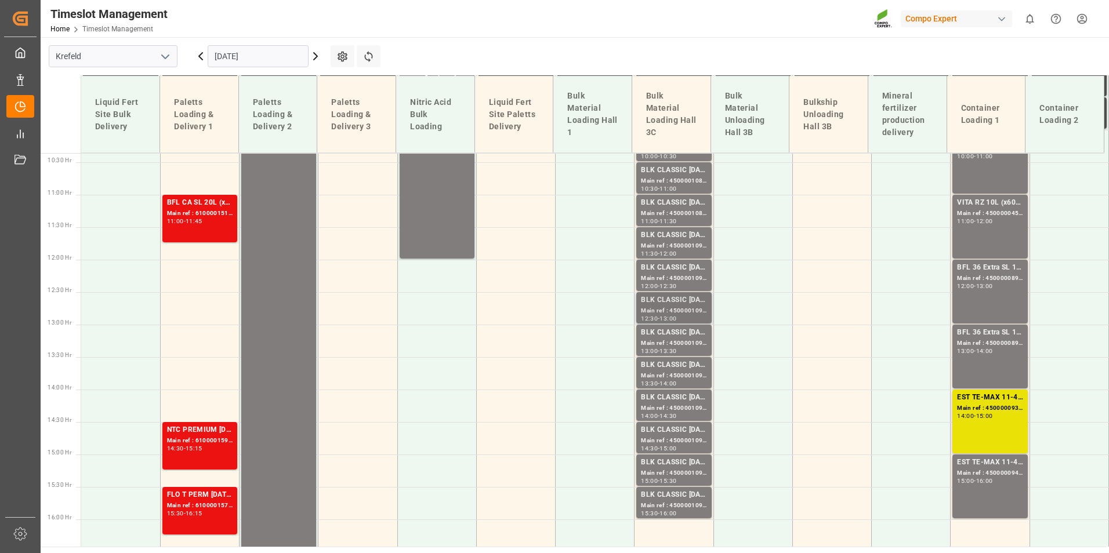
scroll to position [692, 0]
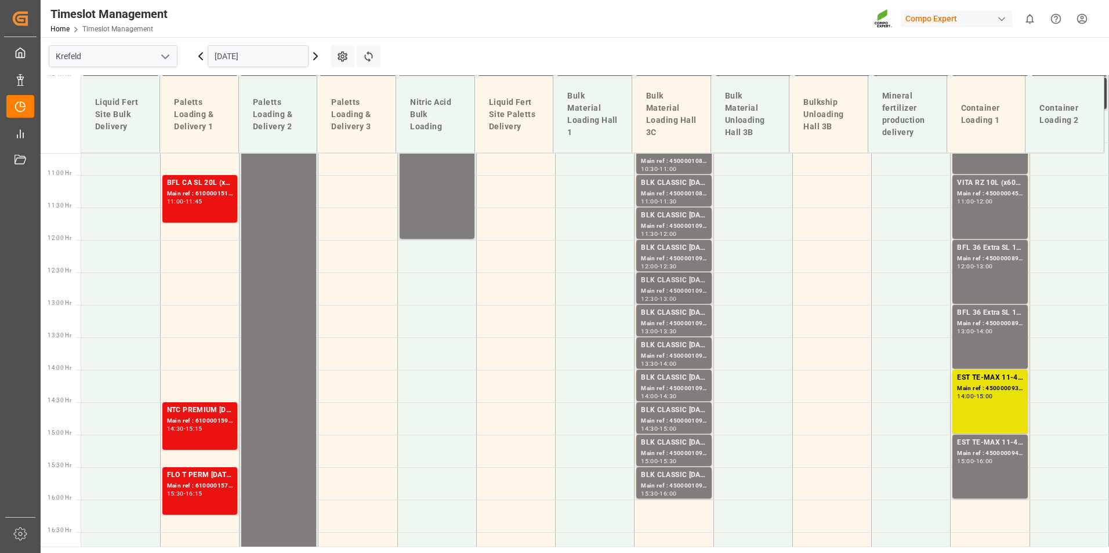
click at [673, 277] on div "BLK CLASSIC [DATE]+3+TE BULK" at bounding box center [674, 281] width 66 height 12
click at [688, 351] on div "Main ref : 4500001094, 2000001076" at bounding box center [674, 356] width 66 height 10
click at [681, 413] on div "BLK CLASSIC [DATE]+3+TE BULK" at bounding box center [674, 411] width 66 height 12
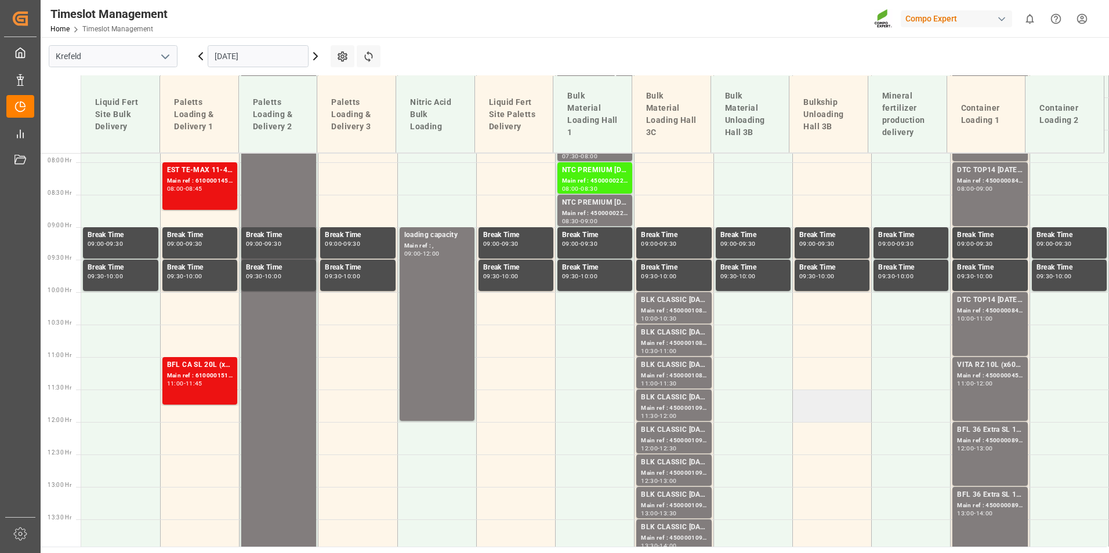
scroll to position [402, 0]
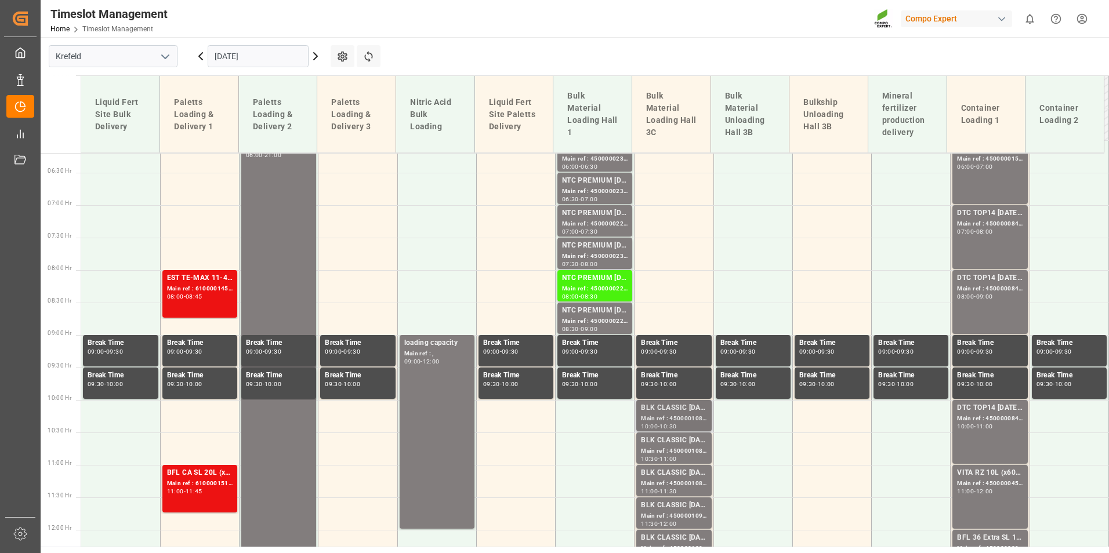
click at [648, 423] on div "Main ref : 4500001087, 2000001076" at bounding box center [674, 419] width 66 height 10
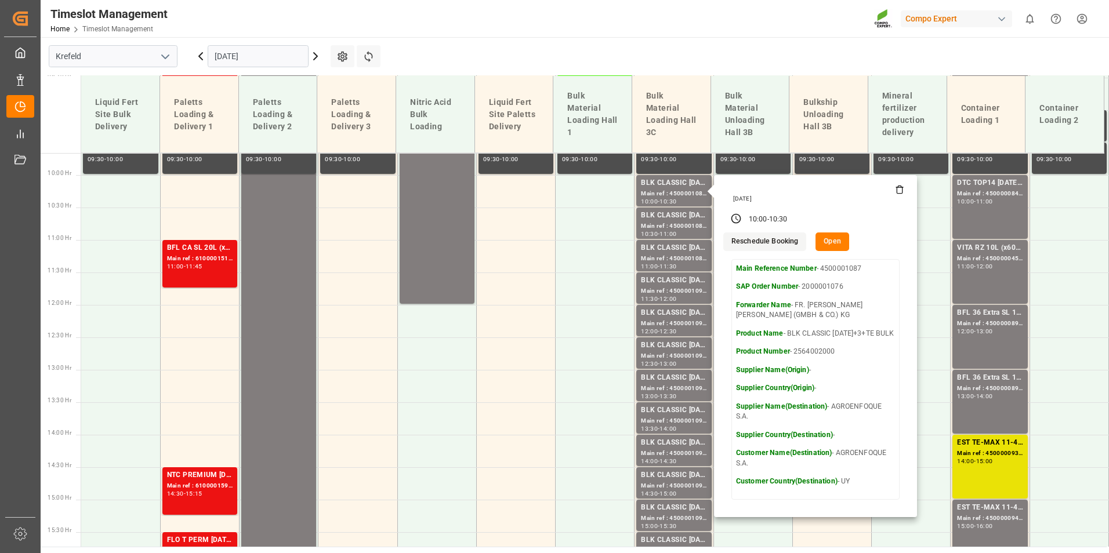
scroll to position [518, 0]
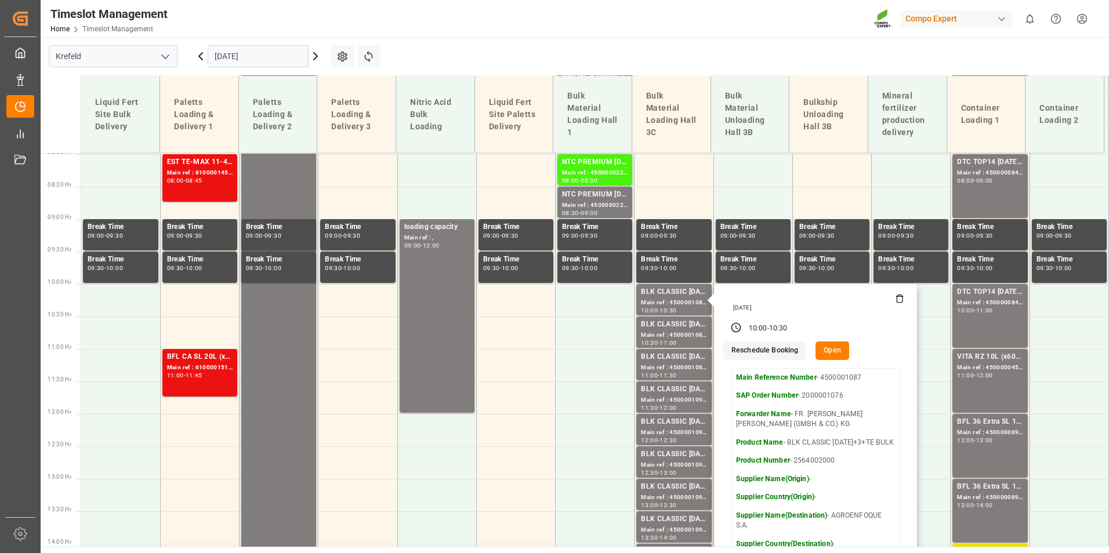
click at [203, 55] on icon at bounding box center [201, 56] width 14 height 14
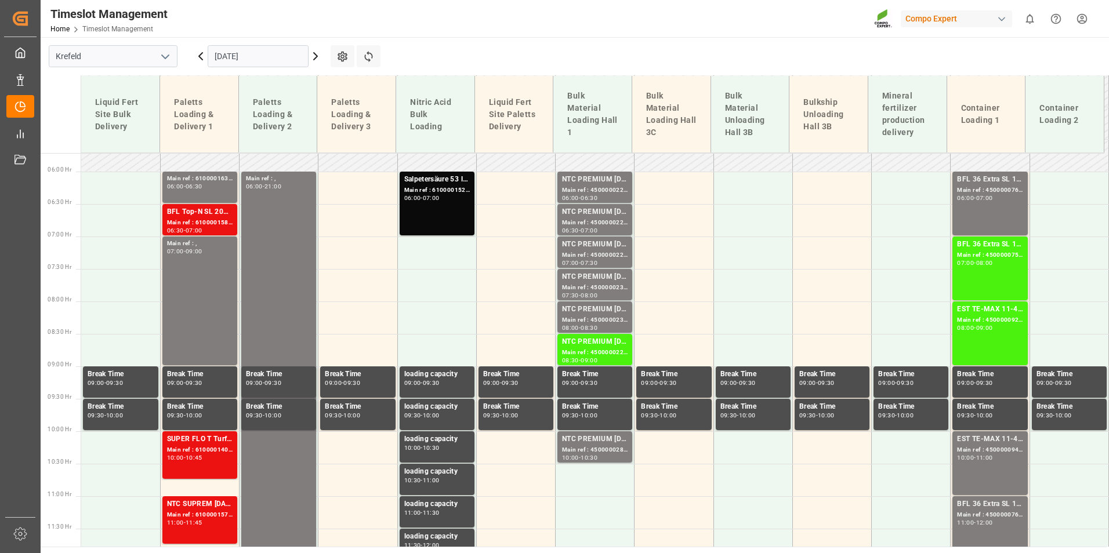
scroll to position [286, 0]
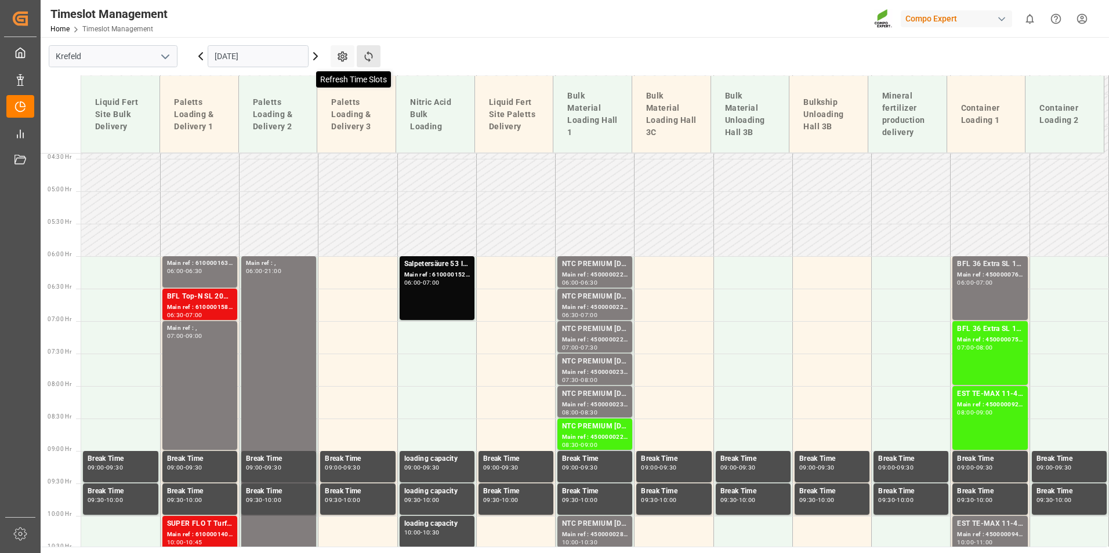
click at [373, 59] on icon at bounding box center [368, 56] width 12 height 12
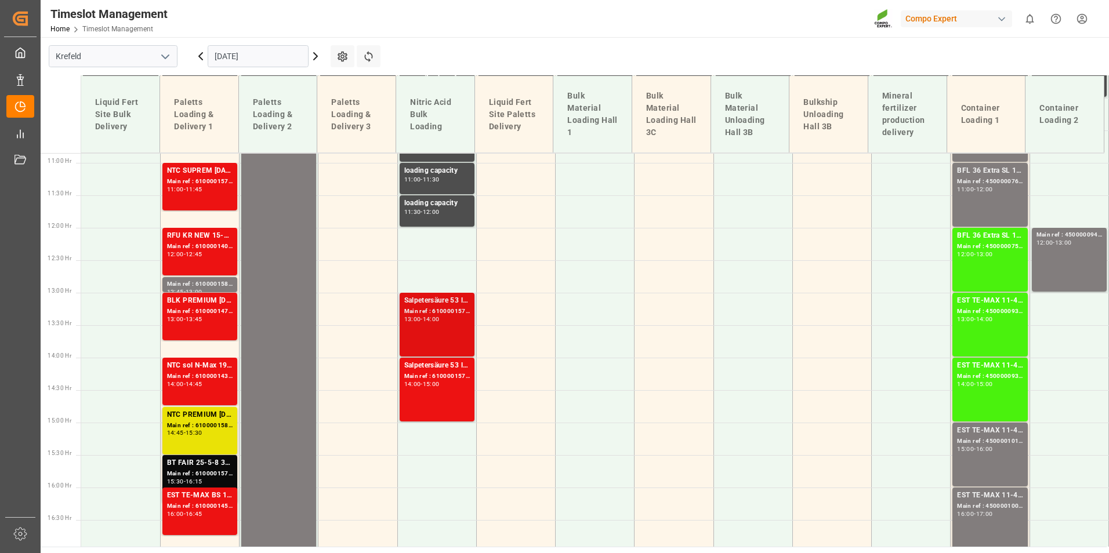
scroll to position [699, 0]
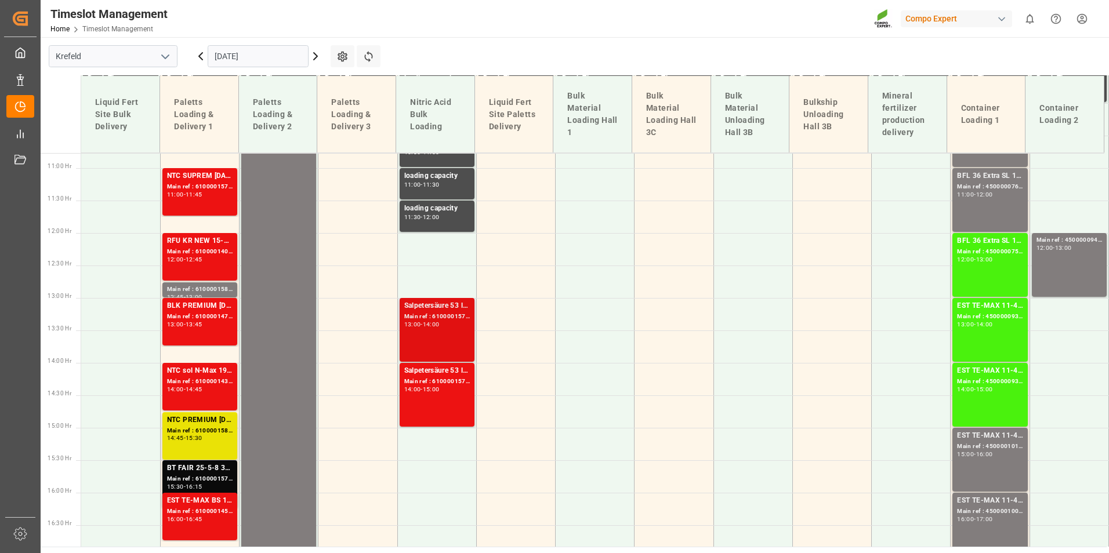
click at [435, 322] on div "14:00" at bounding box center [431, 324] width 17 height 5
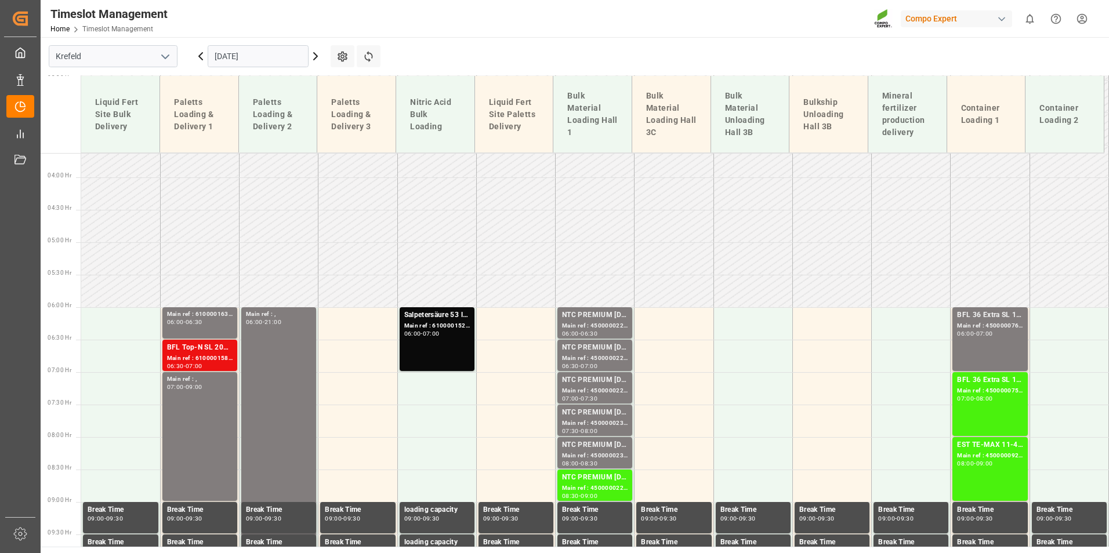
scroll to position [351, 0]
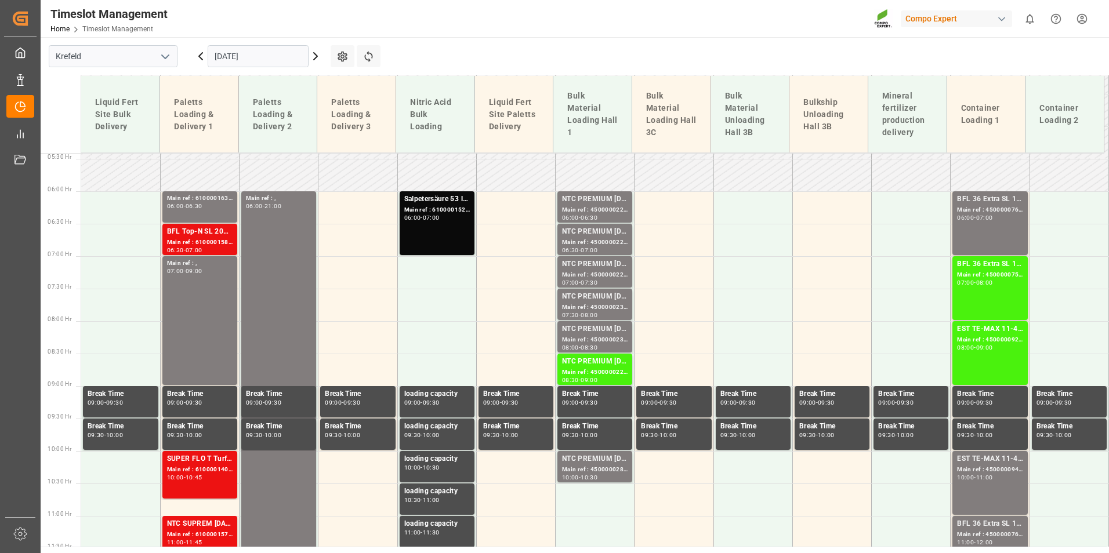
click at [317, 61] on icon at bounding box center [315, 56] width 14 height 14
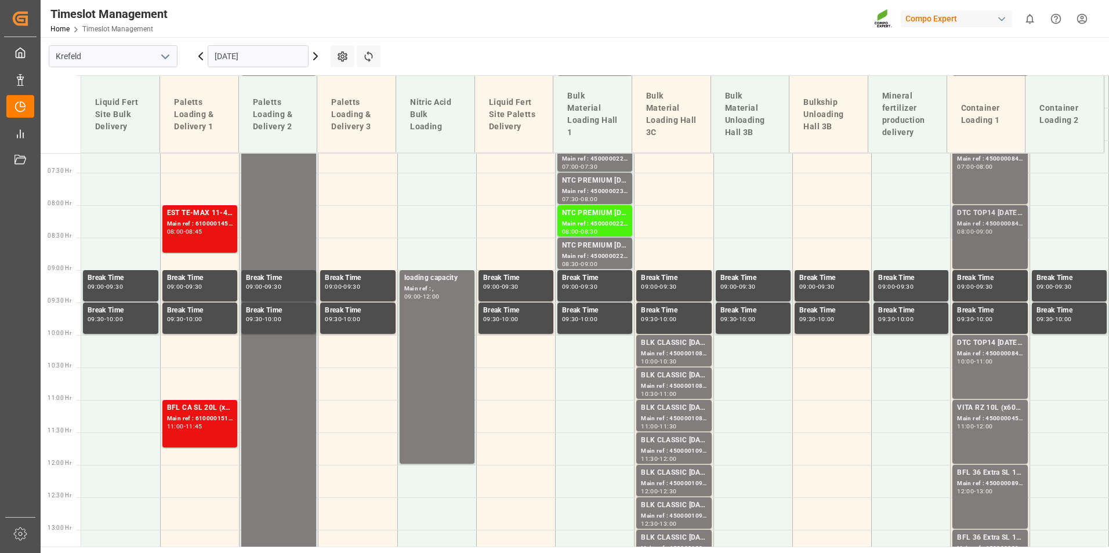
scroll to position [293, 0]
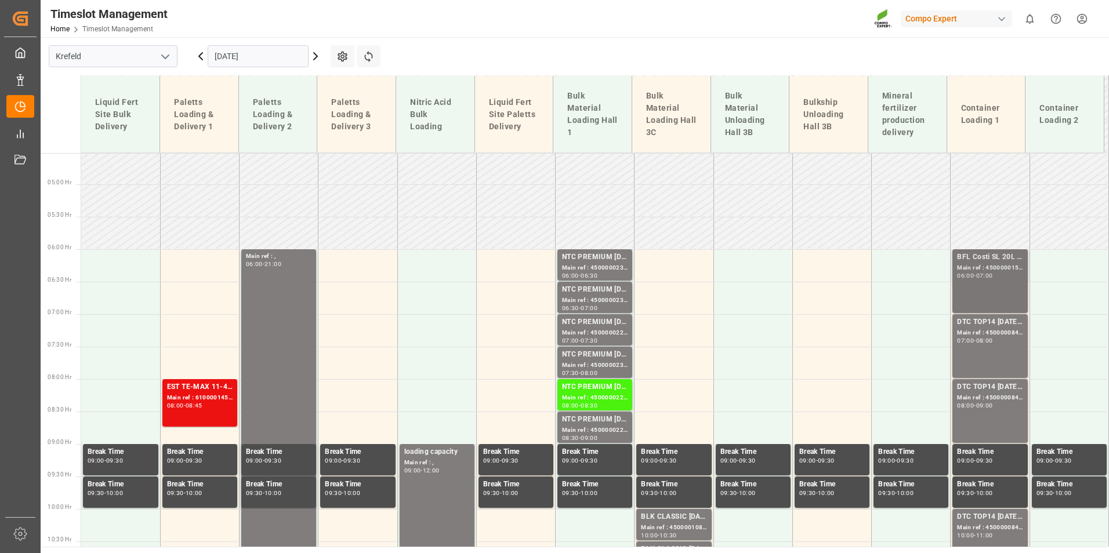
click at [964, 264] on div "Main ref : 4500000158, 2000000005;" at bounding box center [990, 268] width 66 height 10
click at [986, 329] on div "Main ref : 4500000847, 2000000538" at bounding box center [990, 333] width 66 height 10
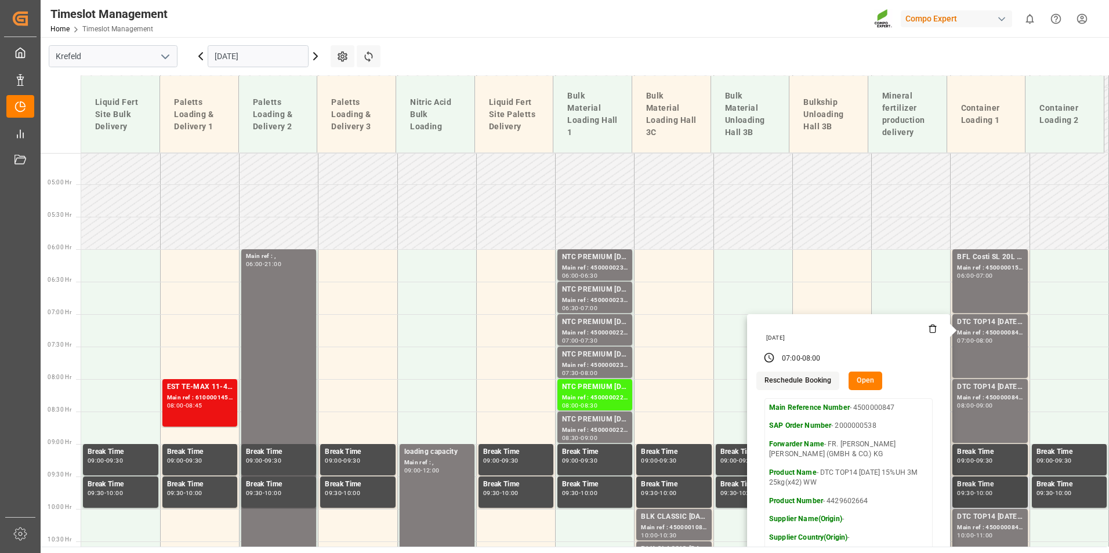
scroll to position [467, 0]
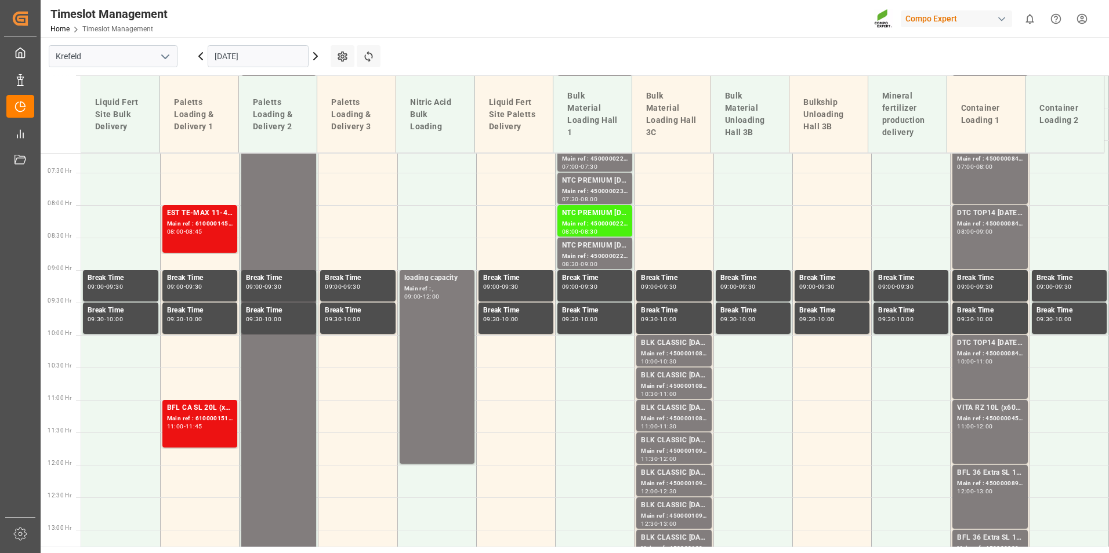
click at [973, 246] on div "DTC TOP14 [DATE] 15%UH 3M 25kg(x42) WW Main ref : 4500000845, 2000000538 08:00 …" at bounding box center [990, 237] width 66 height 59
click at [978, 345] on div "DTC TOP14 [DATE] 15%UH 3M 25kg(x42) WW" at bounding box center [990, 343] width 66 height 12
click at [982, 411] on div "VITA RZ 10L (x60) IN MTO" at bounding box center [990, 408] width 66 height 12
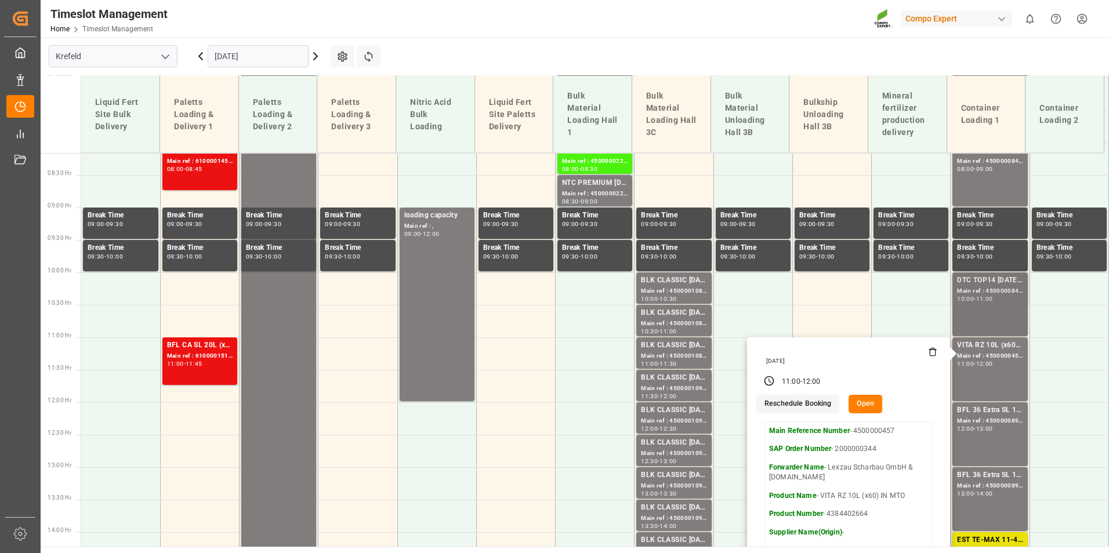
scroll to position [583, 0]
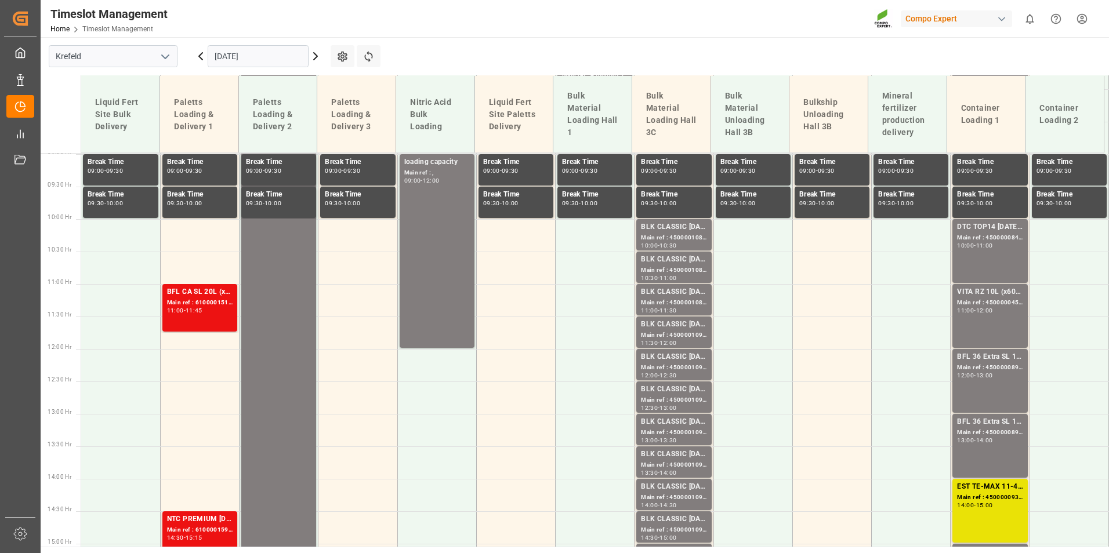
click at [987, 361] on div "BFL 36 Extra SL 1000L IBC" at bounding box center [990, 357] width 66 height 12
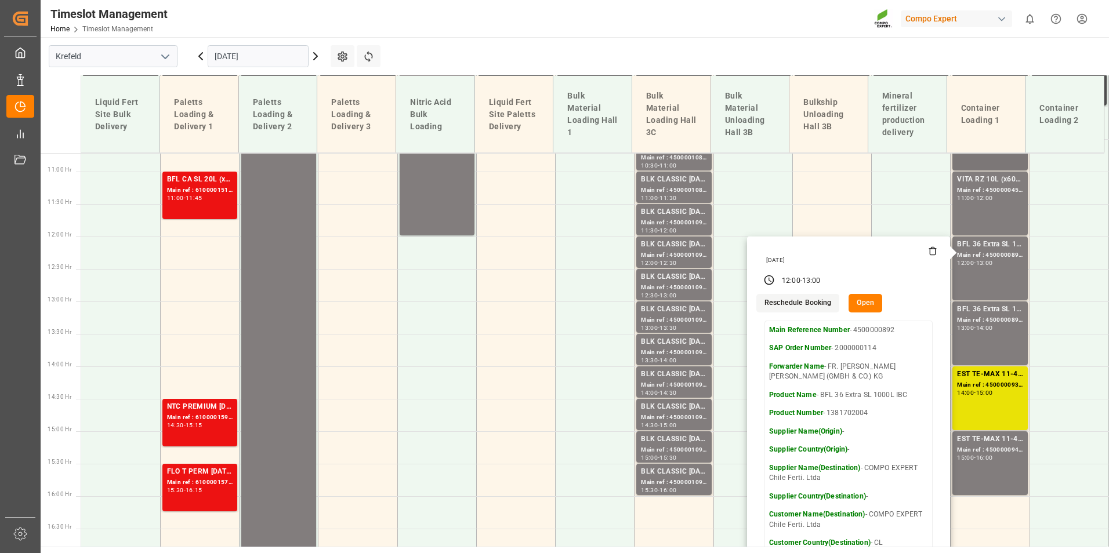
scroll to position [699, 0]
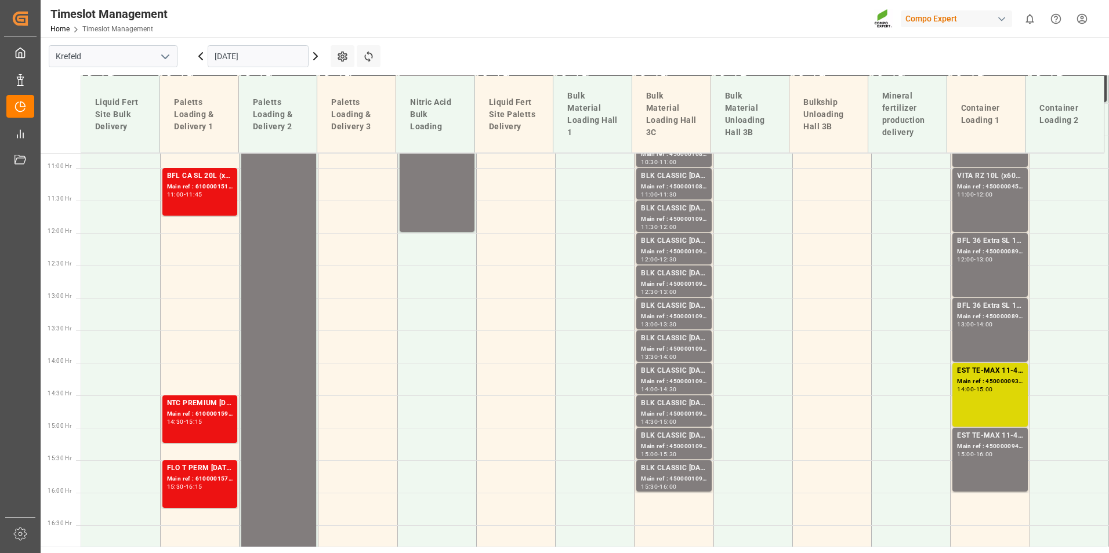
click at [982, 377] on div "Main ref : 4500000938, 2000000976" at bounding box center [990, 382] width 66 height 10
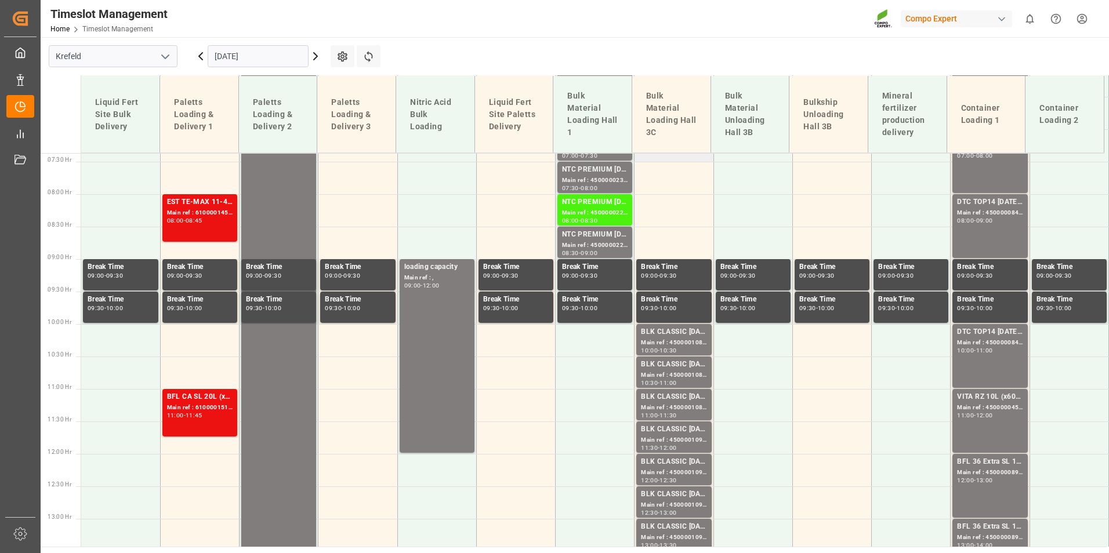
scroll to position [351, 0]
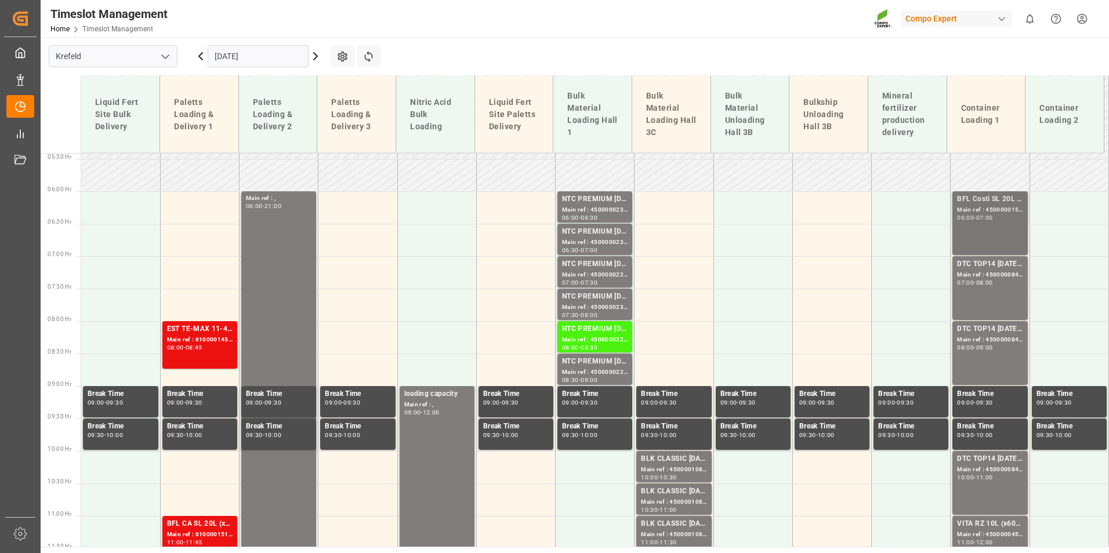
click at [995, 230] on div "BFL Costi SL 20L (x48) D,A,CH,EN;BFL Zn Flo 10L (x75) LHM WW (LS); Main ref : 4…" at bounding box center [990, 223] width 66 height 59
click at [976, 291] on div "DTC TOP14 [DATE] 15%UH 3M 25kg(x42) WW Main ref : 4500000847, 2000000538 07:00 …" at bounding box center [990, 288] width 66 height 59
click at [983, 326] on div "DTC TOP14 [DATE] 15%UH 3M 25kg(x42) WW" at bounding box center [990, 330] width 66 height 12
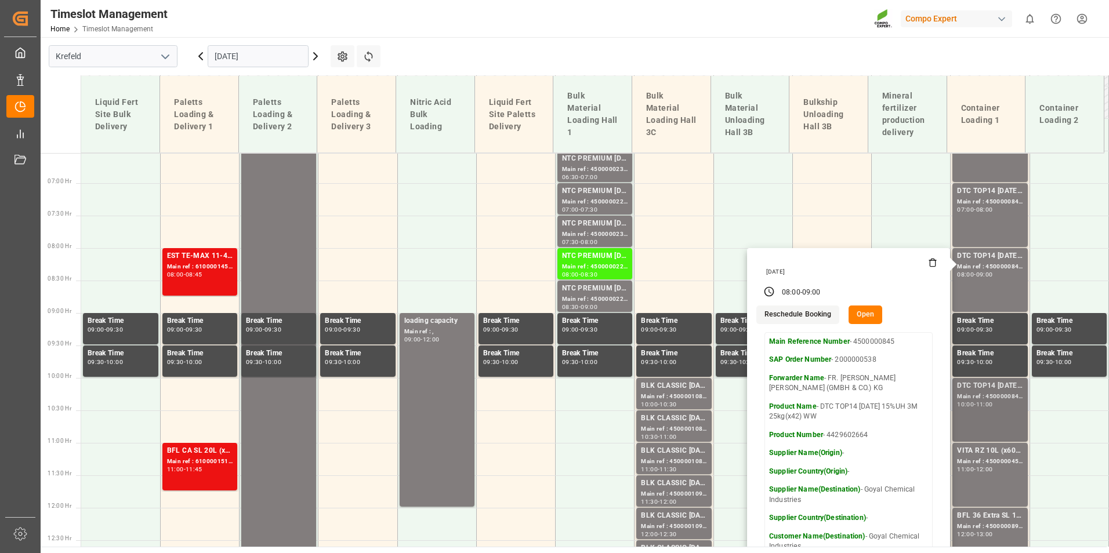
scroll to position [525, 0]
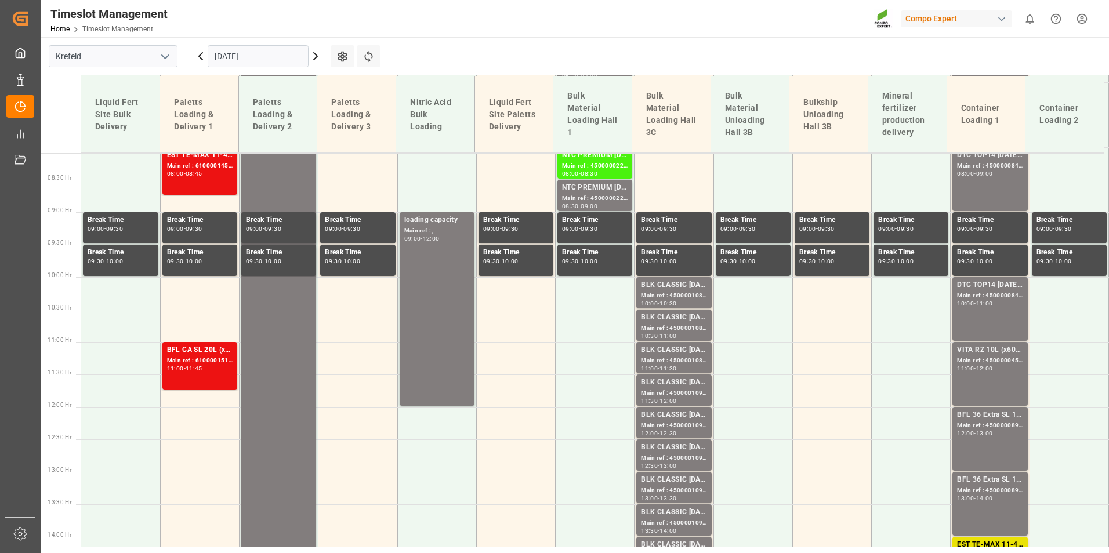
click at [993, 289] on div "DTC TOP14 [DATE] 15%UH 3M 25kg(x42) WW" at bounding box center [990, 285] width 66 height 12
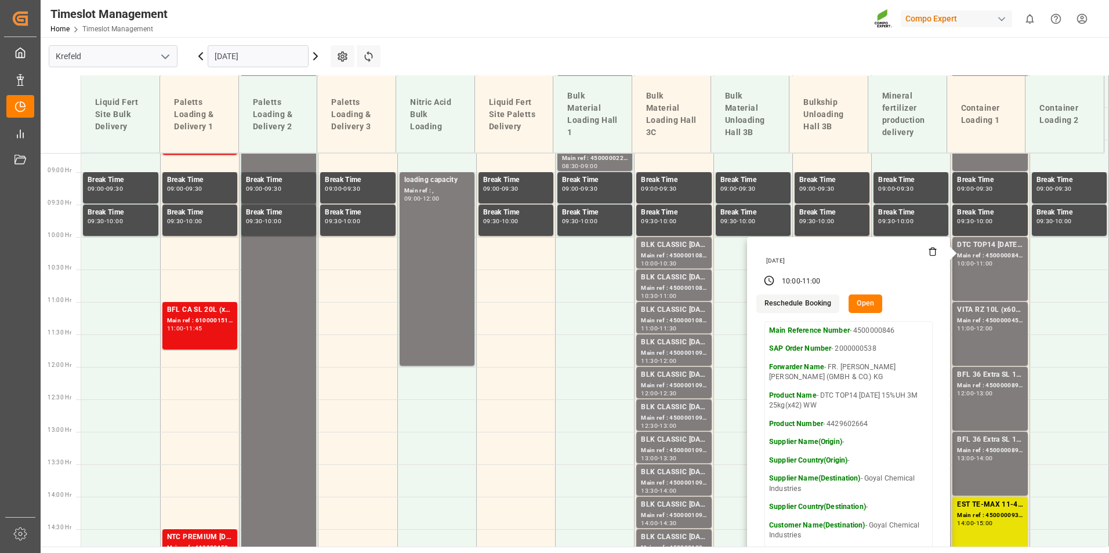
scroll to position [583, 0]
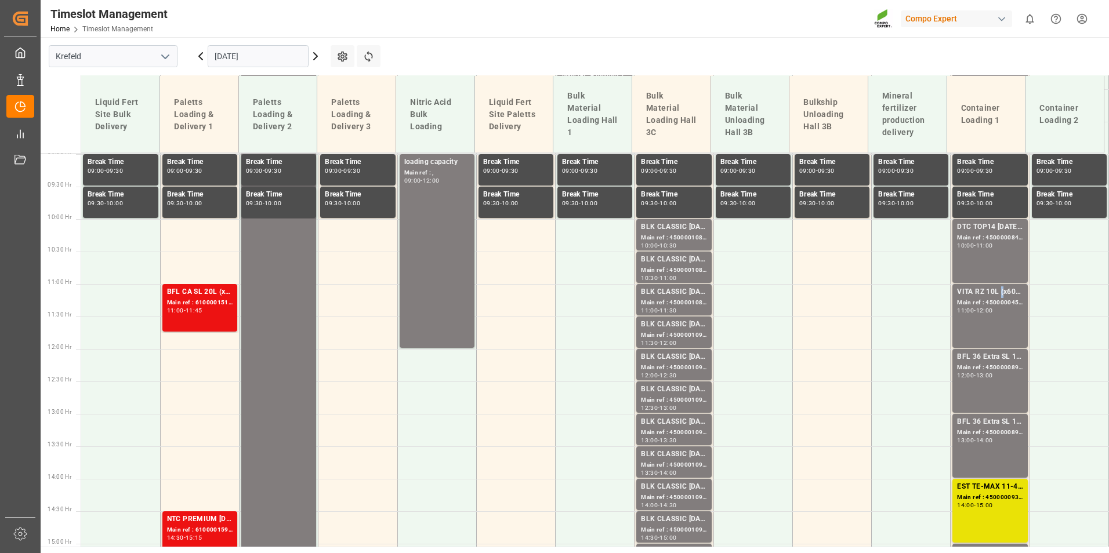
click at [996, 296] on div "VITA RZ 10L (x60) IN MTO" at bounding box center [990, 292] width 66 height 12
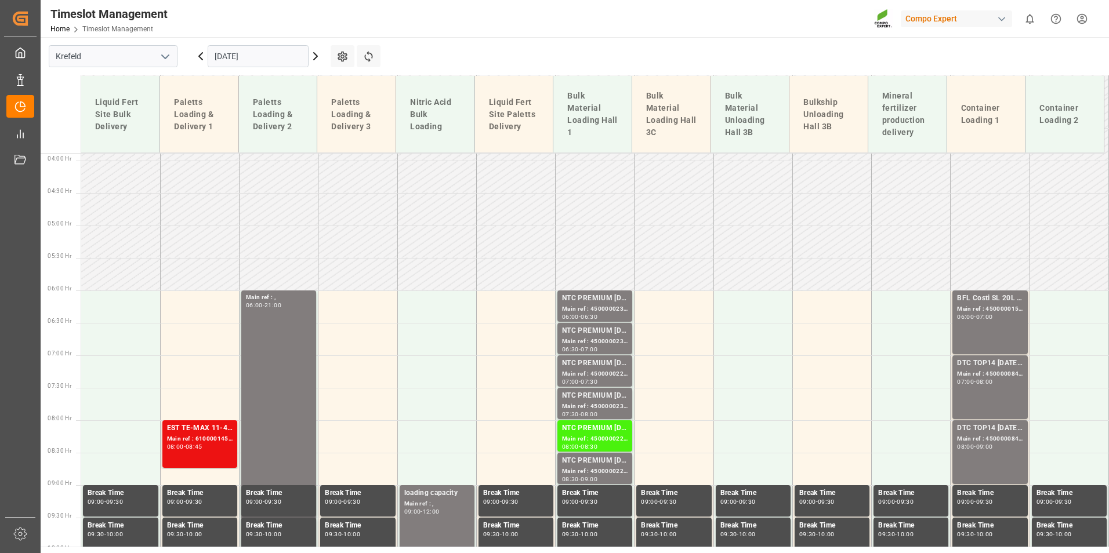
scroll to position [235, 0]
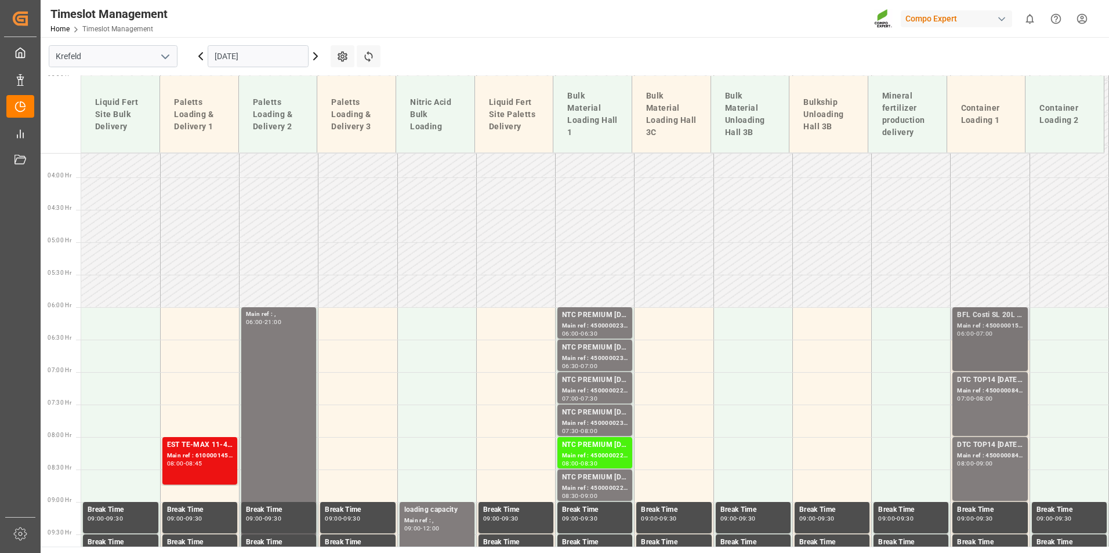
click at [999, 335] on div "06:00 - 07:00" at bounding box center [990, 334] width 66 height 6
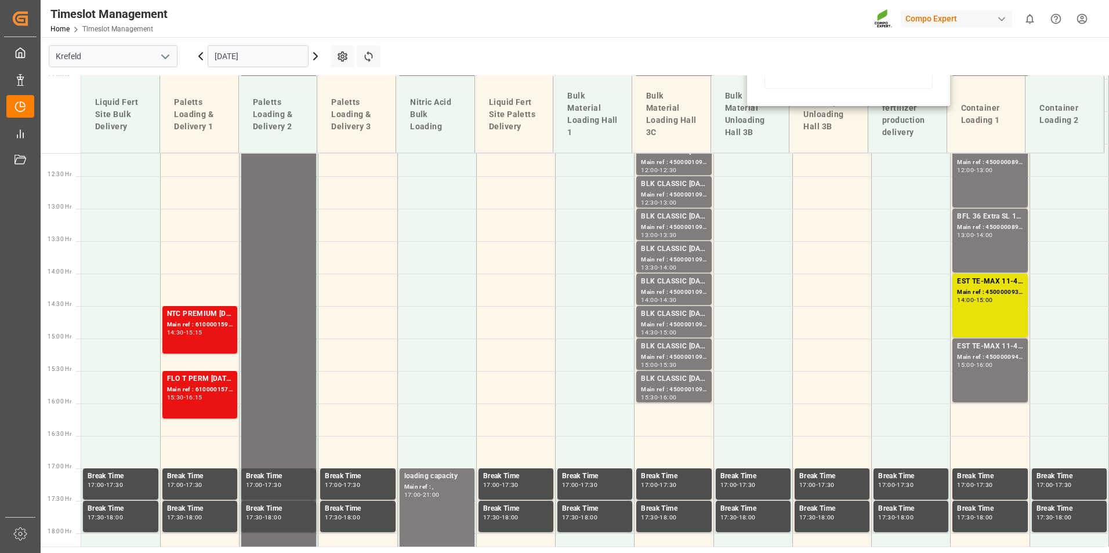
scroll to position [699, 0]
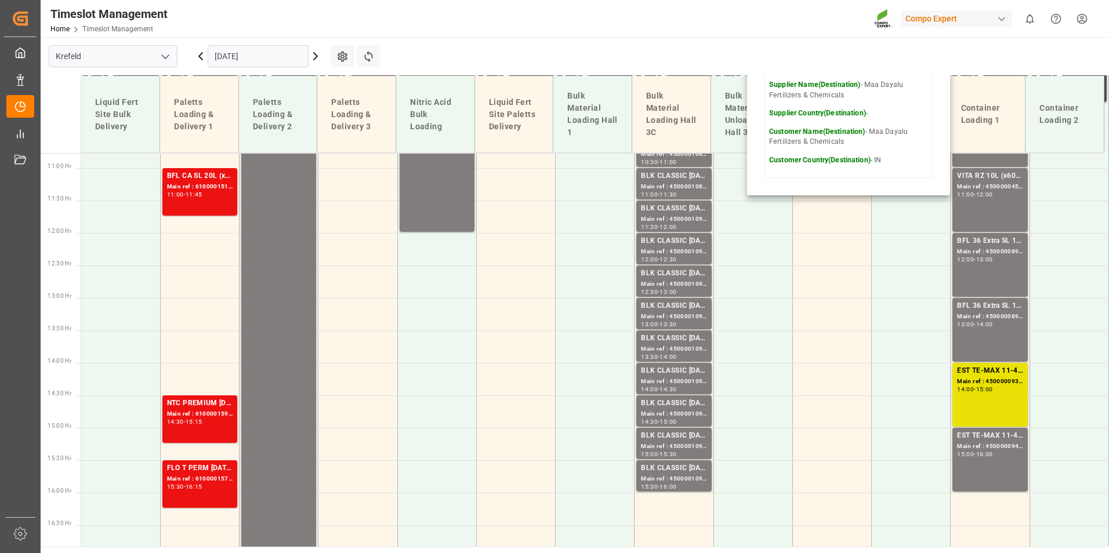
click at [204, 62] on icon at bounding box center [201, 56] width 14 height 14
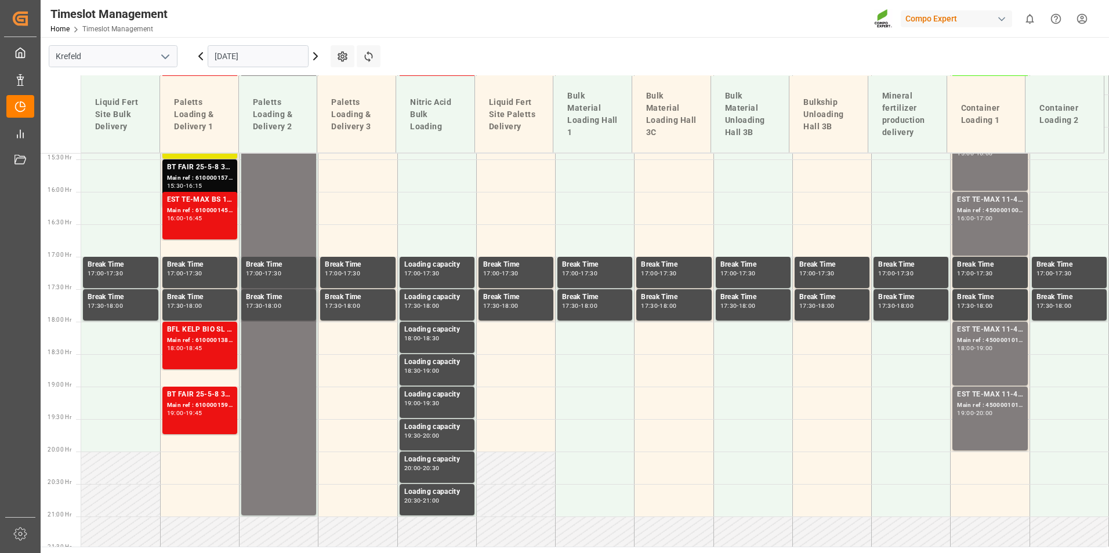
scroll to position [1105, 0]
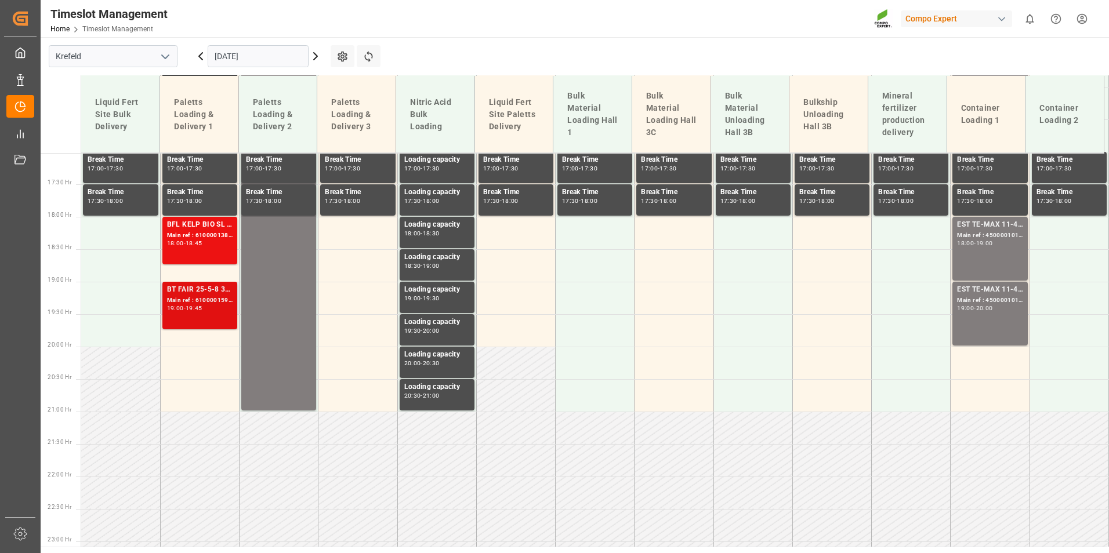
click at [189, 315] on div "BT FAIR 25-5-8 35%UH 3M 25kg (x40) INTSUPER FLO T Turf BS 20kg (x50) INTFLO Spo…" at bounding box center [200, 305] width 66 height 43
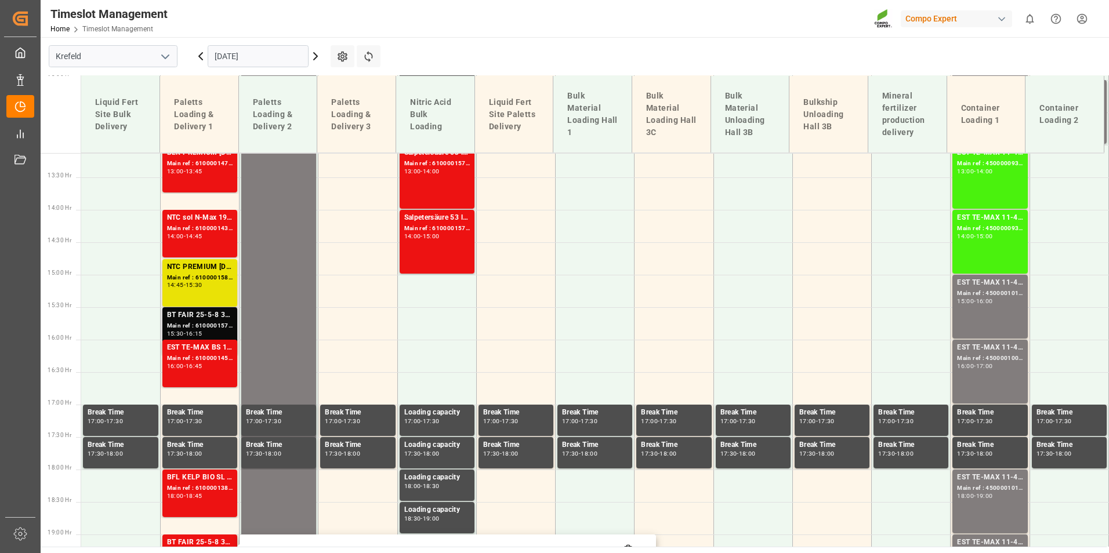
scroll to position [873, 0]
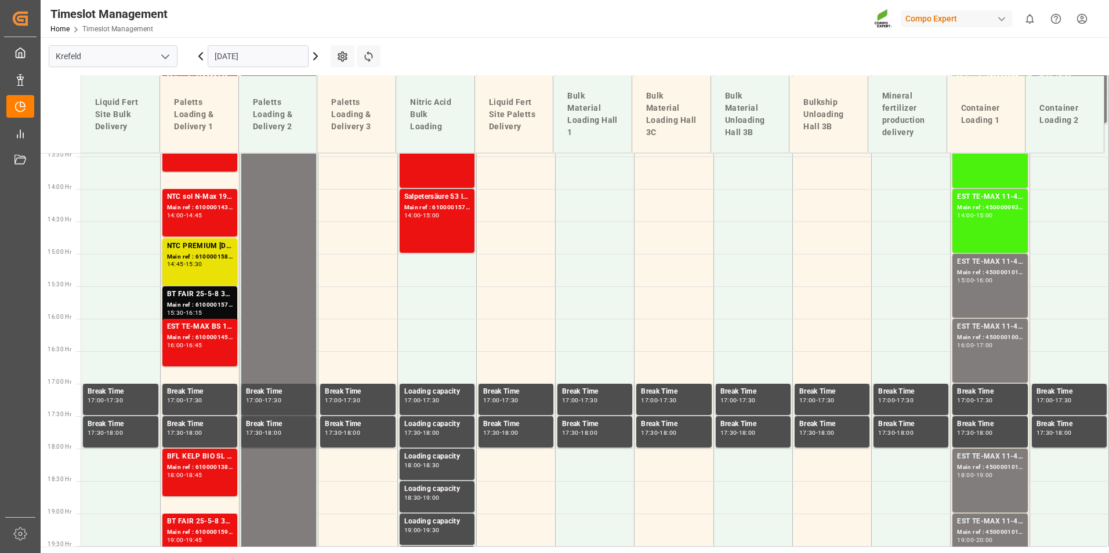
click at [205, 333] on div "Main ref : 6100001452, 2000001274" at bounding box center [200, 338] width 66 height 10
click at [210, 296] on div "BT FAIR 25-5-8 35%UH 3M 25kg (x40) INTNTC PREMIUM [DATE]+3+TE 600kg BBNTC PREMI…" at bounding box center [200, 295] width 66 height 12
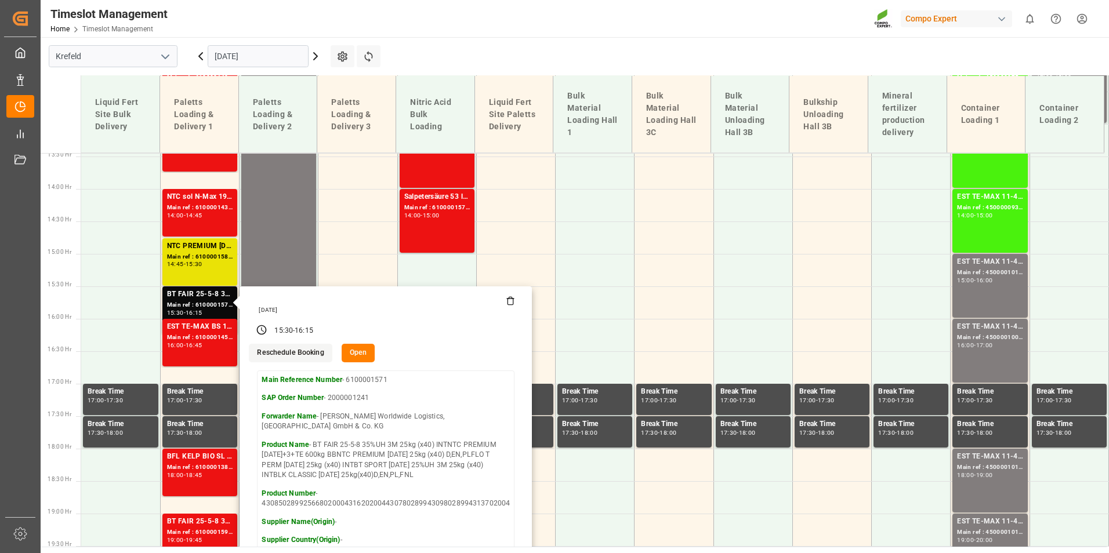
click at [441, 54] on main "[GEOGRAPHIC_DATA] [DATE] Settings Refresh Time Slots Liquid Fert Site Bulk Deli…" at bounding box center [574, 292] width 1066 height 510
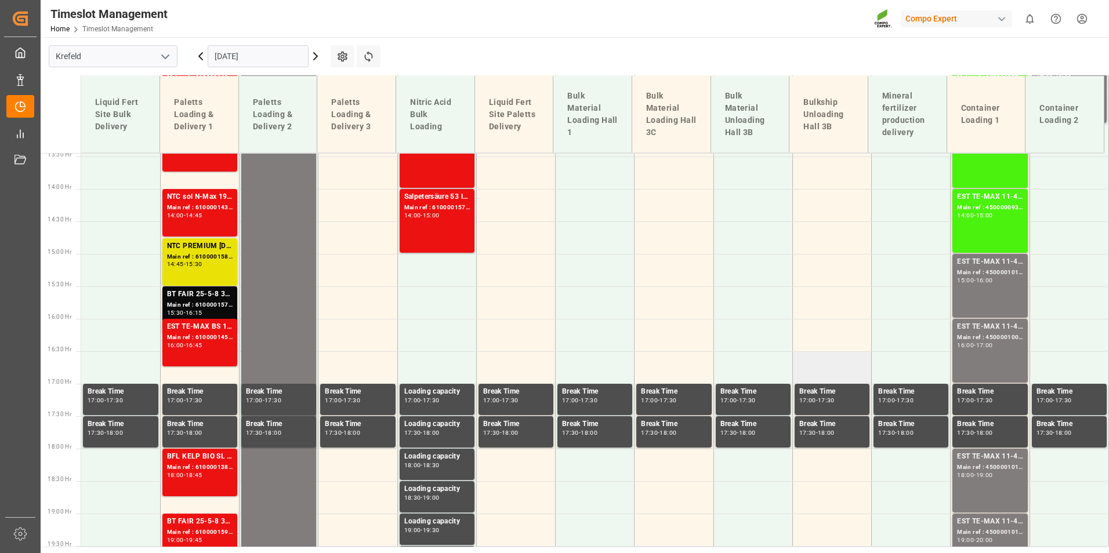
scroll to position [583, 0]
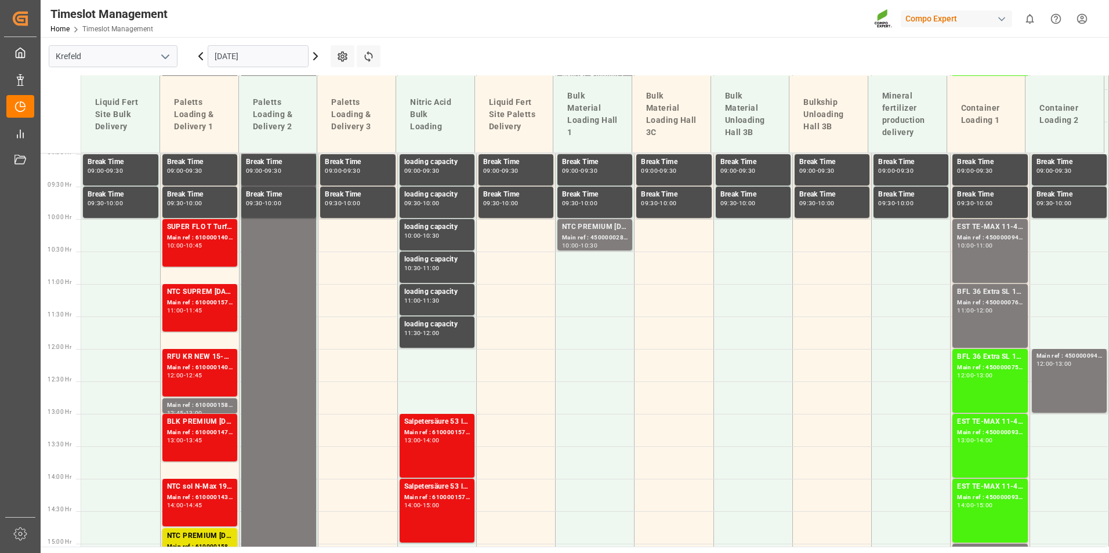
click at [316, 59] on icon at bounding box center [315, 56] width 14 height 14
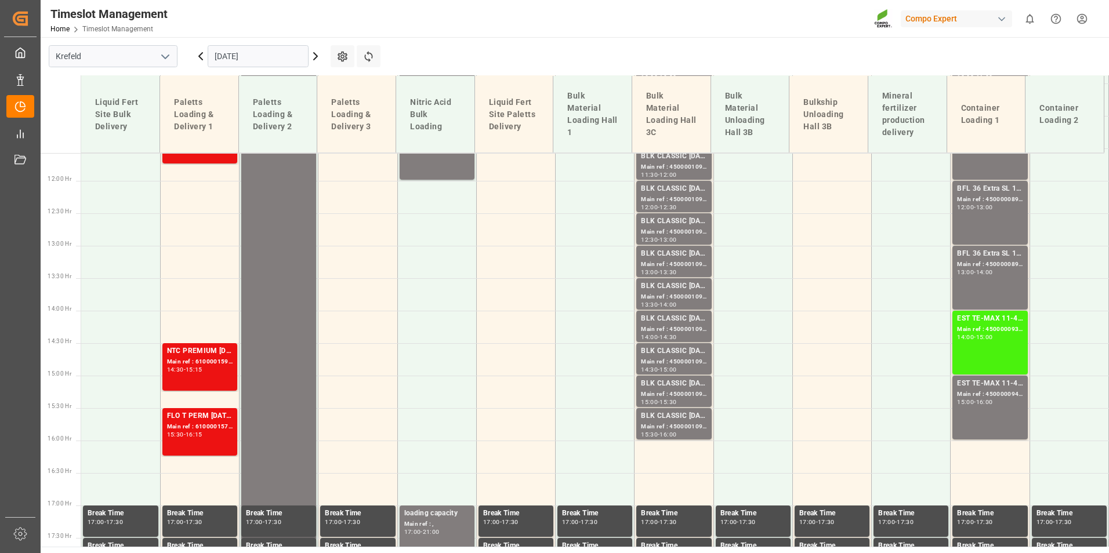
scroll to position [757, 0]
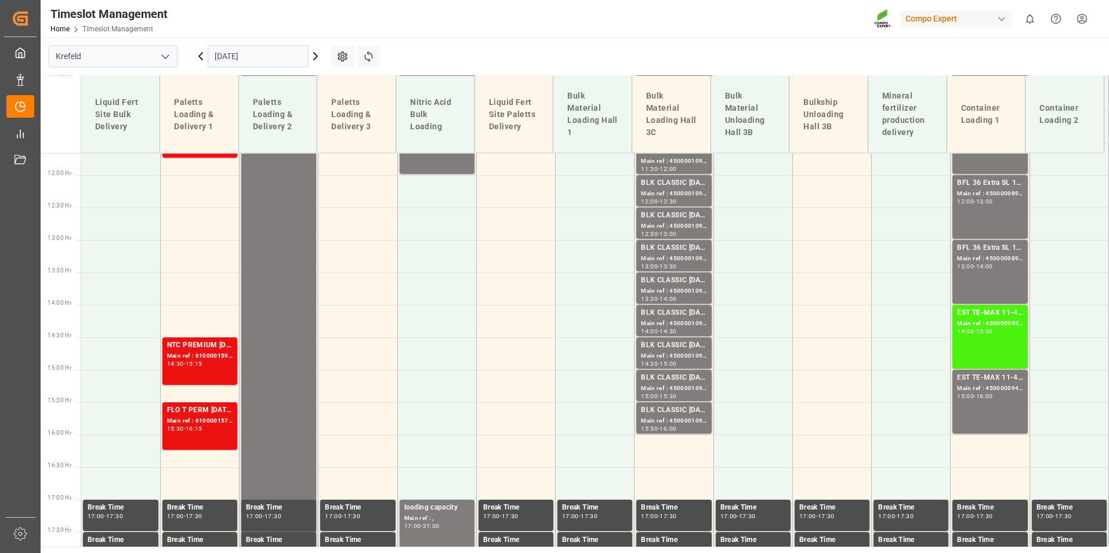
click at [242, 50] on input "[DATE]" at bounding box center [258, 56] width 101 height 22
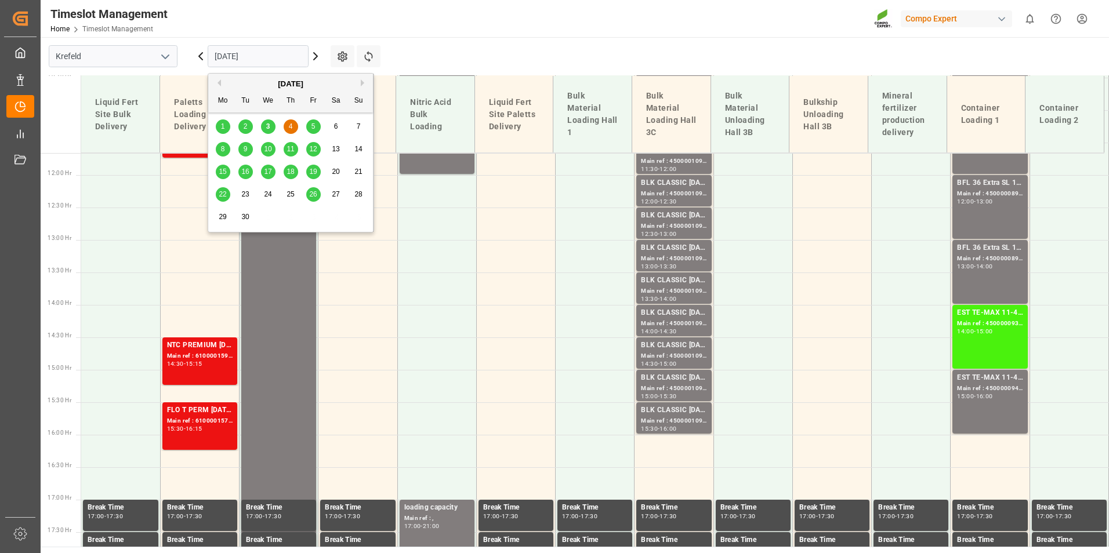
drag, startPoint x: 242, startPoint y: 175, endPoint x: 369, endPoint y: 19, distance: 201.9
click at [244, 173] on span "16" at bounding box center [245, 172] width 8 height 8
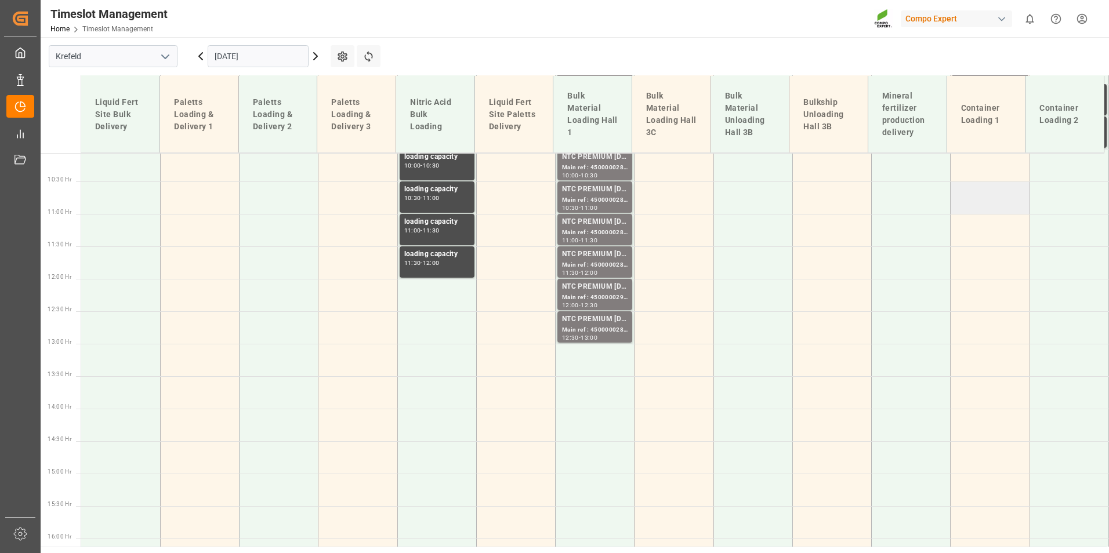
scroll to position [602, 0]
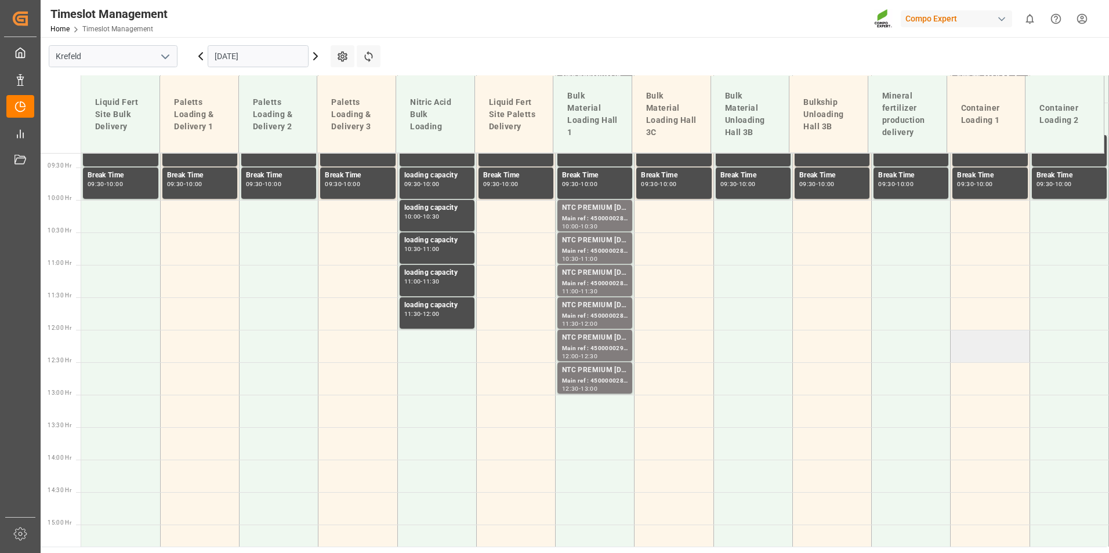
click at [974, 342] on td at bounding box center [989, 346] width 79 height 32
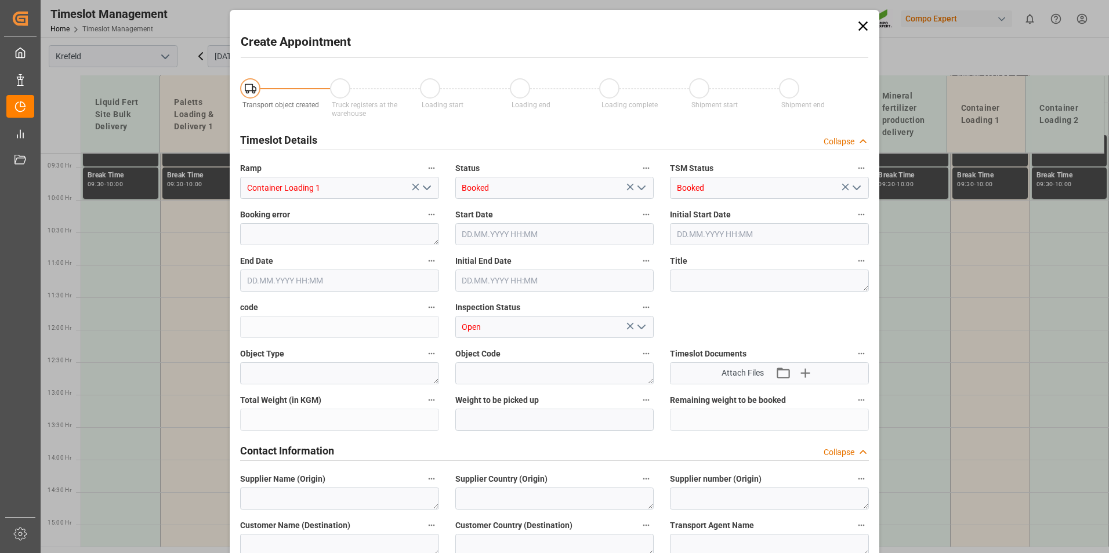
type input "[DATE] 12:00"
type input "[DATE] 12:30"
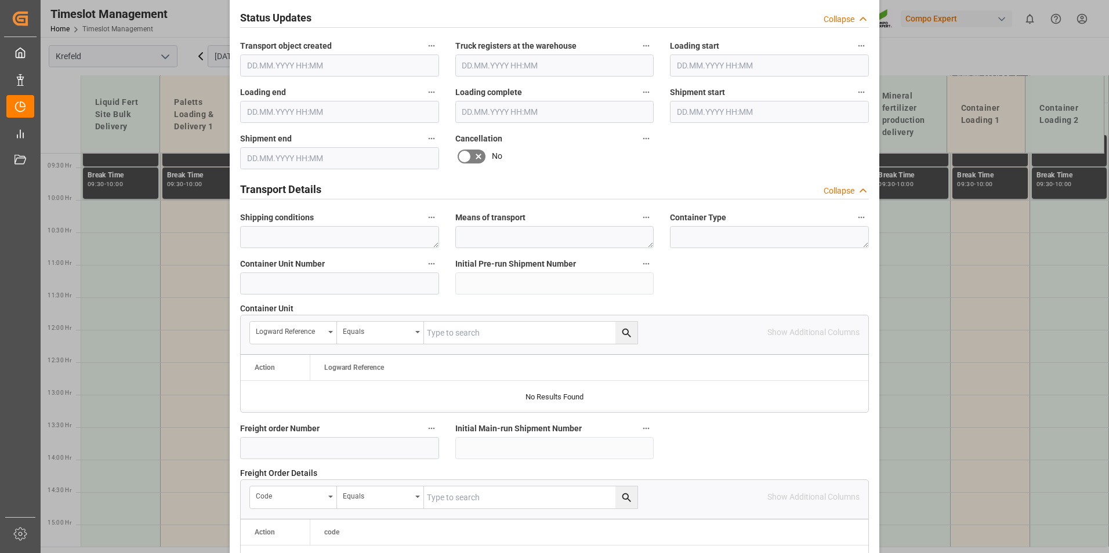
scroll to position [754, 0]
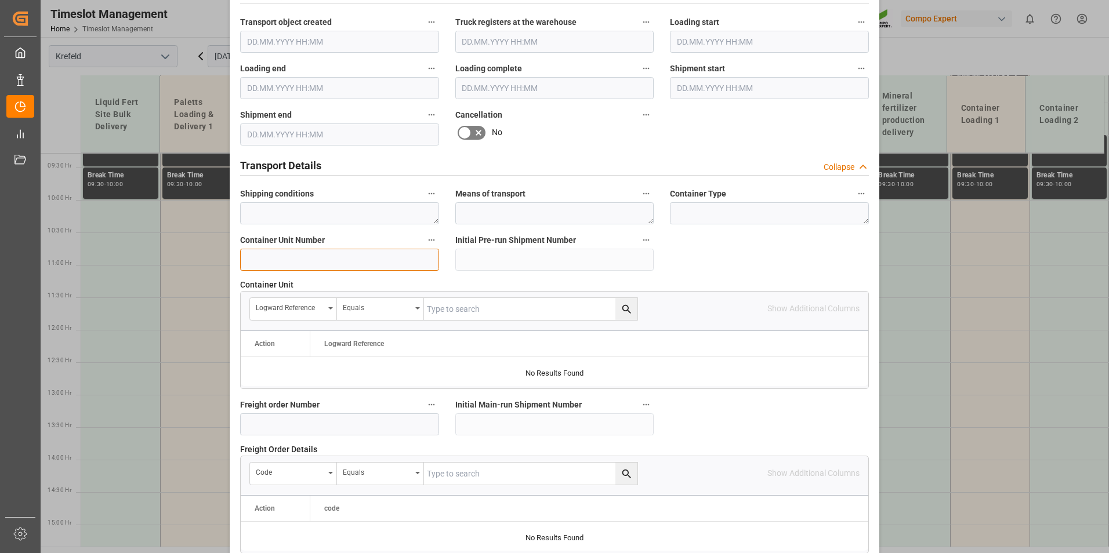
click at [293, 261] on input at bounding box center [339, 260] width 199 height 22
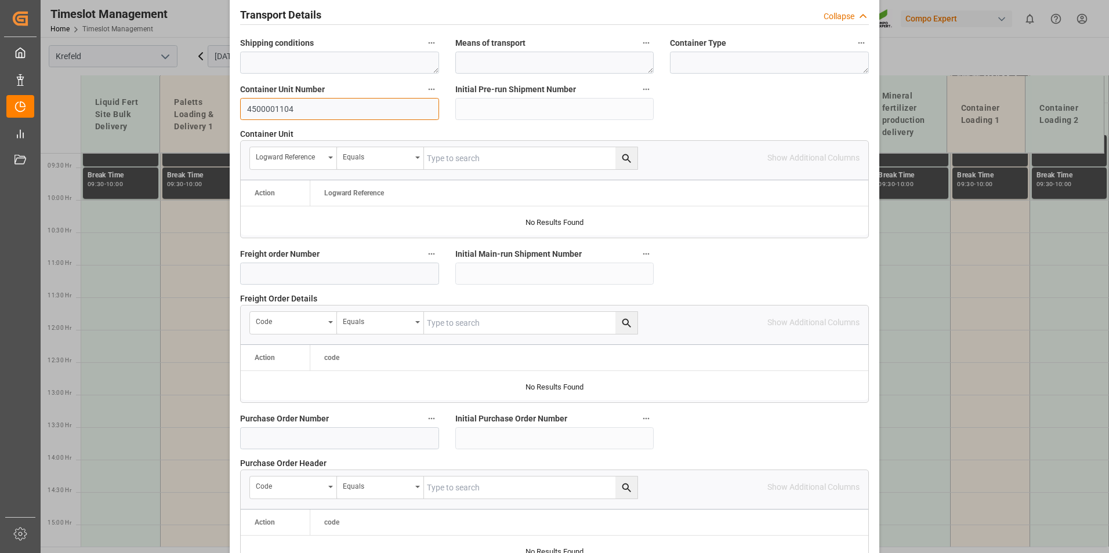
scroll to position [1056, 0]
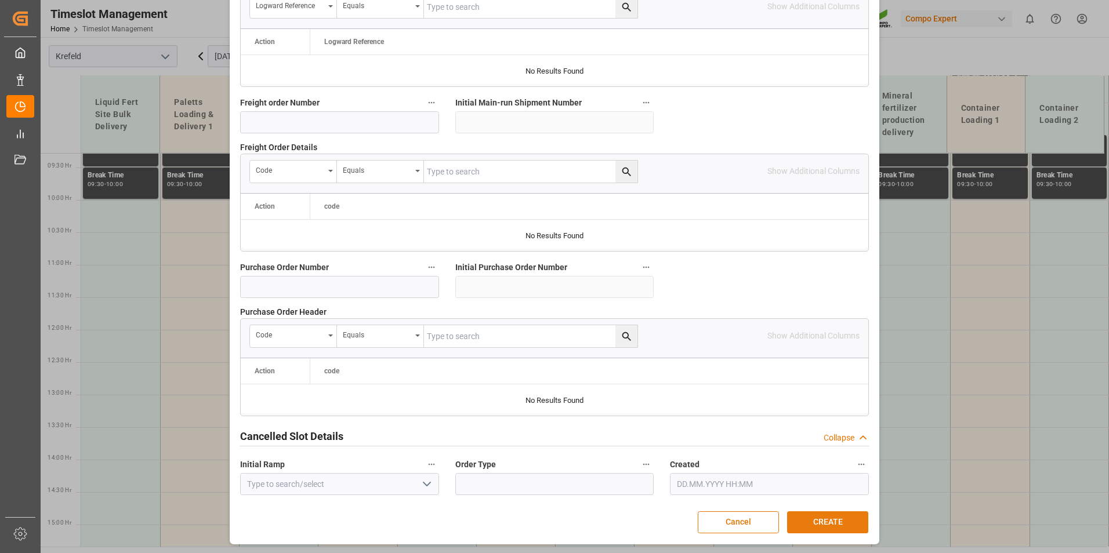
type input "4500001104"
click at [819, 515] on button "CREATE" at bounding box center [827, 522] width 81 height 22
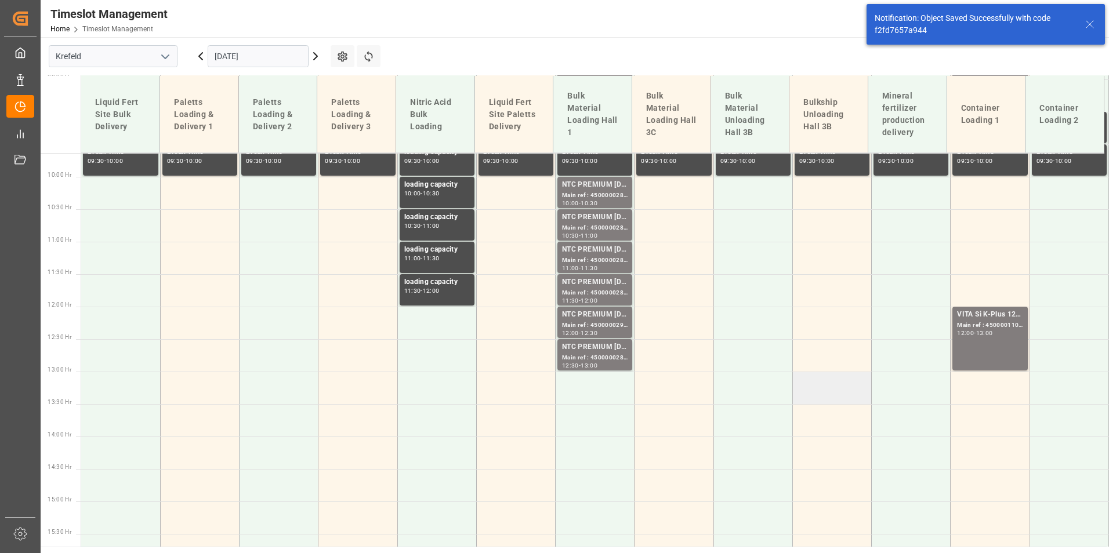
scroll to position [666, 0]
